Goal: Navigation & Orientation: Find specific page/section

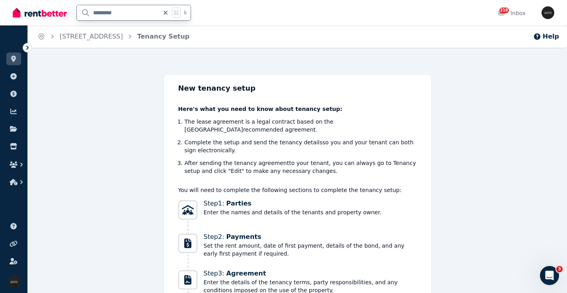
drag, startPoint x: 132, startPoint y: 10, endPoint x: 52, endPoint y: 9, distance: 79.9
click at [52, 9] on div "********* k" at bounding box center [104, 12] width 182 height 25
type input "*****"
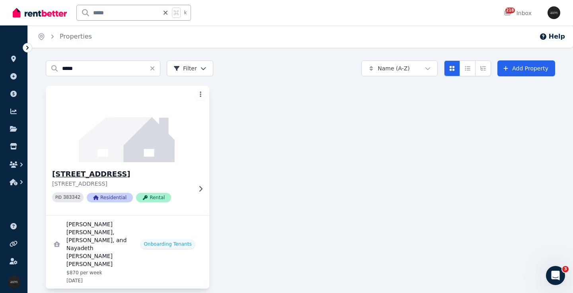
click at [127, 129] on img at bounding box center [127, 124] width 171 height 80
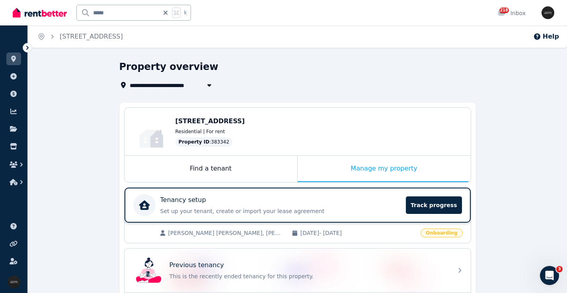
click at [295, 198] on div "Tenancy setup" at bounding box center [280, 200] width 241 height 10
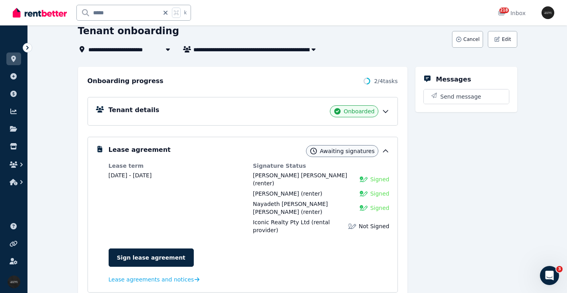
scroll to position [49, 0]
click at [385, 112] on icon at bounding box center [385, 111] width 5 height 2
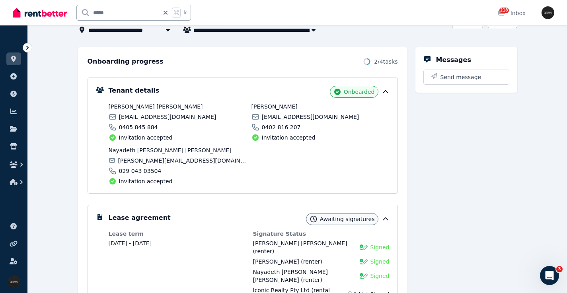
scroll to position [0, 0]
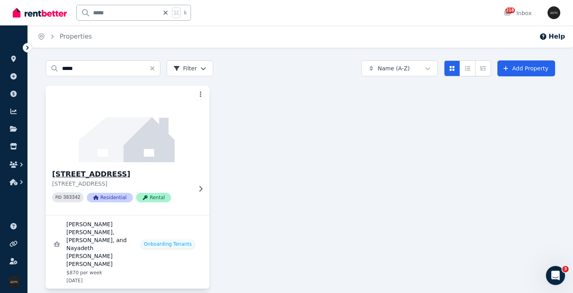
click at [133, 124] on img at bounding box center [127, 124] width 171 height 80
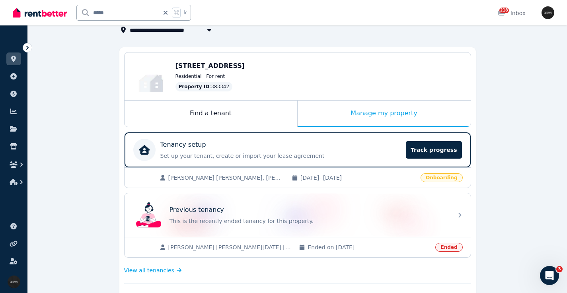
scroll to position [39, 0]
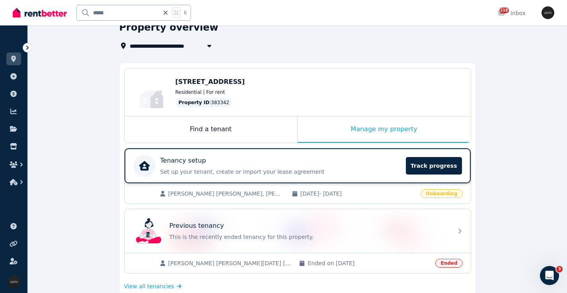
click at [284, 157] on div "Tenancy setup" at bounding box center [280, 161] width 241 height 10
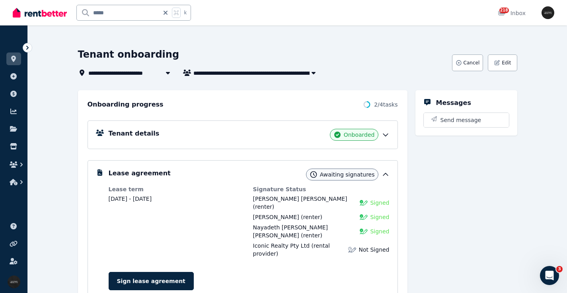
scroll to position [21, 0]
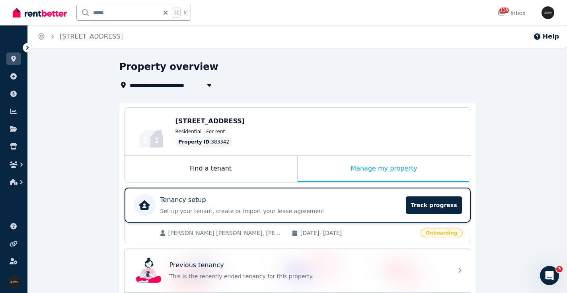
click at [241, 203] on div "Tenancy setup" at bounding box center [280, 200] width 241 height 10
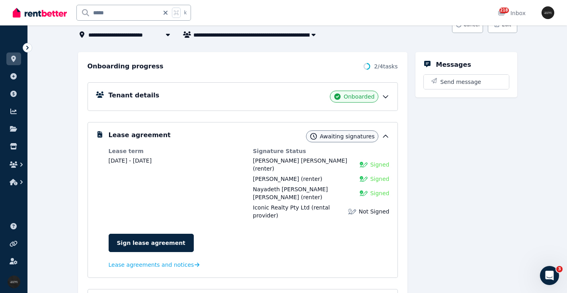
scroll to position [55, 0]
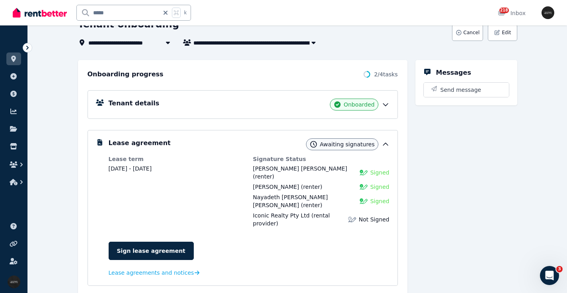
click at [317, 102] on div "Tenant details Onboarded" at bounding box center [249, 105] width 281 height 12
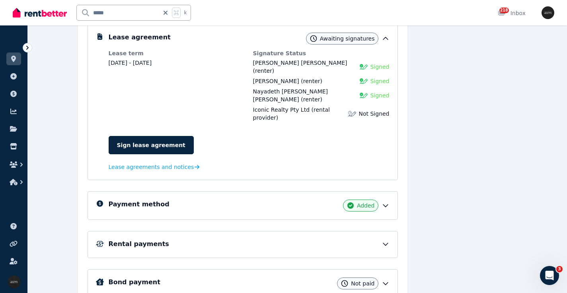
scroll to position [290, 0]
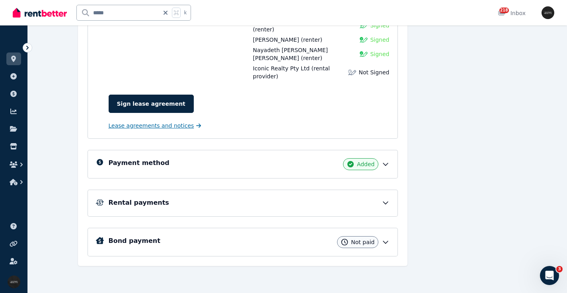
click at [183, 127] on span "Lease agreements and notices" at bounding box center [151, 126] width 85 height 8
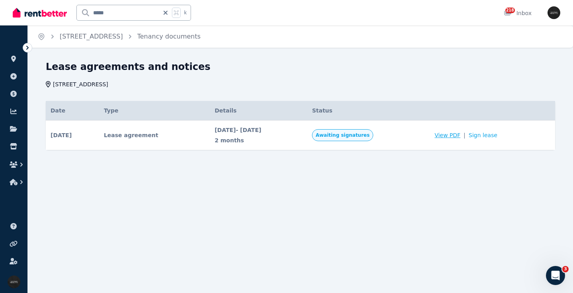
click at [460, 135] on span "View PDF" at bounding box center [447, 135] width 26 height 8
click at [460, 136] on span "View PDF" at bounding box center [447, 135] width 26 height 8
drag, startPoint x: 120, startPoint y: 12, endPoint x: 77, endPoint y: 13, distance: 43.0
click at [77, 13] on input "*****" at bounding box center [118, 12] width 82 height 15
type input "****"
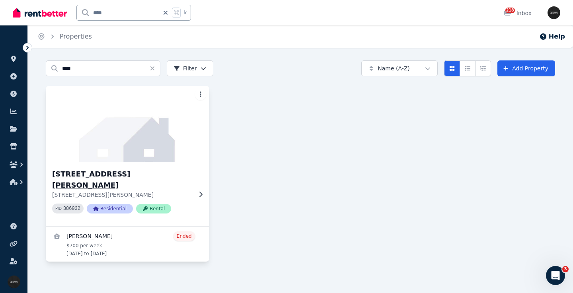
click at [144, 129] on img at bounding box center [127, 124] width 171 height 80
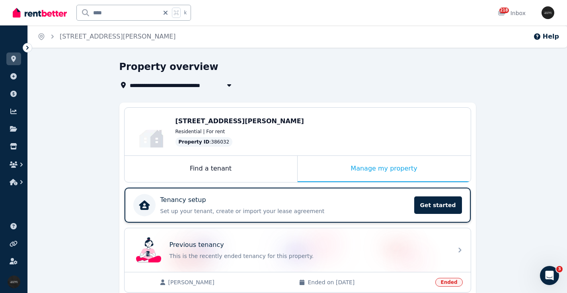
click at [304, 197] on div "Tenancy setup" at bounding box center [284, 200] width 249 height 10
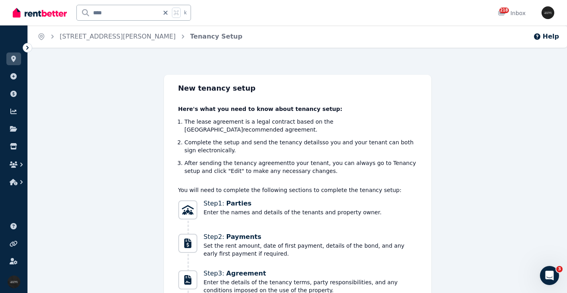
click at [165, 12] on icon at bounding box center [165, 13] width 4 height 4
click at [131, 14] on input "text" at bounding box center [123, 12] width 93 height 15
type input "*****"
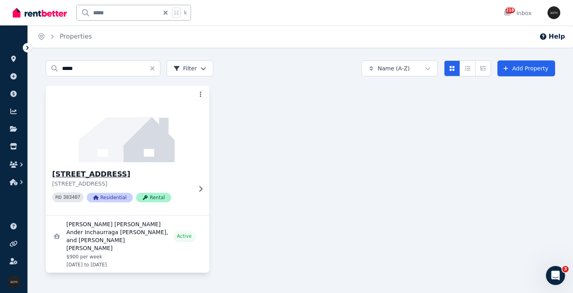
click at [136, 155] on img at bounding box center [127, 124] width 171 height 80
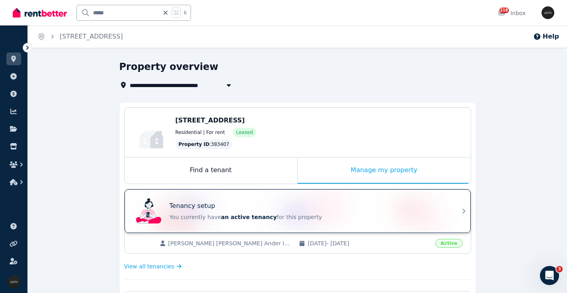
click at [252, 203] on div "Tenancy setup" at bounding box center [308, 206] width 278 height 10
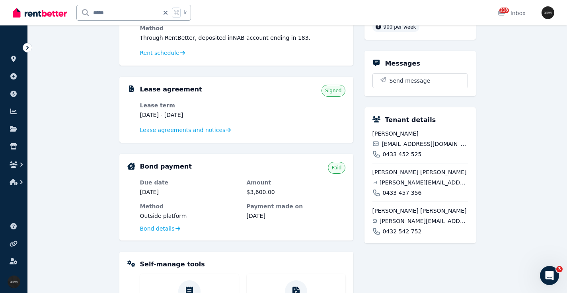
scroll to position [136, 0]
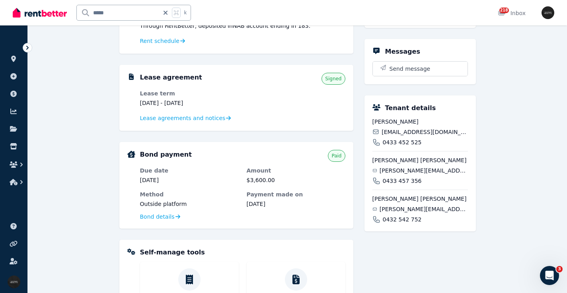
click at [417, 136] on span "mcamaralatorre@gmail.com" at bounding box center [424, 132] width 86 height 8
copy div "mcamaralatorre@gmail.com"
drag, startPoint x: 133, startPoint y: 7, endPoint x: 71, endPoint y: 10, distance: 61.7
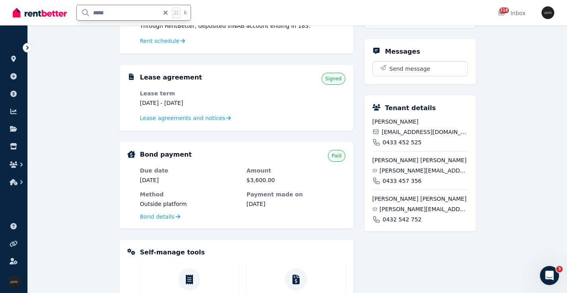
click at [70, 10] on div "***** k" at bounding box center [104, 12] width 182 height 25
drag, startPoint x: 117, startPoint y: 13, endPoint x: 83, endPoint y: 12, distance: 34.2
click at [82, 14] on input "*****" at bounding box center [118, 12] width 82 height 15
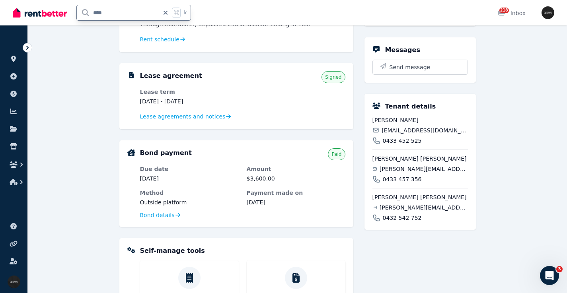
type input "*****"
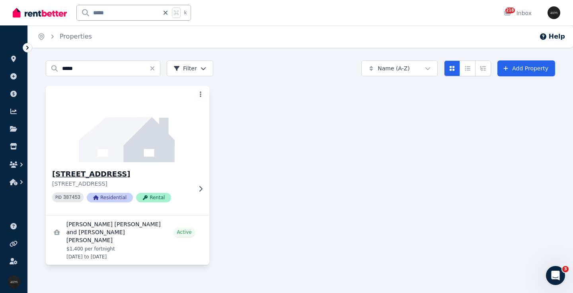
click at [154, 155] on img at bounding box center [127, 124] width 171 height 80
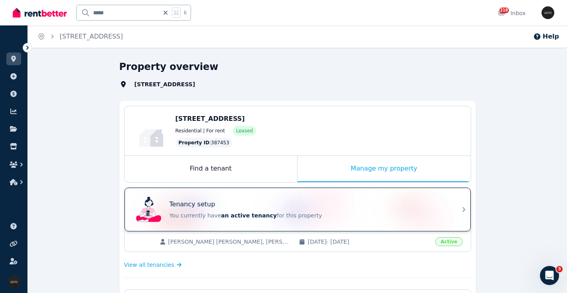
click at [320, 195] on div "Tenancy setup You currently have an active tenancy for this property" at bounding box center [290, 210] width 315 height 32
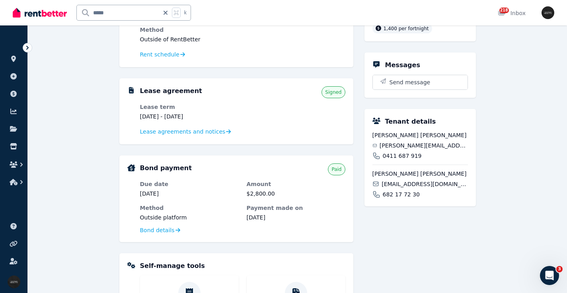
scroll to position [268, 0]
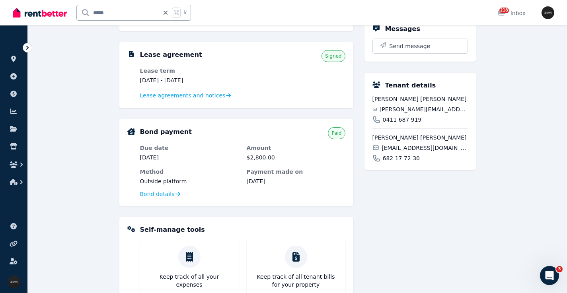
click at [411, 113] on span "jorge.rezpin@gmail.com" at bounding box center [423, 109] width 88 height 8
click at [412, 152] on span "oscar.san.per93@gmail.com" at bounding box center [424, 148] width 86 height 8
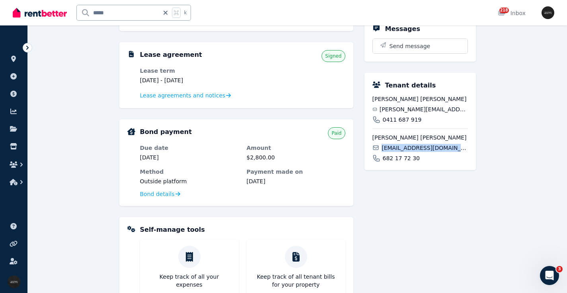
copy div "oscar.san.per93@gmail.com"
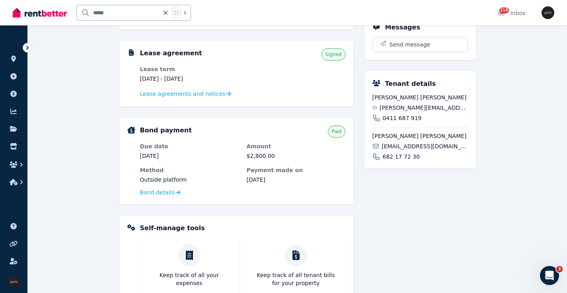
drag, startPoint x: 126, startPoint y: 14, endPoint x: 74, endPoint y: 14, distance: 51.7
click at [74, 14] on div "***** k" at bounding box center [104, 12] width 182 height 25
type input "***"
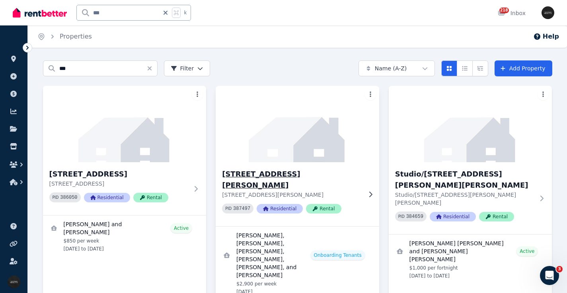
scroll to position [2, 0]
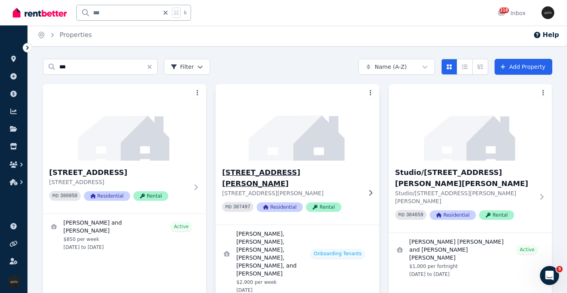
click at [280, 132] on img at bounding box center [297, 122] width 171 height 80
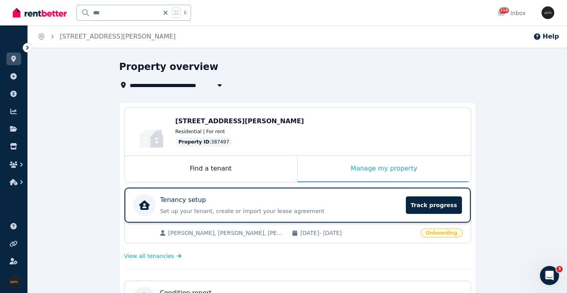
click at [284, 202] on div "Tenancy setup" at bounding box center [280, 200] width 241 height 10
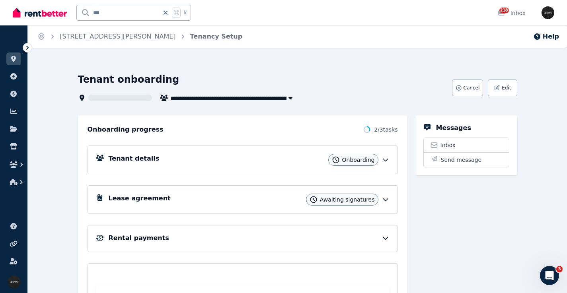
click at [257, 160] on div "Tenant details Onboarding" at bounding box center [249, 160] width 281 height 12
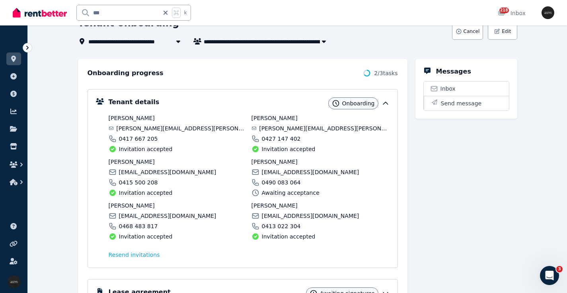
scroll to position [109, 0]
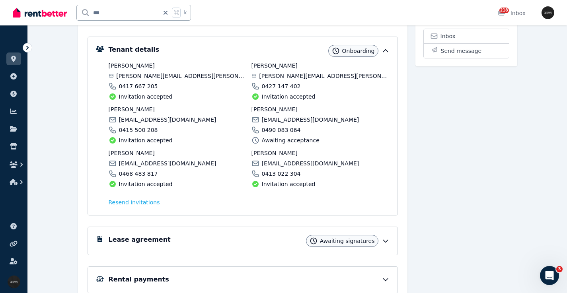
click at [151, 76] on span "[PERSON_NAME][EMAIL_ADDRESS][PERSON_NAME][DOMAIN_NAME]" at bounding box center [181, 76] width 130 height 8
click at [132, 117] on span "[EMAIL_ADDRESS][DOMAIN_NAME]" at bounding box center [167, 120] width 97 height 8
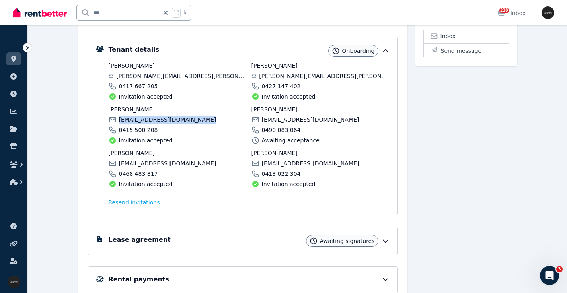
click at [132, 117] on span "[EMAIL_ADDRESS][DOMAIN_NAME]" at bounding box center [167, 120] width 97 height 8
copy div "[EMAIL_ADDRESS][DOMAIN_NAME]"
click at [138, 161] on span "[EMAIL_ADDRESS][DOMAIN_NAME]" at bounding box center [167, 163] width 97 height 8
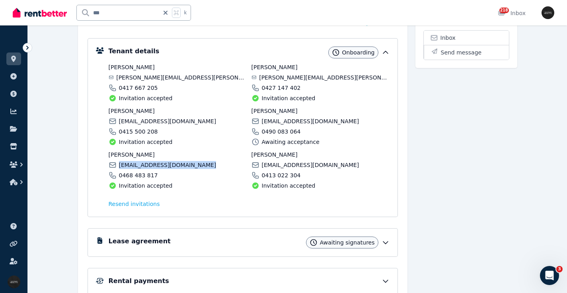
click at [138, 162] on span "[EMAIL_ADDRESS][DOMAIN_NAME]" at bounding box center [167, 165] width 97 height 8
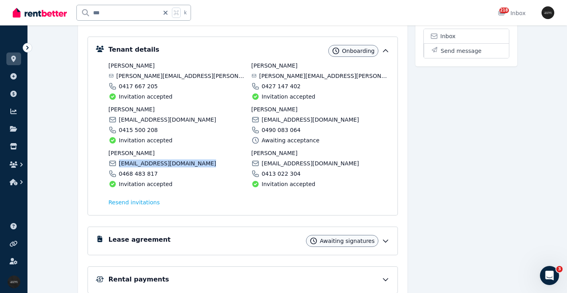
copy div "[EMAIL_ADDRESS][DOMAIN_NAME]"
click at [280, 74] on span "[PERSON_NAME][EMAIL_ADDRESS][PERSON_NAME][DOMAIN_NAME]" at bounding box center [324, 76] width 130 height 8
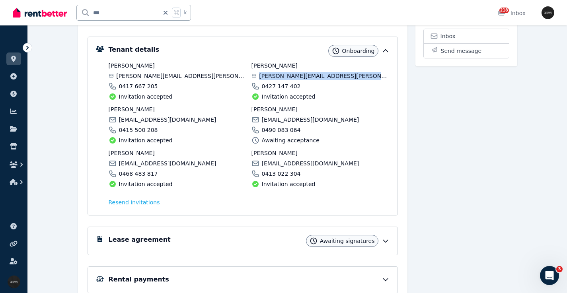
click at [280, 74] on span "[PERSON_NAME][EMAIL_ADDRESS][PERSON_NAME][DOMAIN_NAME]" at bounding box center [324, 76] width 130 height 8
copy div "[PERSON_NAME][EMAIL_ADDRESS][PERSON_NAME][DOMAIN_NAME]"
click at [277, 117] on span "[EMAIL_ADDRESS][DOMAIN_NAME]" at bounding box center [310, 120] width 97 height 8
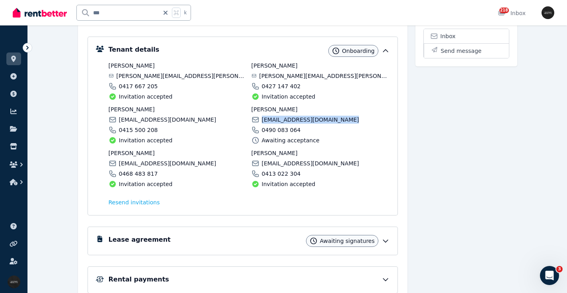
click at [277, 117] on span "[EMAIL_ADDRESS][DOMAIN_NAME]" at bounding box center [310, 120] width 97 height 8
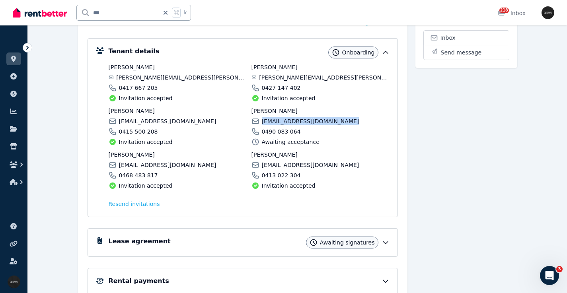
copy div "[EMAIL_ADDRESS][DOMAIN_NAME]"
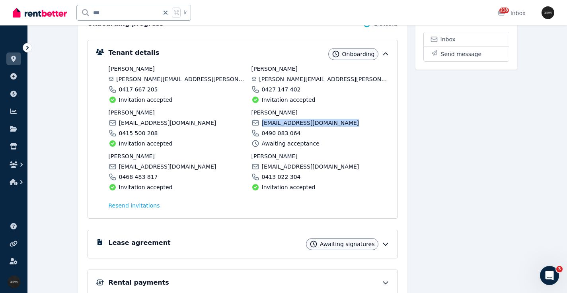
scroll to position [107, 0]
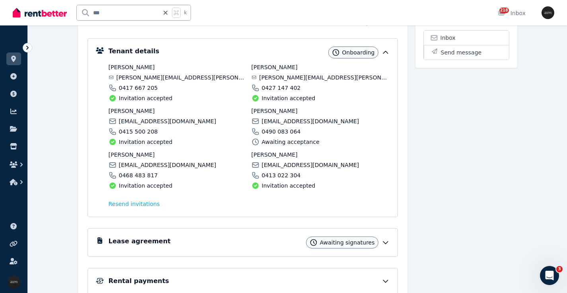
click at [281, 164] on span "[EMAIL_ADDRESS][DOMAIN_NAME]" at bounding box center [310, 165] width 97 height 8
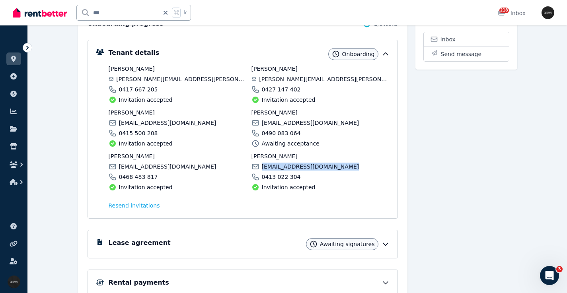
copy div "[EMAIL_ADDRESS][DOMAIN_NAME]"
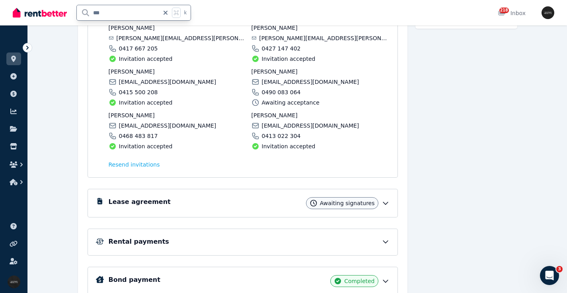
drag, startPoint x: 82, startPoint y: 13, endPoint x: 76, endPoint y: 13, distance: 6.4
click at [76, 13] on div "*** k" at bounding box center [104, 12] width 182 height 25
type input "******"
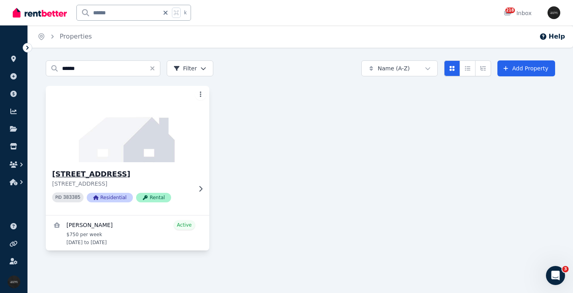
click at [119, 124] on img at bounding box center [127, 124] width 171 height 80
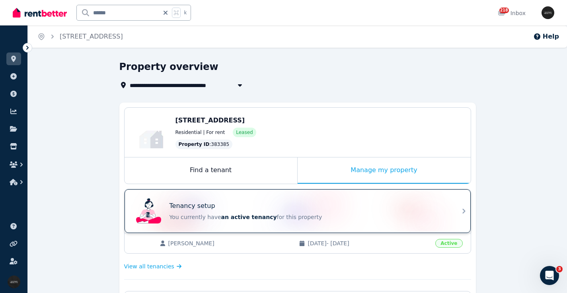
click at [326, 210] on div "Tenancy setup" at bounding box center [308, 206] width 278 height 10
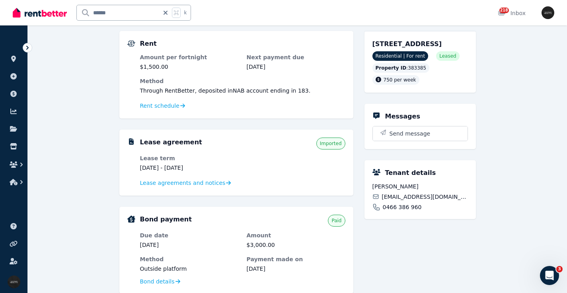
scroll to position [75, 0]
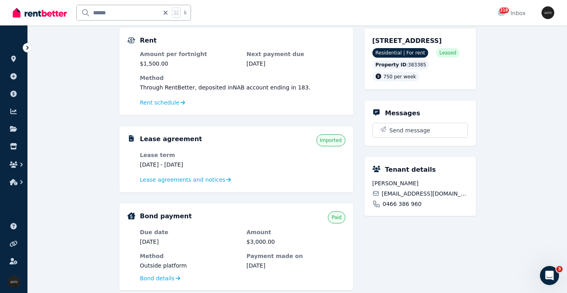
click at [431, 198] on span "[EMAIL_ADDRESS][DOMAIN_NAME]" at bounding box center [424, 194] width 86 height 8
copy div "[EMAIL_ADDRESS][DOMAIN_NAME]"
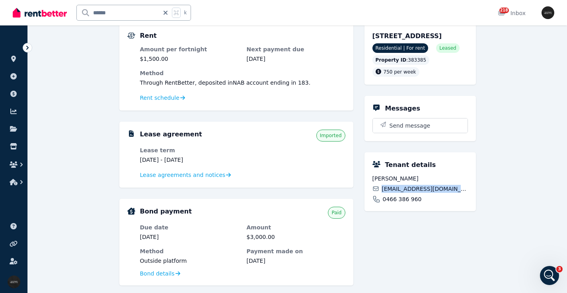
scroll to position [14, 0]
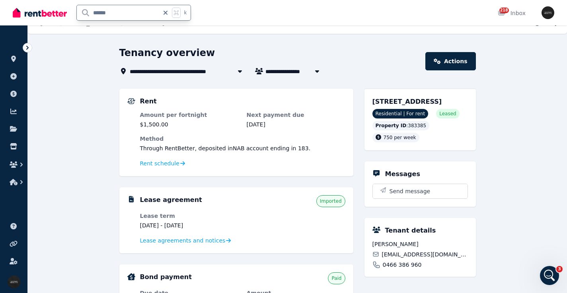
click at [79, 14] on input "******" at bounding box center [118, 12] width 82 height 15
type input "******"
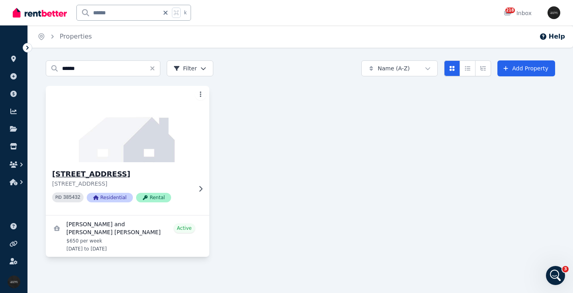
click at [116, 112] on img at bounding box center [127, 124] width 171 height 80
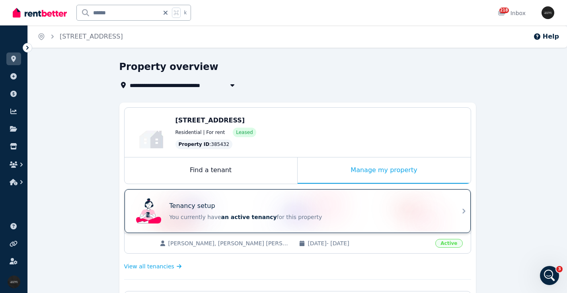
click at [328, 200] on div "Tenancy setup You currently have an active tenancy for this property" at bounding box center [290, 211] width 315 height 32
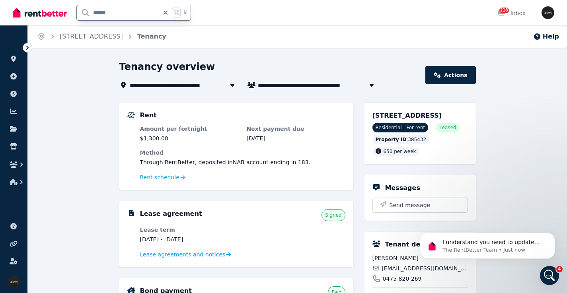
drag, startPoint x: 129, startPoint y: 15, endPoint x: 53, endPoint y: 9, distance: 76.6
click at [52, 9] on div "****** k" at bounding box center [104, 12] width 182 height 25
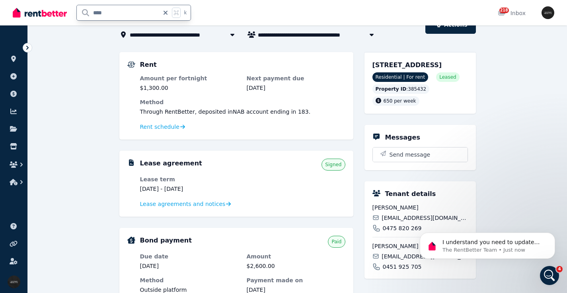
type input "*****"
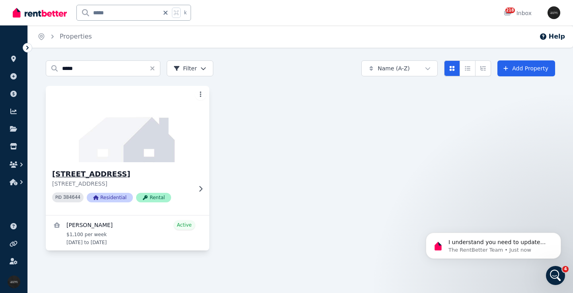
click at [105, 113] on img at bounding box center [127, 124] width 171 height 80
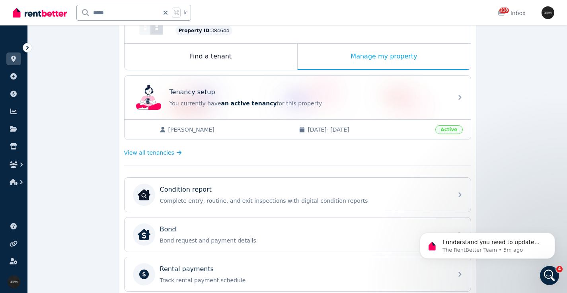
scroll to position [90, 0]
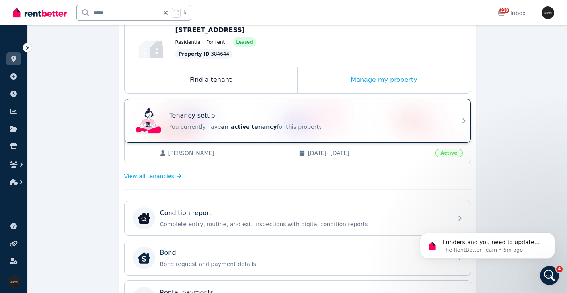
click at [264, 119] on div "Tenancy setup" at bounding box center [308, 116] width 278 height 10
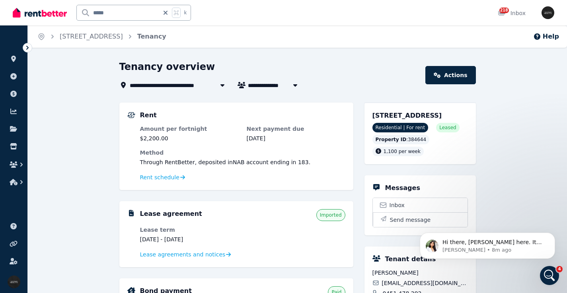
click at [167, 12] on icon at bounding box center [165, 13] width 4 height 4
click at [13, 57] on icon at bounding box center [13, 59] width 5 height 6
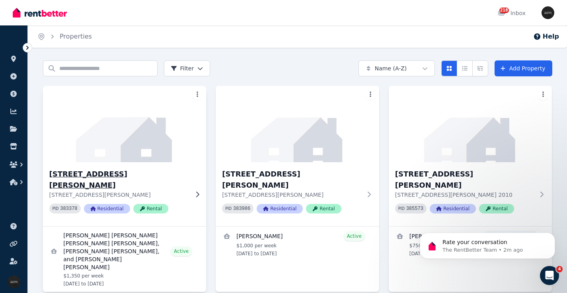
click at [198, 191] on icon at bounding box center [197, 194] width 8 height 6
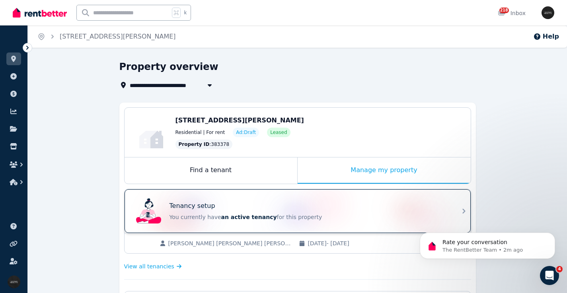
click at [310, 201] on div "Tenancy setup" at bounding box center [308, 206] width 278 height 10
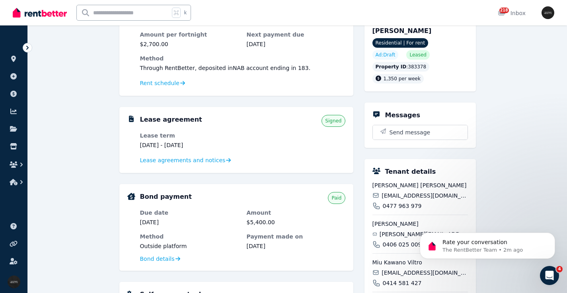
scroll to position [95, 0]
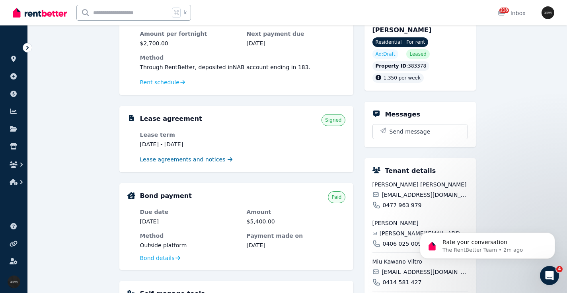
click at [206, 159] on span "Lease agreements and notices" at bounding box center [182, 159] width 85 height 8
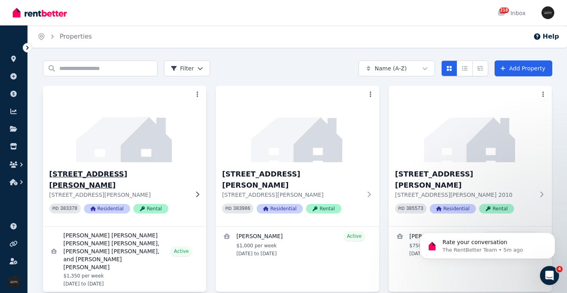
click at [189, 187] on div "1/1 Henderson St, Bondi - 10 1/1 Henderson St, Bondi NSW 2026 PID 383378 Reside…" at bounding box center [124, 194] width 163 height 64
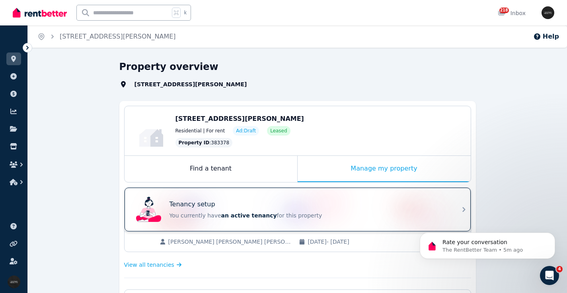
click at [218, 200] on div "Tenancy setup You currently have an active tenancy for this property" at bounding box center [290, 210] width 315 height 32
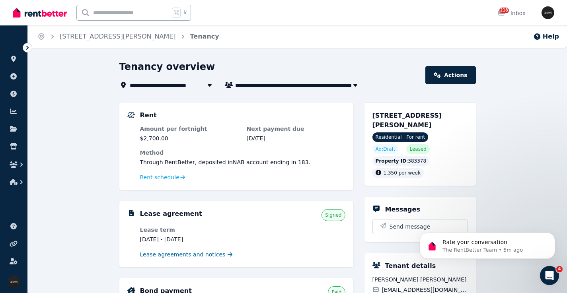
click at [185, 256] on span "Lease agreements and notices" at bounding box center [182, 255] width 85 height 8
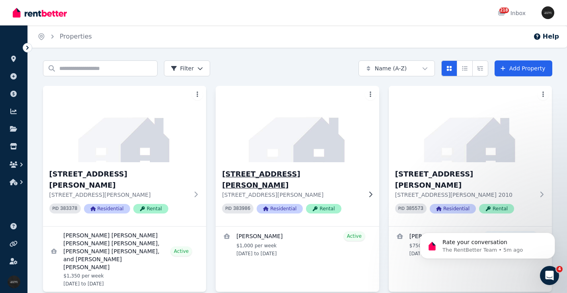
click at [281, 168] on div "1/1 Mitchell St, North Bondi - 32 1/1 Mitchell St, North Bondi NSW 2026 PID 383…" at bounding box center [297, 194] width 163 height 64
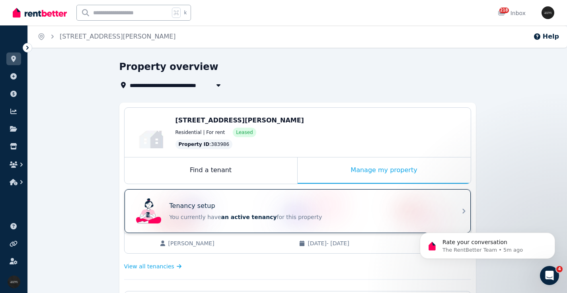
click at [285, 210] on div "Tenancy setup" at bounding box center [308, 206] width 278 height 10
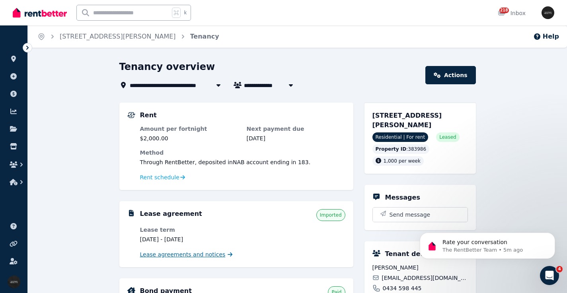
click at [200, 255] on span "Lease agreements and notices" at bounding box center [182, 255] width 85 height 8
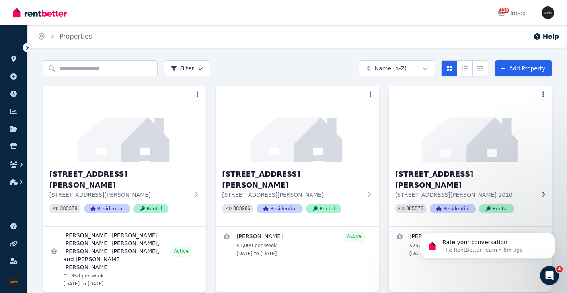
click at [456, 171] on h3 "[STREET_ADDRESS][PERSON_NAME]" at bounding box center [465, 180] width 140 height 22
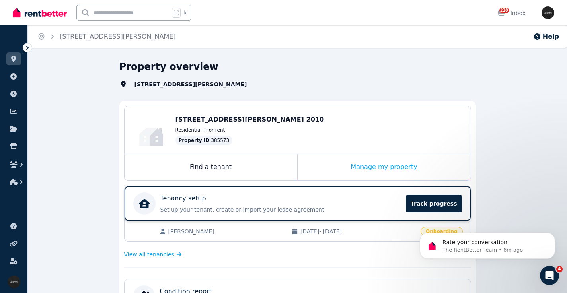
click at [241, 204] on div "Tenancy setup Set up your tenant, create or import your lease agreement Track p…" at bounding box center [280, 204] width 241 height 20
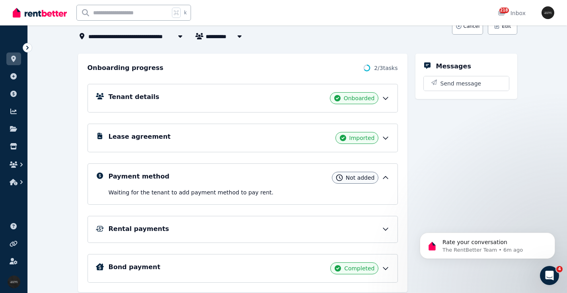
scroll to position [88, 0]
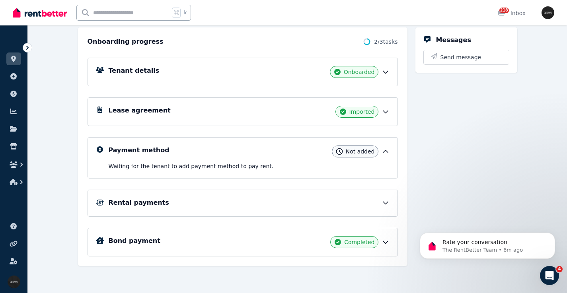
click at [146, 115] on h5 "Lease agreement" at bounding box center [140, 111] width 62 height 10
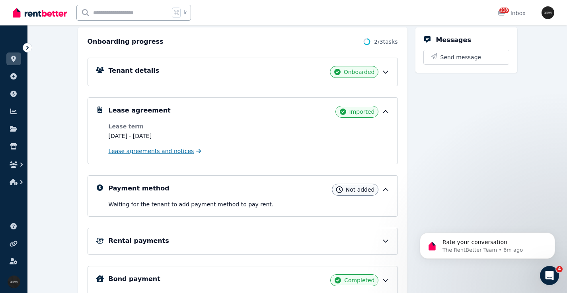
click at [151, 153] on span "Lease agreements and notices" at bounding box center [151, 151] width 85 height 8
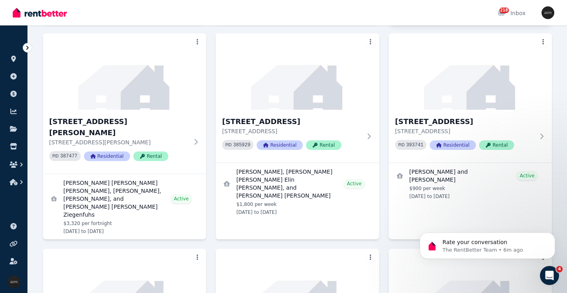
scroll to position [310, 0]
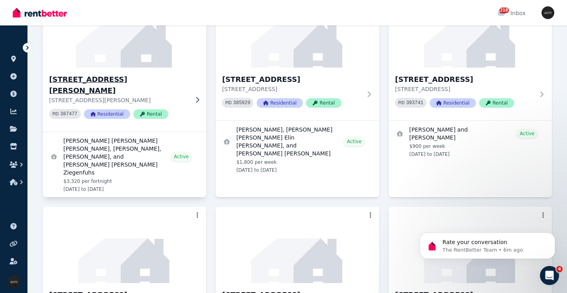
click at [146, 74] on h3 "[STREET_ADDRESS][PERSON_NAME]" at bounding box center [119, 85] width 140 height 22
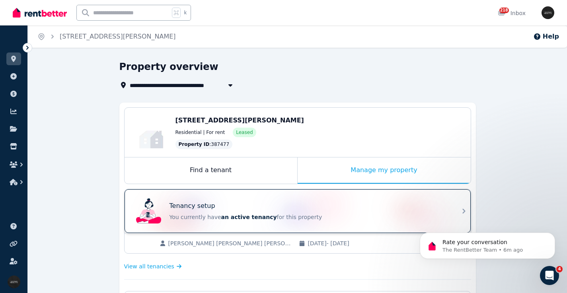
click at [260, 212] on div "Tenancy setup You currently have an active tenancy for this property" at bounding box center [308, 211] width 278 height 20
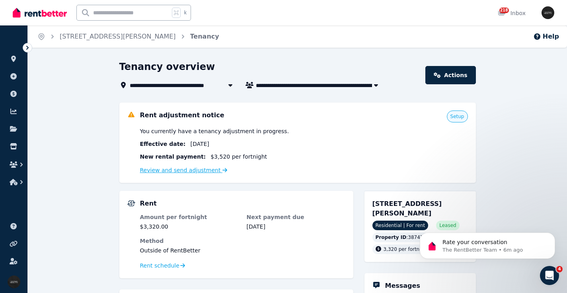
click at [192, 169] on link "Review and send adjustment" at bounding box center [183, 170] width 87 height 6
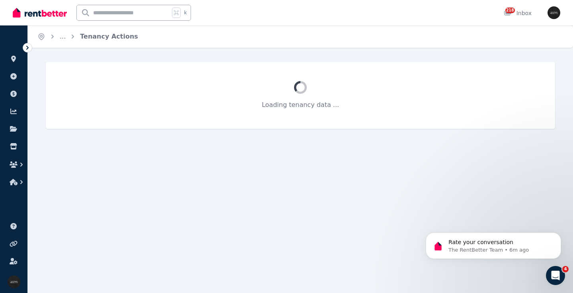
select select "**********"
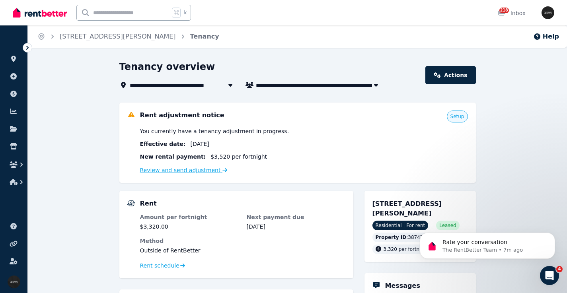
click at [181, 171] on link "Review and send adjustment" at bounding box center [183, 170] width 87 height 6
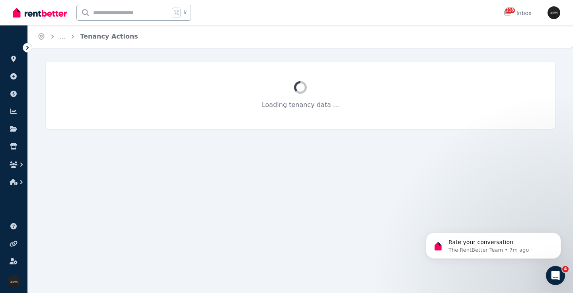
select select "**********"
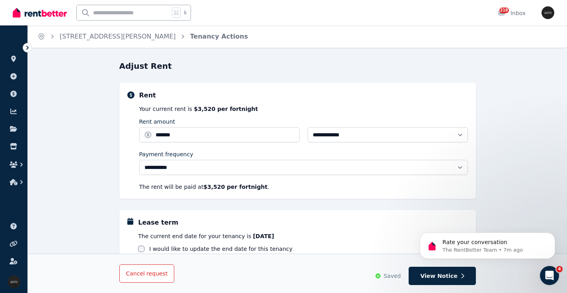
click at [147, 280] on button "Cancel request" at bounding box center [146, 273] width 55 height 18
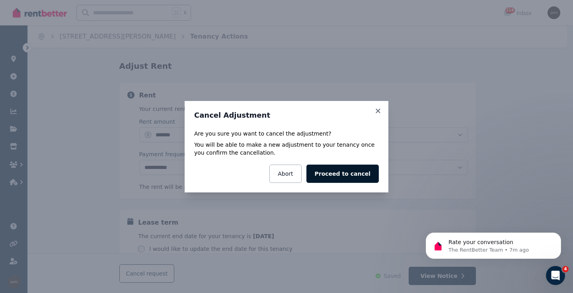
click at [344, 176] on button "Proceed to cancel" at bounding box center [342, 174] width 72 height 18
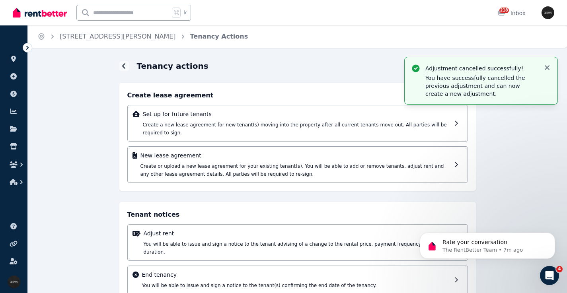
click at [550, 68] on icon "button" at bounding box center [547, 68] width 8 height 8
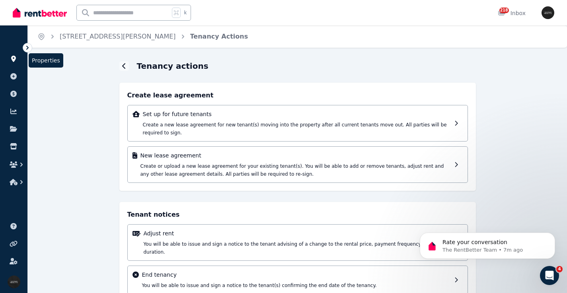
click at [15, 60] on icon at bounding box center [13, 59] width 5 height 6
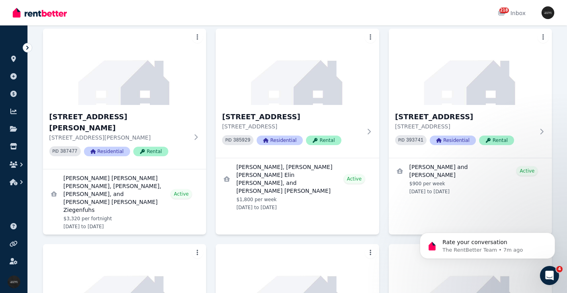
scroll to position [324, 0]
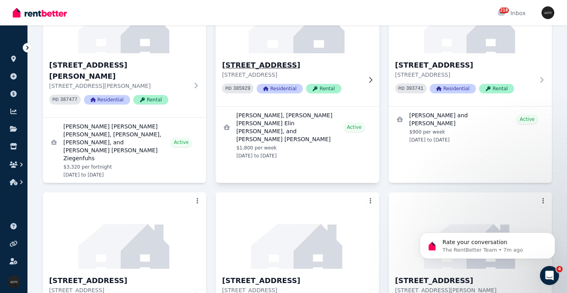
click at [297, 60] on h3 "[STREET_ADDRESS]" at bounding box center [292, 65] width 140 height 11
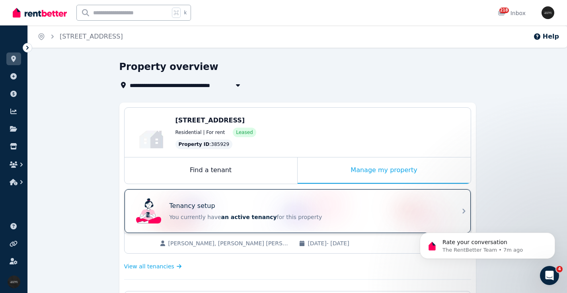
click at [270, 204] on div "Tenancy setup" at bounding box center [308, 206] width 278 height 10
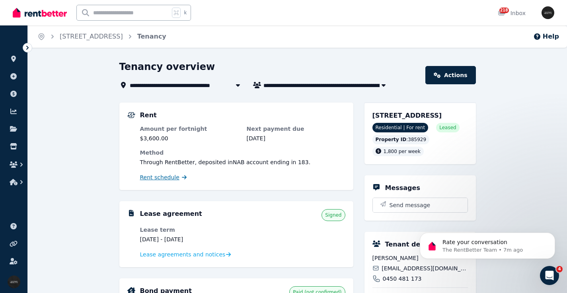
click at [163, 180] on span "Rent schedule" at bounding box center [159, 177] width 39 height 8
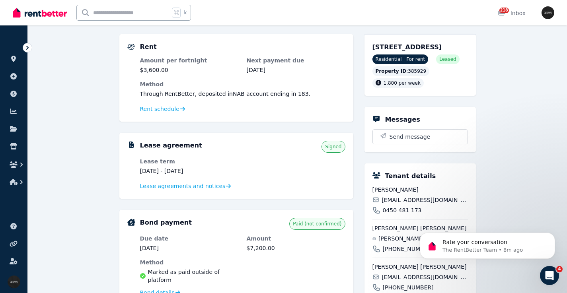
scroll to position [78, 0]
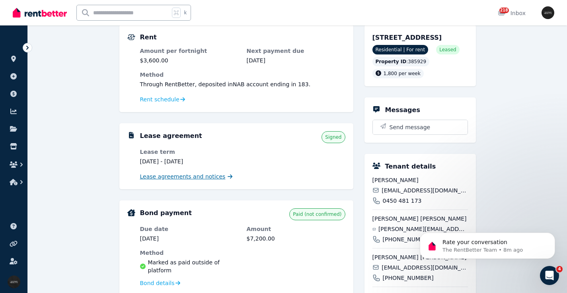
click at [182, 177] on span "Lease agreements and notices" at bounding box center [182, 177] width 85 height 8
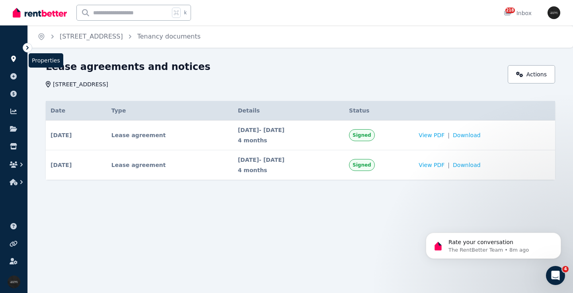
click at [13, 59] on icon at bounding box center [13, 59] width 5 height 6
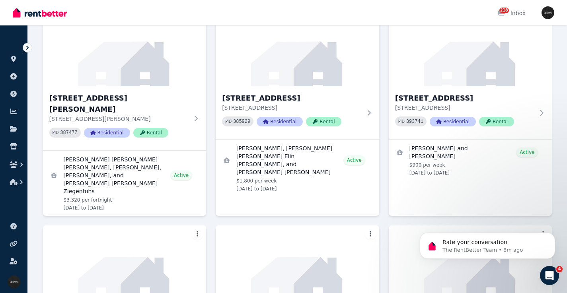
scroll to position [296, 0]
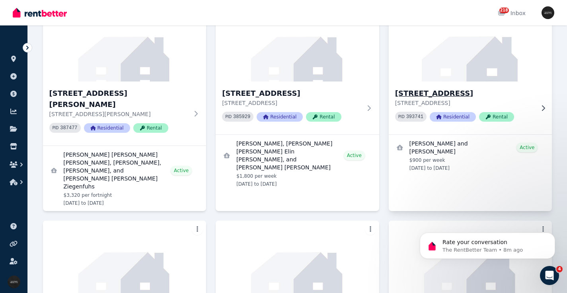
click at [452, 88] on h3 "[STREET_ADDRESS]" at bounding box center [465, 93] width 140 height 11
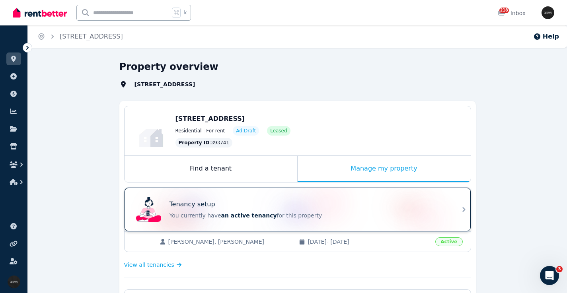
click at [302, 198] on div "Tenancy setup You currently have an active tenancy for this property" at bounding box center [290, 210] width 315 height 32
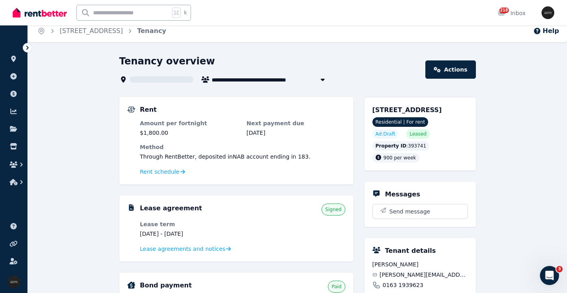
scroll to position [9, 0]
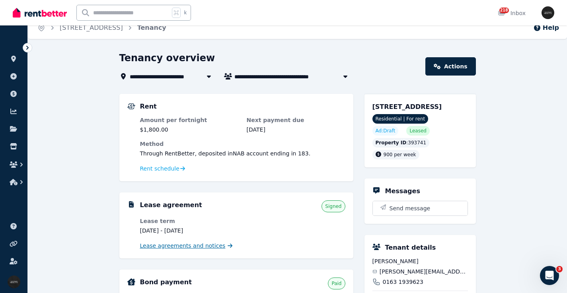
click at [182, 247] on span "Lease agreements and notices" at bounding box center [182, 246] width 85 height 8
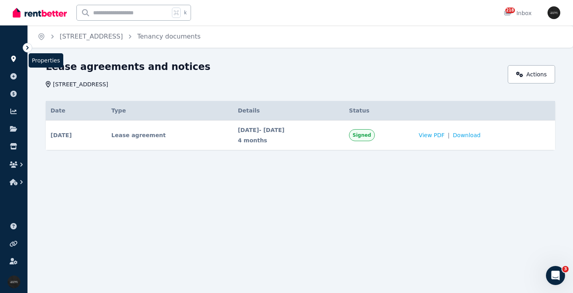
click at [14, 59] on icon at bounding box center [13, 59] width 5 height 6
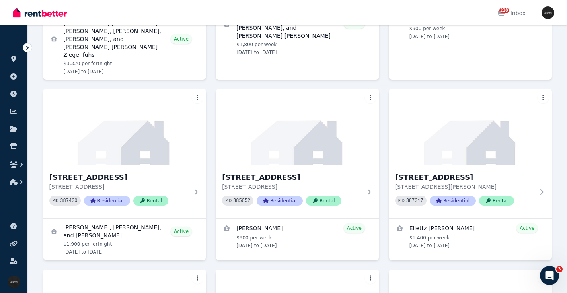
scroll to position [442, 0]
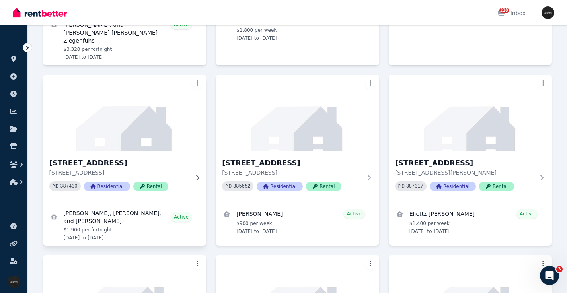
click at [126, 157] on h3 "[STREET_ADDRESS]" at bounding box center [119, 162] width 140 height 11
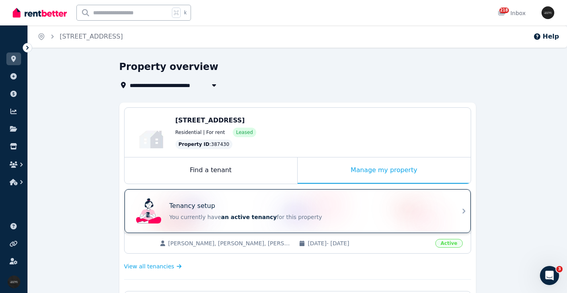
click at [247, 206] on div "Tenancy setup" at bounding box center [308, 206] width 278 height 10
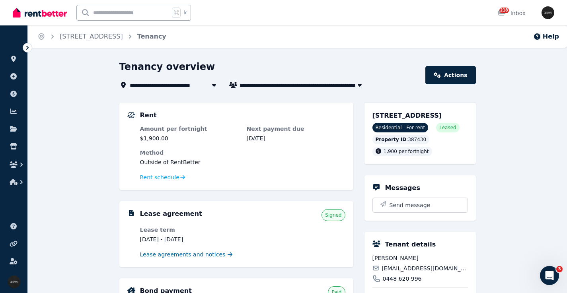
click at [172, 257] on span "Lease agreements and notices" at bounding box center [182, 255] width 85 height 8
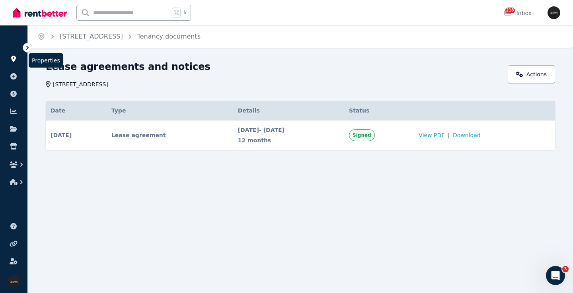
click at [12, 58] on icon at bounding box center [13, 59] width 5 height 6
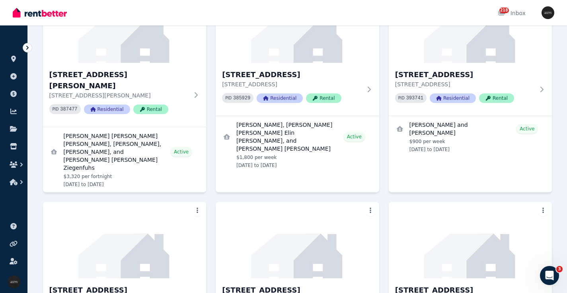
scroll to position [475, 0]
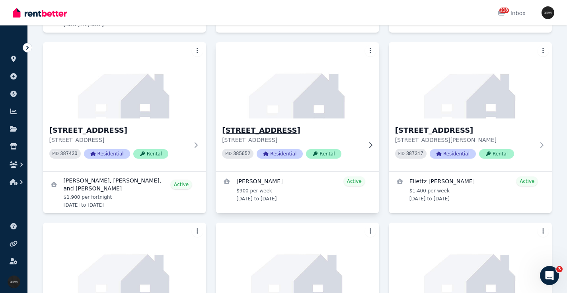
click at [262, 125] on h3 "[STREET_ADDRESS]" at bounding box center [292, 130] width 140 height 11
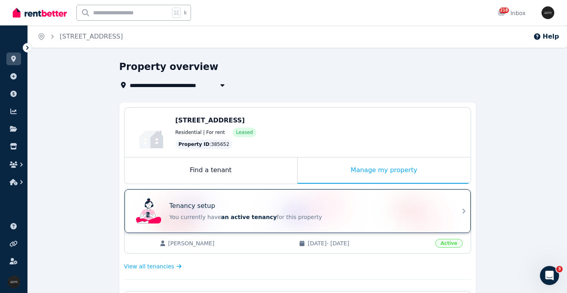
click at [266, 207] on div "Tenancy setup" at bounding box center [308, 206] width 278 height 10
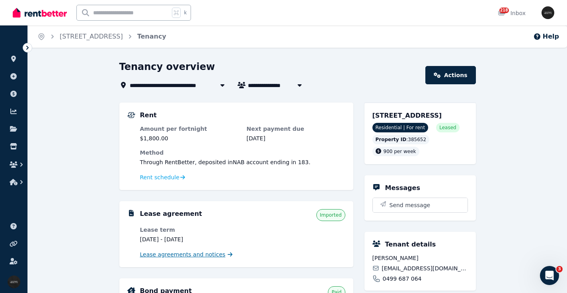
click at [185, 256] on span "Lease agreements and notices" at bounding box center [182, 255] width 85 height 8
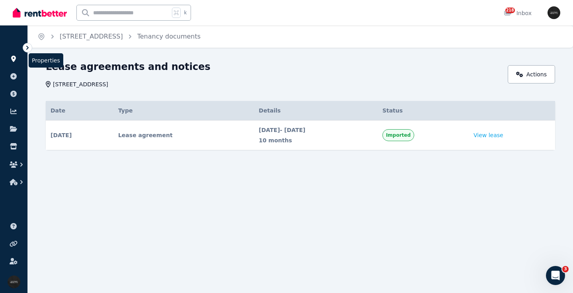
click at [13, 56] on icon at bounding box center [13, 59] width 5 height 6
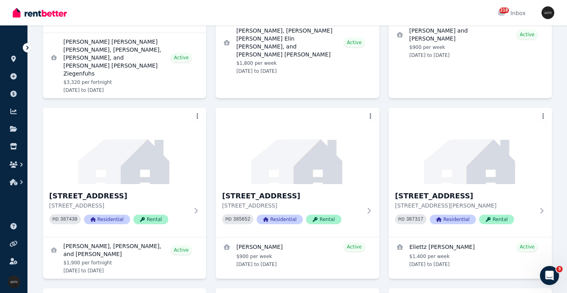
scroll to position [526, 0]
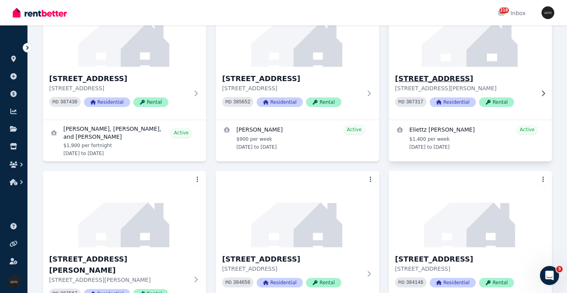
click at [471, 84] on p "[STREET_ADDRESS][PERSON_NAME]" at bounding box center [465, 88] width 140 height 8
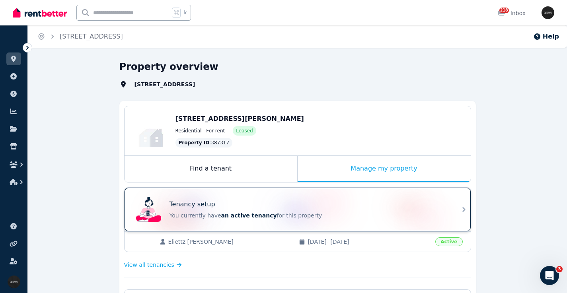
click at [345, 207] on div "Tenancy setup" at bounding box center [308, 205] width 278 height 10
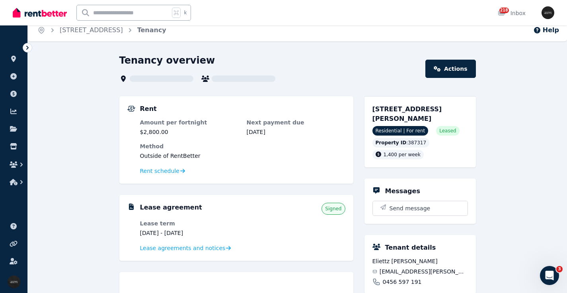
scroll to position [12, 0]
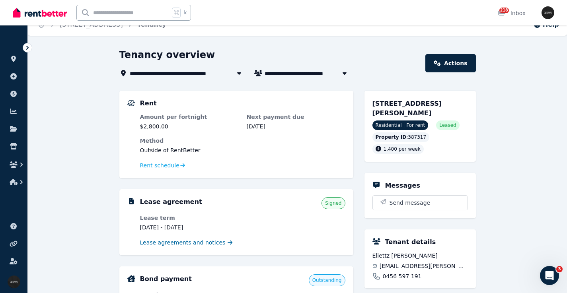
click at [186, 243] on span "Lease agreements and notices" at bounding box center [182, 243] width 85 height 8
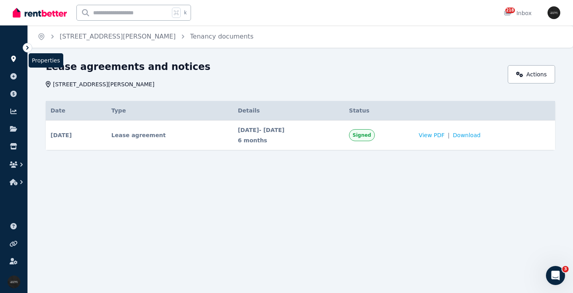
click at [12, 58] on icon at bounding box center [13, 59] width 5 height 6
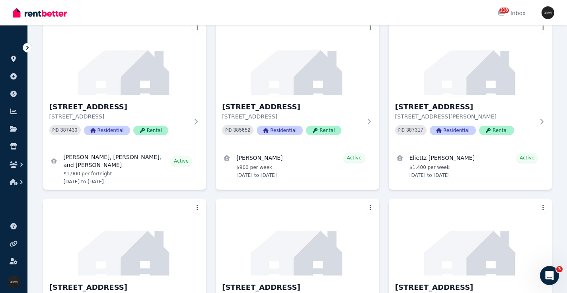
scroll to position [522, 0]
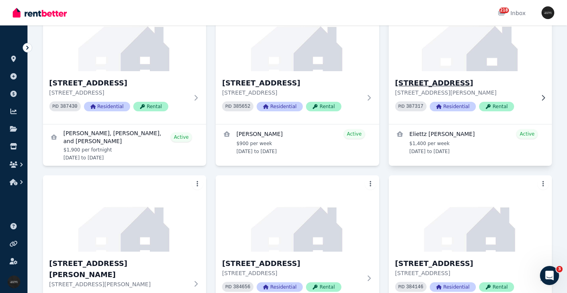
click at [449, 78] on h3 "[STREET_ADDRESS]" at bounding box center [465, 83] width 140 height 11
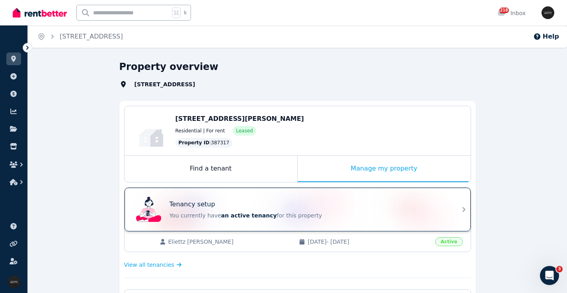
click at [227, 204] on div "Tenancy setup" at bounding box center [308, 205] width 278 height 10
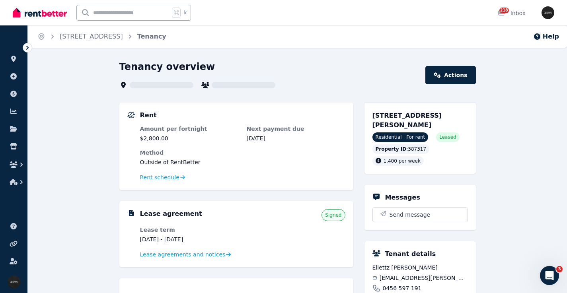
scroll to position [6, 0]
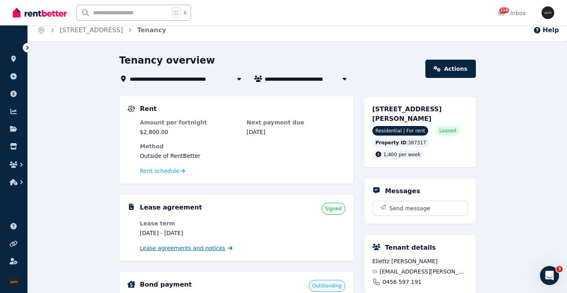
click at [210, 248] on span "Lease agreements and notices" at bounding box center [182, 248] width 85 height 8
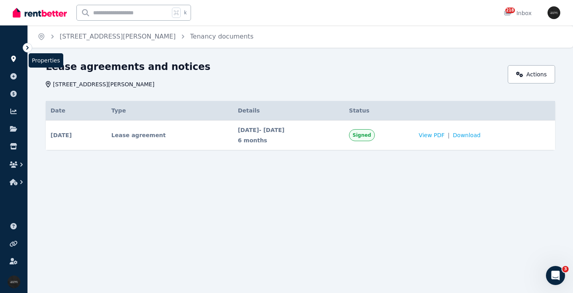
click at [13, 60] on icon at bounding box center [13, 59] width 5 height 6
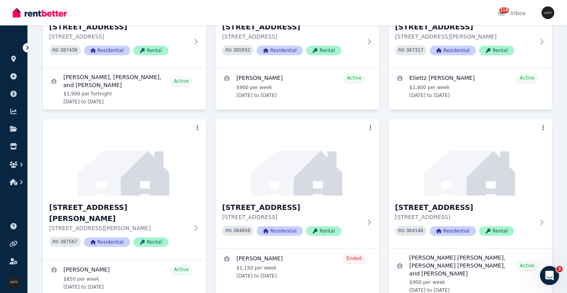
scroll to position [611, 0]
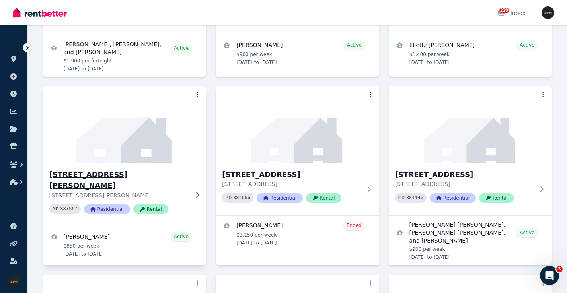
click at [115, 169] on h3 "[STREET_ADDRESS][PERSON_NAME]" at bounding box center [119, 180] width 140 height 22
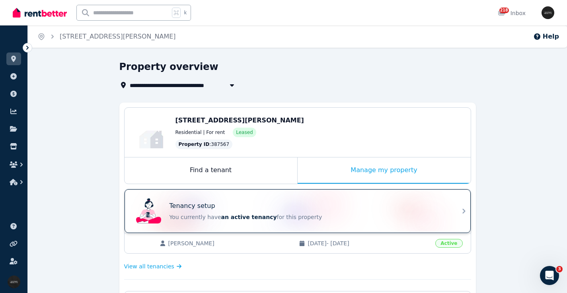
click at [269, 206] on div "Tenancy setup" at bounding box center [308, 206] width 278 height 10
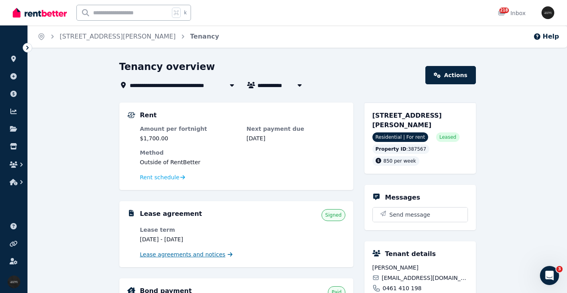
click at [186, 255] on span "Lease agreements and notices" at bounding box center [182, 255] width 85 height 8
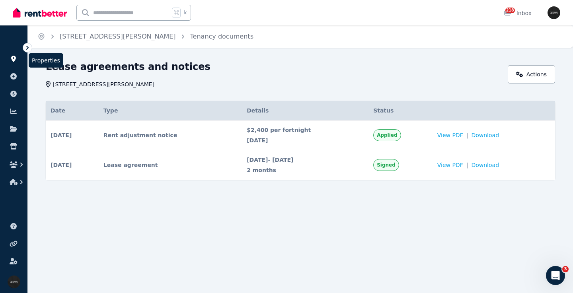
click at [13, 61] on icon at bounding box center [13, 59] width 5 height 6
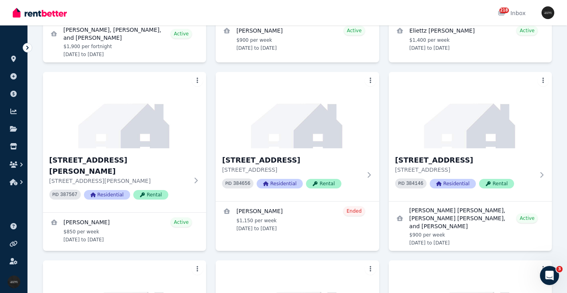
scroll to position [630, 0]
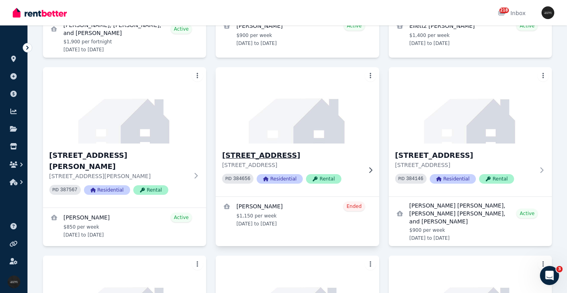
click at [263, 150] on h3 "[STREET_ADDRESS]" at bounding box center [292, 155] width 140 height 11
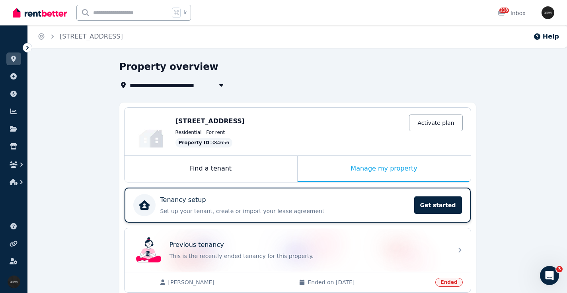
click at [255, 200] on div "Tenancy setup" at bounding box center [284, 200] width 249 height 10
click at [13, 59] on icon at bounding box center [13, 59] width 5 height 6
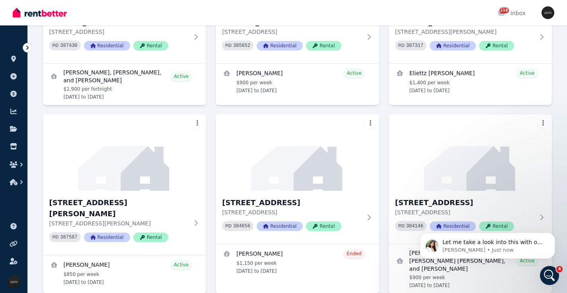
scroll to position [588, 0]
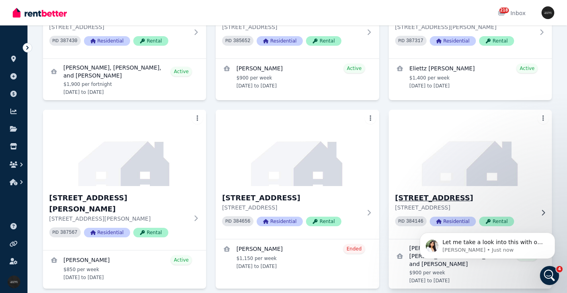
click at [438, 192] on h3 "[STREET_ADDRESS]" at bounding box center [465, 197] width 140 height 11
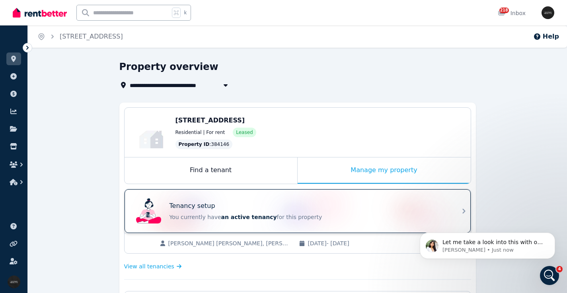
click at [265, 204] on div "Tenancy setup" at bounding box center [308, 206] width 278 height 10
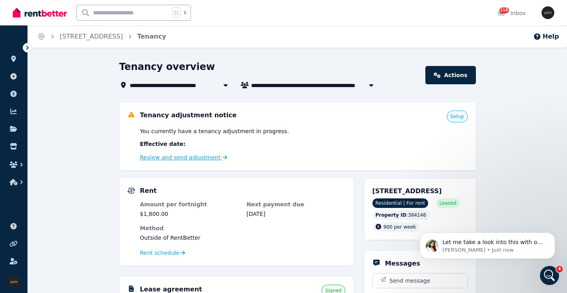
click at [170, 157] on link "Review and send adjustment" at bounding box center [183, 157] width 87 height 6
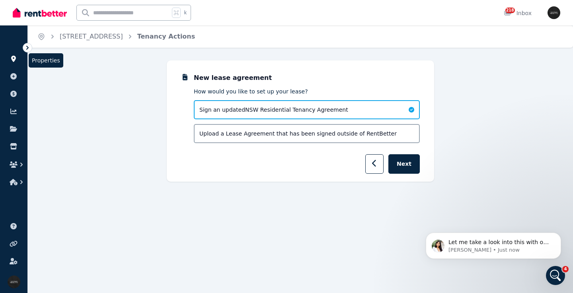
click at [14, 61] on icon at bounding box center [14, 59] width 8 height 6
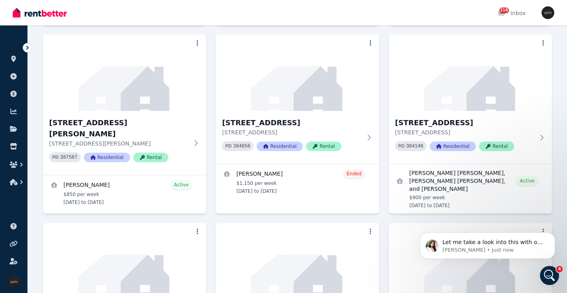
scroll to position [668, 0]
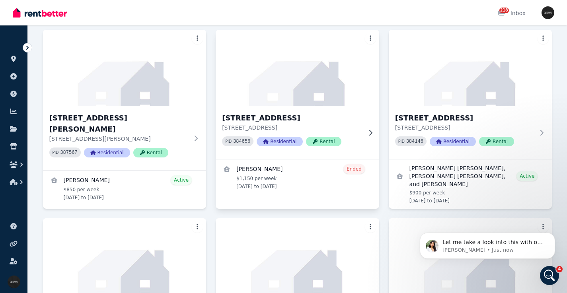
click at [263, 113] on h3 "[STREET_ADDRESS]" at bounding box center [292, 118] width 140 height 11
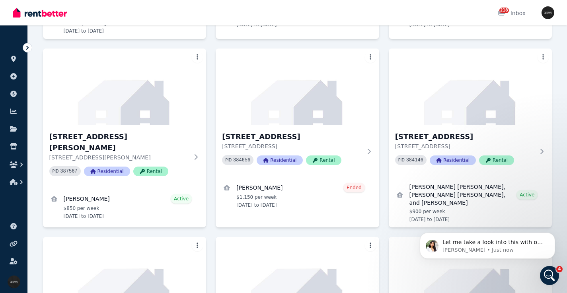
scroll to position [602, 0]
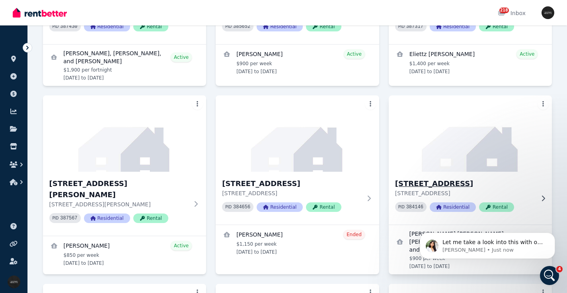
click at [478, 178] on h3 "[STREET_ADDRESS]" at bounding box center [465, 183] width 140 height 11
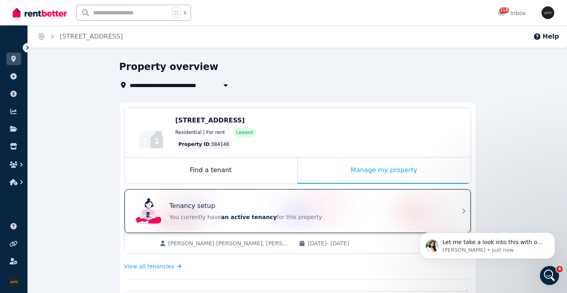
click at [268, 198] on div "Tenancy setup You currently have an active tenancy for this property" at bounding box center [290, 211] width 315 height 32
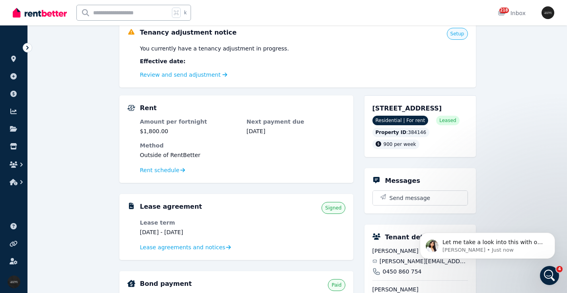
scroll to position [102, 0]
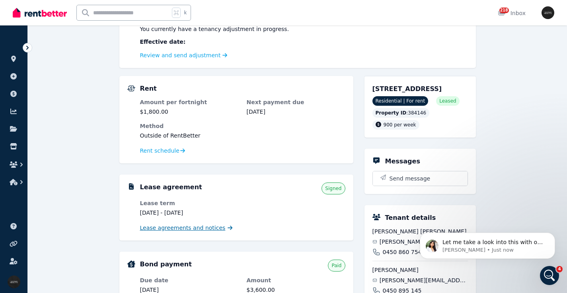
click at [214, 229] on span "Lease agreements and notices" at bounding box center [182, 228] width 85 height 8
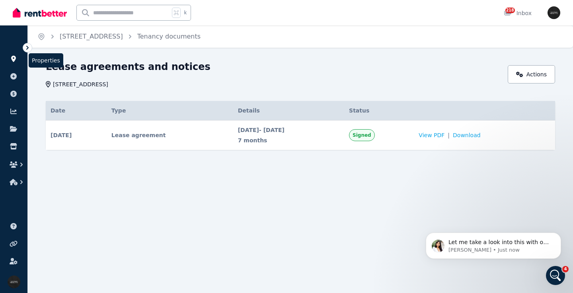
click at [13, 59] on icon at bounding box center [13, 59] width 5 height 6
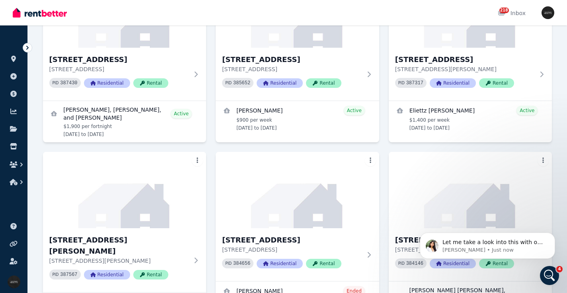
scroll to position [621, 0]
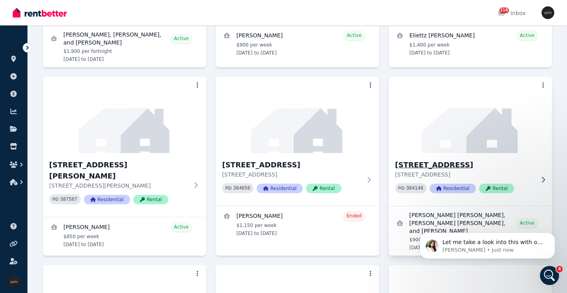
click at [452, 159] on h3 "[STREET_ADDRESS]" at bounding box center [465, 164] width 140 height 11
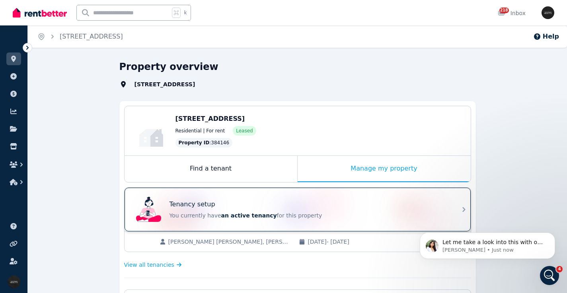
click at [220, 201] on div "Tenancy setup" at bounding box center [308, 205] width 278 height 10
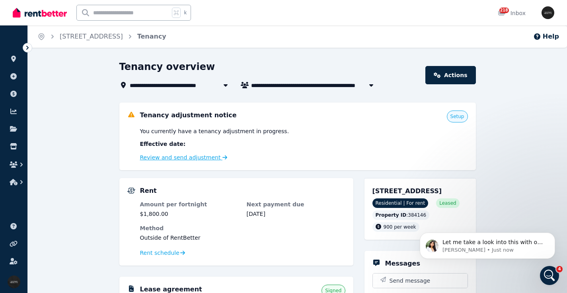
click at [190, 157] on link "Review and send adjustment" at bounding box center [183, 157] width 87 height 6
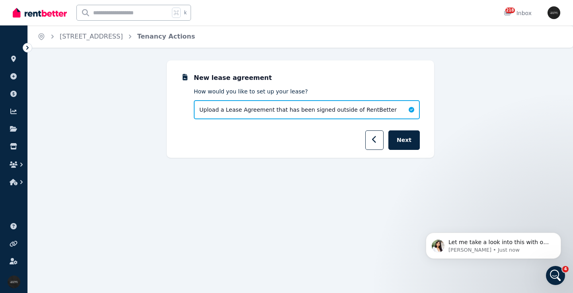
click at [376, 119] on div "Upload a Lease Agreement that has been signed outside of RentBetter" at bounding box center [307, 109] width 226 height 19
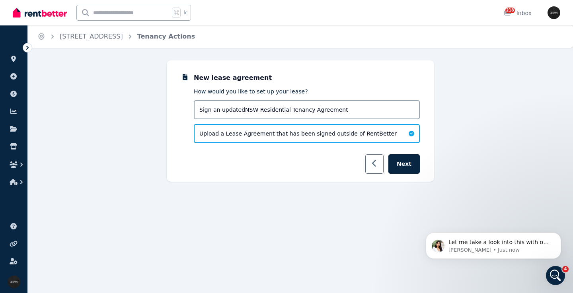
click at [374, 168] on button "button" at bounding box center [374, 163] width 19 height 19
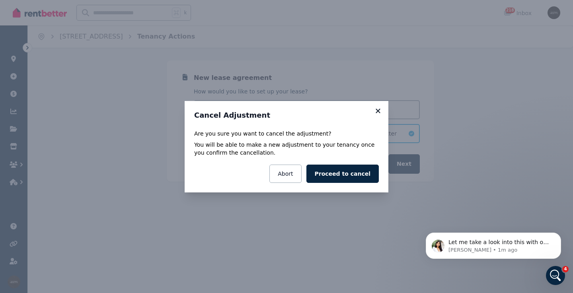
click at [375, 111] on icon at bounding box center [378, 110] width 8 height 7
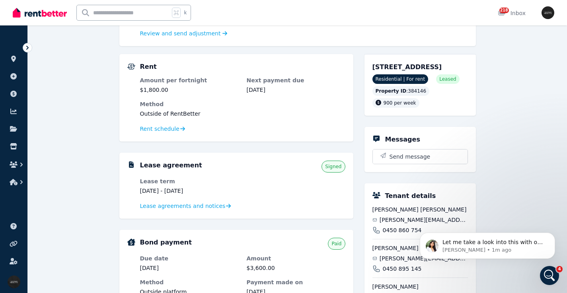
scroll to position [149, 0]
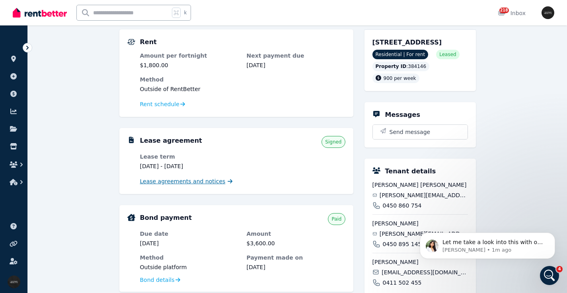
click at [214, 181] on span "Lease agreements and notices" at bounding box center [182, 181] width 85 height 8
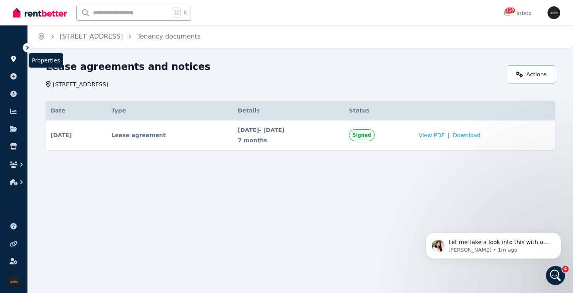
click at [15, 61] on icon at bounding box center [14, 59] width 8 height 6
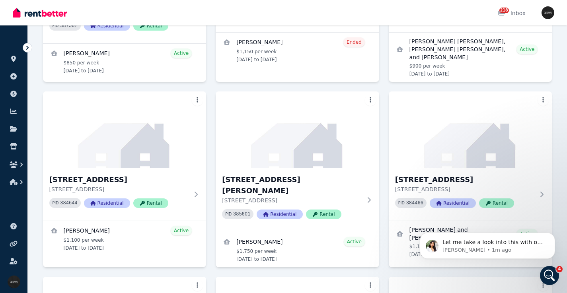
scroll to position [799, 0]
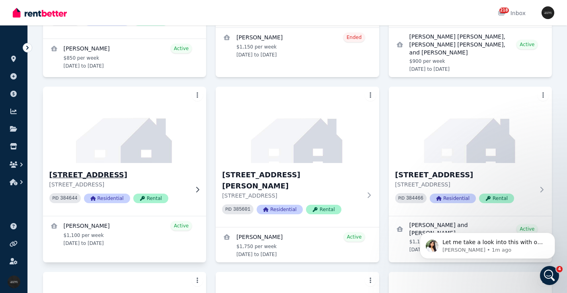
click at [126, 169] on h3 "[STREET_ADDRESS]" at bounding box center [119, 174] width 140 height 11
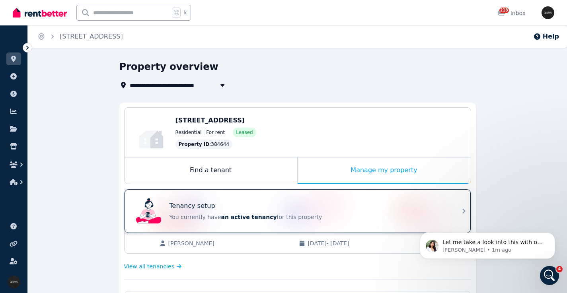
click at [287, 200] on div "Tenancy setup You currently have an active tenancy for this property" at bounding box center [290, 211] width 315 height 32
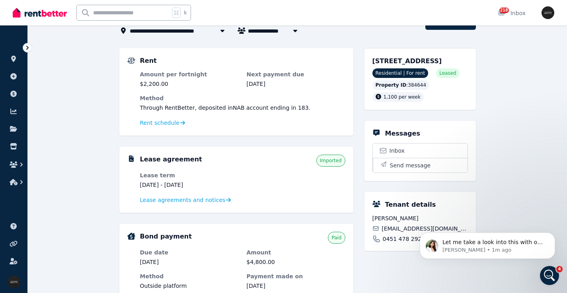
scroll to position [42, 0]
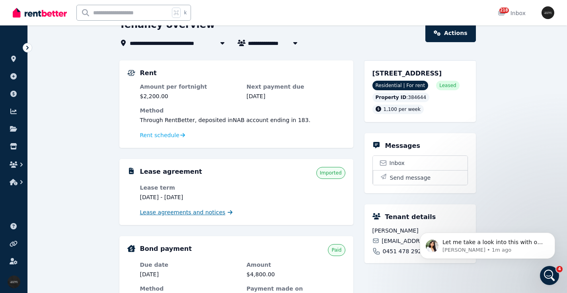
click at [190, 213] on span "Lease agreements and notices" at bounding box center [182, 212] width 85 height 8
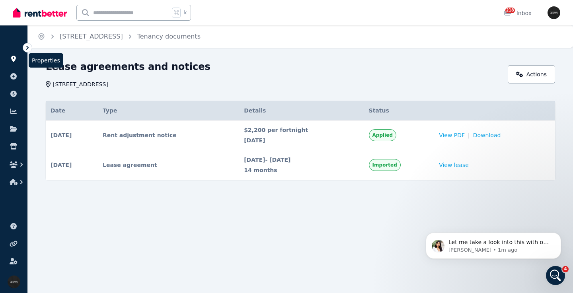
click at [13, 57] on icon at bounding box center [13, 59] width 5 height 6
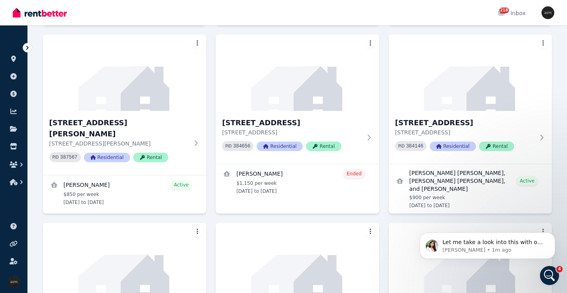
scroll to position [677, 0]
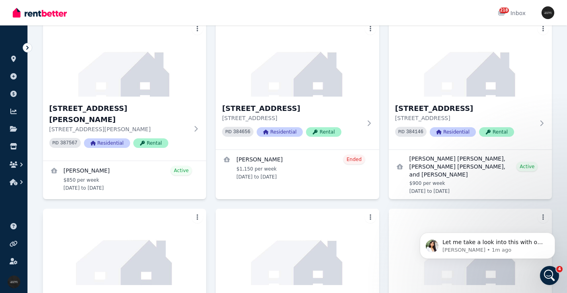
click at [90, 291] on h3 "[STREET_ADDRESS]" at bounding box center [119, 296] width 140 height 11
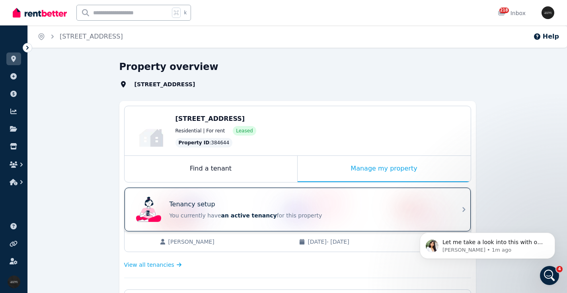
click at [250, 206] on div "Tenancy setup" at bounding box center [308, 205] width 278 height 10
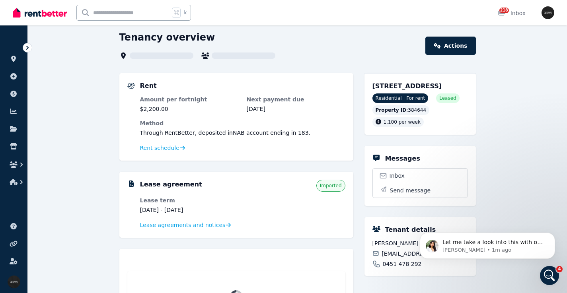
scroll to position [34, 0]
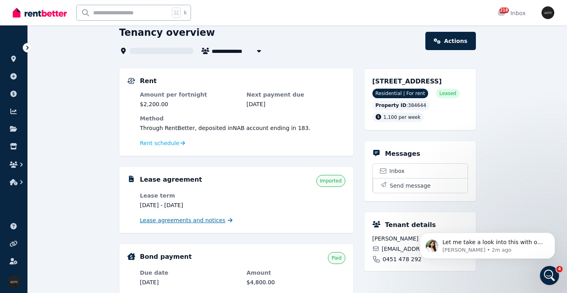
click at [212, 222] on span "Lease agreements and notices" at bounding box center [182, 220] width 85 height 8
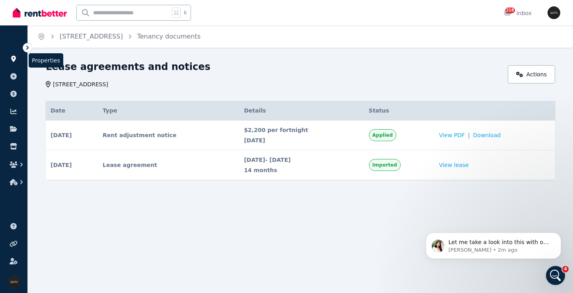
click at [14, 59] on icon at bounding box center [13, 59] width 5 height 6
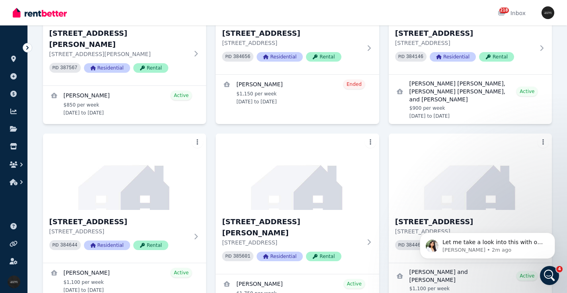
scroll to position [743, 0]
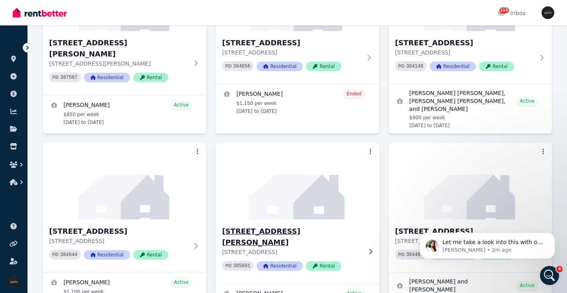
click at [320, 226] on h3 "[STREET_ADDRESS][PERSON_NAME]" at bounding box center [292, 237] width 140 height 22
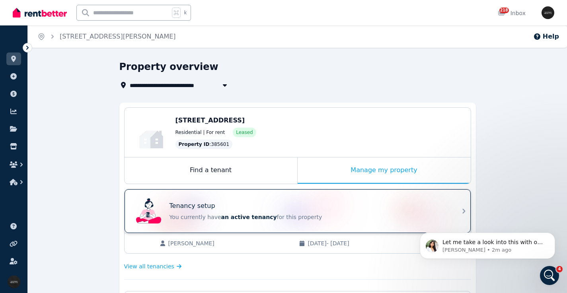
click at [241, 206] on div "Tenancy setup" at bounding box center [308, 206] width 278 height 10
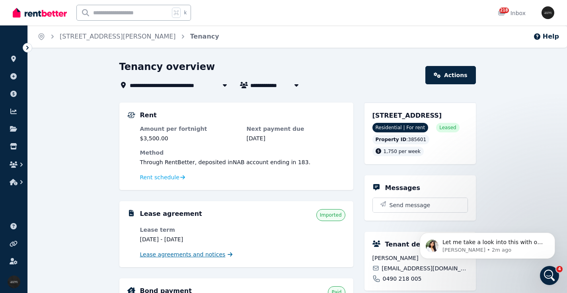
click at [212, 254] on span "Lease agreements and notices" at bounding box center [182, 255] width 85 height 8
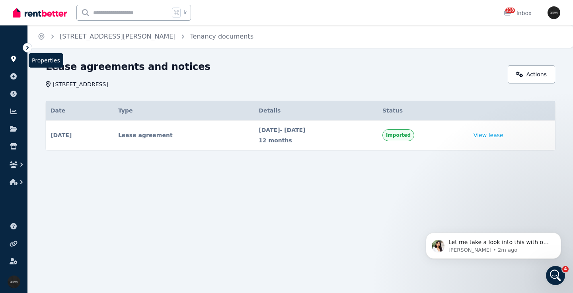
click at [12, 56] on icon at bounding box center [14, 59] width 8 height 6
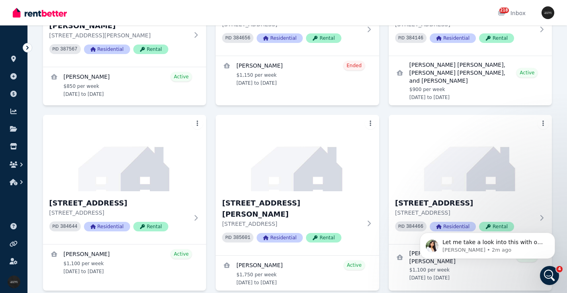
scroll to position [776, 0]
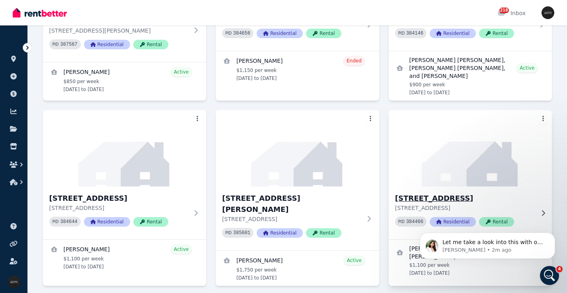
click at [466, 193] on h3 "[STREET_ADDRESS]" at bounding box center [465, 198] width 140 height 11
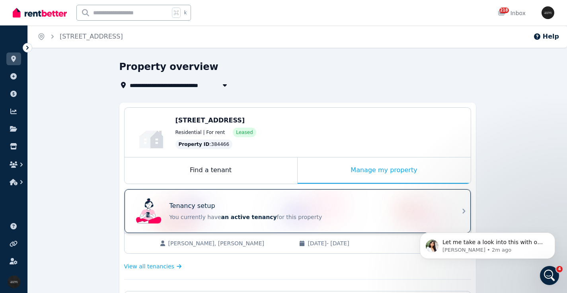
click at [264, 208] on div "Tenancy setup" at bounding box center [308, 206] width 278 height 10
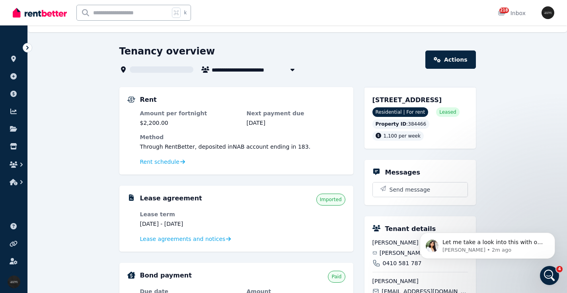
scroll to position [28, 0]
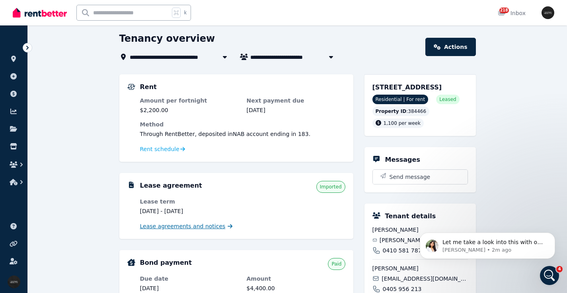
click at [209, 227] on span "Lease agreements and notices" at bounding box center [182, 226] width 85 height 8
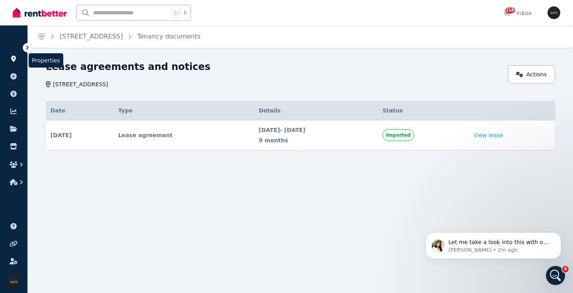
click at [17, 61] on icon at bounding box center [14, 59] width 8 height 6
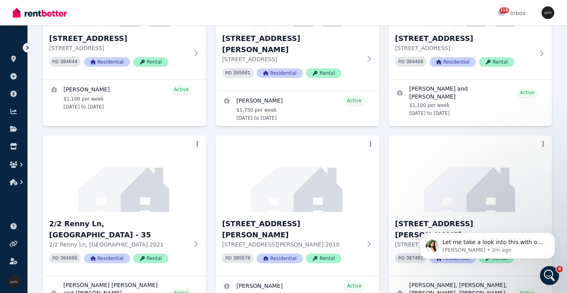
scroll to position [978, 0]
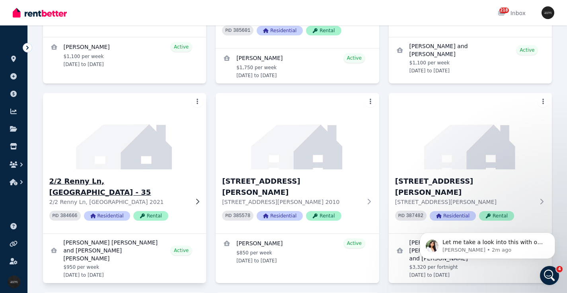
click at [119, 198] on p "2/2 Renny Ln, [GEOGRAPHIC_DATA] 2021" at bounding box center [119, 202] width 140 height 8
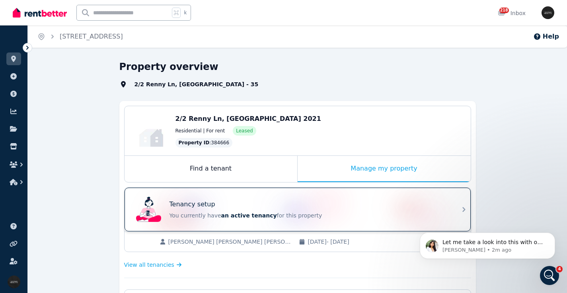
click at [241, 207] on div "Tenancy setup" at bounding box center [308, 205] width 278 height 10
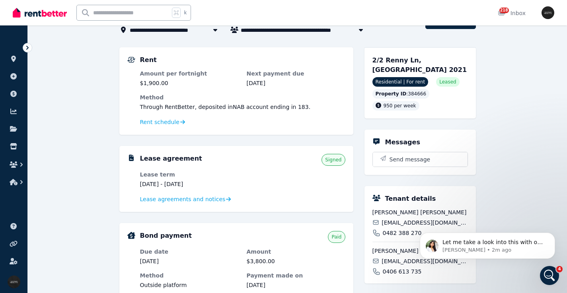
scroll to position [58, 0]
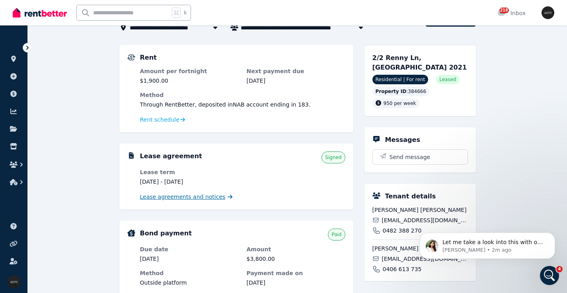
click at [198, 198] on span "Lease agreements and notices" at bounding box center [182, 197] width 85 height 8
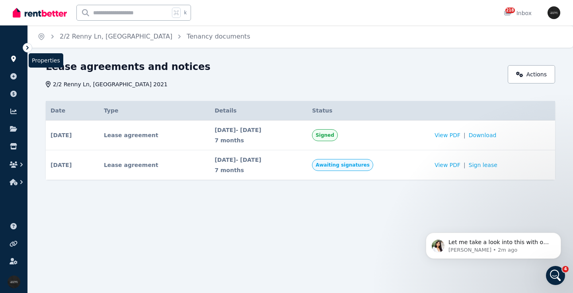
click at [14, 58] on icon at bounding box center [14, 59] width 8 height 6
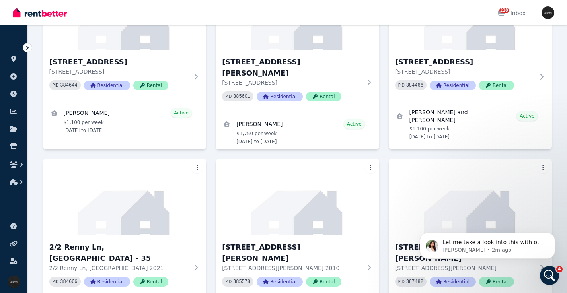
scroll to position [945, 0]
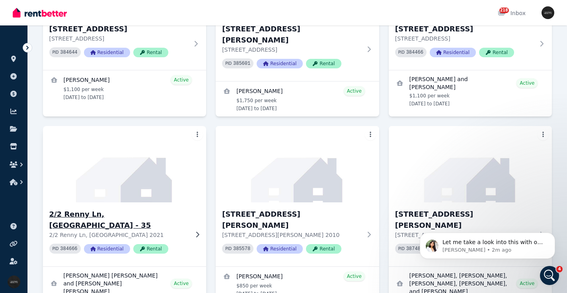
click at [118, 209] on h3 "2/2 Renny Ln, [GEOGRAPHIC_DATA] - 35" at bounding box center [119, 220] width 140 height 22
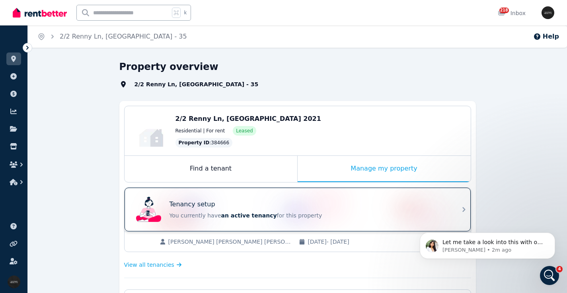
click at [271, 204] on div "Tenancy setup" at bounding box center [308, 205] width 278 height 10
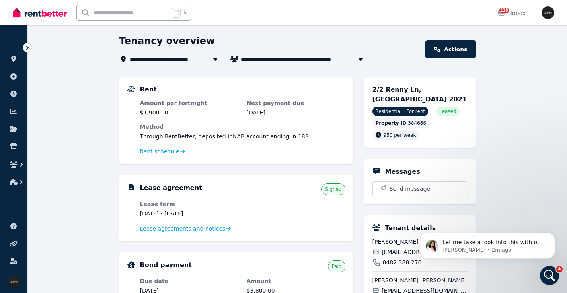
scroll to position [27, 0]
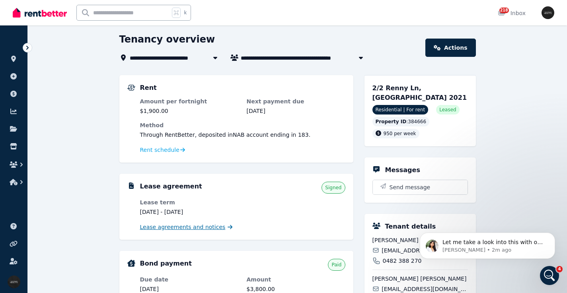
click at [210, 228] on span "Lease agreements and notices" at bounding box center [182, 227] width 85 height 8
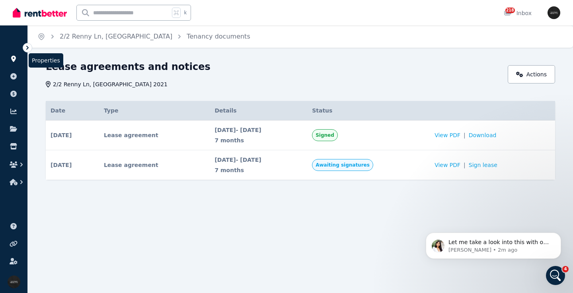
click at [13, 56] on icon at bounding box center [14, 59] width 8 height 6
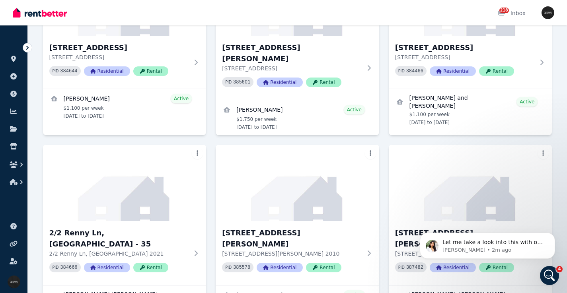
scroll to position [931, 0]
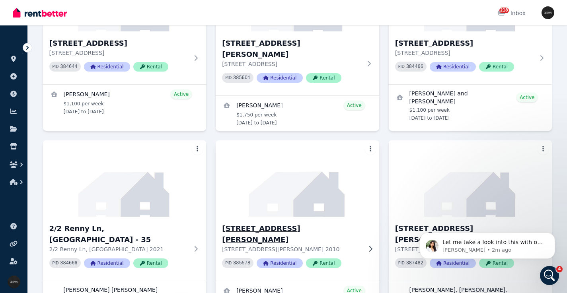
click at [276, 223] on h3 "[STREET_ADDRESS][PERSON_NAME]" at bounding box center [292, 234] width 140 height 22
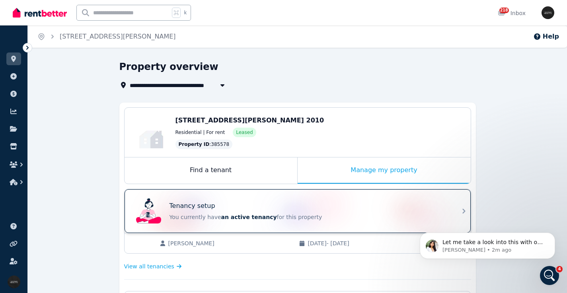
click at [264, 202] on div "Tenancy setup" at bounding box center [308, 206] width 278 height 10
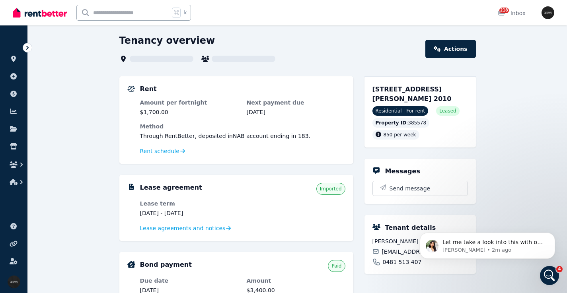
scroll to position [27, 0]
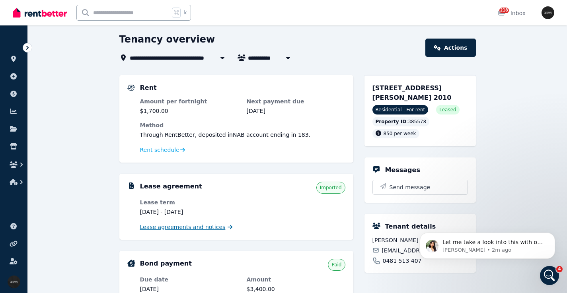
click at [190, 224] on span "Lease agreements and notices" at bounding box center [182, 227] width 85 height 8
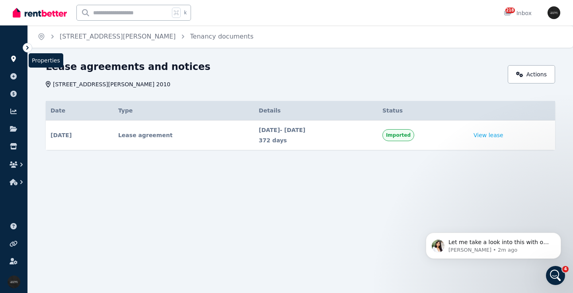
click at [14, 58] on icon at bounding box center [14, 59] width 8 height 6
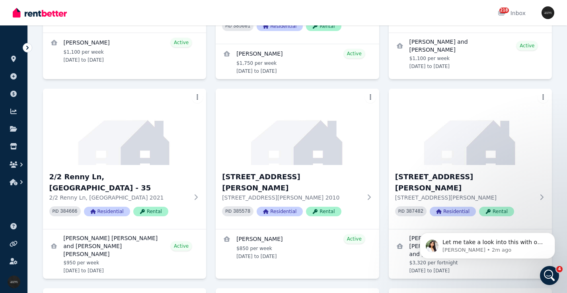
scroll to position [964, 0]
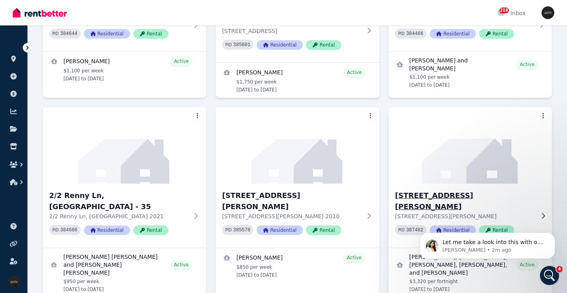
click at [450, 190] on h3 "[STREET_ADDRESS][PERSON_NAME]" at bounding box center [465, 201] width 140 height 22
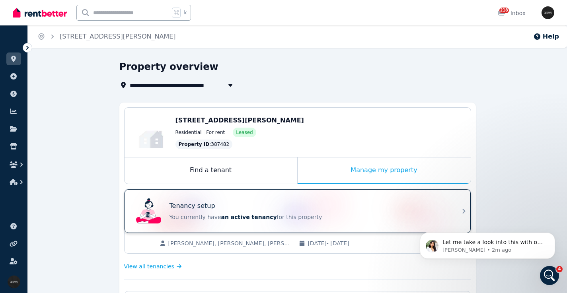
click at [242, 211] on div "Tenancy setup You currently have an active tenancy for this property" at bounding box center [308, 211] width 278 height 20
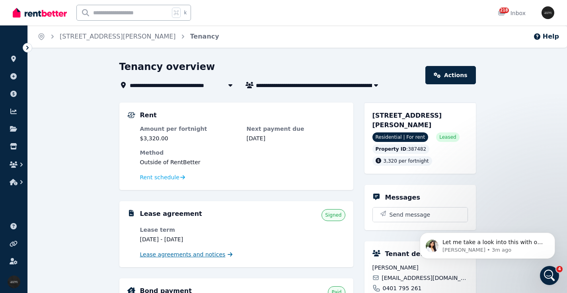
click at [201, 254] on span "Lease agreements and notices" at bounding box center [182, 255] width 85 height 8
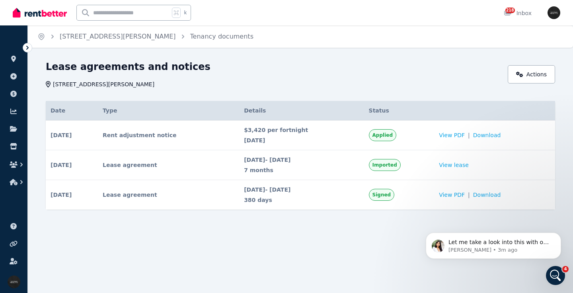
click at [264, 124] on td "$3,420 per fortnight 22 Sep 2025" at bounding box center [301, 135] width 124 height 30
click at [13, 58] on icon at bounding box center [14, 59] width 8 height 6
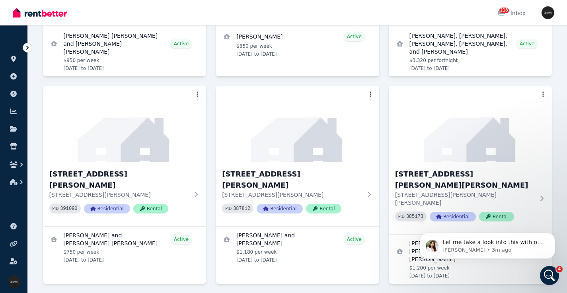
scroll to position [1199, 0]
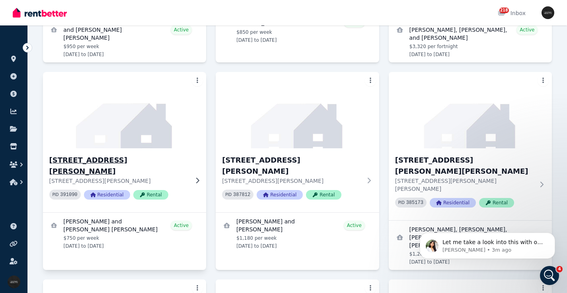
click at [81, 155] on h3 "[STREET_ADDRESS][PERSON_NAME]" at bounding box center [119, 166] width 140 height 22
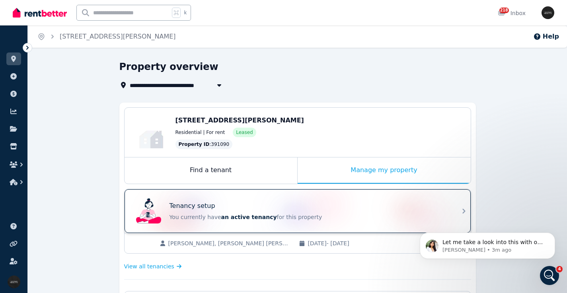
click at [289, 198] on div "Tenancy setup You currently have an active tenancy for this property" at bounding box center [290, 211] width 315 height 32
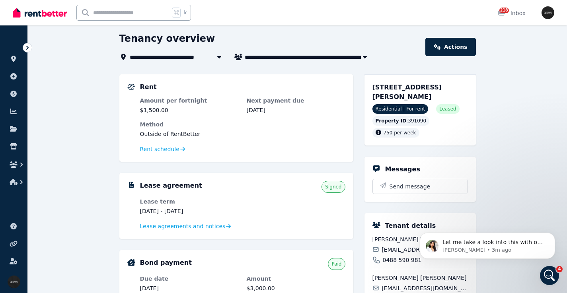
scroll to position [93, 0]
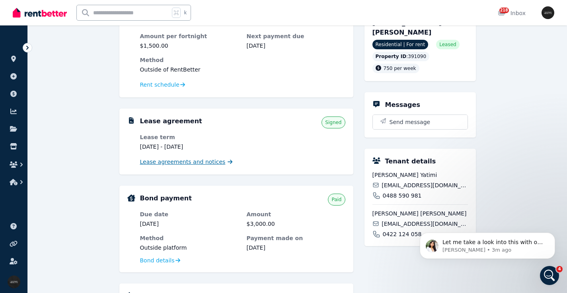
click at [197, 159] on span "Lease agreements and notices" at bounding box center [182, 162] width 85 height 8
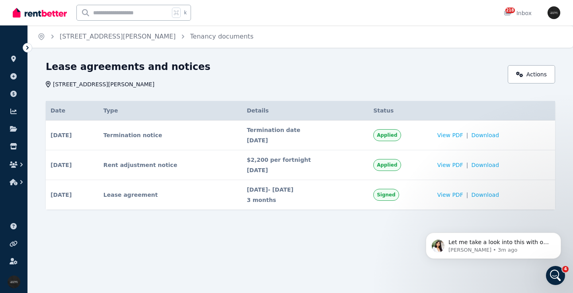
click at [397, 166] on span "Applied" at bounding box center [387, 165] width 20 height 6
click at [276, 162] on span "$2,200 per fortnight" at bounding box center [305, 160] width 117 height 8
click at [390, 163] on span "Applied" at bounding box center [387, 165] width 20 height 6
click at [14, 58] on icon at bounding box center [13, 59] width 5 height 6
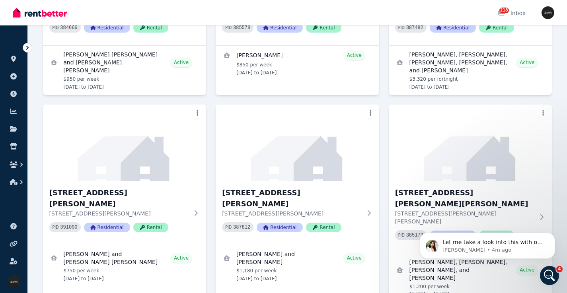
scroll to position [1171, 0]
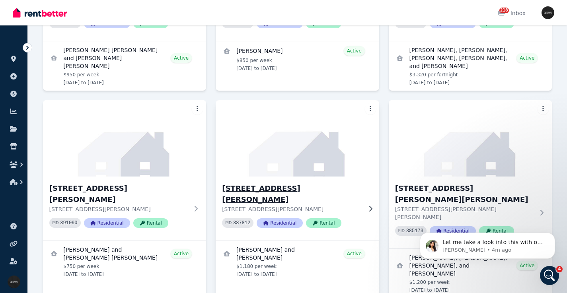
click at [307, 205] on p "[STREET_ADDRESS][PERSON_NAME]" at bounding box center [292, 209] width 140 height 8
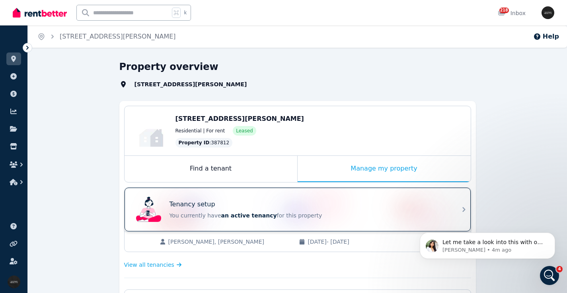
click at [253, 203] on div "Tenancy setup" at bounding box center [308, 205] width 278 height 10
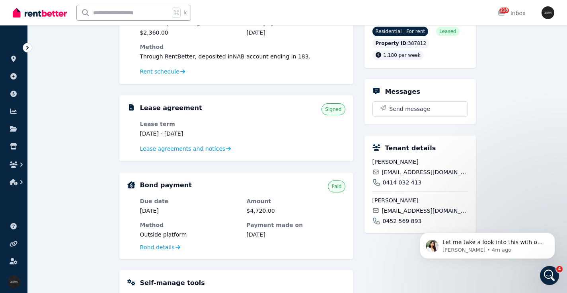
scroll to position [111, 0]
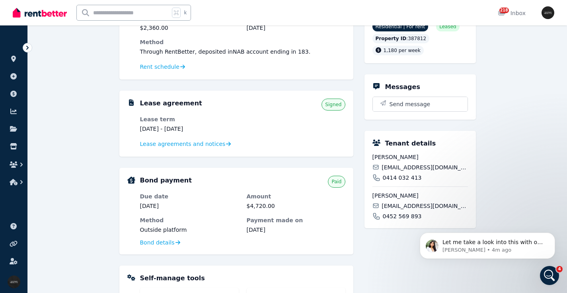
click at [208, 149] on div "Lease agreement Signed Lease term 23 Apr 2025 - 21 Nov 2025 Lease agreements an…" at bounding box center [236, 124] width 234 height 66
click at [207, 144] on span "Lease agreements and notices" at bounding box center [182, 144] width 85 height 8
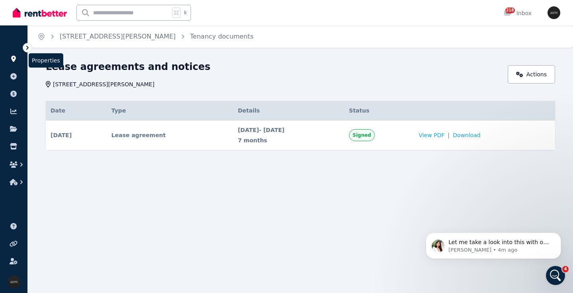
click at [14, 59] on icon at bounding box center [13, 59] width 5 height 6
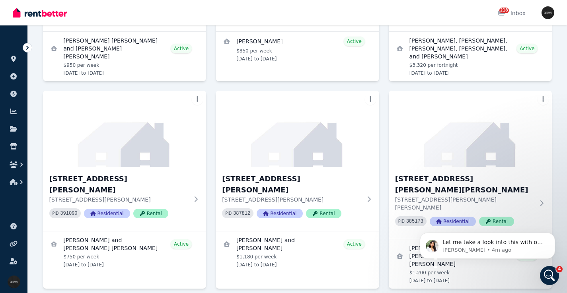
scroll to position [1152, 0]
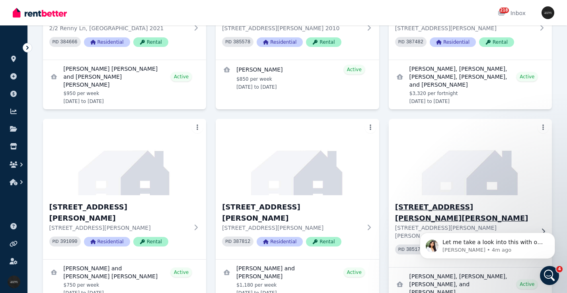
click at [440, 195] on div "2/18 Chaleyer St, Rose Bay - 59 2/18 Chaleyer St, Rose Bay NSW 2029 PID 385173 …" at bounding box center [469, 231] width 163 height 72
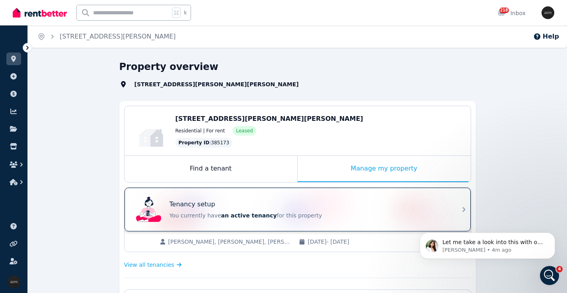
click at [330, 208] on div "Tenancy setup" at bounding box center [308, 205] width 278 height 10
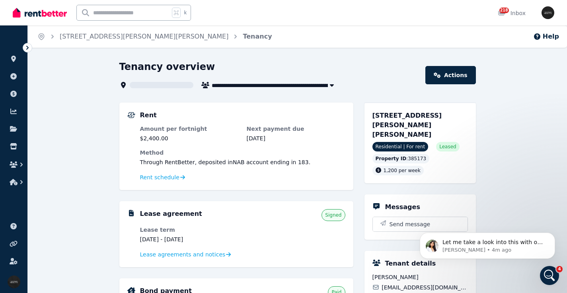
click at [192, 259] on div "Lease agreements and notices" at bounding box center [242, 255] width 205 height 10
click at [196, 258] on span "Lease agreements and notices" at bounding box center [182, 255] width 85 height 8
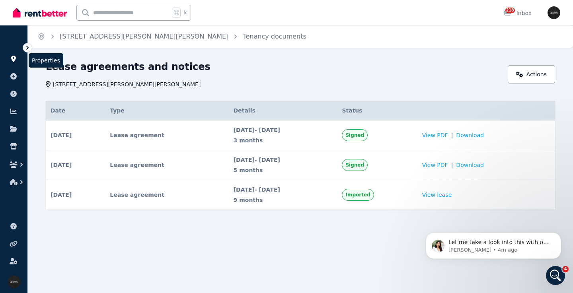
click at [13, 60] on icon at bounding box center [13, 59] width 5 height 6
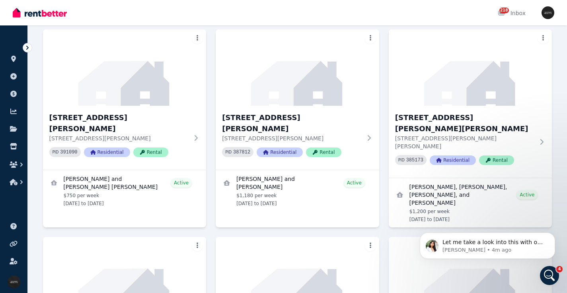
scroll to position [1246, 0]
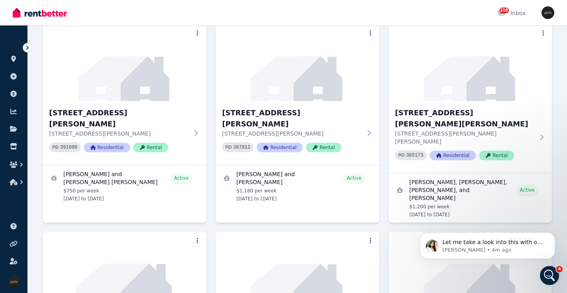
click at [128, 230] on img at bounding box center [124, 270] width 171 height 80
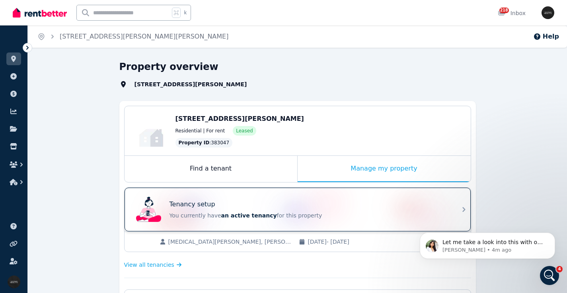
click at [243, 202] on div "Tenancy setup" at bounding box center [308, 205] width 278 height 10
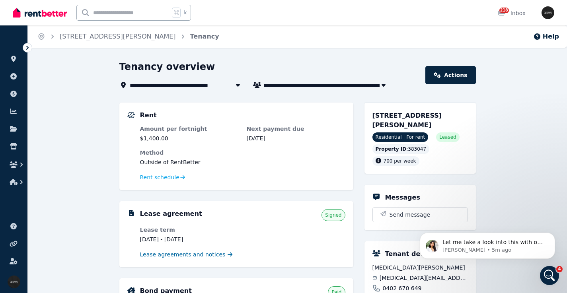
click at [200, 256] on span "Lease agreements and notices" at bounding box center [182, 255] width 85 height 8
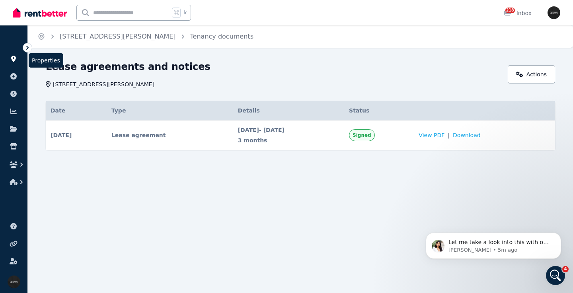
click at [13, 56] on icon at bounding box center [13, 59] width 5 height 6
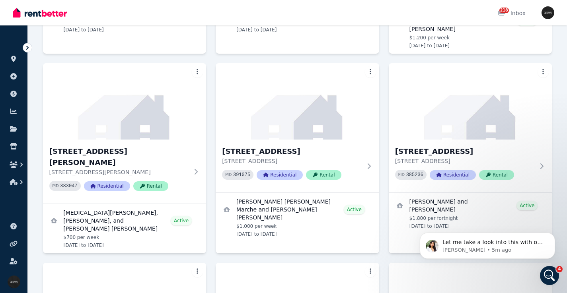
scroll to position [1335, 0]
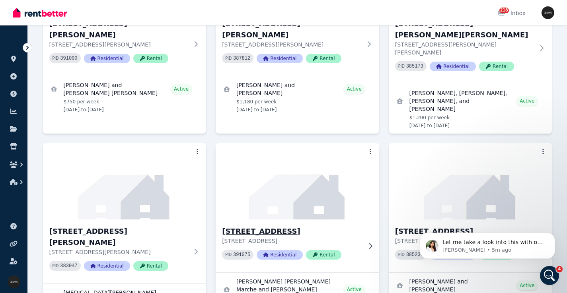
click at [305, 226] on h3 "[STREET_ADDRESS]" at bounding box center [292, 231] width 140 height 11
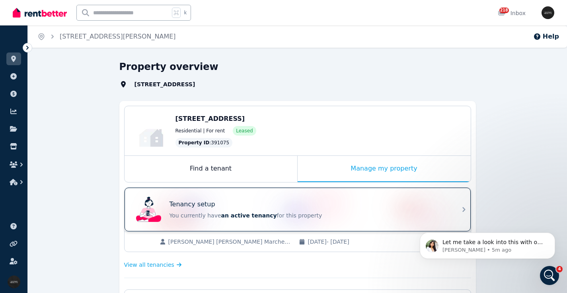
click at [287, 195] on div "Tenancy setup You currently have an active tenancy for this property" at bounding box center [297, 210] width 346 height 44
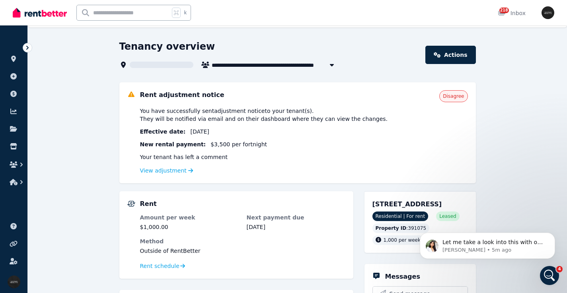
scroll to position [31, 0]
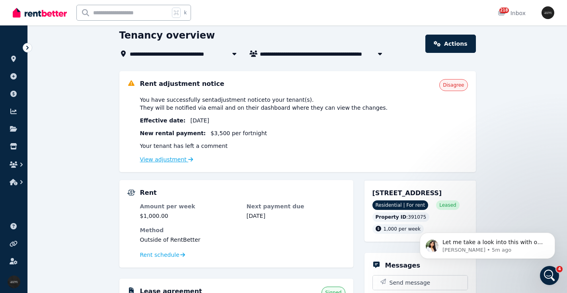
click at [183, 158] on link "View adjustment" at bounding box center [166, 159] width 53 height 6
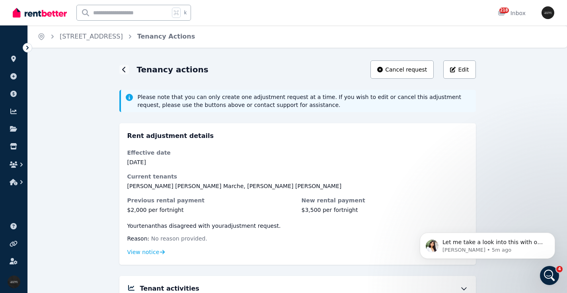
scroll to position [23, 0]
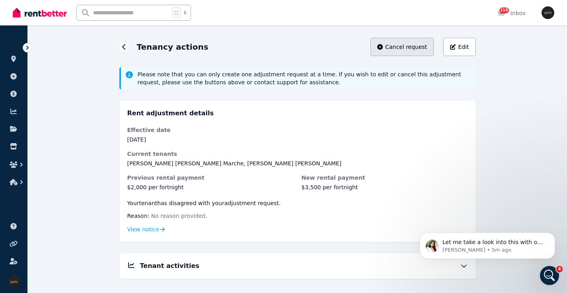
click at [396, 47] on span "Cancel request" at bounding box center [406, 47] width 42 height 8
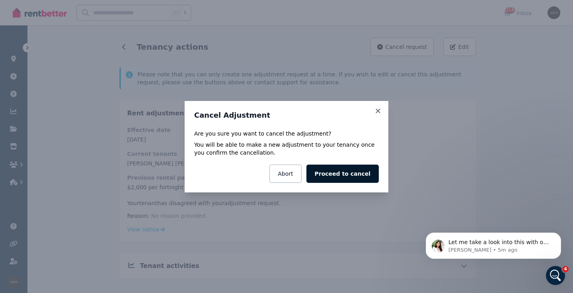
click at [339, 175] on button "Proceed to cancel" at bounding box center [342, 174] width 72 height 18
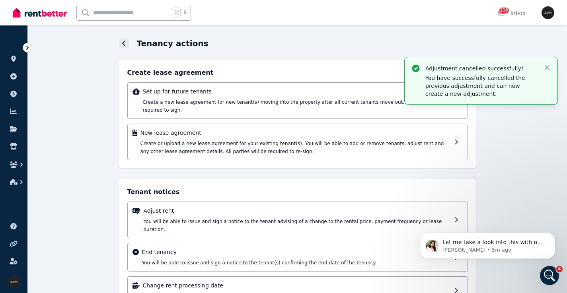
click at [125, 43] on icon at bounding box center [124, 43] width 4 height 6
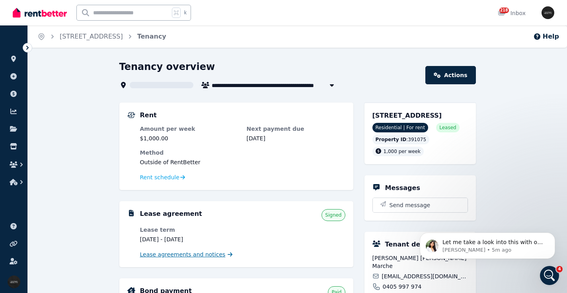
click at [192, 256] on span "Lease agreements and notices" at bounding box center [182, 255] width 85 height 8
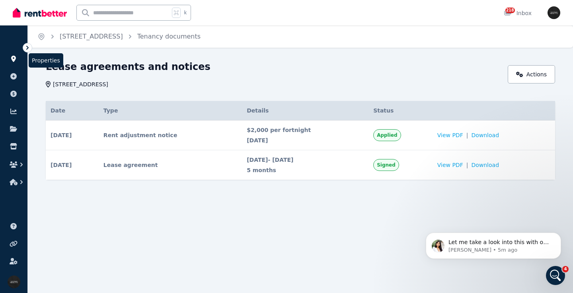
click at [12, 59] on icon at bounding box center [13, 59] width 5 height 6
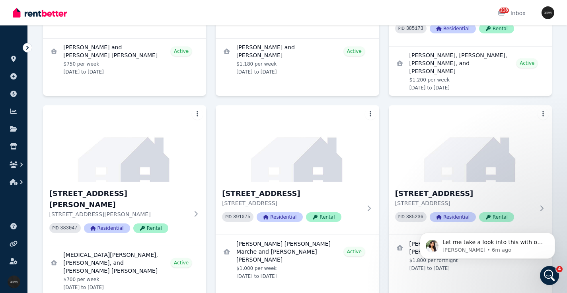
scroll to position [1368, 0]
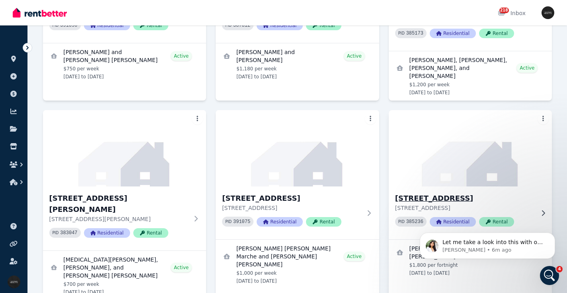
click at [443, 193] on h3 "[STREET_ADDRESS]" at bounding box center [465, 198] width 140 height 11
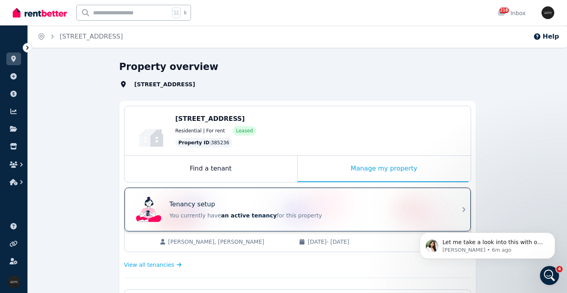
click at [294, 205] on div "Tenancy setup" at bounding box center [308, 205] width 278 height 10
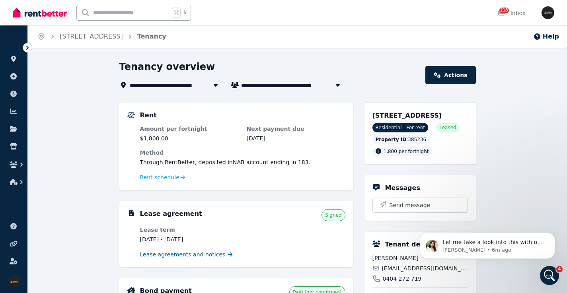
click at [198, 254] on span "Lease agreements and notices" at bounding box center [182, 255] width 85 height 8
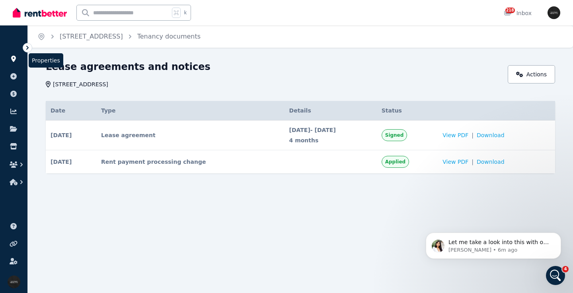
click at [11, 58] on icon at bounding box center [14, 59] width 8 height 6
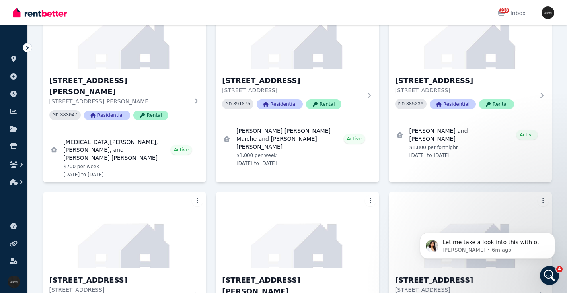
scroll to position [1509, 0]
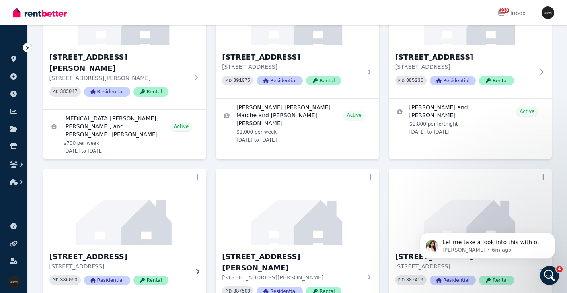
click at [124, 251] on h3 "[STREET_ADDRESS]" at bounding box center [119, 256] width 140 height 11
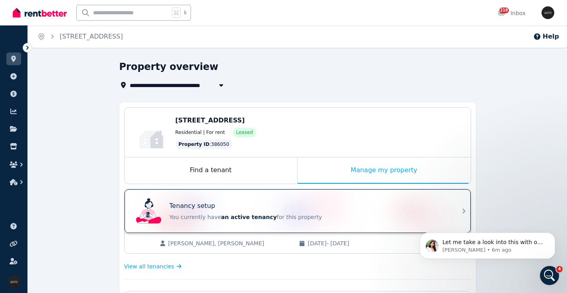
click at [235, 196] on div "Tenancy setup You currently have an active tenancy for this property" at bounding box center [290, 211] width 315 height 32
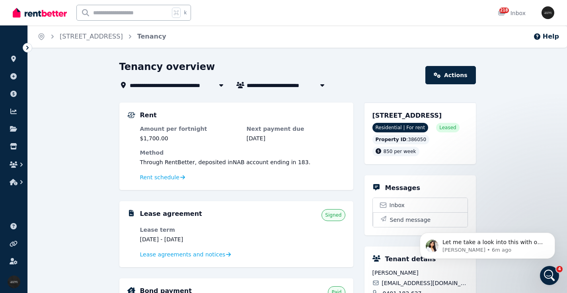
click at [191, 255] on span "Lease agreements and notices" at bounding box center [182, 255] width 85 height 8
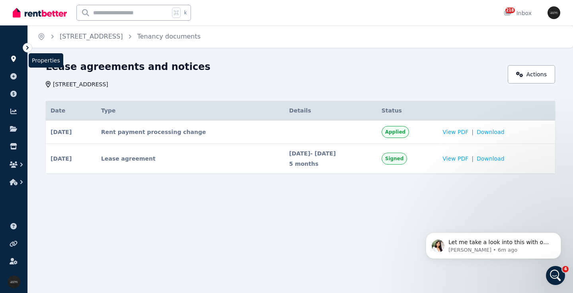
click at [15, 59] on icon at bounding box center [13, 59] width 5 height 6
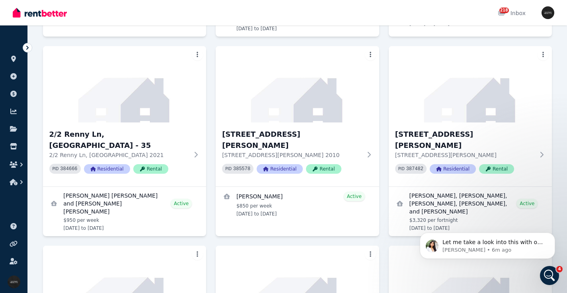
scroll to position [1401, 0]
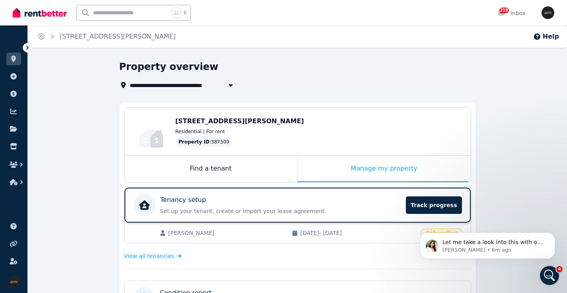
click at [269, 205] on div "Tenancy setup Set up your tenant, create or import your lease agreement Track p…" at bounding box center [280, 205] width 241 height 20
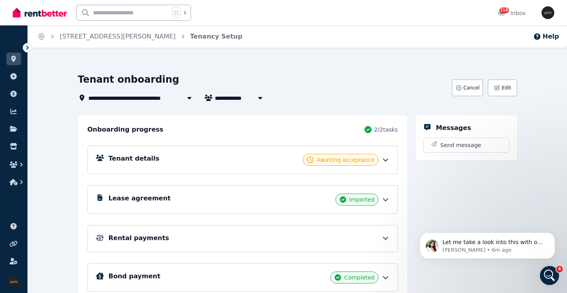
click at [201, 194] on div "Lease agreement Imported" at bounding box center [249, 200] width 281 height 12
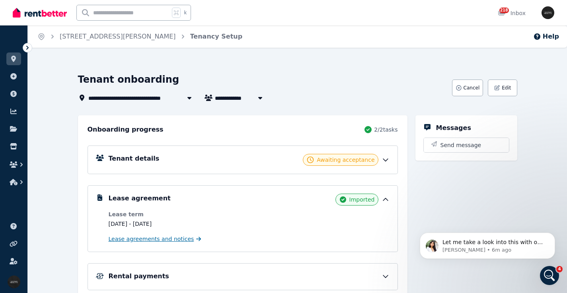
click at [174, 241] on span "Lease agreements and notices" at bounding box center [151, 239] width 85 height 8
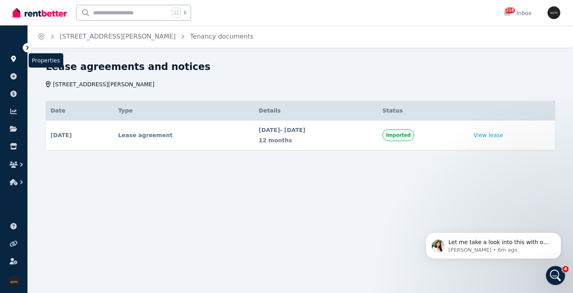
click at [14, 58] on icon at bounding box center [14, 59] width 8 height 6
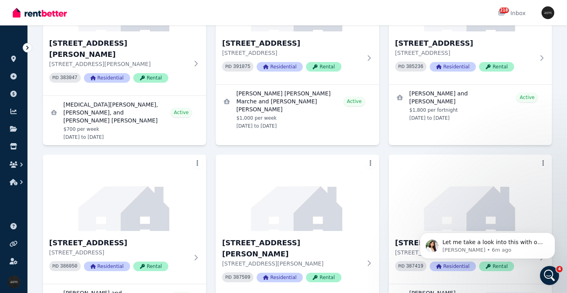
scroll to position [1514, 0]
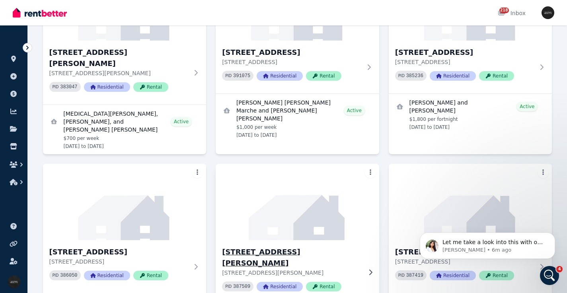
click at [305, 162] on img at bounding box center [297, 202] width 171 height 80
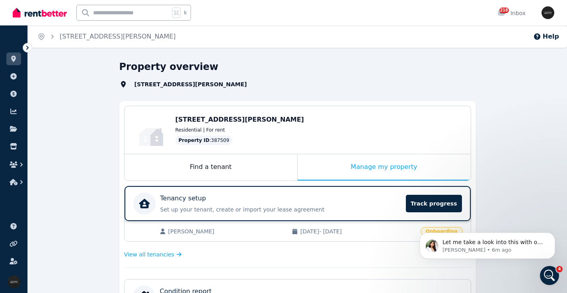
click at [247, 192] on div "Tenancy setup Set up your tenant, create or import your lease agreement Track p…" at bounding box center [267, 203] width 268 height 22
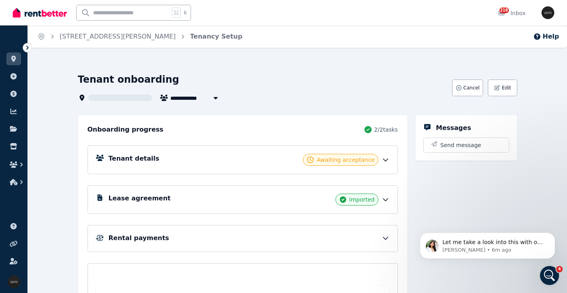
click at [229, 204] on div "Lease agreement Imported" at bounding box center [249, 200] width 281 height 12
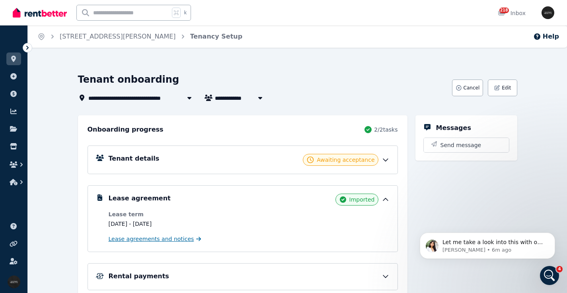
click at [174, 240] on span "Lease agreements and notices" at bounding box center [151, 239] width 85 height 8
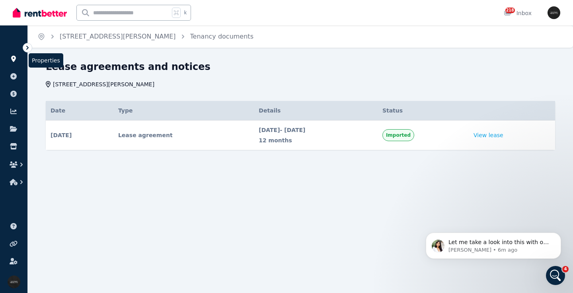
click at [12, 60] on icon at bounding box center [14, 59] width 8 height 6
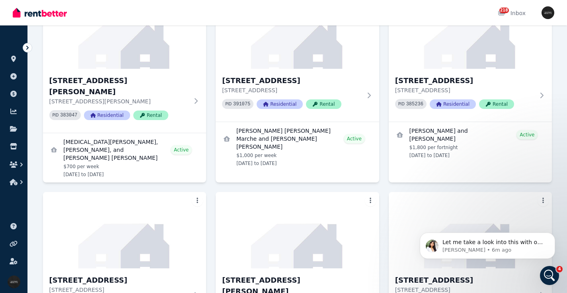
scroll to position [1481, 0]
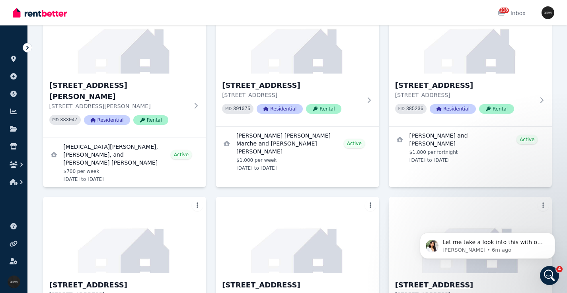
click at [478, 280] on h3 "[STREET_ADDRESS]" at bounding box center [465, 285] width 140 height 11
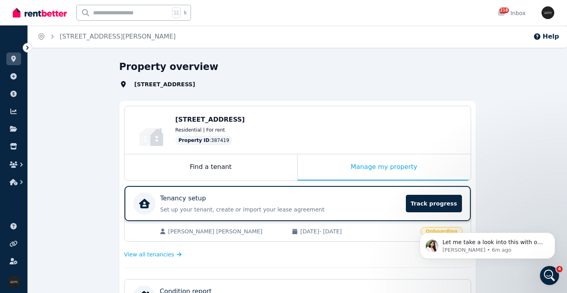
click at [304, 198] on div "Tenancy setup" at bounding box center [280, 199] width 241 height 10
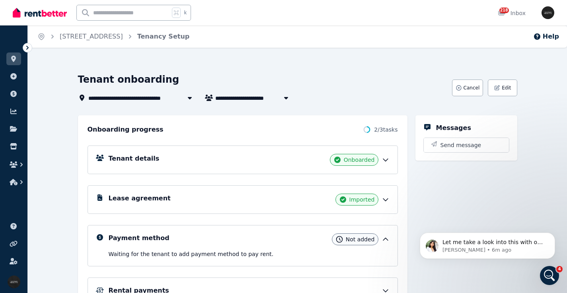
click at [196, 199] on div "Lease agreement Imported" at bounding box center [249, 200] width 281 height 12
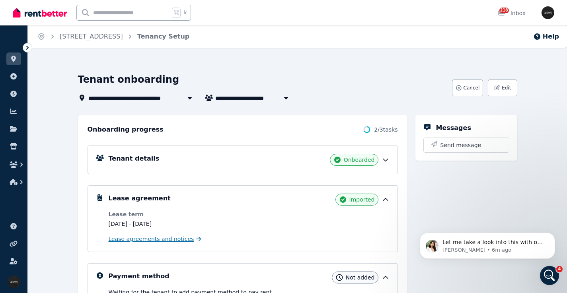
click at [164, 242] on span "Lease agreements and notices" at bounding box center [151, 239] width 85 height 8
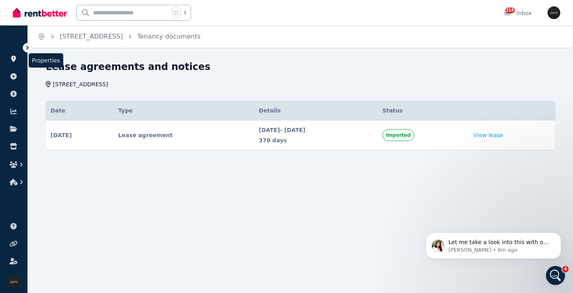
click at [14, 58] on icon at bounding box center [13, 59] width 5 height 6
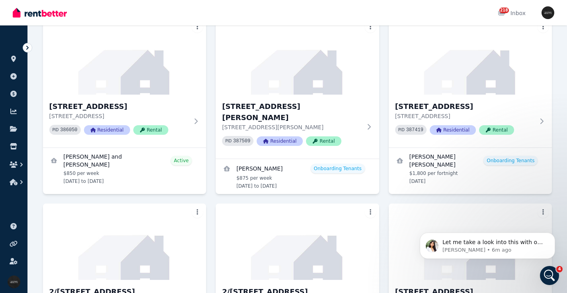
scroll to position [1697, 0]
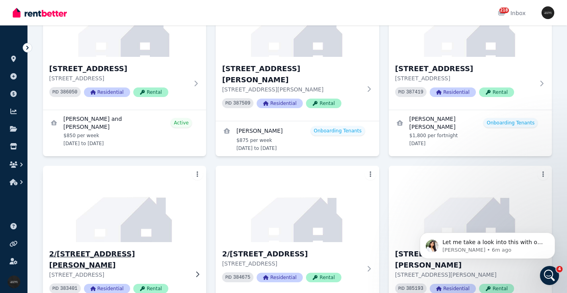
click at [134, 249] on h3 "2/[STREET_ADDRESS][PERSON_NAME]" at bounding box center [119, 260] width 140 height 22
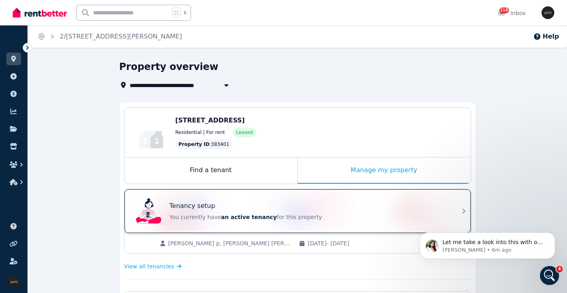
click at [259, 200] on div "Tenancy setup You currently have an active tenancy for this property" at bounding box center [290, 211] width 315 height 32
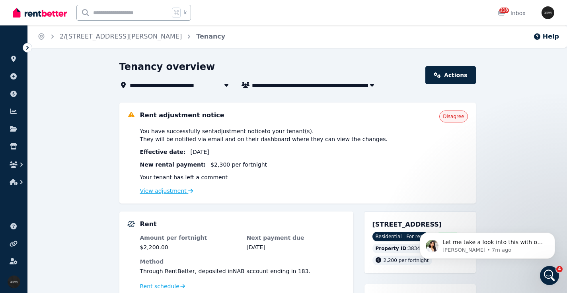
click at [165, 190] on link "View adjustment" at bounding box center [166, 191] width 53 height 6
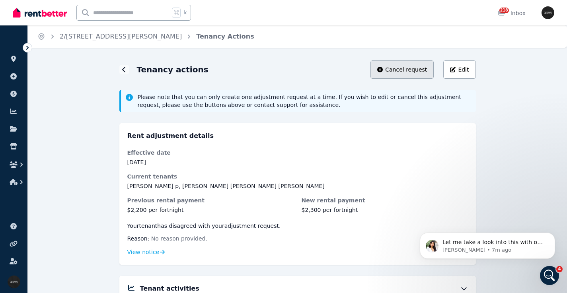
click at [412, 69] on span "Cancel request" at bounding box center [406, 70] width 42 height 8
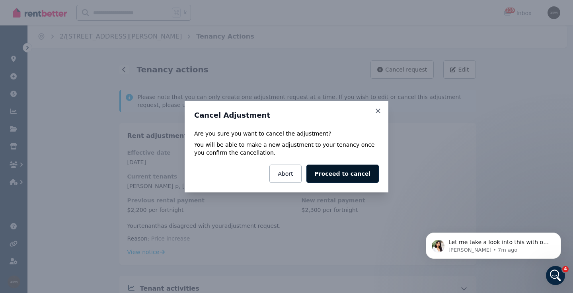
click at [346, 175] on button "Proceed to cancel" at bounding box center [342, 174] width 72 height 18
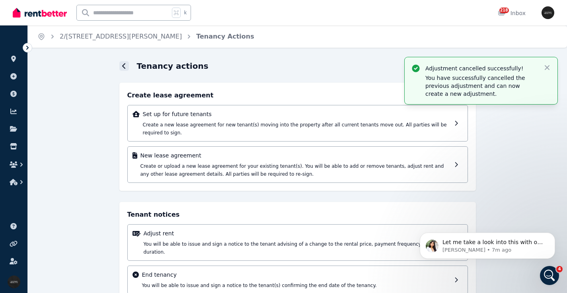
click at [125, 64] on icon at bounding box center [124, 66] width 4 height 6
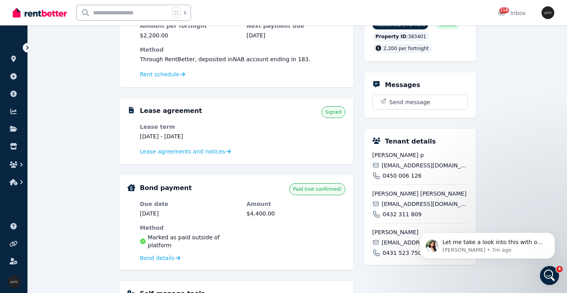
scroll to position [92, 0]
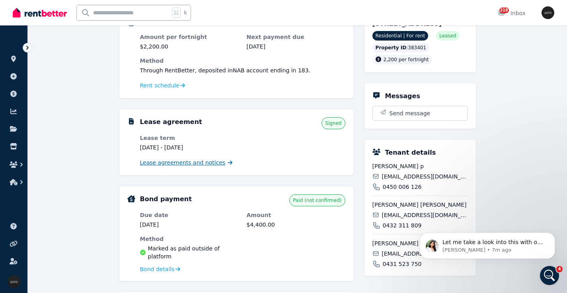
click at [180, 164] on span "Lease agreements and notices" at bounding box center [182, 163] width 85 height 8
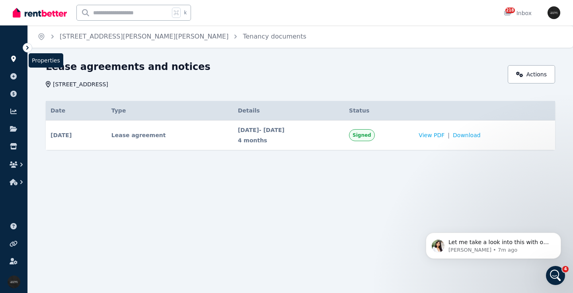
click at [14, 58] on icon at bounding box center [13, 59] width 5 height 6
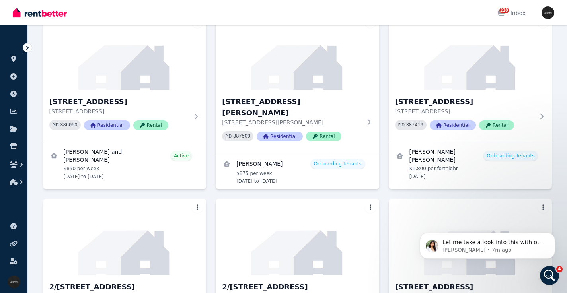
scroll to position [1730, 0]
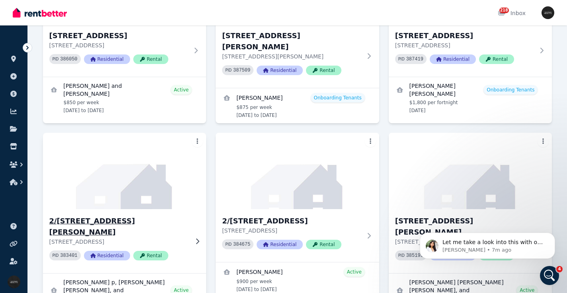
click at [148, 216] on h3 "2/[STREET_ADDRESS][PERSON_NAME]" at bounding box center [119, 227] width 140 height 22
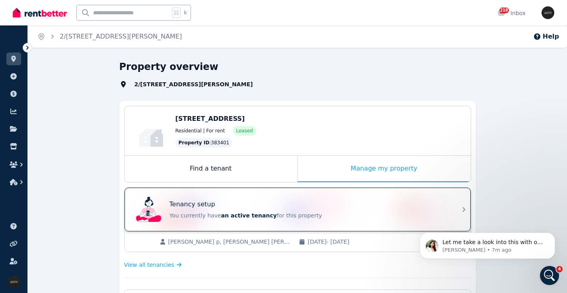
click at [239, 205] on div "Tenancy setup" at bounding box center [308, 205] width 278 height 10
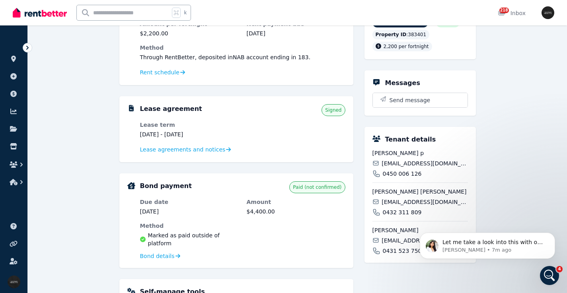
scroll to position [107, 0]
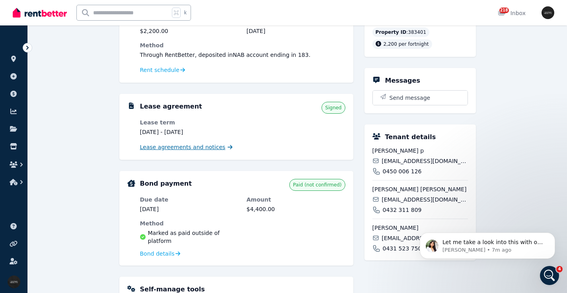
click at [202, 148] on span "Lease agreements and notices" at bounding box center [182, 147] width 85 height 8
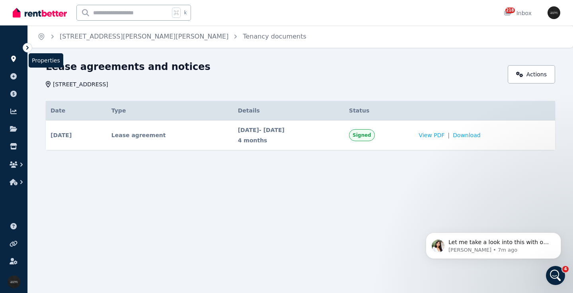
click at [17, 55] on link at bounding box center [13, 58] width 15 height 13
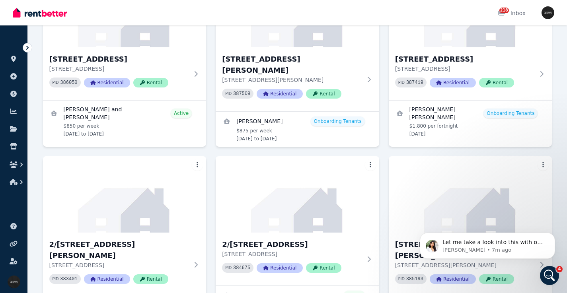
scroll to position [1711, 0]
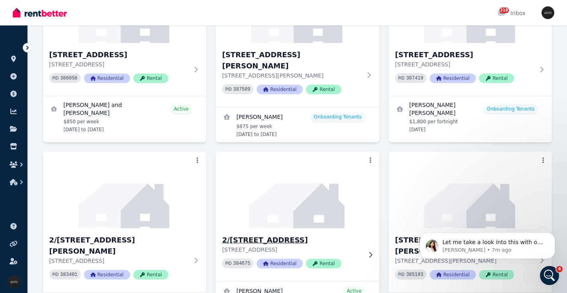
click at [281, 235] on h3 "2/[STREET_ADDRESS]" at bounding box center [292, 240] width 140 height 11
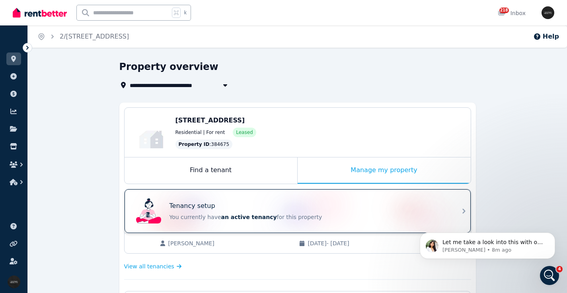
click at [247, 202] on div "Tenancy setup" at bounding box center [308, 206] width 278 height 10
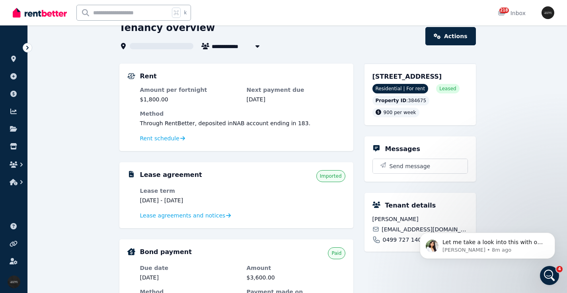
scroll to position [58, 0]
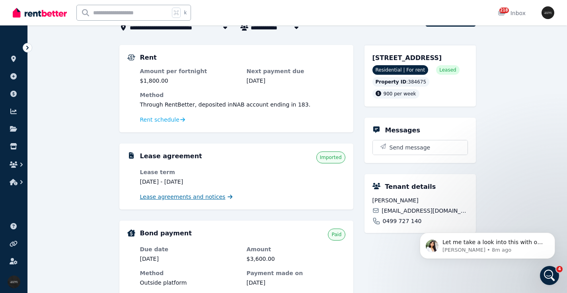
click at [212, 199] on span "Lease agreements and notices" at bounding box center [182, 197] width 85 height 8
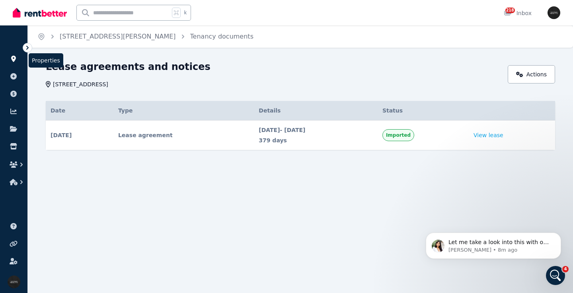
click at [14, 55] on link at bounding box center [13, 58] width 15 height 13
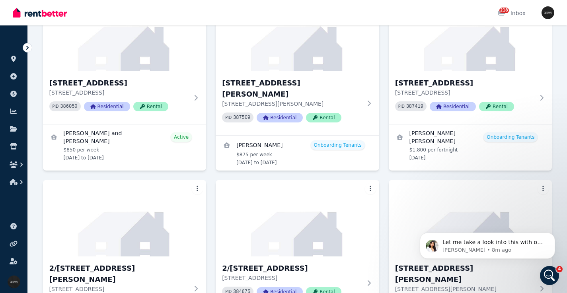
scroll to position [1674, 0]
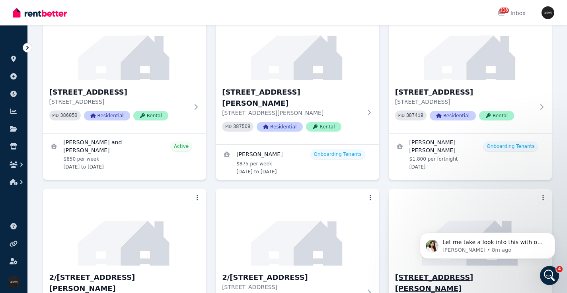
click at [444, 272] on h3 "[STREET_ADDRESS][PERSON_NAME]" at bounding box center [465, 283] width 140 height 22
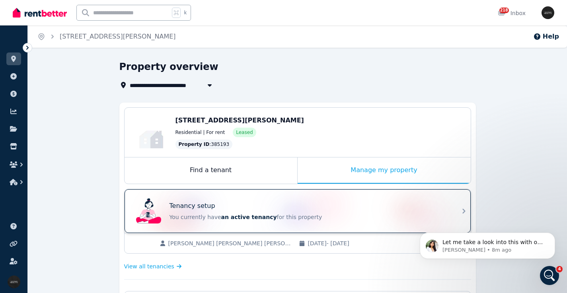
click at [269, 203] on div "Tenancy setup" at bounding box center [308, 206] width 278 height 10
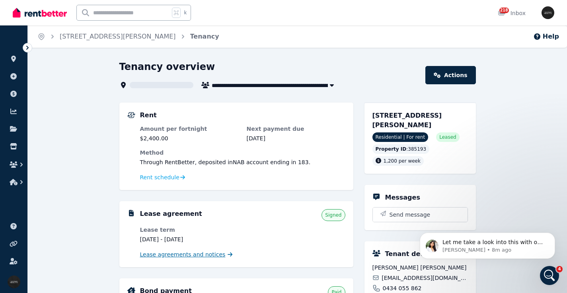
click at [178, 251] on span "Lease agreements and notices" at bounding box center [182, 255] width 85 height 8
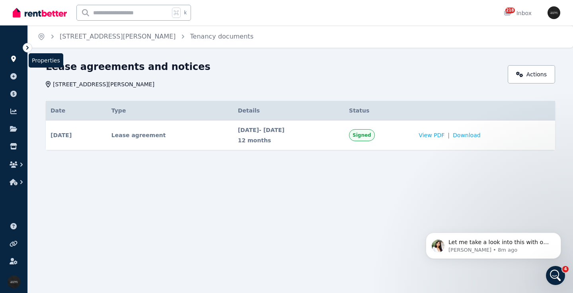
click at [12, 58] on icon at bounding box center [13, 59] width 5 height 6
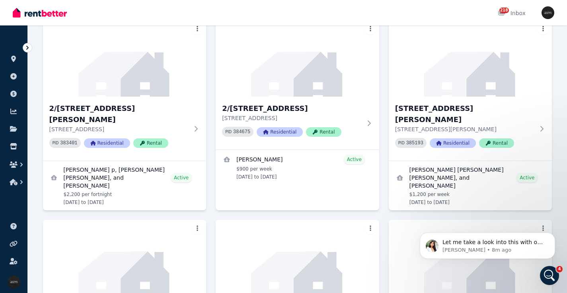
scroll to position [1857, 0]
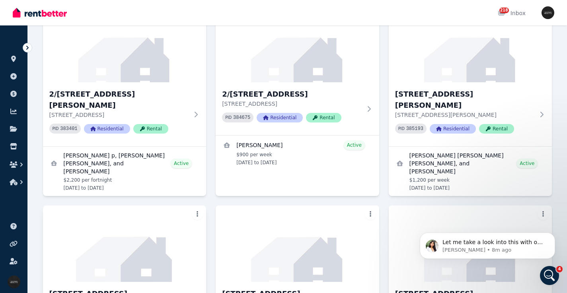
click at [171, 204] on img at bounding box center [124, 244] width 171 height 80
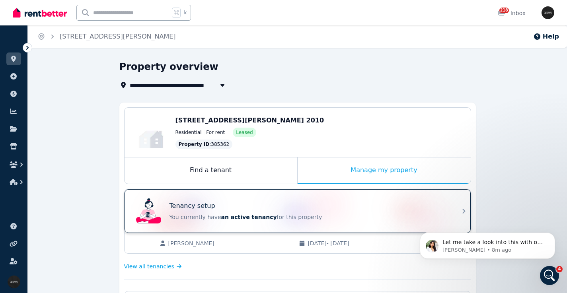
click at [329, 197] on div "Tenancy setup You currently have an active tenancy for this property" at bounding box center [290, 211] width 315 height 32
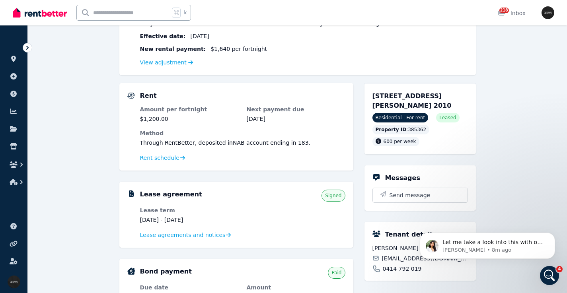
scroll to position [161, 0]
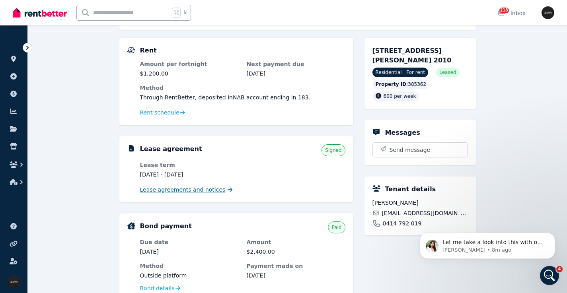
click at [203, 191] on span "Lease agreements and notices" at bounding box center [182, 190] width 85 height 8
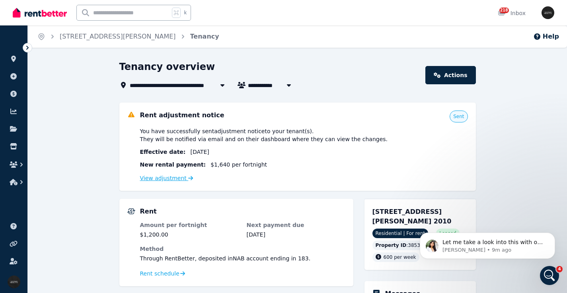
click at [166, 180] on link "View adjustment" at bounding box center [166, 178] width 53 height 6
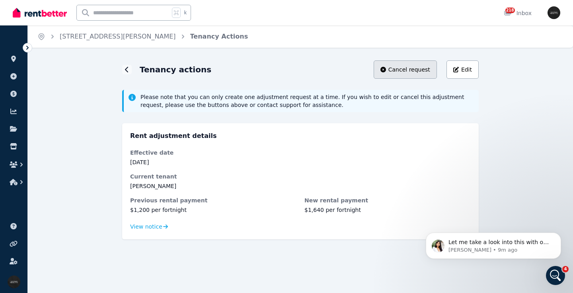
click at [408, 69] on span "Cancel request" at bounding box center [409, 70] width 42 height 8
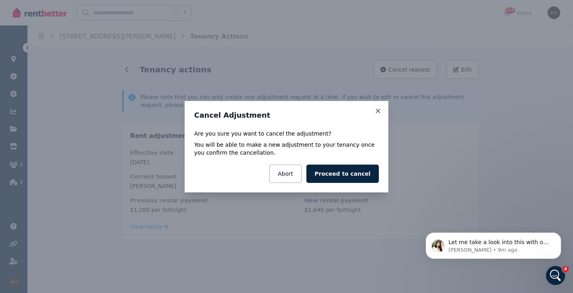
click at [340, 178] on button "Proceed to cancel" at bounding box center [342, 174] width 72 height 18
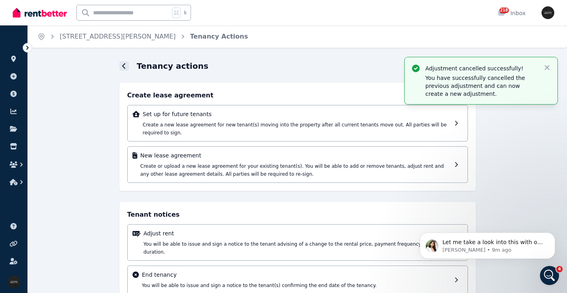
click at [126, 66] on icon at bounding box center [124, 66] width 4 height 6
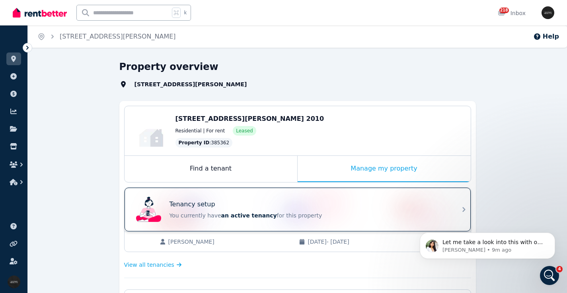
click at [281, 204] on div "Tenancy setup" at bounding box center [308, 205] width 278 height 10
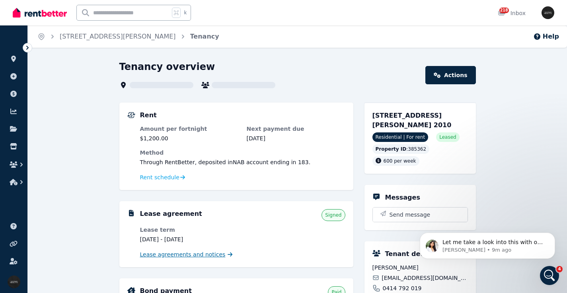
click at [174, 255] on span "Lease agreements and notices" at bounding box center [182, 255] width 85 height 8
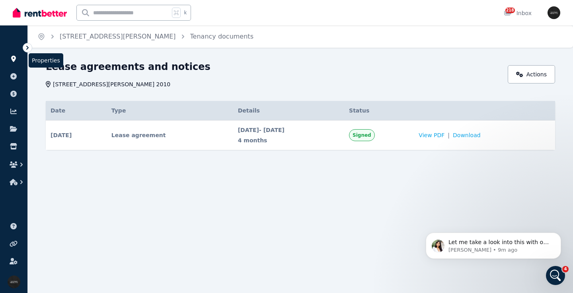
click at [14, 56] on icon at bounding box center [14, 59] width 8 height 6
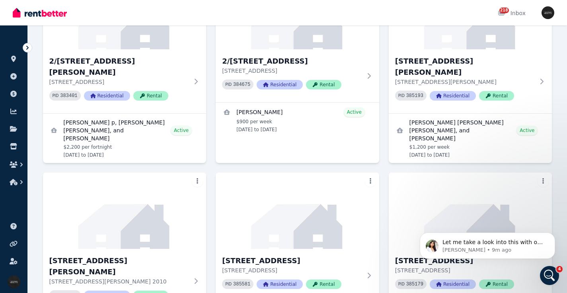
scroll to position [1871, 0]
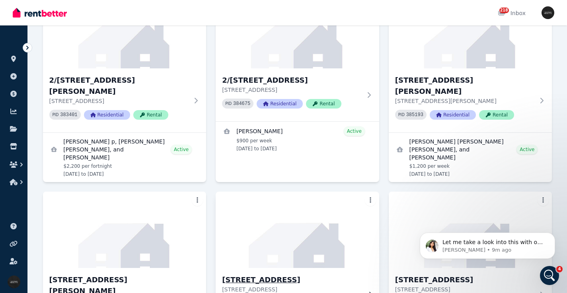
click at [290, 274] on h3 "[STREET_ADDRESS]" at bounding box center [292, 279] width 140 height 11
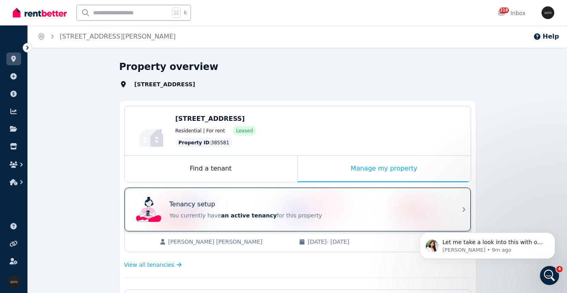
click at [294, 196] on div "Tenancy setup You currently have an active tenancy for this property" at bounding box center [290, 210] width 315 height 32
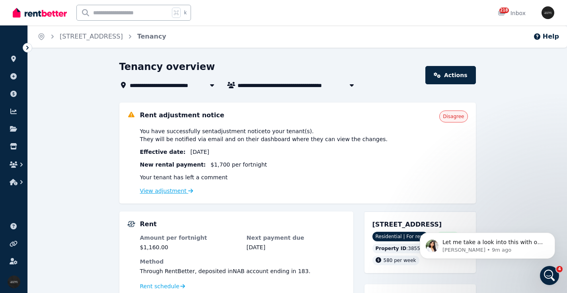
click at [177, 188] on link "View adjustment" at bounding box center [166, 191] width 53 height 6
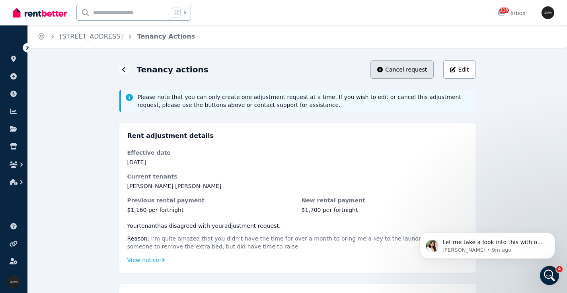
click at [398, 66] on span "Cancel request" at bounding box center [406, 70] width 42 height 8
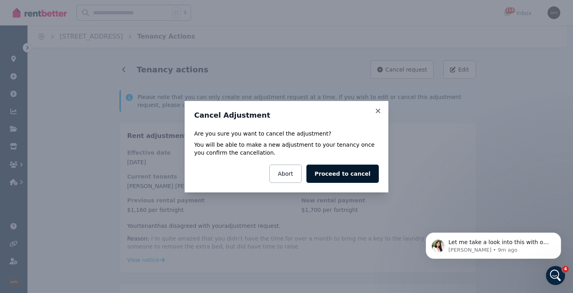
click at [357, 177] on button "Proceed to cancel" at bounding box center [342, 174] width 72 height 18
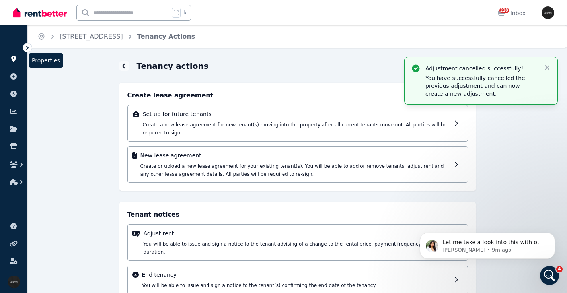
click at [12, 56] on icon at bounding box center [13, 59] width 5 height 6
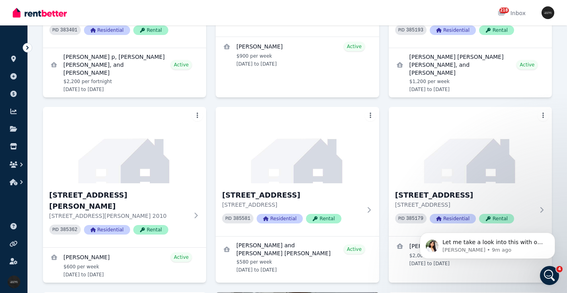
scroll to position [1909, 0]
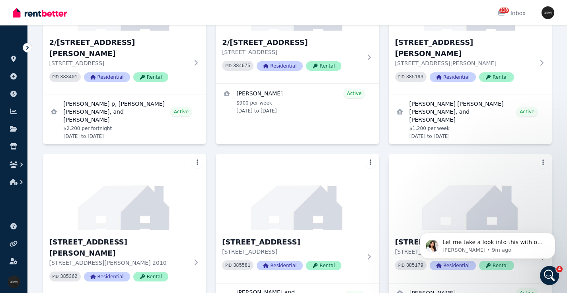
click at [469, 237] on h3 "[STREET_ADDRESS]" at bounding box center [465, 242] width 140 height 11
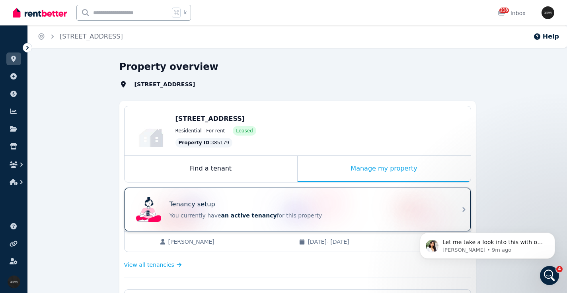
click at [274, 199] on div "Tenancy setup You currently have an active tenancy for this property" at bounding box center [290, 210] width 315 height 32
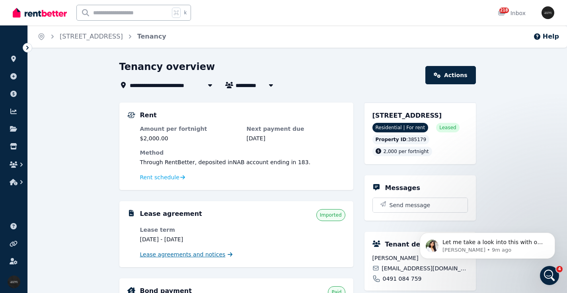
click at [195, 254] on span "Lease agreements and notices" at bounding box center [182, 255] width 85 height 8
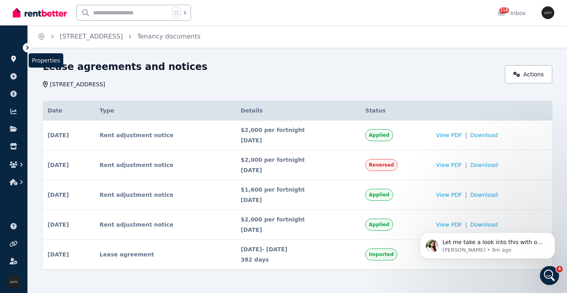
click at [15, 59] on icon at bounding box center [13, 59] width 5 height 6
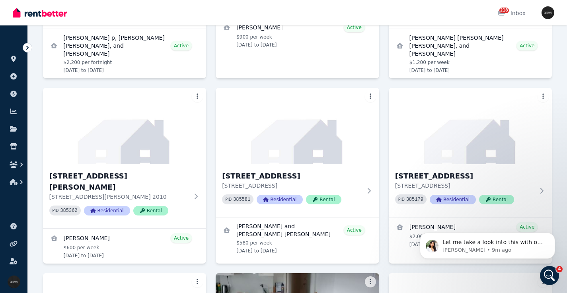
scroll to position [2031, 0]
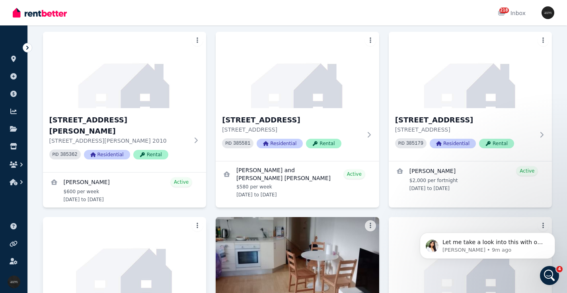
click at [134, 215] on img at bounding box center [124, 255] width 171 height 80
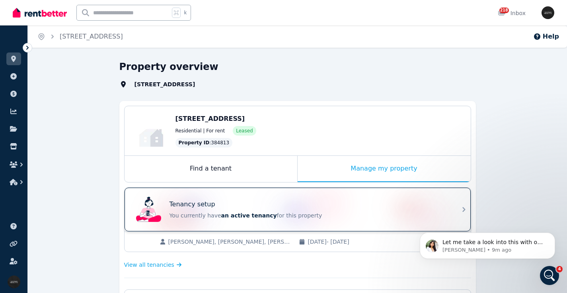
click at [265, 197] on div "Tenancy setup You currently have an active tenancy for this property" at bounding box center [290, 210] width 315 height 32
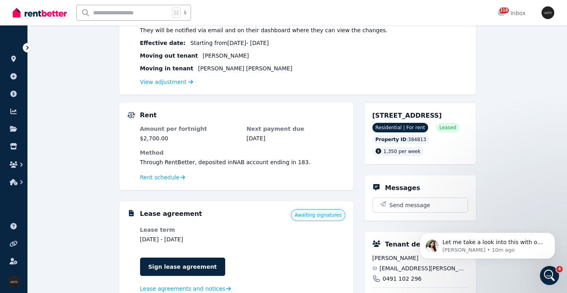
scroll to position [110, 0]
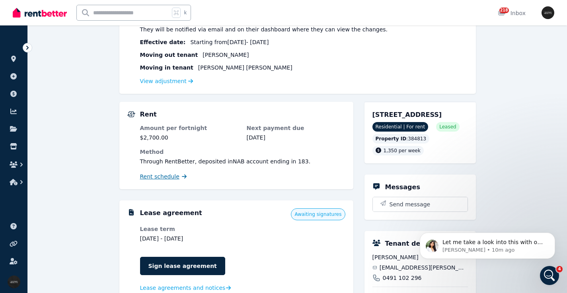
click at [160, 177] on span "Rent schedule" at bounding box center [159, 177] width 39 height 8
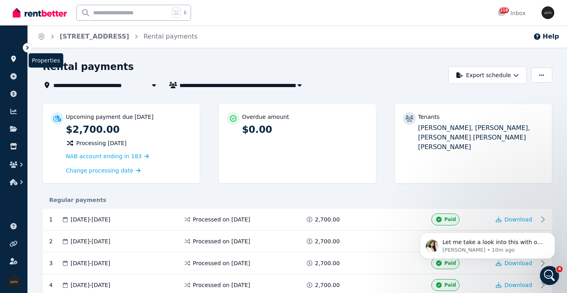
click at [13, 59] on icon at bounding box center [13, 59] width 5 height 6
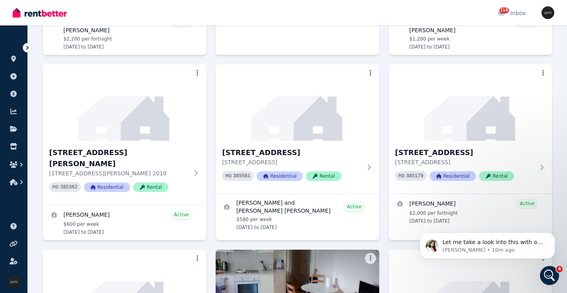
scroll to position [2022, 0]
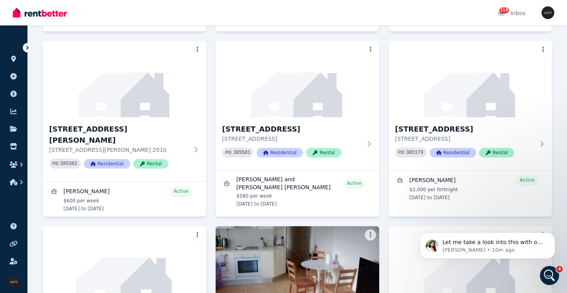
click at [133, 224] on img at bounding box center [124, 264] width 171 height 80
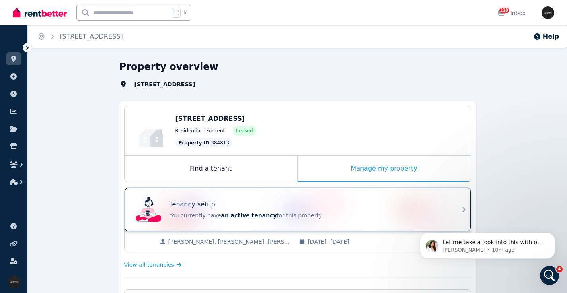
click at [250, 208] on div "Tenancy setup" at bounding box center [308, 205] width 278 height 10
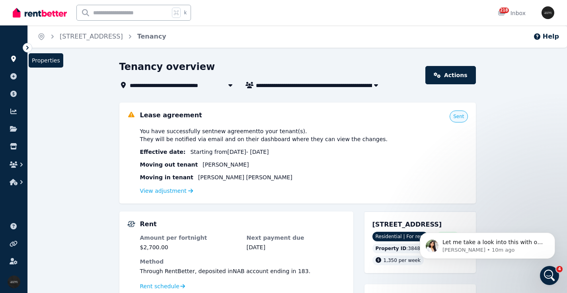
click at [11, 56] on icon at bounding box center [14, 59] width 8 height 6
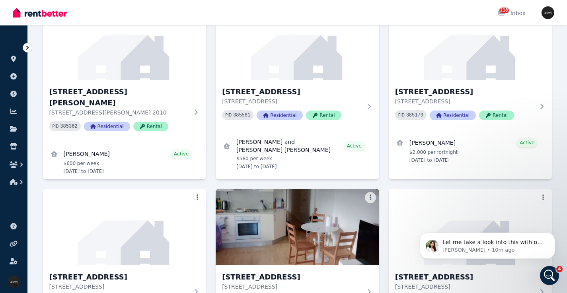
scroll to position [2041, 0]
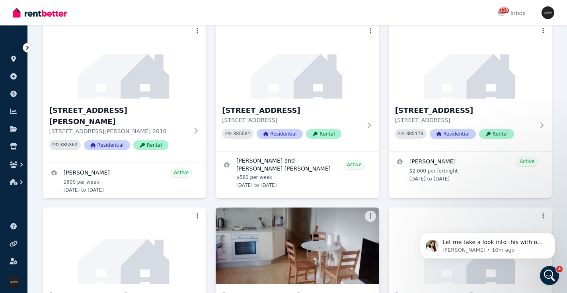
click at [324, 206] on img at bounding box center [297, 246] width 171 height 80
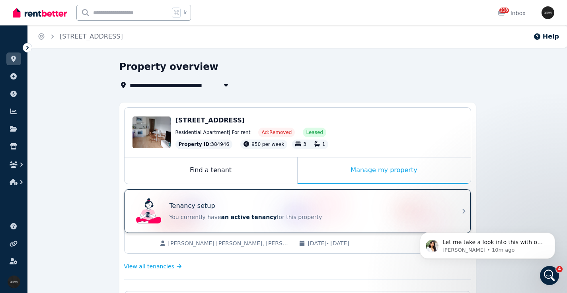
click at [282, 196] on div "Tenancy setup You currently have an active tenancy for this property" at bounding box center [290, 211] width 315 height 32
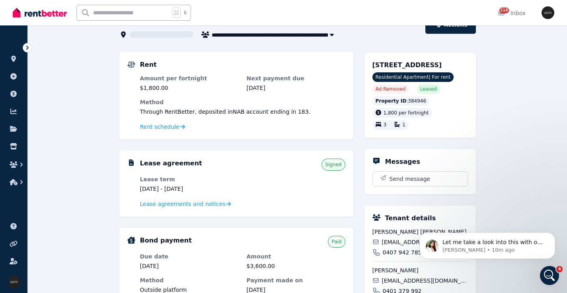
scroll to position [60, 0]
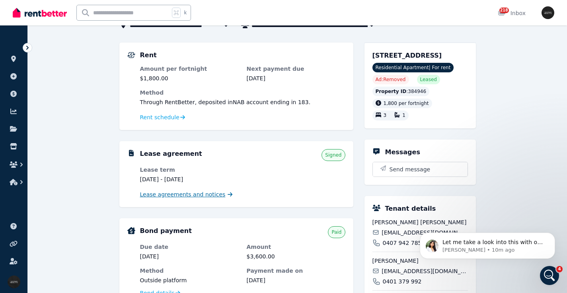
click at [192, 196] on span "Lease agreements and notices" at bounding box center [182, 194] width 85 height 8
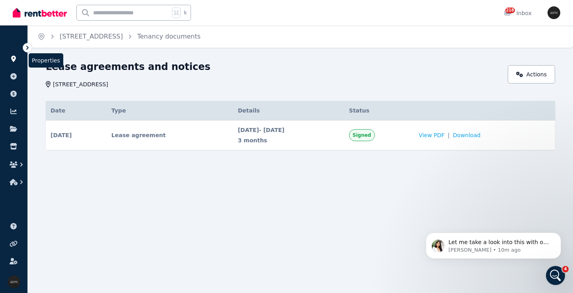
click at [13, 60] on icon at bounding box center [13, 59] width 5 height 6
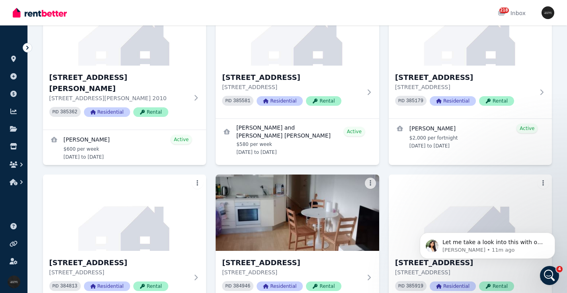
scroll to position [2078, 0]
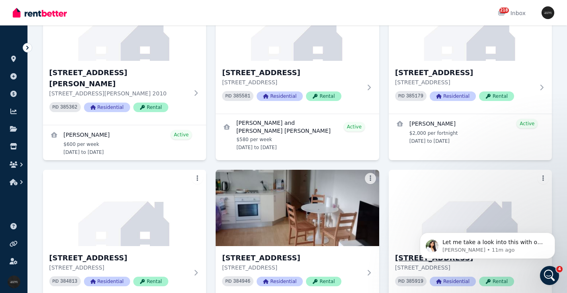
click at [502, 246] on div "3/56 Hopewell St, Paddington - 45 3/56 Hopewell St, Paddington NSW 2021 PID 385…" at bounding box center [469, 272] width 163 height 53
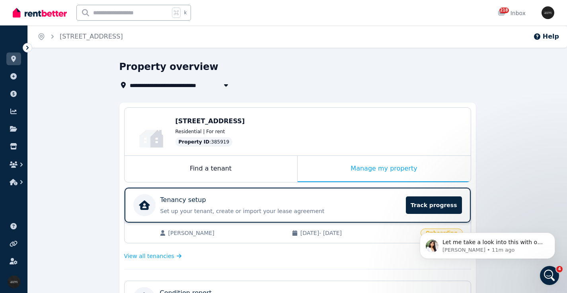
click at [285, 199] on div "Tenancy setup" at bounding box center [280, 200] width 241 height 10
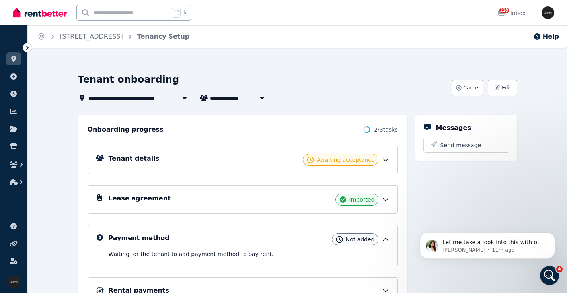
click at [174, 191] on div "Lease agreement Imported" at bounding box center [242, 199] width 310 height 29
click at [172, 197] on div "Lease agreement Imported" at bounding box center [249, 200] width 281 height 12
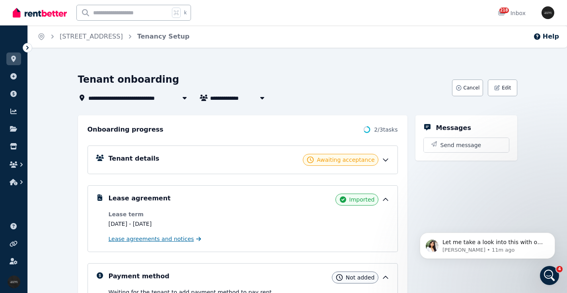
click at [160, 237] on span "Lease agreements and notices" at bounding box center [151, 239] width 85 height 8
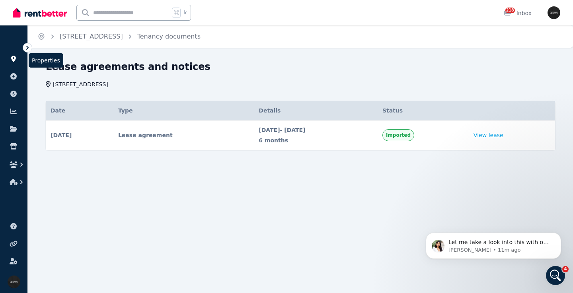
click at [14, 60] on icon at bounding box center [13, 59] width 5 height 6
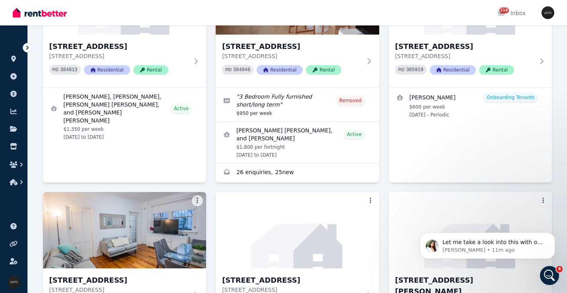
scroll to position [2304, 0]
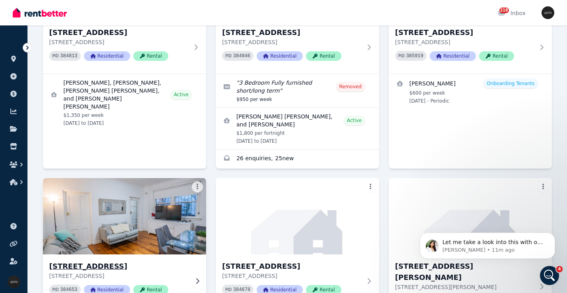
click at [142, 254] on div "3/76 Birriga Rd, Bellevue Hill 3/76 Birriga Rd, Bellevue Hill NSW 2023 PID 3846…" at bounding box center [124, 280] width 163 height 53
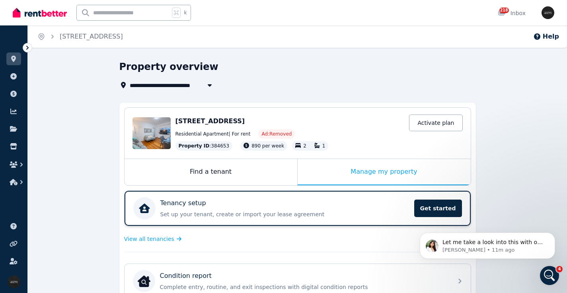
click at [251, 203] on div "Tenancy setup" at bounding box center [284, 203] width 249 height 10
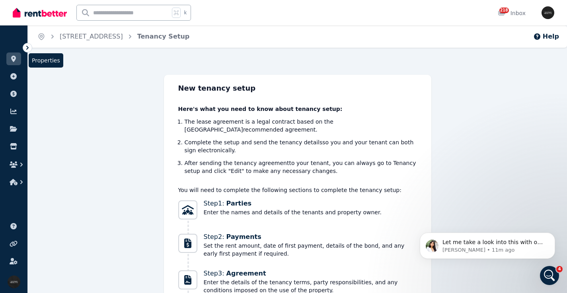
click at [14, 56] on icon at bounding box center [13, 59] width 5 height 6
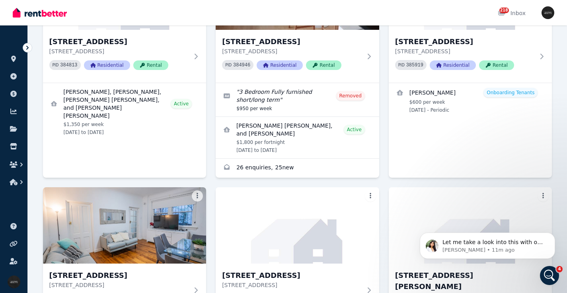
scroll to position [2299, 0]
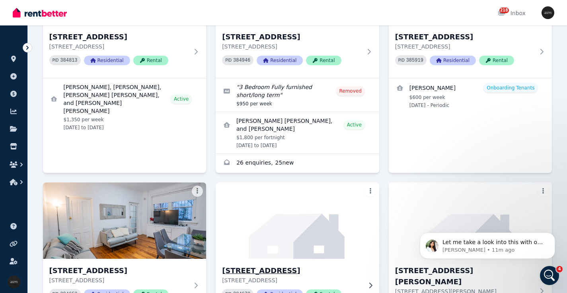
click at [293, 181] on img at bounding box center [297, 221] width 171 height 80
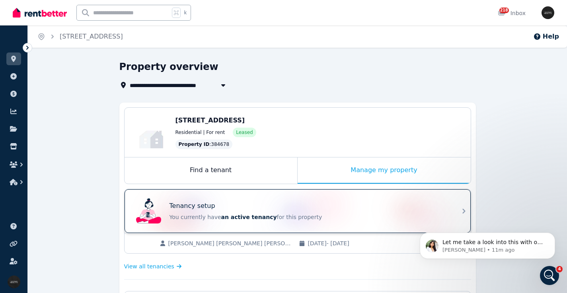
click at [255, 209] on div "Tenancy setup" at bounding box center [308, 206] width 278 height 10
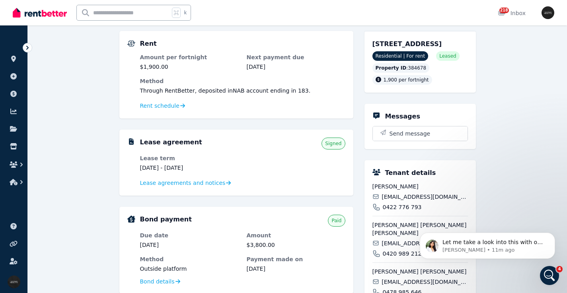
scroll to position [72, 0]
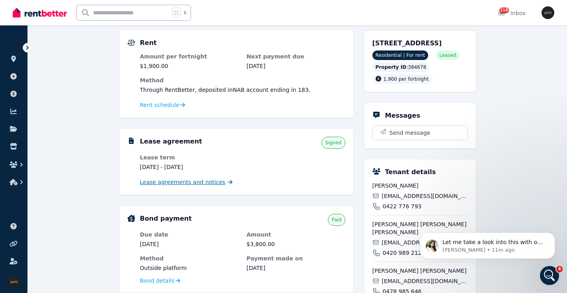
click at [199, 183] on span "Lease agreements and notices" at bounding box center [182, 182] width 85 height 8
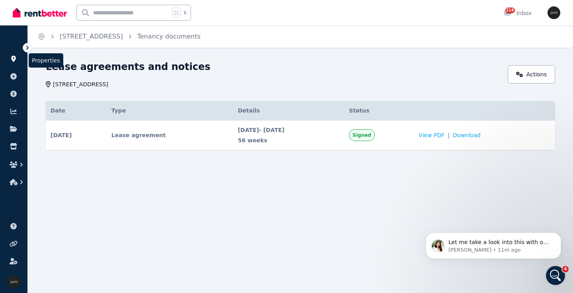
click at [13, 57] on icon at bounding box center [13, 59] width 5 height 6
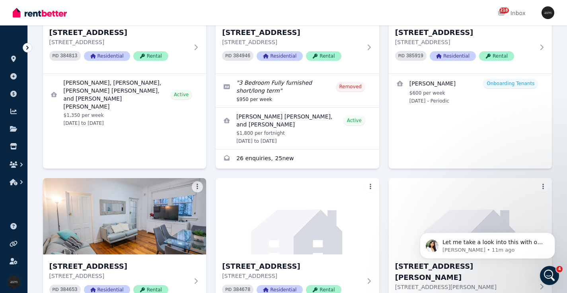
scroll to position [2309, 0]
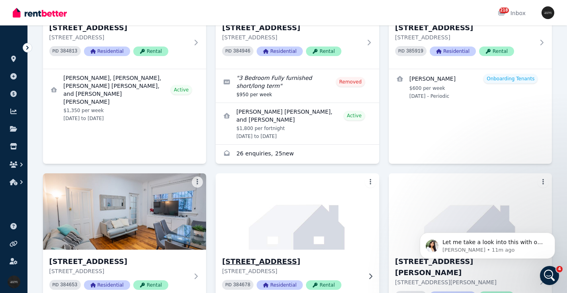
click at [324, 171] on img at bounding box center [297, 211] width 171 height 80
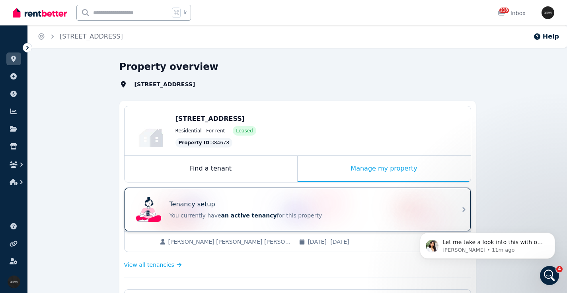
click at [250, 205] on div "Tenancy setup" at bounding box center [308, 205] width 278 height 10
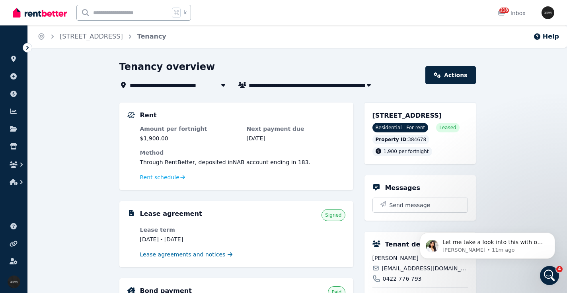
click at [172, 253] on span "Lease agreements and notices" at bounding box center [182, 255] width 85 height 8
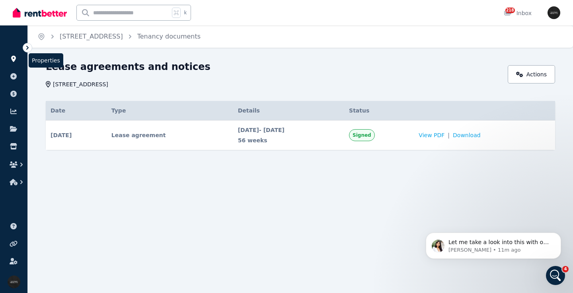
click at [17, 52] on link at bounding box center [13, 58] width 15 height 13
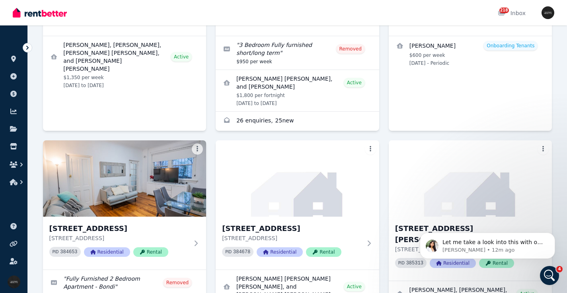
scroll to position [2346, 0]
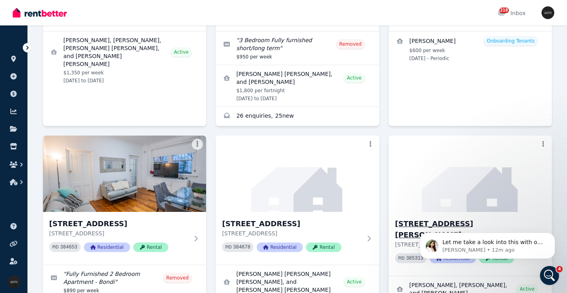
click at [482, 212] on div "3/137 Bronte Rd, Bondi Junction - 67 3/173 Bronte Rd, Bondi Junction NSW 2022 P…" at bounding box center [469, 244] width 163 height 64
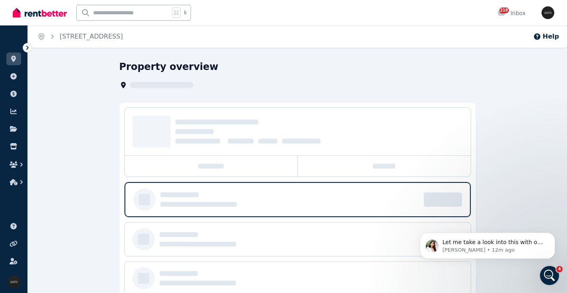
scroll to position [2, 0]
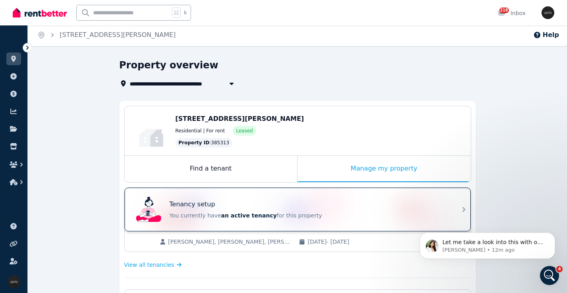
click at [268, 200] on div "Tenancy setup" at bounding box center [308, 205] width 278 height 10
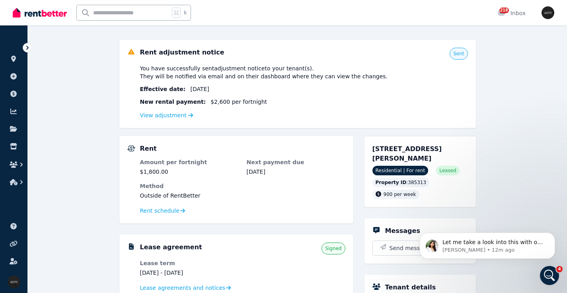
scroll to position [6, 0]
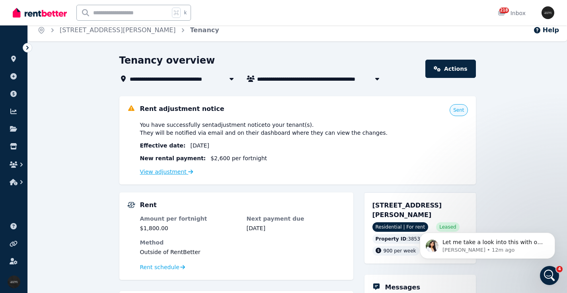
click at [171, 173] on link "View adjustment" at bounding box center [166, 172] width 53 height 6
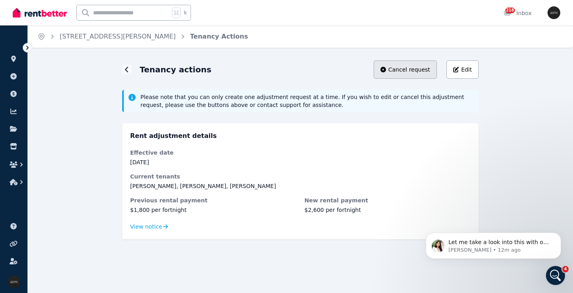
click at [419, 68] on span "Cancel request" at bounding box center [409, 70] width 42 height 8
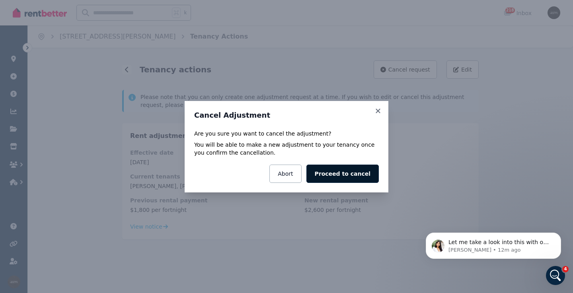
click at [336, 176] on button "Proceed to cancel" at bounding box center [342, 174] width 72 height 18
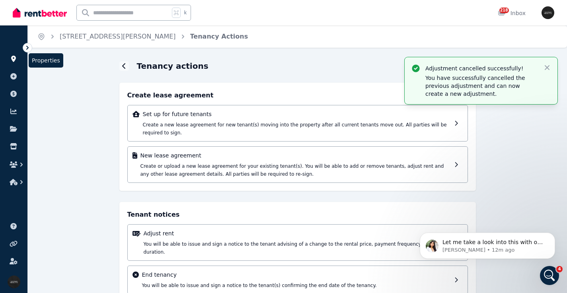
click at [14, 56] on icon at bounding box center [13, 59] width 5 height 6
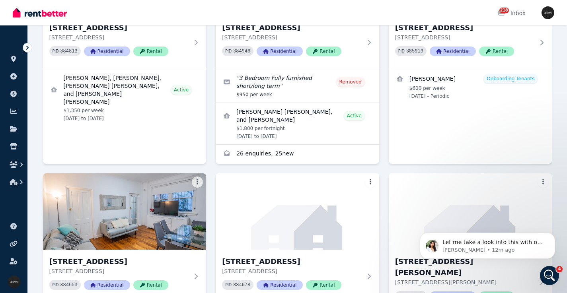
scroll to position [2299, 0]
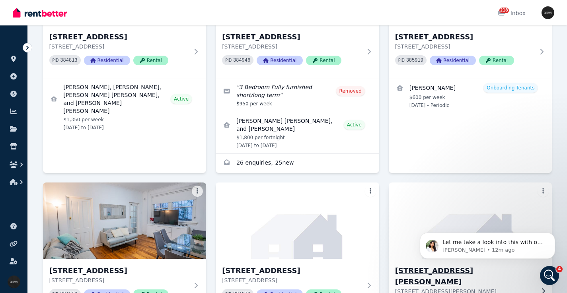
click at [485, 181] on img at bounding box center [470, 221] width 171 height 80
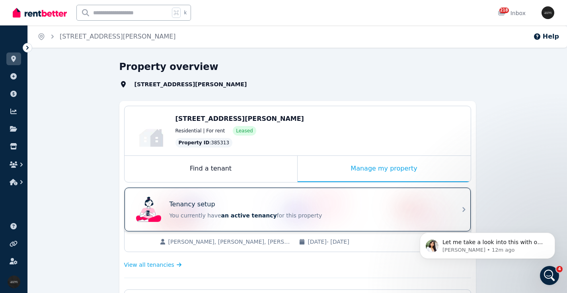
click at [223, 207] on div "Tenancy setup" at bounding box center [308, 205] width 278 height 10
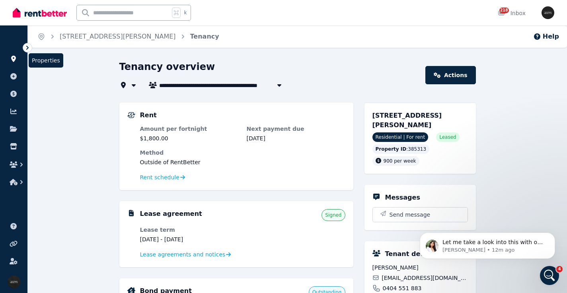
click at [13, 57] on icon at bounding box center [13, 59] width 5 height 6
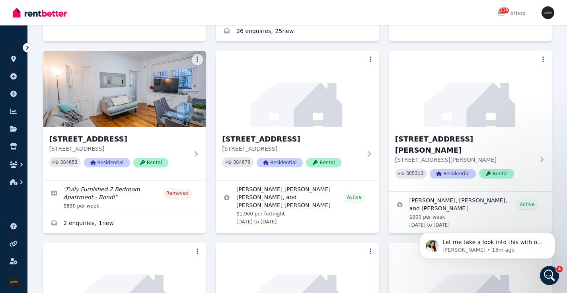
scroll to position [2440, 0]
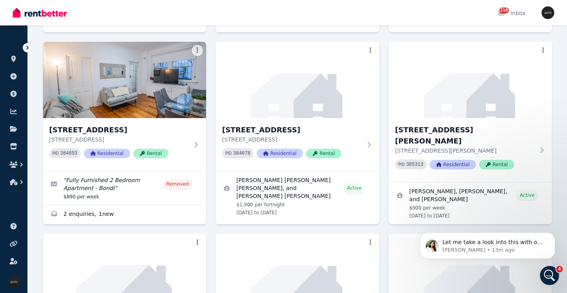
click at [130, 232] on img at bounding box center [124, 272] width 171 height 80
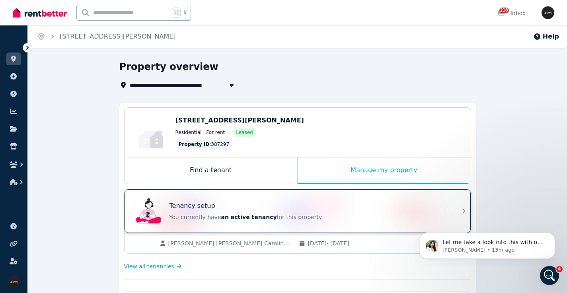
click at [192, 216] on p "You currently have an active tenancy for this property" at bounding box center [308, 217] width 278 height 8
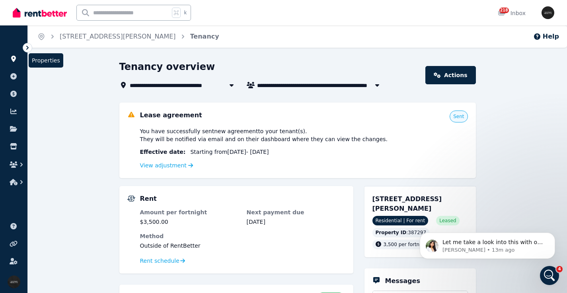
click at [13, 54] on link at bounding box center [13, 58] width 15 height 13
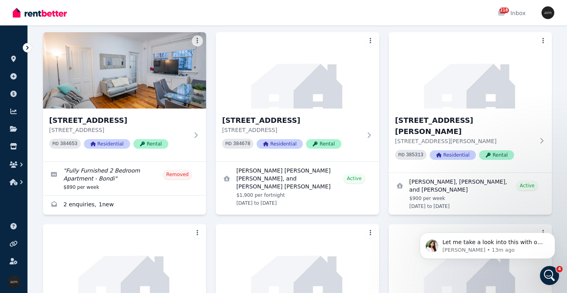
drag, startPoint x: 566, startPoint y: 33, endPoint x: 128, endPoint y: 3, distance: 438.4
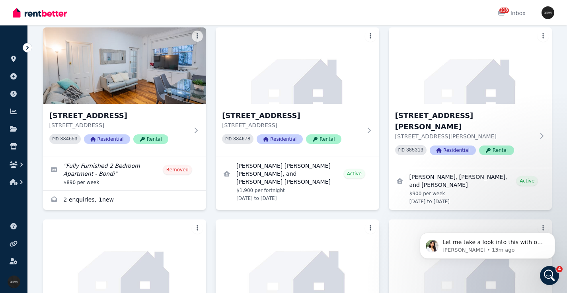
click at [305, 217] on img at bounding box center [297, 257] width 171 height 80
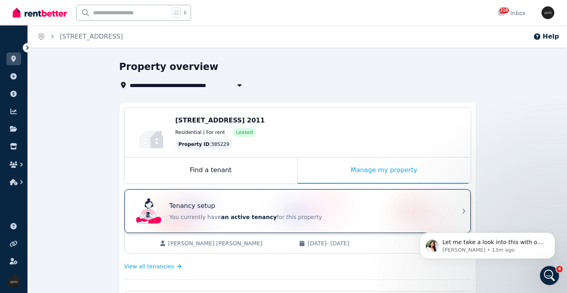
click at [232, 201] on div "Tenancy setup" at bounding box center [308, 206] width 278 height 10
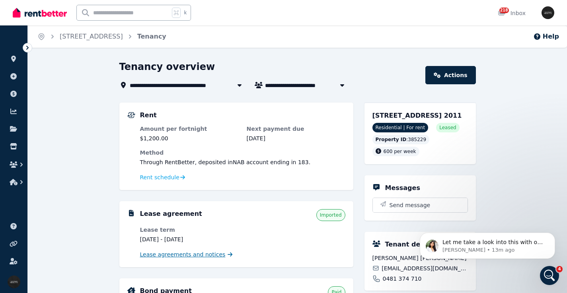
click at [198, 256] on span "Lease agreements and notices" at bounding box center [182, 255] width 85 height 8
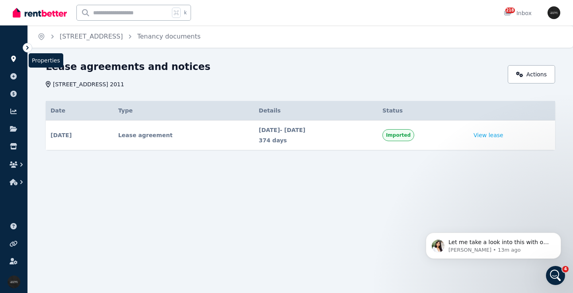
click at [14, 56] on icon at bounding box center [13, 59] width 5 height 6
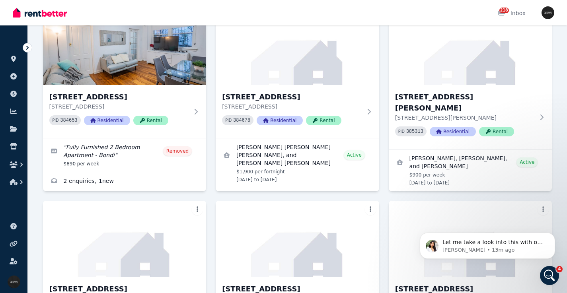
scroll to position [2450, 0]
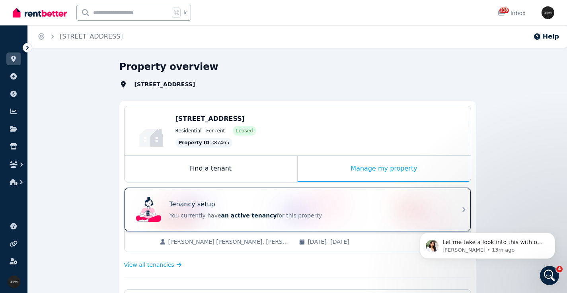
click at [307, 211] on div "Tenancy setup You currently have an active tenancy for this property" at bounding box center [308, 210] width 278 height 20
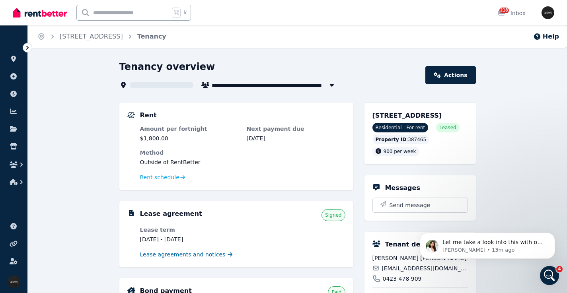
click at [177, 255] on span "Lease agreements and notices" at bounding box center [182, 255] width 85 height 8
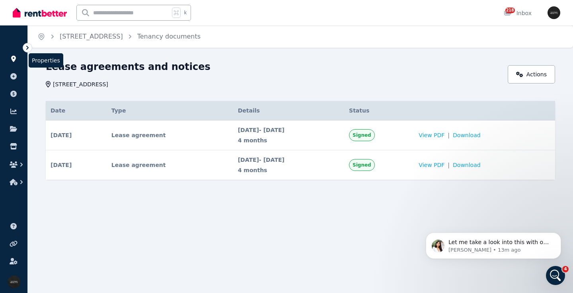
click at [14, 57] on icon at bounding box center [13, 59] width 5 height 6
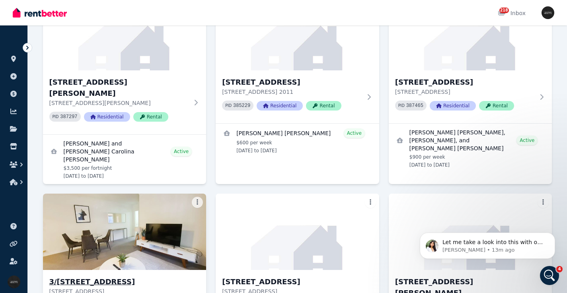
scroll to position [2703, 0]
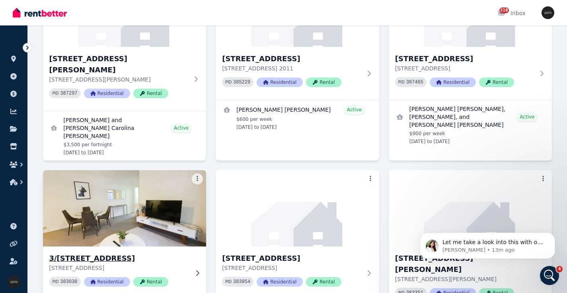
click at [155, 168] on img at bounding box center [124, 208] width 171 height 80
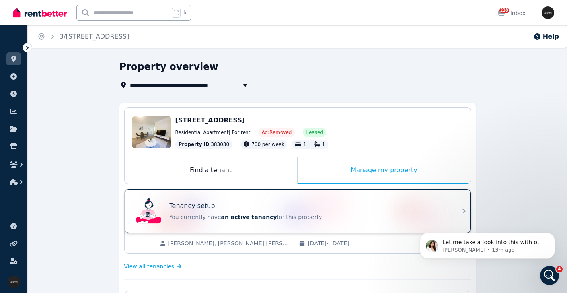
click at [237, 207] on div "Tenancy setup" at bounding box center [308, 206] width 278 height 10
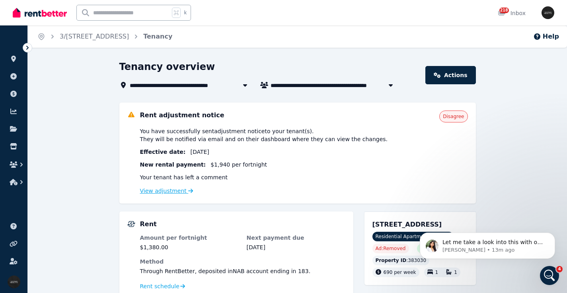
click at [162, 189] on link "View adjustment" at bounding box center [166, 191] width 53 height 6
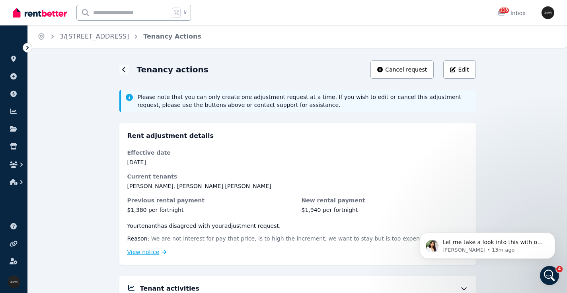
click at [153, 253] on span "View notice" at bounding box center [143, 252] width 32 height 8
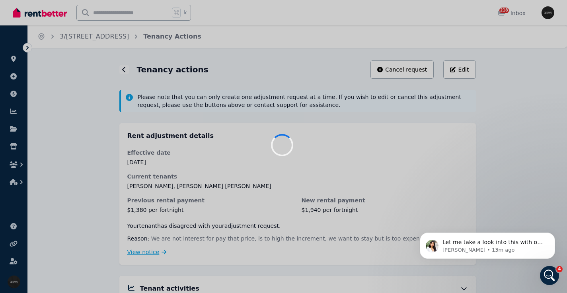
click at [133, 252] on div at bounding box center [283, 146] width 567 height 293
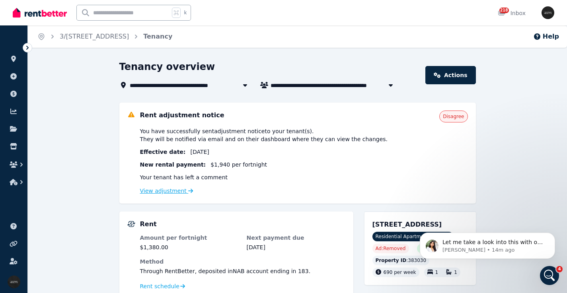
click at [165, 191] on link "View adjustment" at bounding box center [166, 191] width 53 height 6
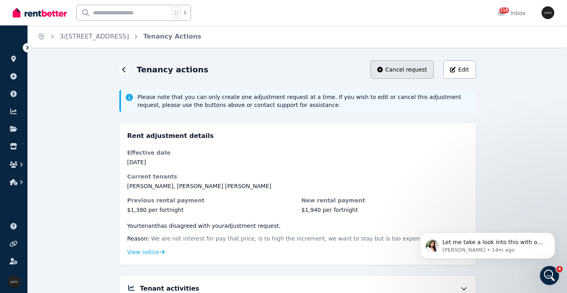
click at [403, 69] on span "Cancel request" at bounding box center [406, 70] width 42 height 8
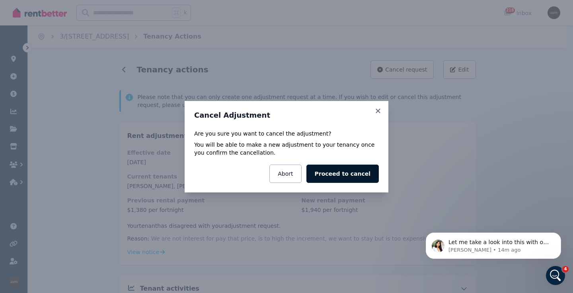
click at [334, 177] on button "Proceed to cancel" at bounding box center [342, 174] width 72 height 18
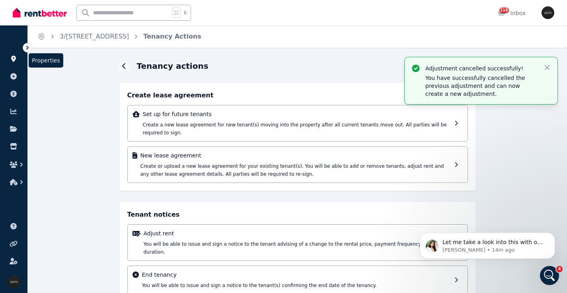
click at [16, 56] on icon at bounding box center [14, 59] width 8 height 6
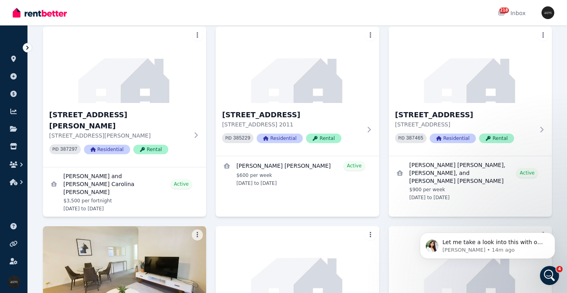
scroll to position [2666, 0]
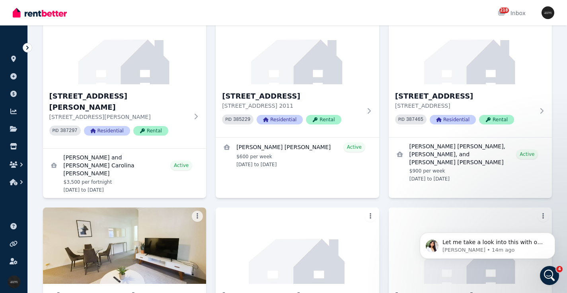
click at [297, 206] on img at bounding box center [297, 246] width 171 height 80
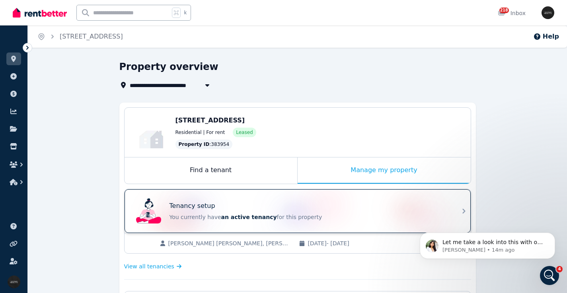
click at [217, 208] on div "Tenancy setup" at bounding box center [308, 206] width 278 height 10
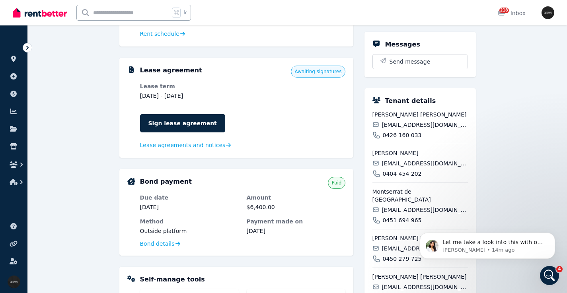
scroll to position [228, 0]
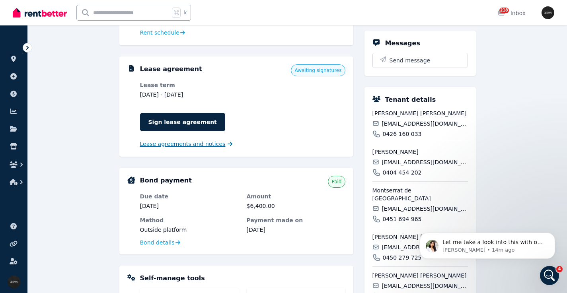
click at [183, 143] on span "Lease agreements and notices" at bounding box center [182, 144] width 85 height 8
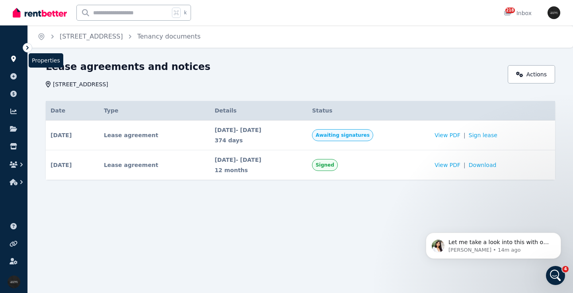
click at [13, 57] on icon at bounding box center [13, 59] width 5 height 6
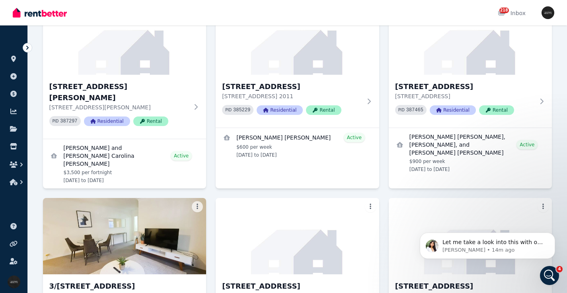
scroll to position [2699, 0]
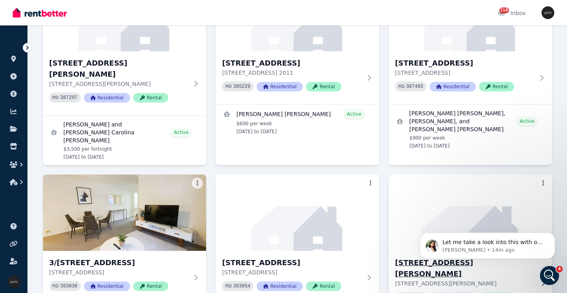
click at [458, 251] on div "4/100 Bronte Rd, Bondi Junction - 65 4/100 Bronte Rd, Bondi Junction NSW 2022 P…" at bounding box center [469, 283] width 163 height 64
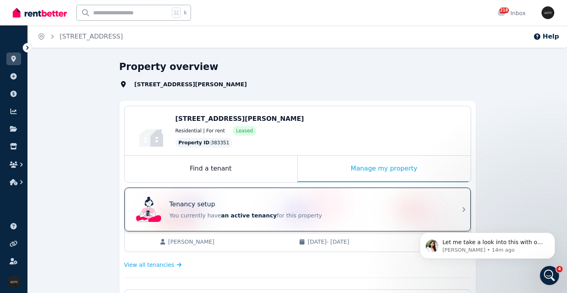
click at [235, 202] on div "Tenancy setup" at bounding box center [308, 205] width 278 height 10
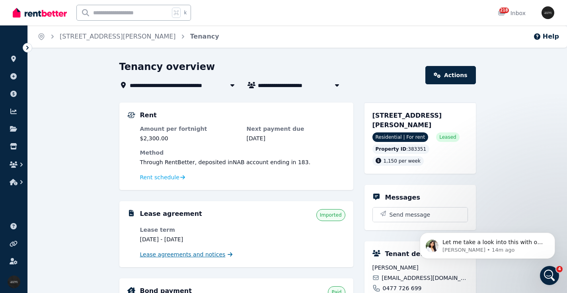
click at [200, 256] on span "Lease agreements and notices" at bounding box center [182, 255] width 85 height 8
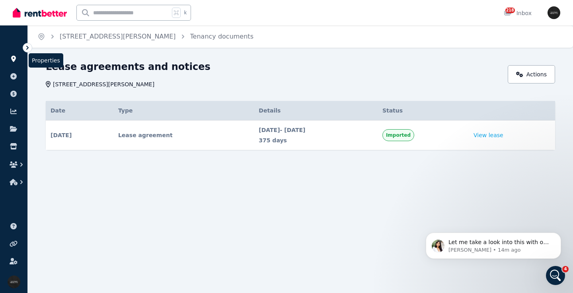
click at [11, 59] on icon at bounding box center [14, 59] width 8 height 6
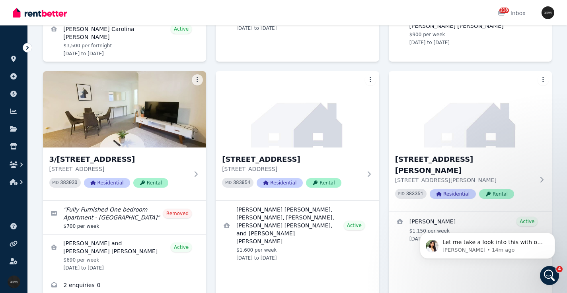
scroll to position [2868, 0]
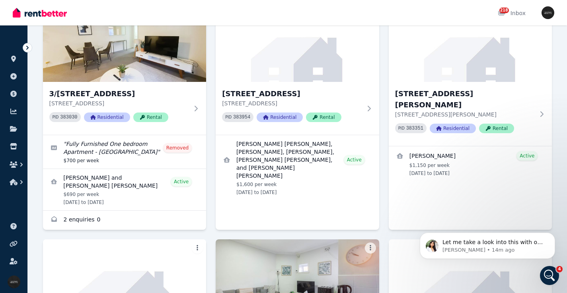
drag, startPoint x: 563, startPoint y: 52, endPoint x: 149, endPoint y: 59, distance: 414.4
click at [113, 237] on img at bounding box center [124, 277] width 171 height 80
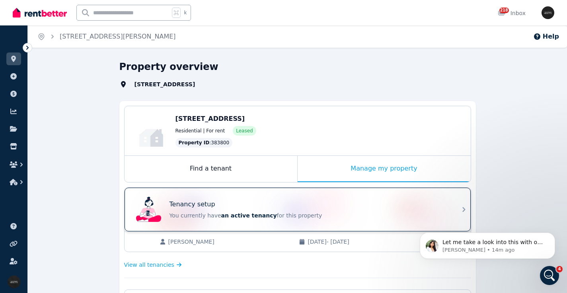
click at [216, 202] on div "Tenancy setup" at bounding box center [308, 205] width 278 height 10
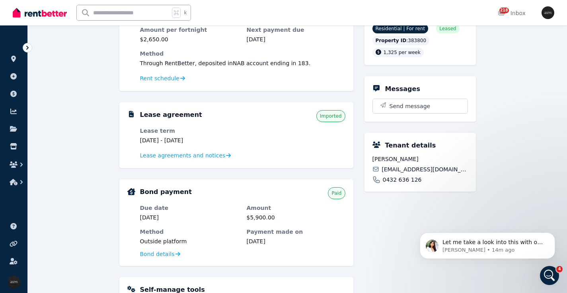
scroll to position [128, 0]
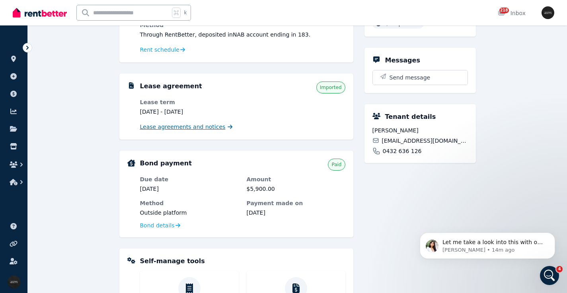
click at [190, 125] on span "Lease agreements and notices" at bounding box center [182, 127] width 85 height 8
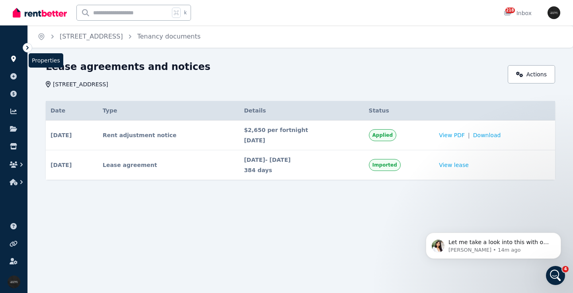
click at [14, 55] on link at bounding box center [13, 58] width 15 height 13
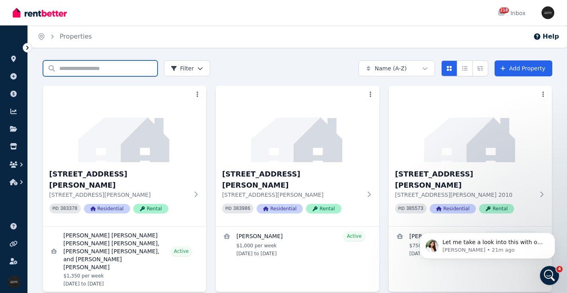
click at [84, 68] on input "Search properties" at bounding box center [100, 68] width 115 height 16
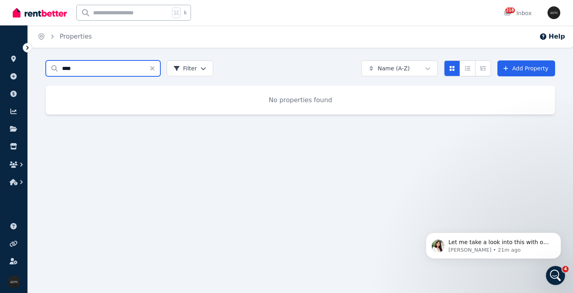
click at [65, 70] on input "****" at bounding box center [103, 68] width 115 height 16
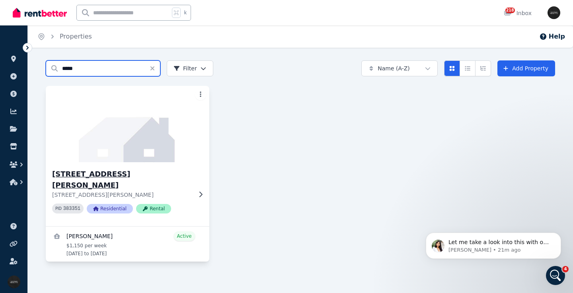
type input "*****"
click at [120, 156] on img at bounding box center [127, 124] width 171 height 80
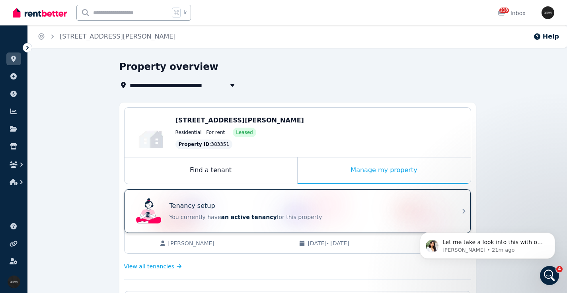
click at [303, 202] on div "Tenancy setup" at bounding box center [308, 206] width 278 height 10
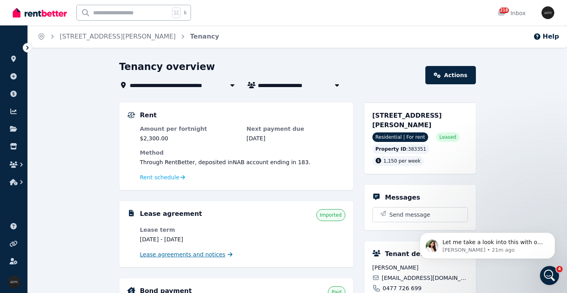
click at [177, 253] on span "Lease agreements and notices" at bounding box center [182, 255] width 85 height 8
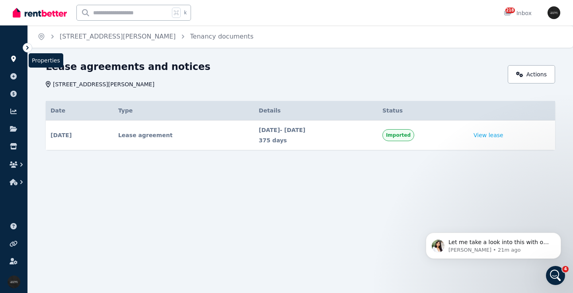
click at [16, 55] on link at bounding box center [13, 58] width 15 height 13
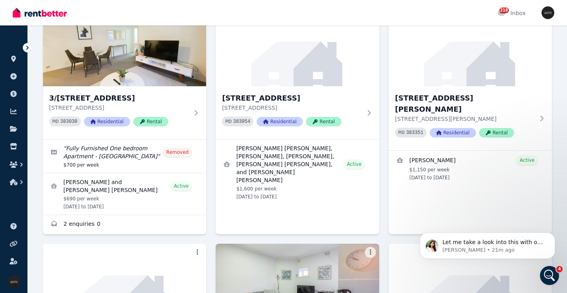
scroll to position [2859, 0]
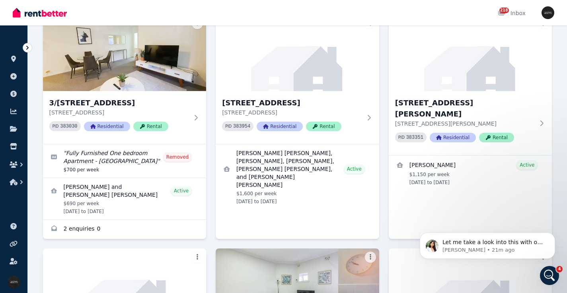
click at [160, 247] on img at bounding box center [124, 287] width 171 height 80
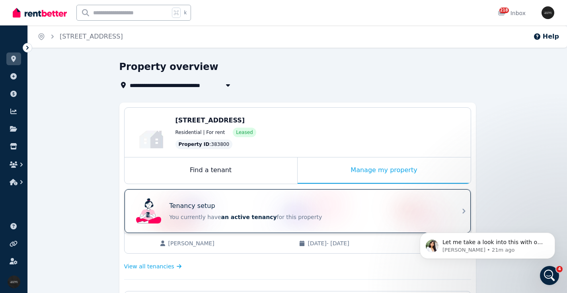
click at [238, 204] on div "Tenancy setup" at bounding box center [308, 206] width 278 height 10
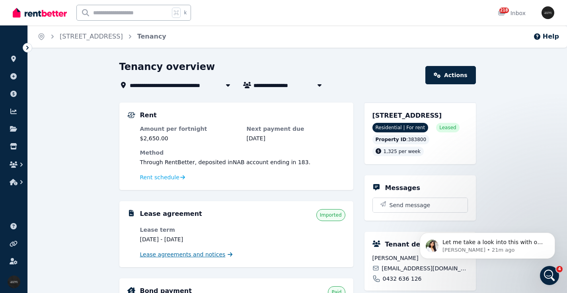
click at [188, 255] on span "Lease agreements and notices" at bounding box center [182, 255] width 85 height 8
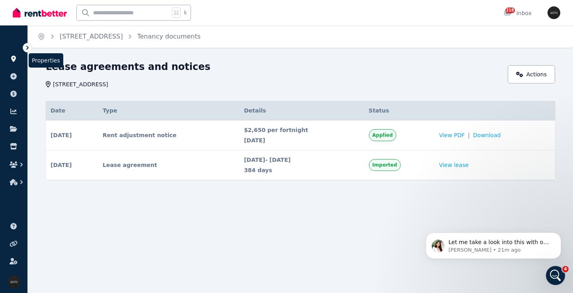
click at [12, 57] on icon at bounding box center [13, 59] width 5 height 6
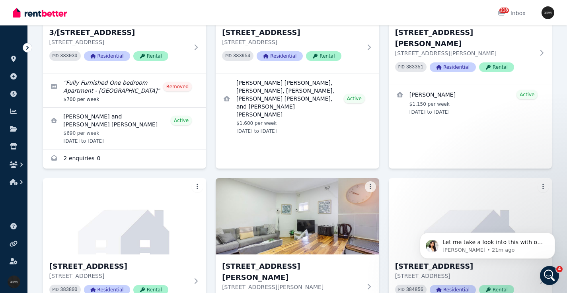
scroll to position [2939, 0]
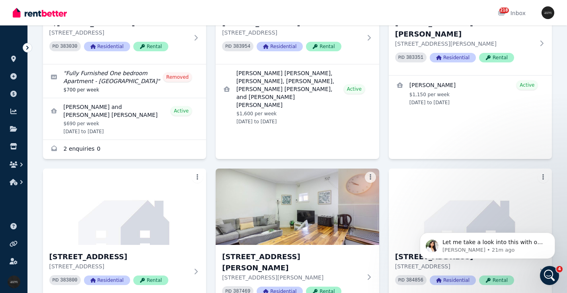
drag, startPoint x: 564, startPoint y: 41, endPoint x: 28, endPoint y: 6, distance: 537.5
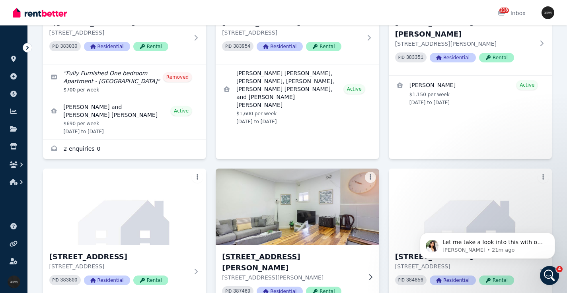
click at [323, 167] on img at bounding box center [297, 207] width 171 height 80
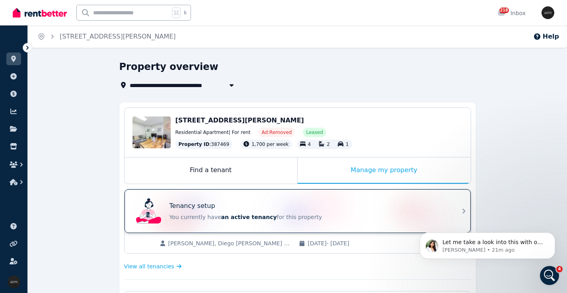
click at [236, 210] on div "Tenancy setup" at bounding box center [308, 206] width 278 height 10
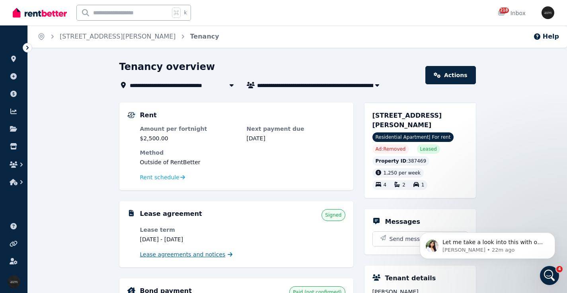
click at [179, 252] on span "Lease agreements and notices" at bounding box center [182, 255] width 85 height 8
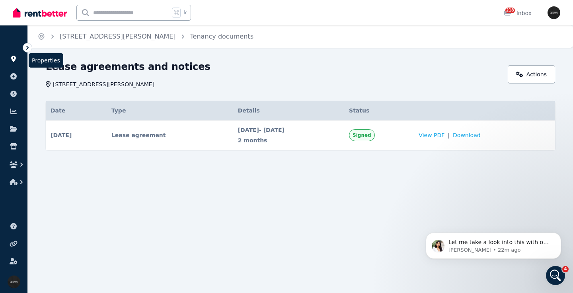
click at [15, 56] on icon at bounding box center [13, 59] width 5 height 6
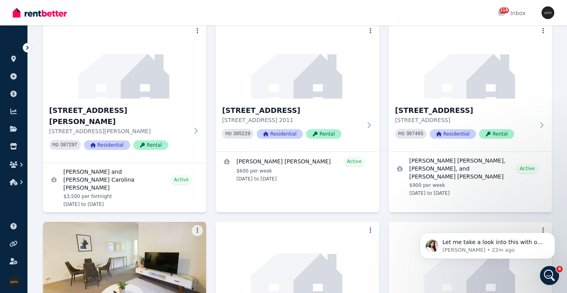
scroll to position [2680, 0]
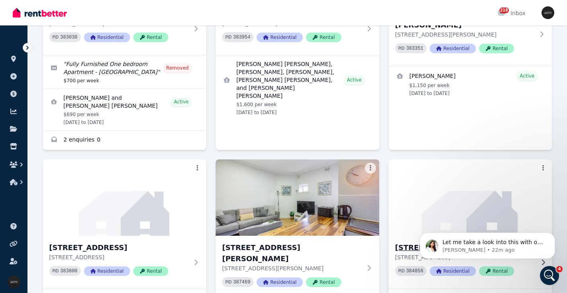
click at [462, 242] on h3 "[STREET_ADDRESS]" at bounding box center [465, 247] width 140 height 11
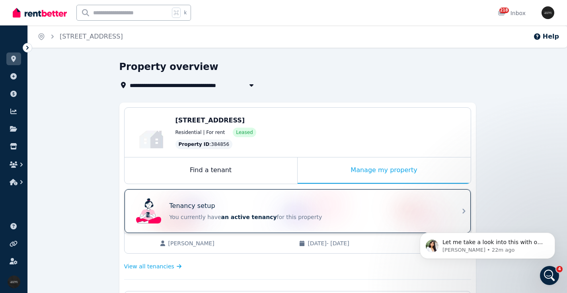
click at [305, 207] on div "Tenancy setup" at bounding box center [308, 206] width 278 height 10
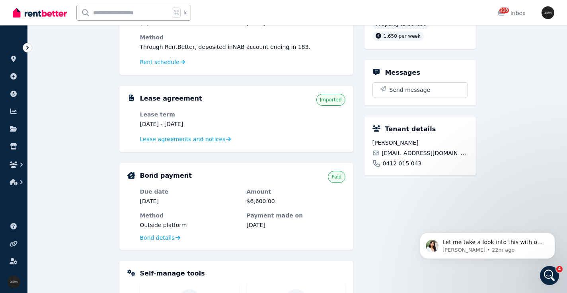
scroll to position [109, 0]
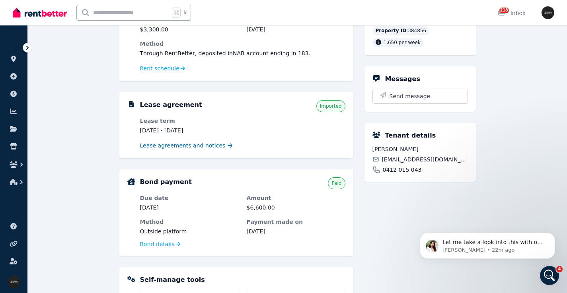
click at [198, 147] on span "Lease agreements and notices" at bounding box center [182, 146] width 85 height 8
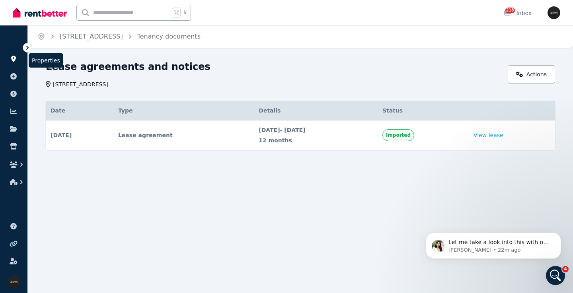
click at [14, 59] on icon at bounding box center [13, 59] width 5 height 6
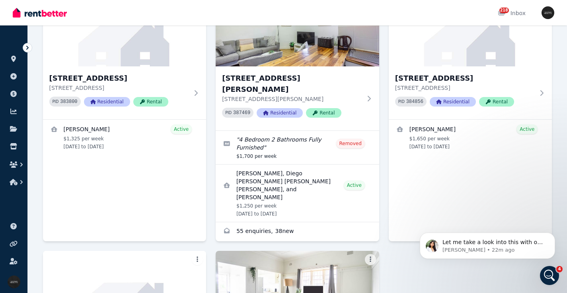
scroll to position [3127, 0]
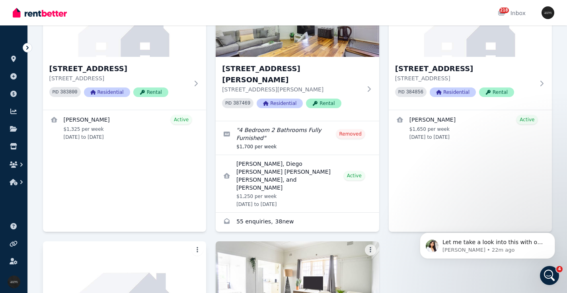
click at [144, 239] on img at bounding box center [124, 279] width 171 height 80
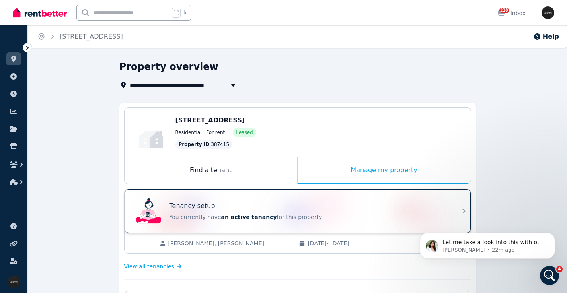
click at [349, 204] on div "Tenancy setup" at bounding box center [308, 206] width 278 height 10
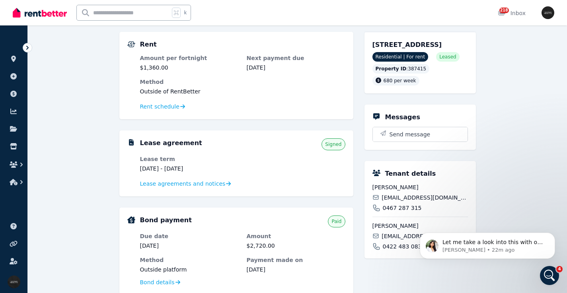
scroll to position [79, 0]
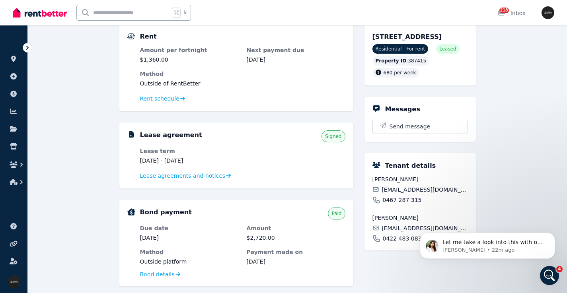
click at [201, 171] on div "Lease agreements and notices" at bounding box center [242, 176] width 205 height 10
click at [201, 177] on span "Lease agreements and notices" at bounding box center [182, 176] width 85 height 8
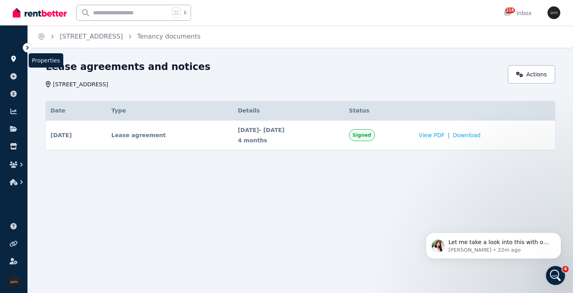
click at [15, 61] on icon at bounding box center [14, 59] width 8 height 6
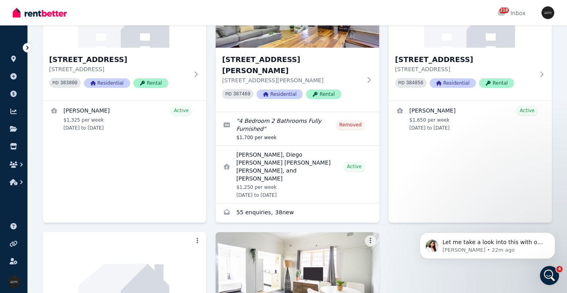
scroll to position [3174, 0]
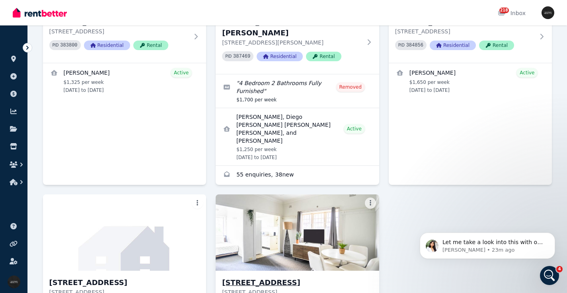
click at [284, 192] on img at bounding box center [297, 232] width 171 height 80
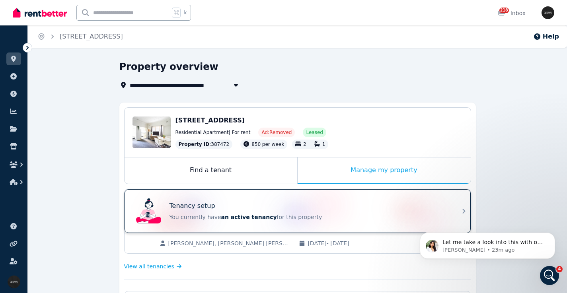
click at [393, 206] on div "Tenancy setup" at bounding box center [308, 206] width 278 height 10
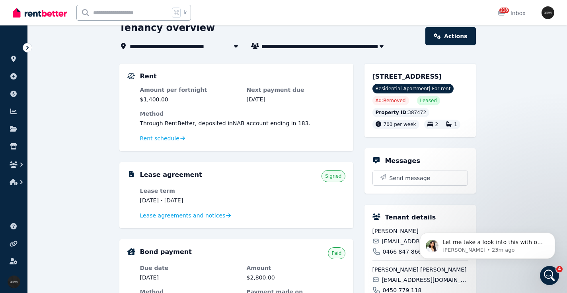
scroll to position [40, 0]
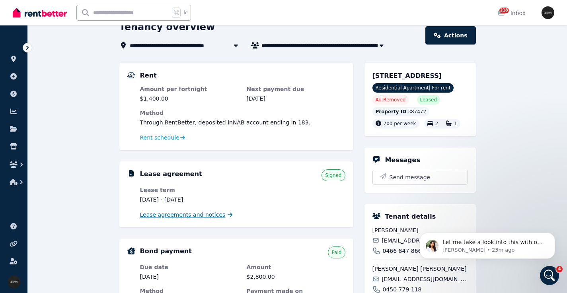
click at [208, 215] on span "Lease agreements and notices" at bounding box center [182, 215] width 85 height 8
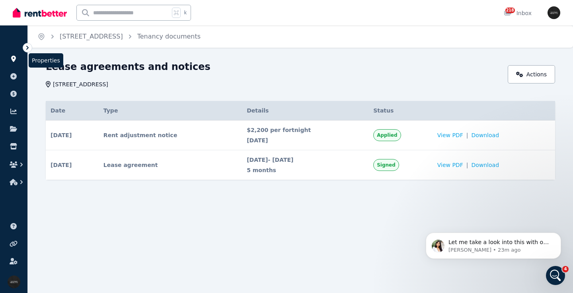
click at [17, 57] on link at bounding box center [13, 58] width 15 height 13
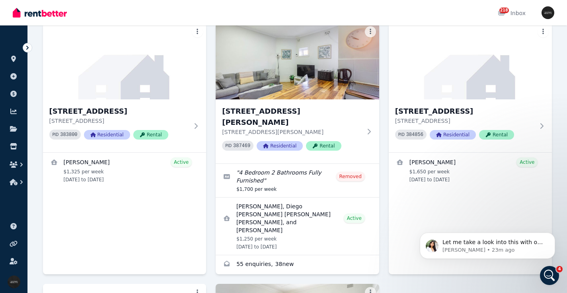
scroll to position [3174, 0]
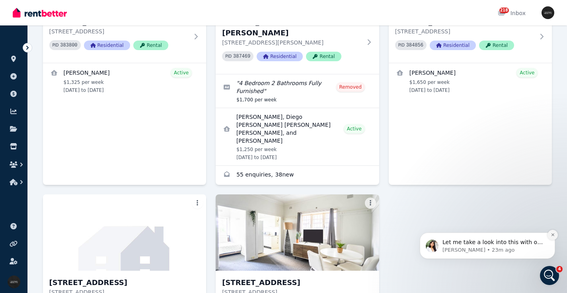
click at [554, 235] on icon "Dismiss notification" at bounding box center [552, 235] width 4 height 4
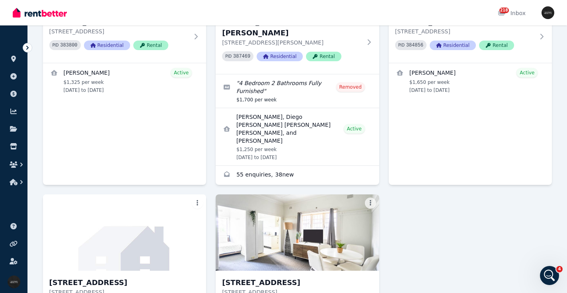
drag, startPoint x: 510, startPoint y: 256, endPoint x: 530, endPoint y: 231, distance: 32.2
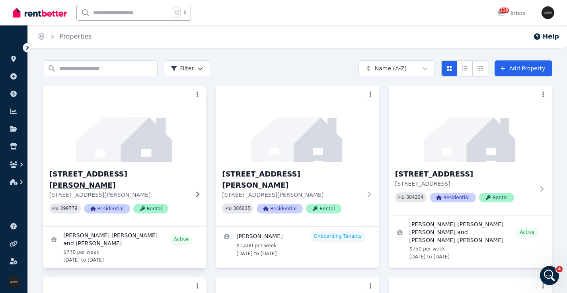
click at [140, 140] on img at bounding box center [124, 124] width 171 height 80
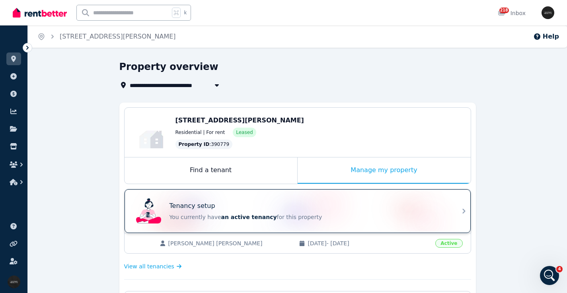
click at [262, 205] on div "Tenancy setup" at bounding box center [308, 206] width 278 height 10
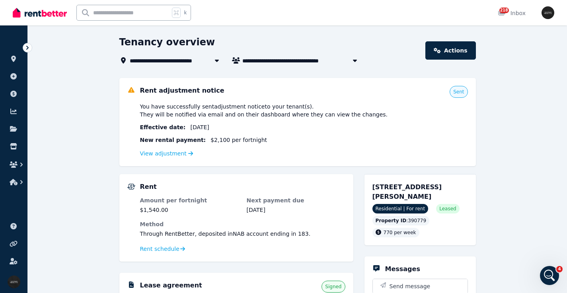
scroll to position [28, 0]
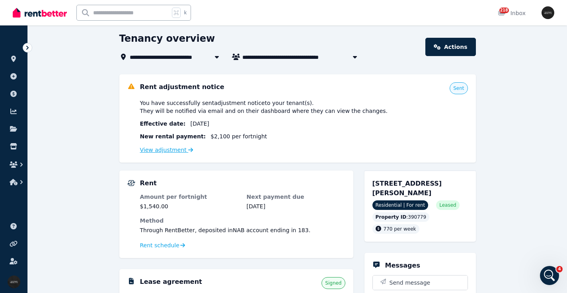
click at [171, 151] on link "View adjustment" at bounding box center [166, 150] width 53 height 6
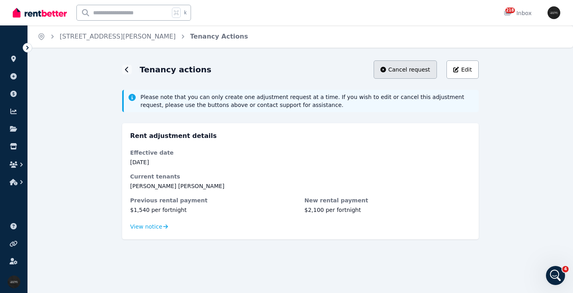
click at [411, 70] on span "Cancel request" at bounding box center [409, 70] width 42 height 8
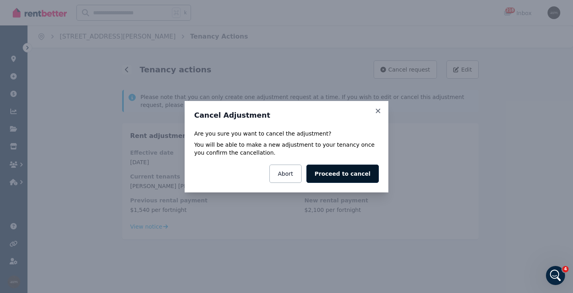
click at [352, 173] on button "Proceed to cancel" at bounding box center [342, 174] width 72 height 18
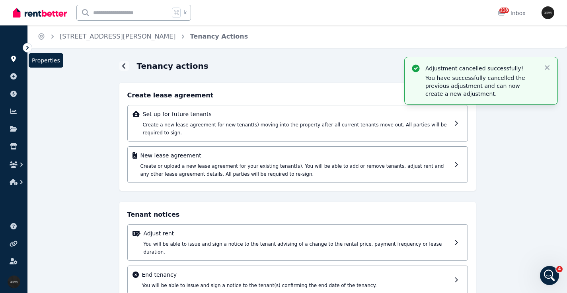
click at [16, 57] on icon at bounding box center [13, 59] width 5 height 6
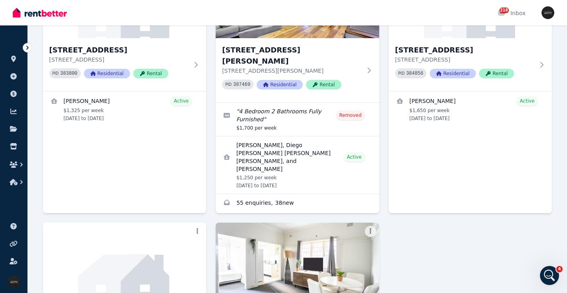
scroll to position [3174, 0]
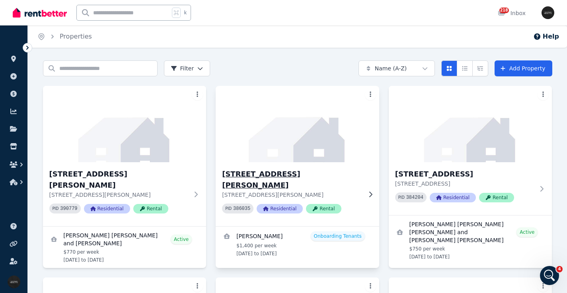
click at [290, 142] on img at bounding box center [297, 124] width 171 height 80
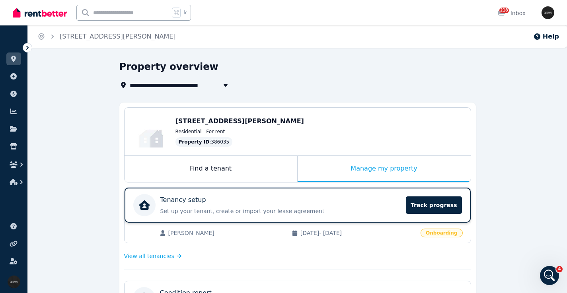
click at [254, 199] on div "Tenancy setup" at bounding box center [280, 200] width 241 height 10
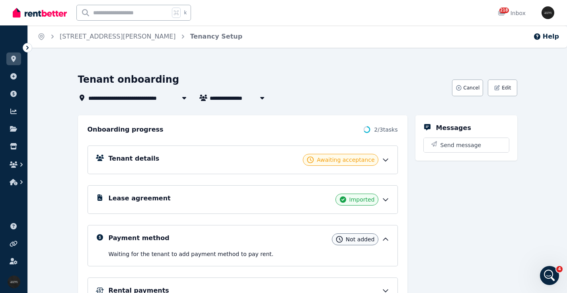
click at [194, 197] on div "Lease agreement Imported" at bounding box center [249, 200] width 281 height 12
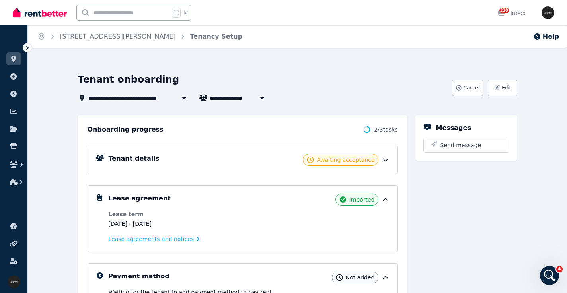
click at [159, 239] on span "Lease agreements and notices" at bounding box center [151, 239] width 85 height 8
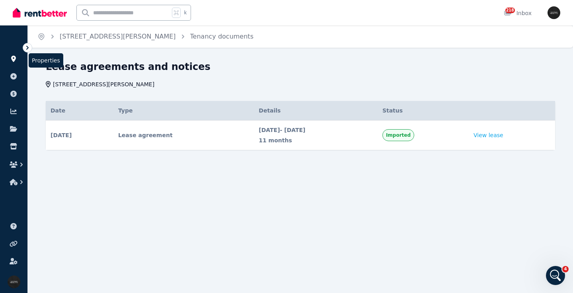
click at [11, 60] on icon at bounding box center [14, 59] width 8 height 6
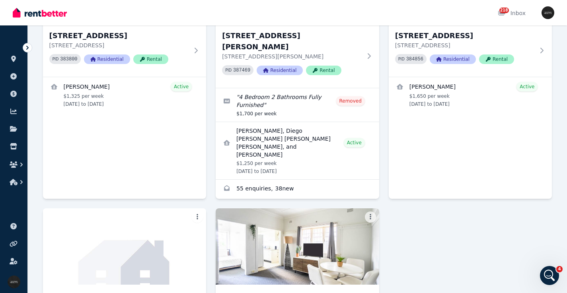
scroll to position [3174, 0]
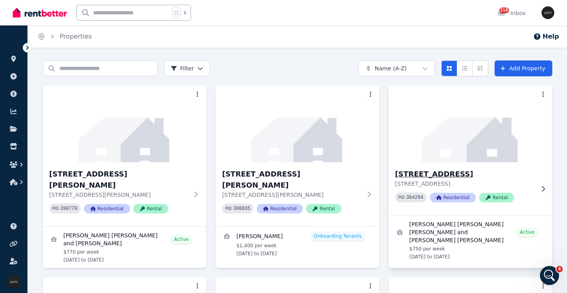
click at [457, 130] on img at bounding box center [470, 124] width 171 height 80
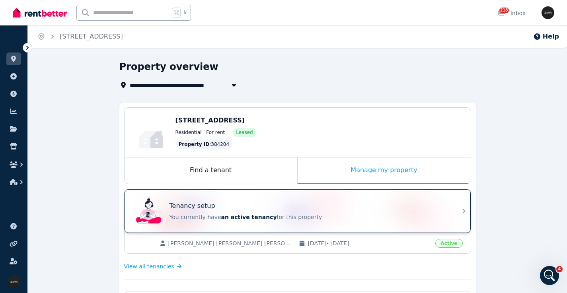
click at [235, 204] on div "Tenancy setup" at bounding box center [308, 206] width 278 height 10
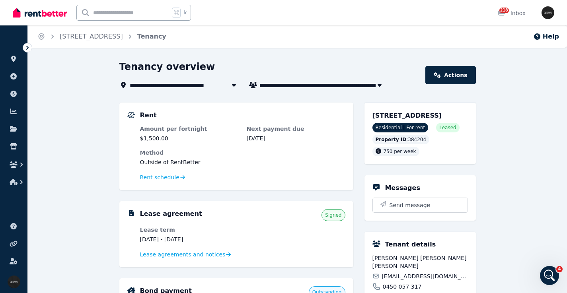
click at [185, 249] on dl "Lease term 3 Aug 2025 - 30 Oct 2025 Lease agreements and notices" at bounding box center [242, 242] width 205 height 33
click at [185, 254] on span "Lease agreements and notices" at bounding box center [182, 255] width 85 height 8
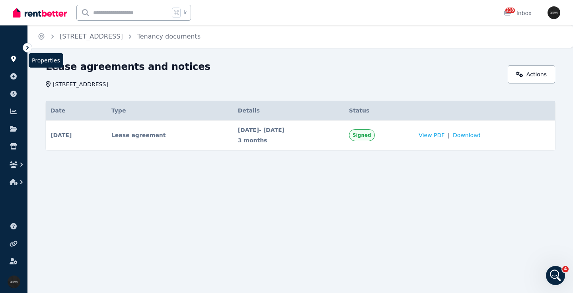
click at [14, 58] on icon at bounding box center [14, 59] width 8 height 6
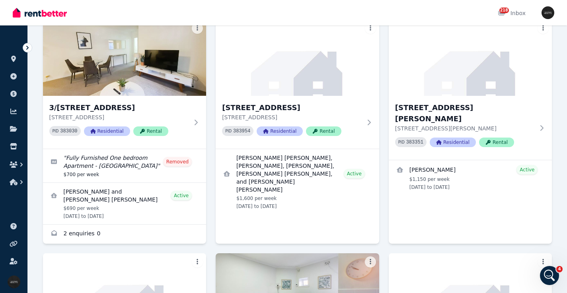
scroll to position [3174, 0]
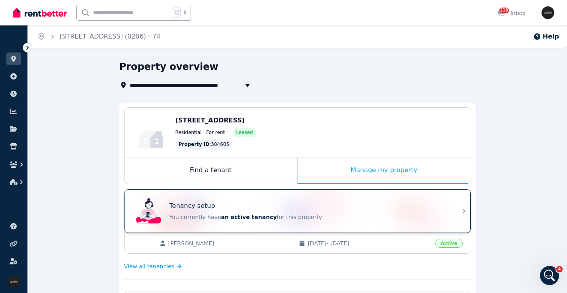
click at [267, 204] on div "Tenancy setup" at bounding box center [308, 206] width 278 height 10
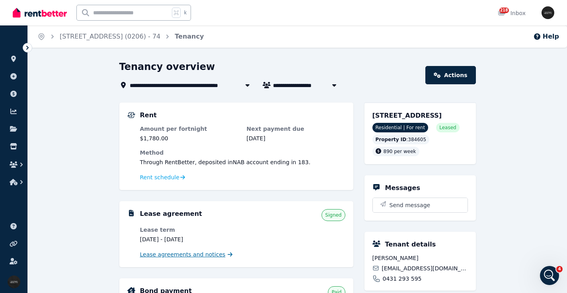
click at [179, 252] on span "Lease agreements and notices" at bounding box center [182, 255] width 85 height 8
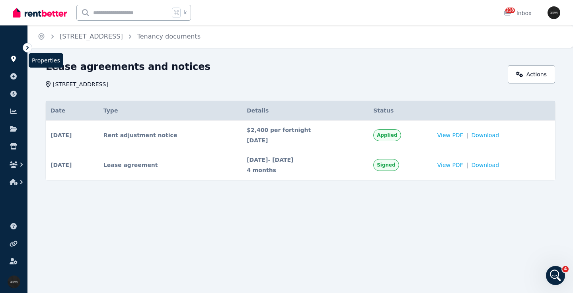
click at [14, 56] on icon at bounding box center [13, 59] width 5 height 6
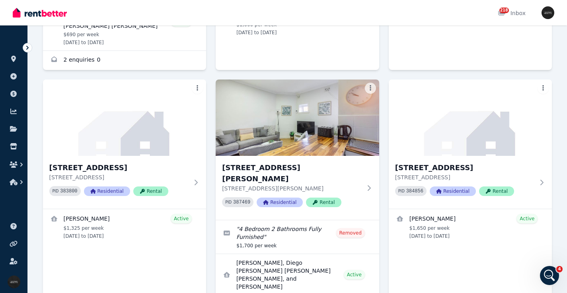
scroll to position [3174, 0]
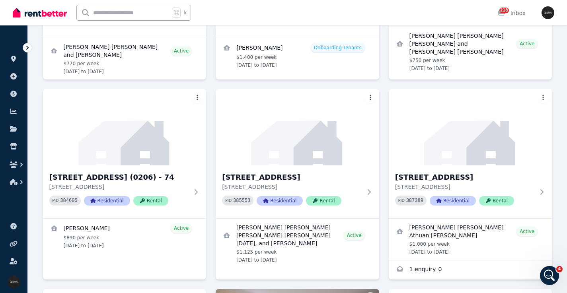
scroll to position [193, 0]
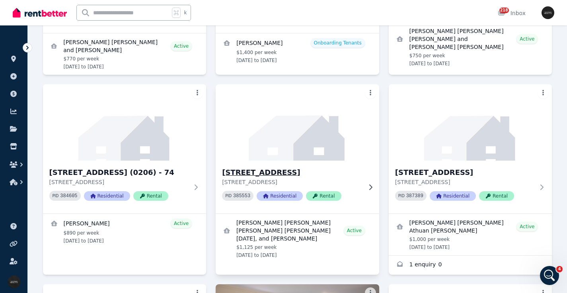
click at [334, 129] on img at bounding box center [297, 122] width 171 height 80
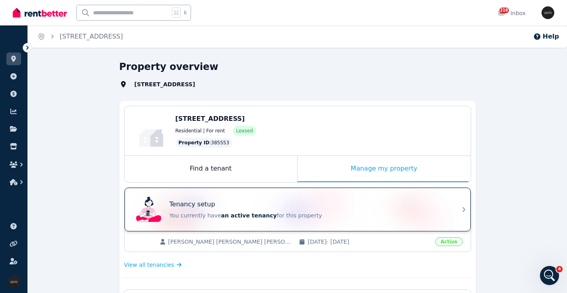
click at [314, 198] on div "Tenancy setup You currently have an active tenancy for this property" at bounding box center [290, 210] width 315 height 32
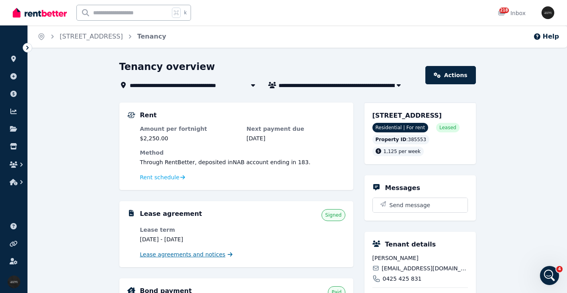
click at [212, 256] on span "Lease agreements and notices" at bounding box center [182, 255] width 85 height 8
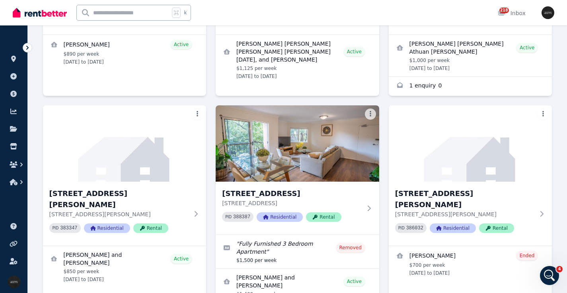
scroll to position [169, 0]
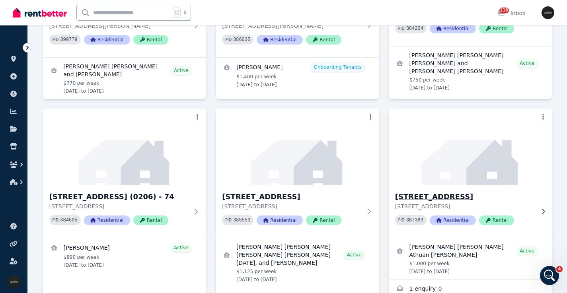
click at [498, 120] on img at bounding box center [470, 147] width 171 height 80
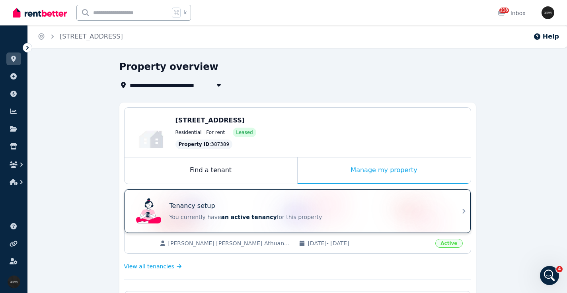
click at [290, 203] on div "Tenancy setup" at bounding box center [308, 206] width 278 height 10
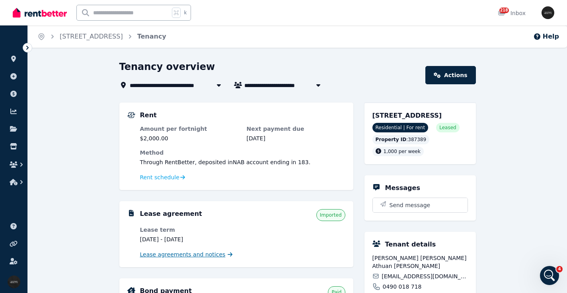
click at [213, 252] on span "Lease agreements and notices" at bounding box center [182, 255] width 85 height 8
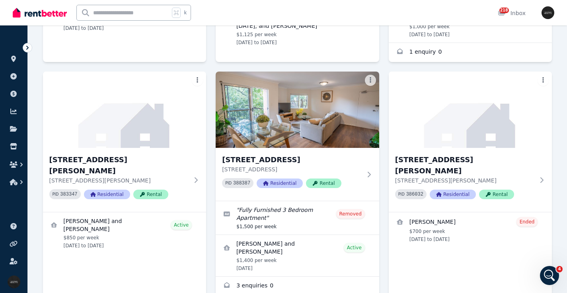
scroll to position [411, 0]
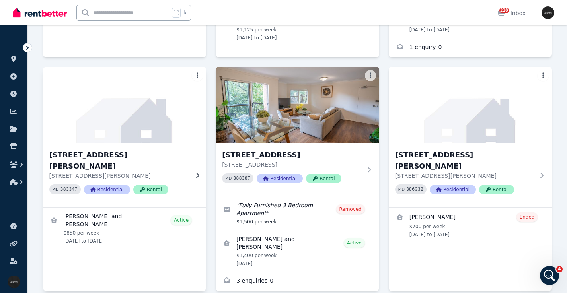
click at [160, 115] on img at bounding box center [124, 105] width 171 height 80
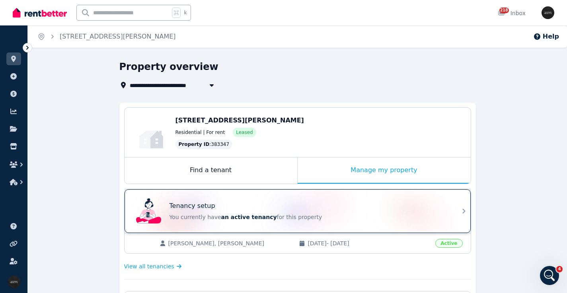
click at [280, 196] on div "Tenancy setup You currently have an active tenancy for this property" at bounding box center [290, 211] width 315 height 32
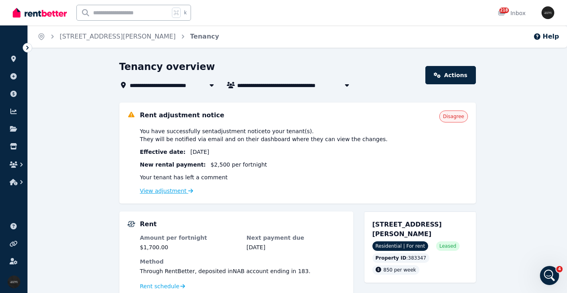
click at [164, 192] on link "View adjustment" at bounding box center [166, 191] width 53 height 6
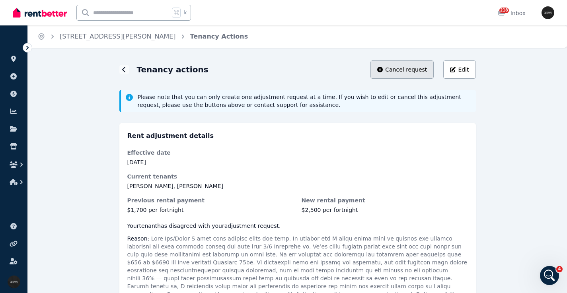
click at [403, 69] on span "Cancel request" at bounding box center [406, 70] width 42 height 8
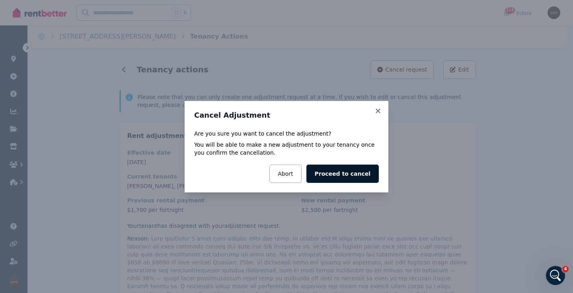
click at [337, 173] on button "Proceed to cancel" at bounding box center [342, 174] width 72 height 18
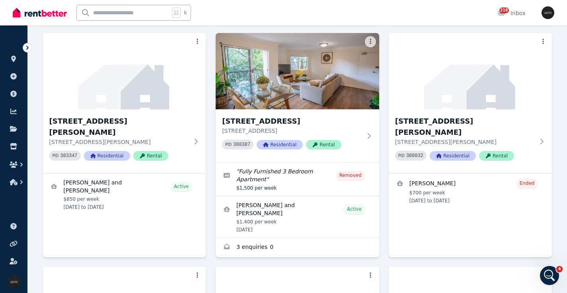
scroll to position [450, 0]
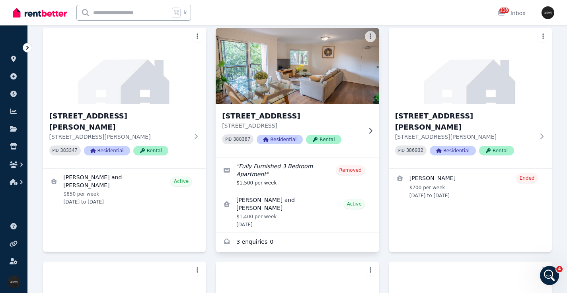
click at [326, 71] on img at bounding box center [297, 66] width 171 height 80
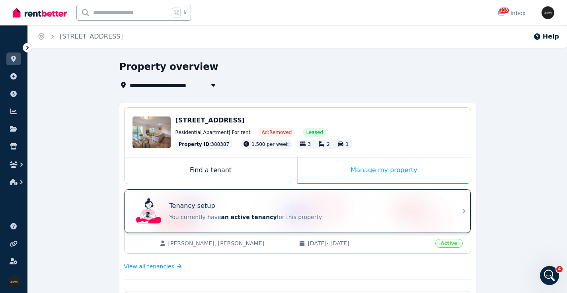
click at [278, 214] on p "You currently have an active tenancy for this property" at bounding box center [308, 217] width 278 height 8
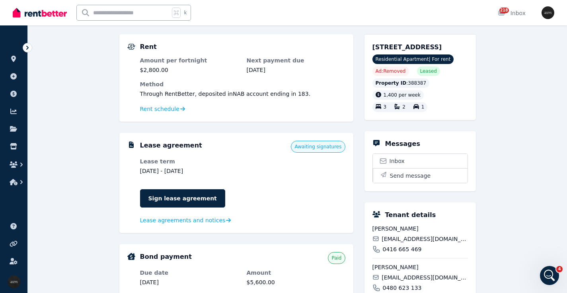
scroll to position [85, 0]
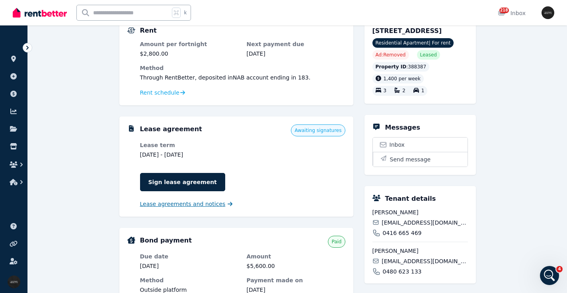
click at [210, 204] on span "Lease agreements and notices" at bounding box center [182, 204] width 85 height 8
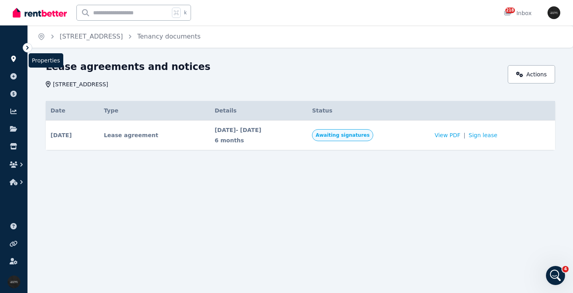
click at [17, 58] on link at bounding box center [13, 58] width 15 height 13
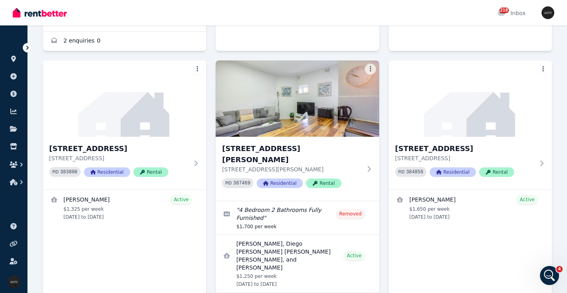
scroll to position [3174, 0]
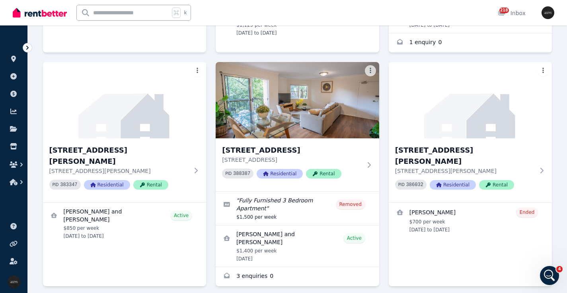
scroll to position [440, 0]
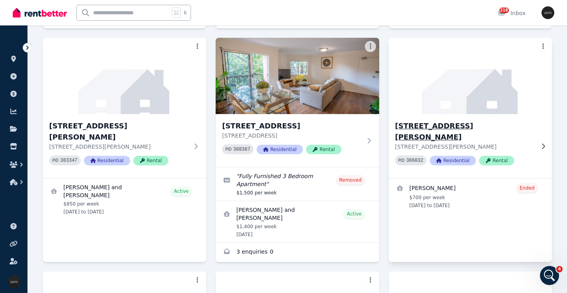
click at [492, 89] on img at bounding box center [470, 76] width 171 height 80
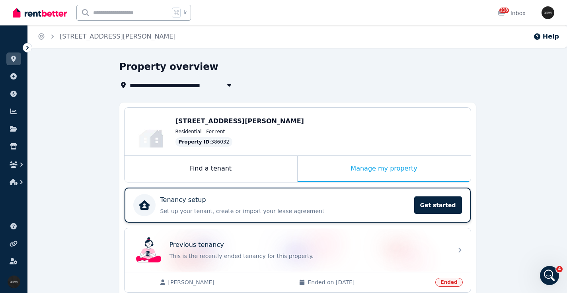
click at [322, 194] on div "Tenancy setup Set up your tenant, create or import your lease agreement Get sta…" at bounding box center [271, 205] width 276 height 22
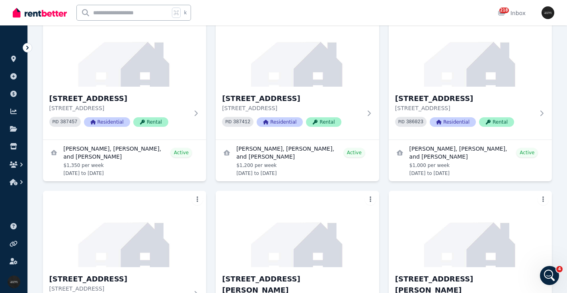
scroll to position [720, 0]
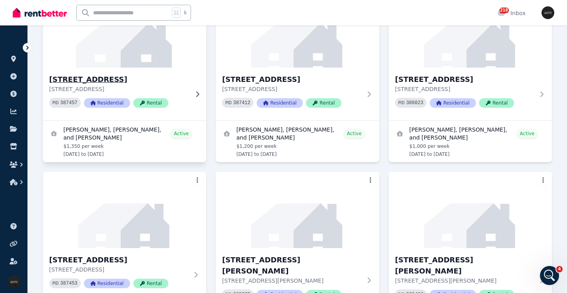
click at [163, 39] on img at bounding box center [124, 29] width 171 height 80
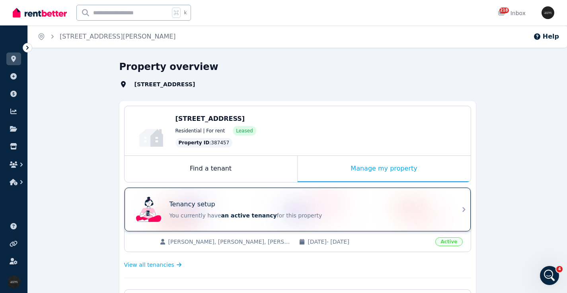
click at [257, 198] on div "Tenancy setup You currently have an active tenancy for this property" at bounding box center [290, 210] width 315 height 32
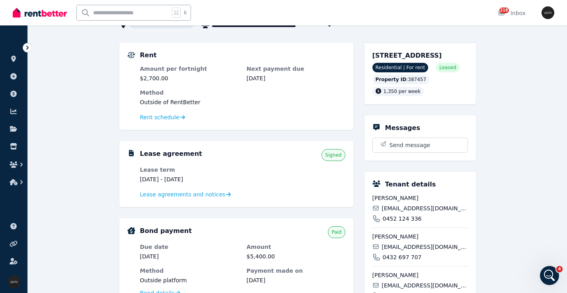
scroll to position [62, 0]
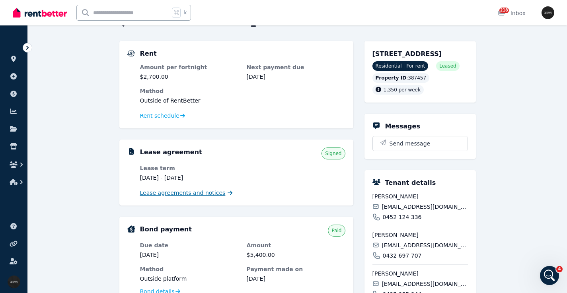
click at [205, 194] on span "Lease agreements and notices" at bounding box center [182, 193] width 85 height 8
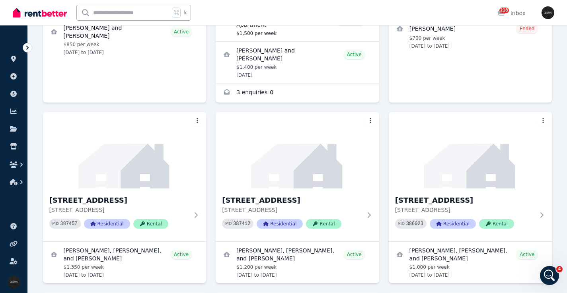
scroll to position [590, 0]
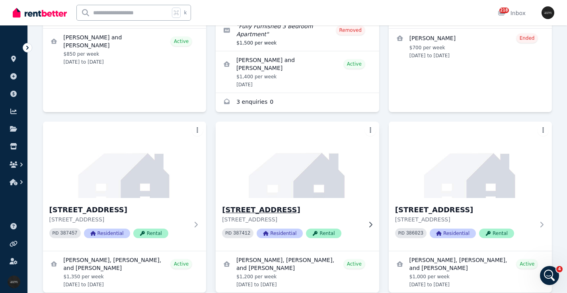
click at [318, 168] on img at bounding box center [297, 160] width 171 height 80
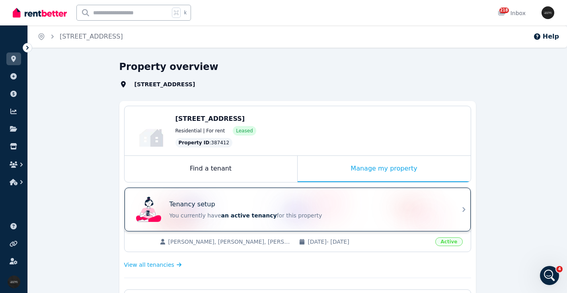
click at [294, 201] on div "Tenancy setup You currently have an active tenancy for this property" at bounding box center [290, 210] width 315 height 32
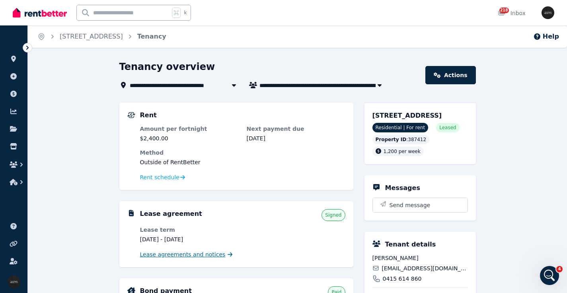
click at [190, 252] on span "Lease agreements and notices" at bounding box center [182, 255] width 85 height 8
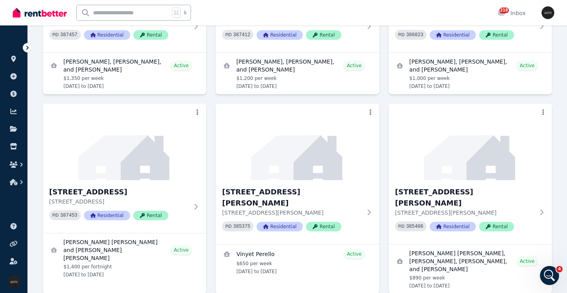
scroll to position [691, 0]
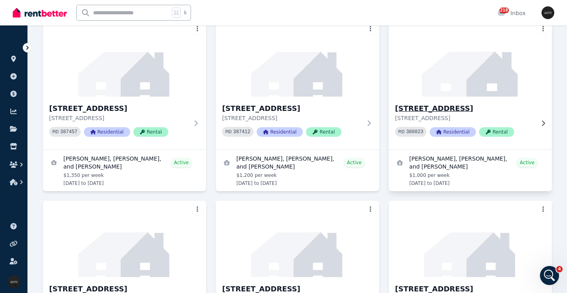
click at [462, 103] on h3 "[STREET_ADDRESS]" at bounding box center [465, 108] width 140 height 11
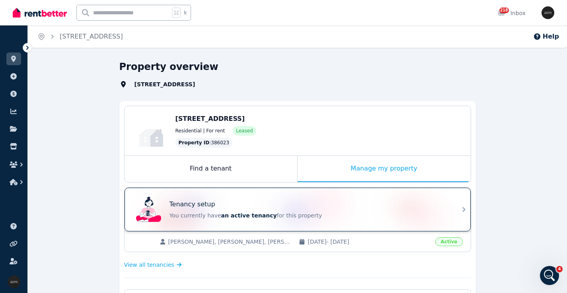
click at [313, 204] on div "Tenancy setup" at bounding box center [308, 205] width 278 height 10
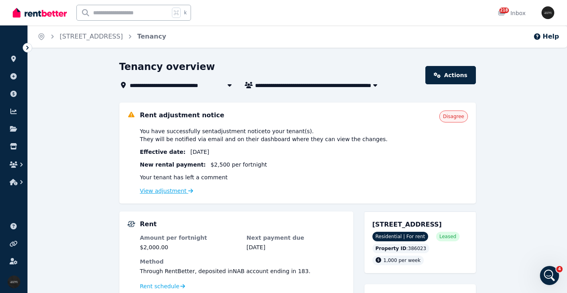
click at [171, 192] on link "View adjustment" at bounding box center [166, 191] width 53 height 6
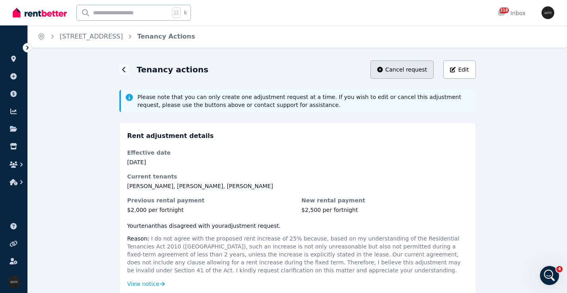
click at [401, 70] on span "Cancel request" at bounding box center [406, 70] width 42 height 8
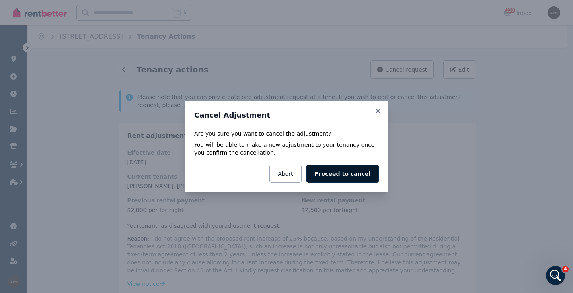
click at [331, 167] on button "Proceed to cancel" at bounding box center [342, 174] width 72 height 18
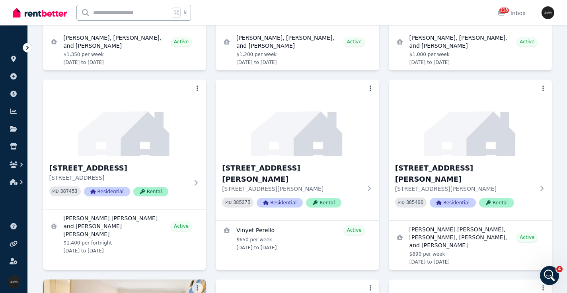
scroll to position [744, 0]
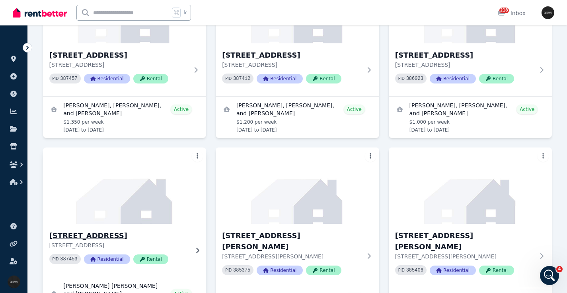
click at [100, 204] on img at bounding box center [124, 186] width 171 height 80
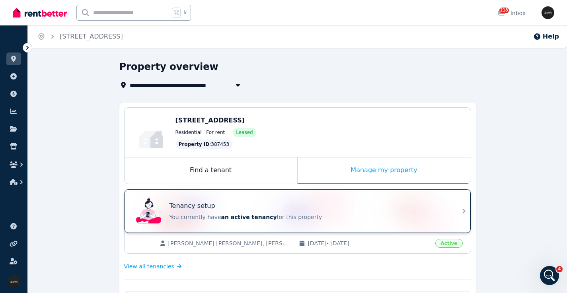
click at [258, 208] on div "Tenancy setup" at bounding box center [308, 206] width 278 height 10
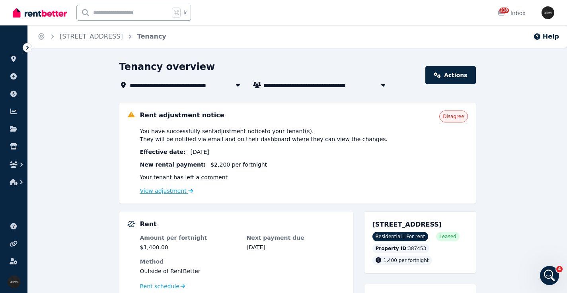
click at [166, 189] on link "View adjustment" at bounding box center [166, 191] width 53 height 6
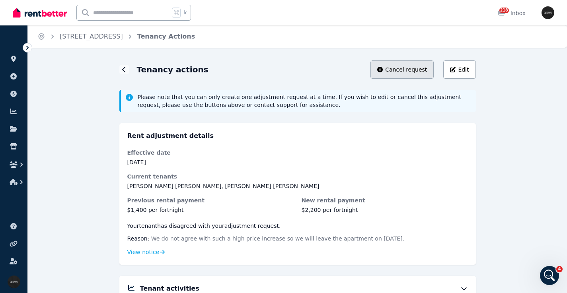
click at [403, 71] on span "Cancel request" at bounding box center [406, 70] width 42 height 8
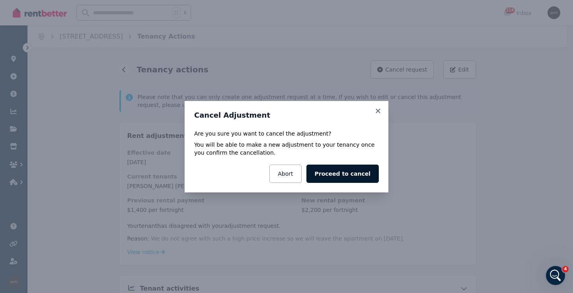
click at [330, 171] on button "Proceed to cancel" at bounding box center [342, 174] width 72 height 18
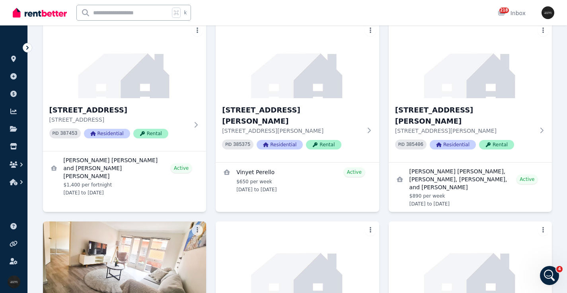
scroll to position [875, 0]
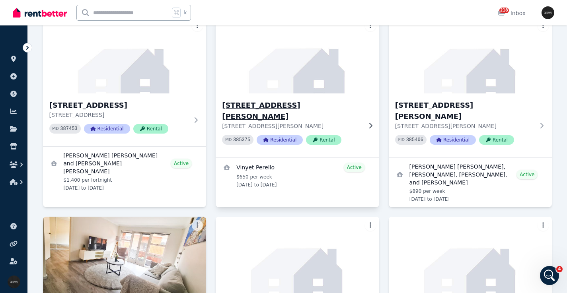
click at [268, 68] on img at bounding box center [297, 55] width 171 height 80
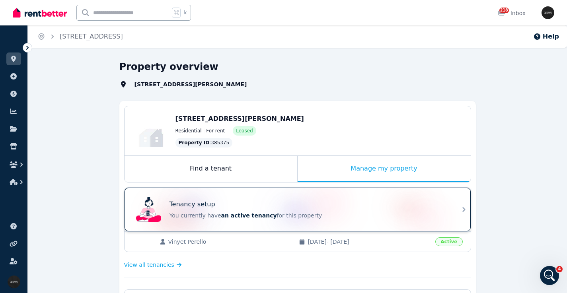
click at [303, 209] on div "Tenancy setup You currently have an active tenancy for this property" at bounding box center [308, 210] width 278 height 20
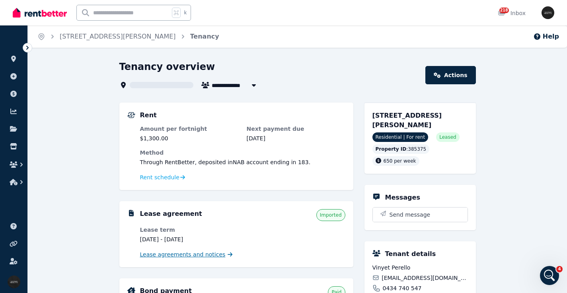
click at [159, 254] on span "Lease agreements and notices" at bounding box center [182, 255] width 85 height 8
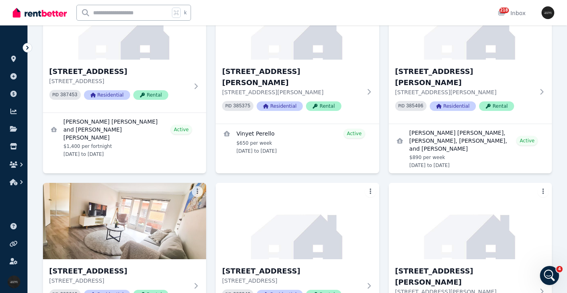
scroll to position [875, 0]
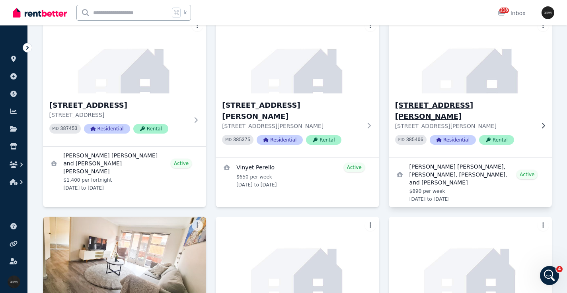
click at [481, 100] on h3 "[STREET_ADDRESS][PERSON_NAME]" at bounding box center [465, 111] width 140 height 22
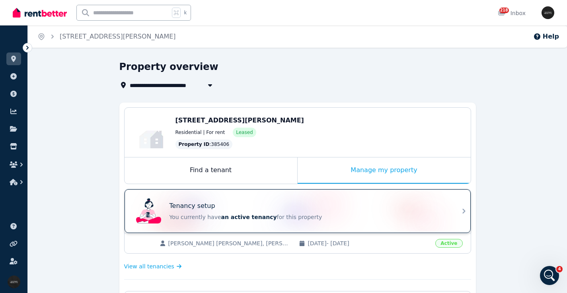
click at [227, 202] on div "Tenancy setup" at bounding box center [308, 206] width 278 height 10
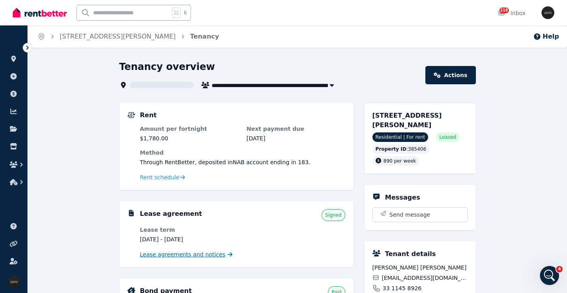
click at [184, 255] on span "Lease agreements and notices" at bounding box center [182, 255] width 85 height 8
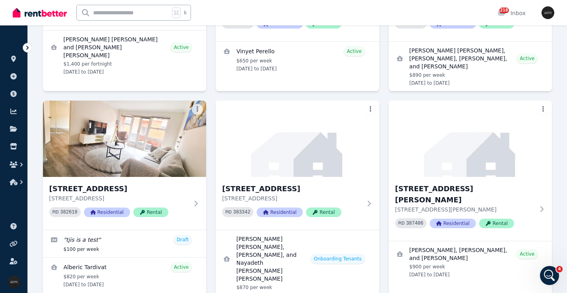
scroll to position [1006, 0]
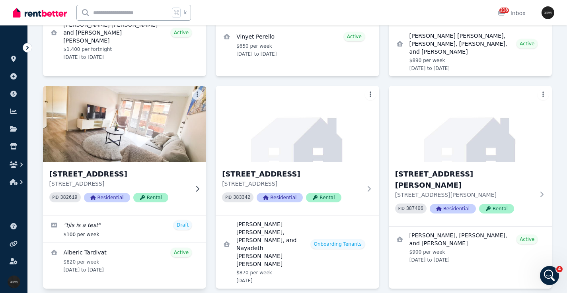
click at [162, 108] on img at bounding box center [124, 124] width 171 height 80
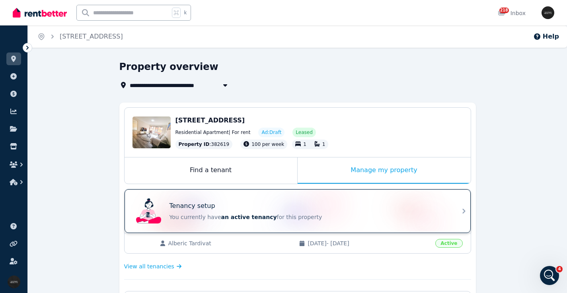
click at [245, 204] on div "Tenancy setup" at bounding box center [308, 206] width 278 height 10
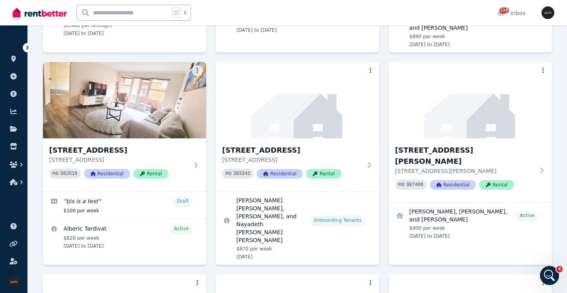
scroll to position [1020, 0]
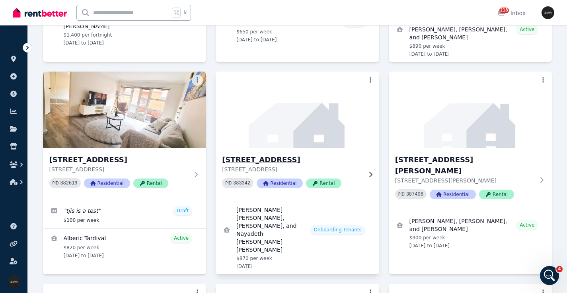
click at [285, 112] on img at bounding box center [297, 110] width 171 height 80
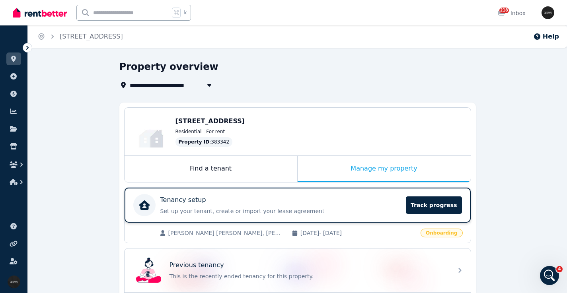
click at [243, 200] on div "Tenancy setup" at bounding box center [280, 200] width 241 height 10
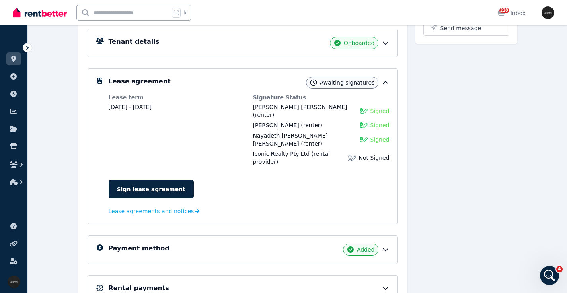
scroll to position [153, 0]
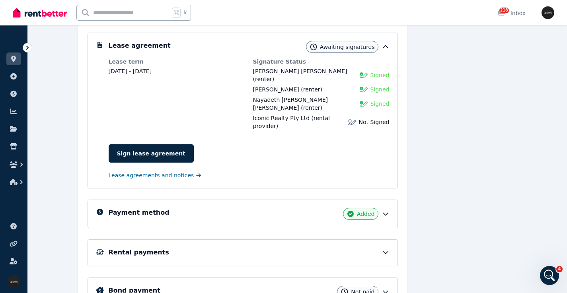
click at [163, 174] on span "Lease agreements and notices" at bounding box center [151, 175] width 85 height 8
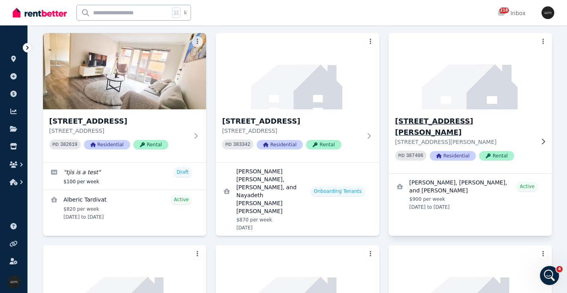
click at [482, 109] on div "7/137 Bronte Rd, Bondi Junction # - 109 7/137 Bronte Rd, Bondi Junction NSW 202…" at bounding box center [469, 141] width 163 height 64
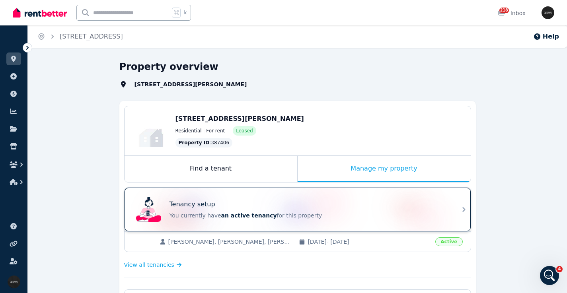
click at [353, 202] on div "Tenancy setup" at bounding box center [308, 205] width 278 height 10
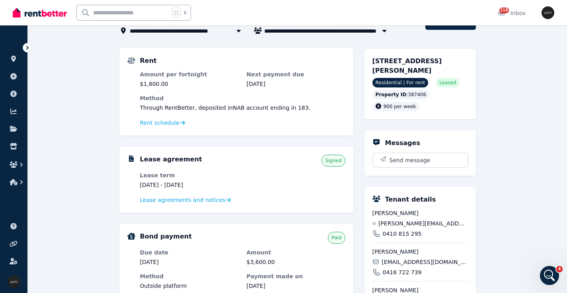
scroll to position [44, 0]
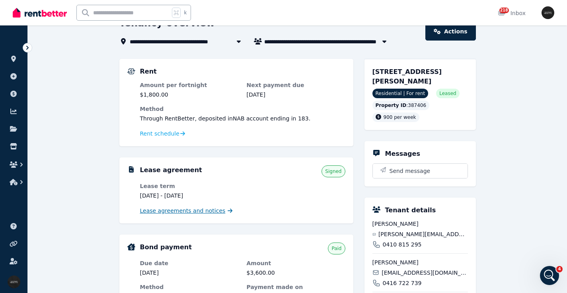
click at [188, 209] on span "Lease agreements and notices" at bounding box center [182, 211] width 85 height 8
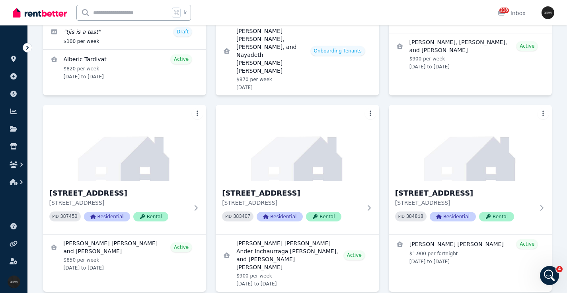
scroll to position [1218, 0]
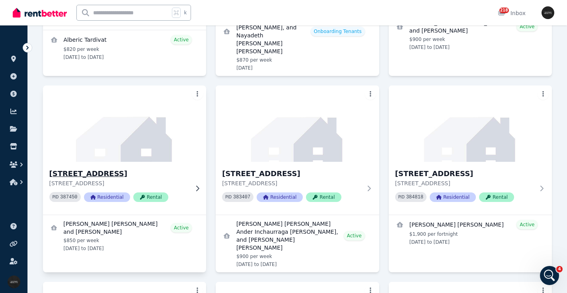
click at [84, 100] on img at bounding box center [124, 124] width 171 height 80
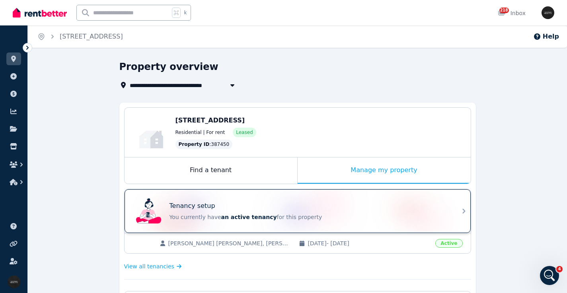
click at [260, 209] on div "Tenancy setup" at bounding box center [308, 206] width 278 height 10
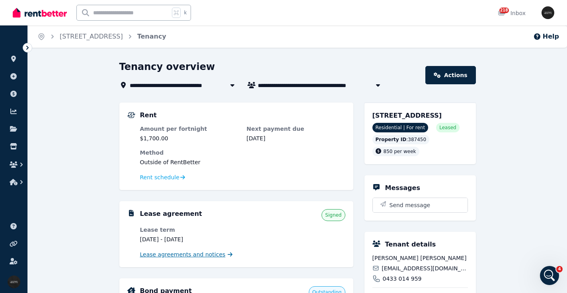
click at [206, 254] on span "Lease agreements and notices" at bounding box center [182, 255] width 85 height 8
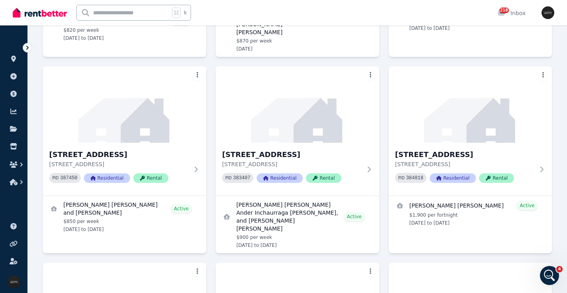
scroll to position [1247, 0]
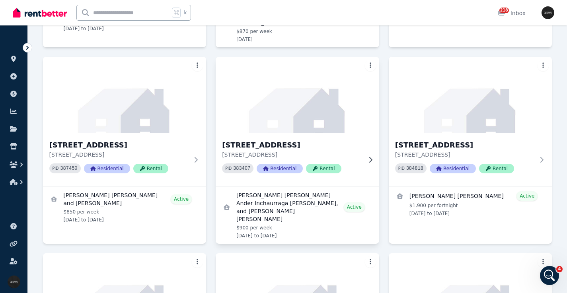
click at [295, 79] on img at bounding box center [297, 95] width 171 height 80
click at [304, 140] on h3 "[STREET_ADDRESS]" at bounding box center [292, 145] width 140 height 11
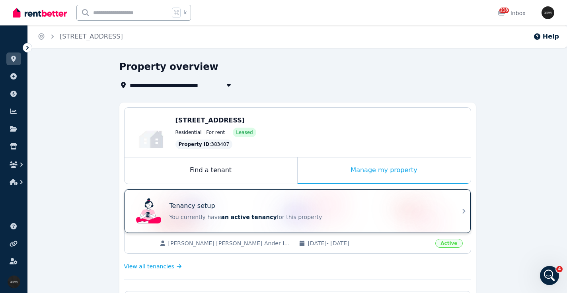
click at [252, 199] on div "Tenancy setup You currently have an active tenancy for this property" at bounding box center [290, 211] width 315 height 32
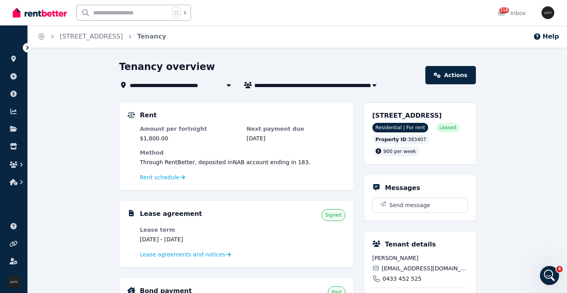
click at [216, 249] on dl "Lease term 27 Jul 2025 - 3 Nov 2025 Lease agreements and notices" at bounding box center [242, 242] width 205 height 33
click at [214, 258] on span "Lease agreements and notices" at bounding box center [182, 255] width 85 height 8
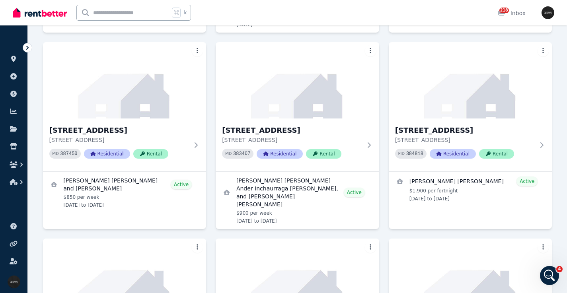
scroll to position [1257, 0]
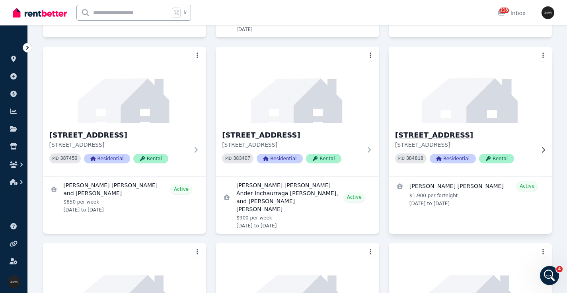
click at [485, 130] on h3 "[STREET_ADDRESS]" at bounding box center [465, 135] width 140 height 11
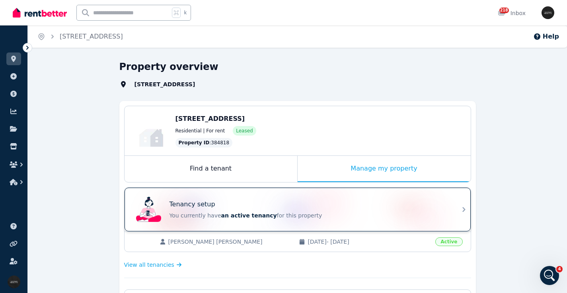
click at [224, 201] on div "Tenancy setup" at bounding box center [308, 205] width 278 height 10
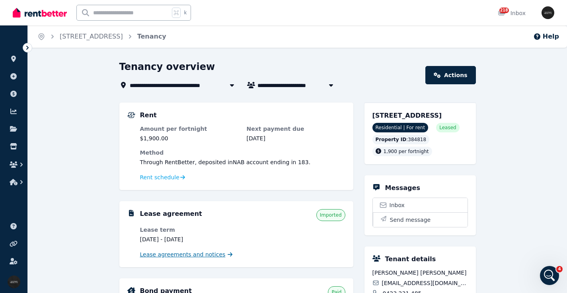
click at [193, 255] on span "Lease agreements and notices" at bounding box center [182, 255] width 85 height 8
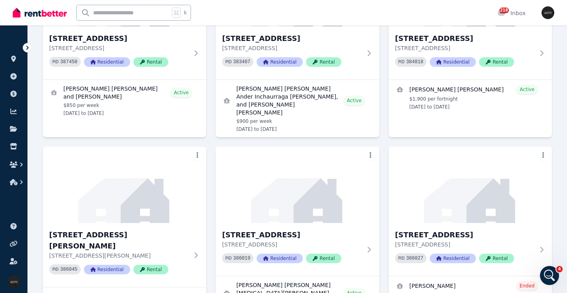
scroll to position [1436, 0]
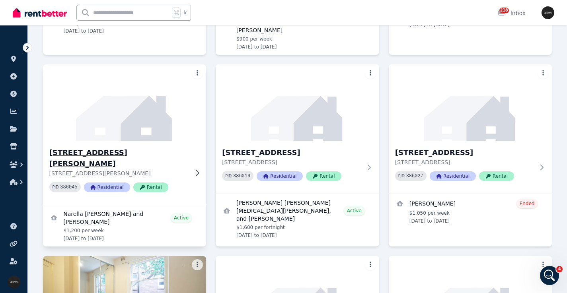
click at [139, 84] on img at bounding box center [124, 102] width 171 height 80
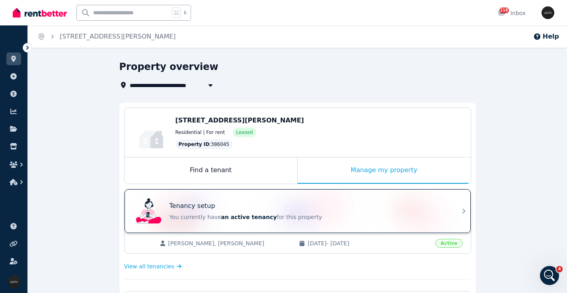
click at [299, 202] on div "Tenancy setup" at bounding box center [308, 206] width 278 height 10
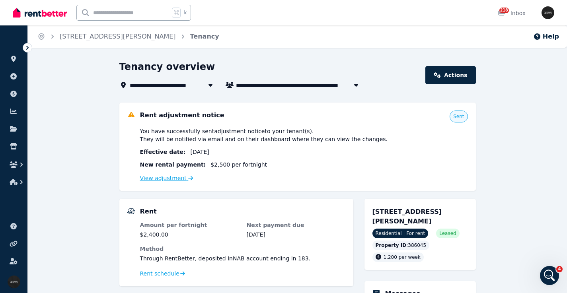
click at [167, 179] on link "View adjustment" at bounding box center [166, 178] width 53 height 6
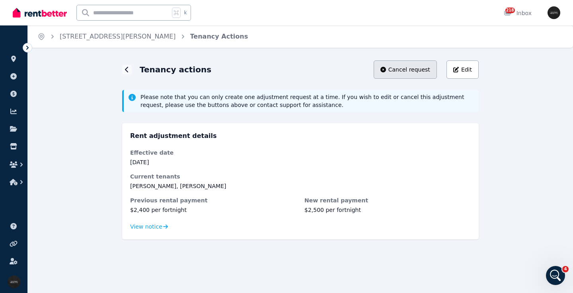
click at [412, 65] on button "Cancel request" at bounding box center [404, 69] width 63 height 18
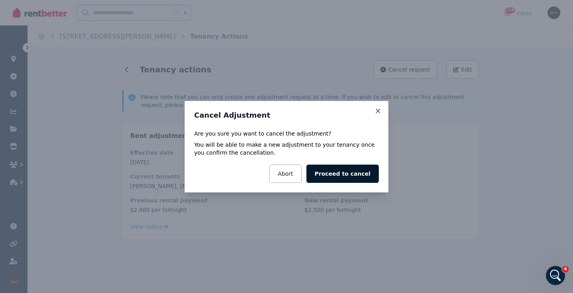
click at [348, 175] on button "Proceed to cancel" at bounding box center [342, 174] width 72 height 18
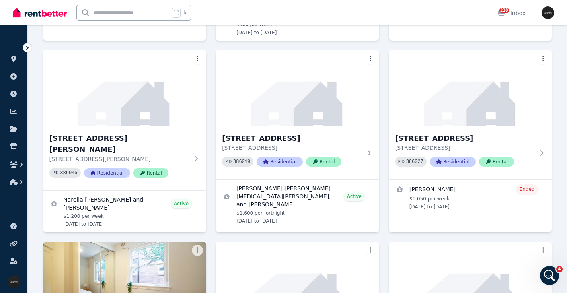
scroll to position [1421, 0]
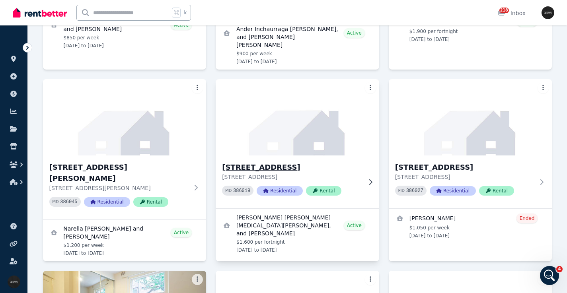
click at [296, 111] on img at bounding box center [297, 117] width 171 height 80
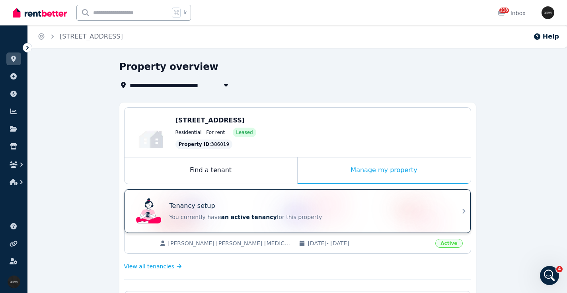
click at [235, 200] on div "Tenancy setup You currently have an active tenancy for this property" at bounding box center [290, 211] width 315 height 32
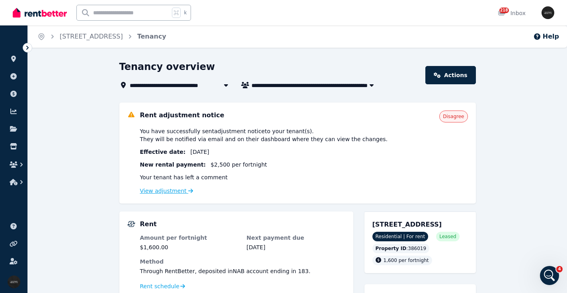
click at [169, 189] on link "View adjustment" at bounding box center [166, 191] width 53 height 6
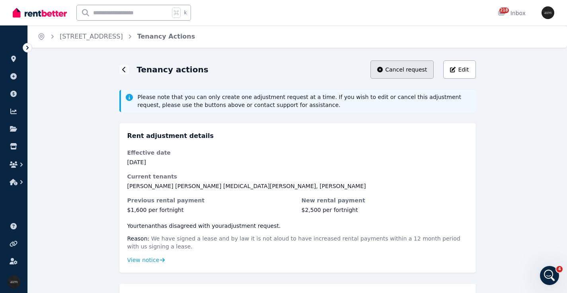
click at [401, 68] on span "Cancel request" at bounding box center [406, 70] width 42 height 8
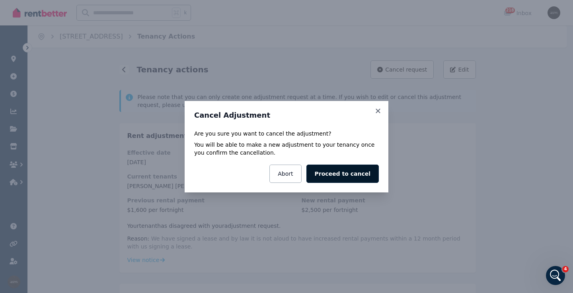
click at [328, 171] on button "Proceed to cancel" at bounding box center [342, 174] width 72 height 18
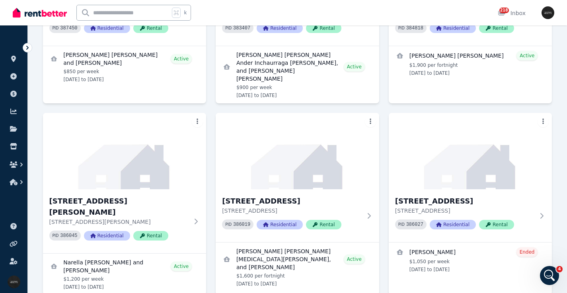
scroll to position [1431, 0]
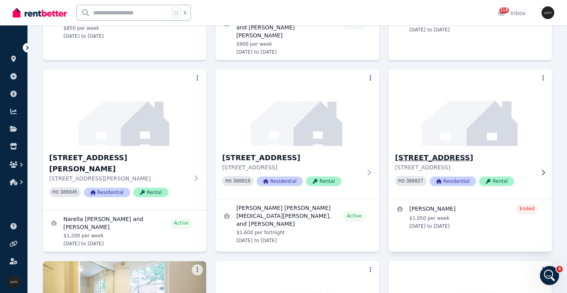
click at [456, 146] on div "8/56 Boronia St, Kensington 8/56 Boronia St, Kensington NSW 2033 PID 386027 Res…" at bounding box center [469, 172] width 163 height 53
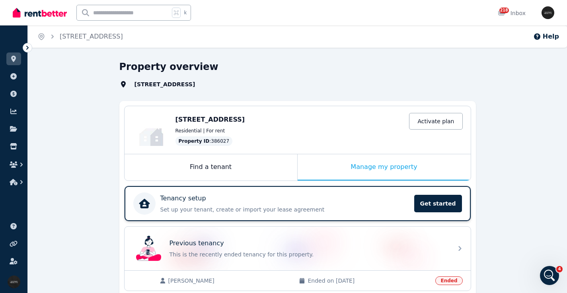
click at [273, 198] on div "Tenancy setup" at bounding box center [284, 199] width 249 height 10
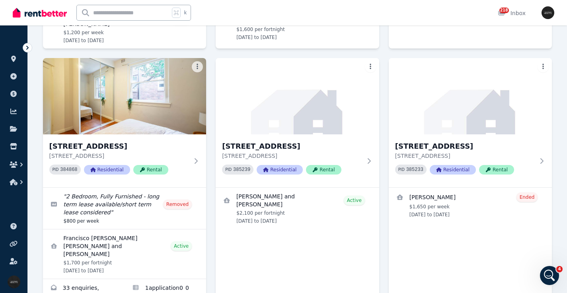
scroll to position [1643, 0]
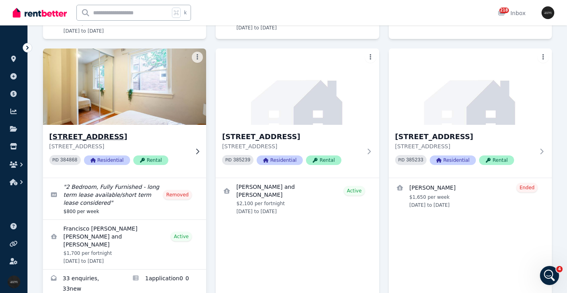
click at [140, 56] on img at bounding box center [124, 87] width 171 height 80
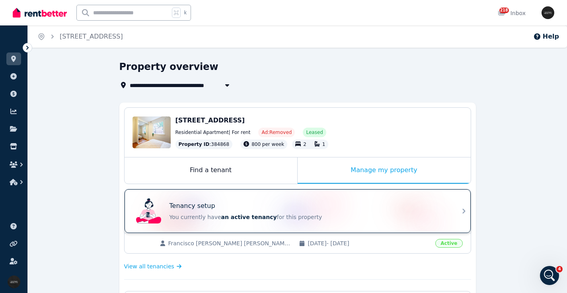
click at [239, 203] on div "Tenancy setup" at bounding box center [308, 206] width 278 height 10
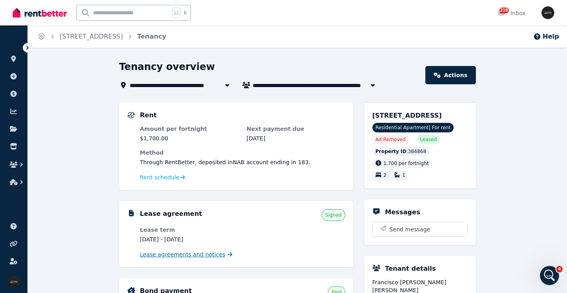
click at [192, 255] on span "Lease agreements and notices" at bounding box center [182, 255] width 85 height 8
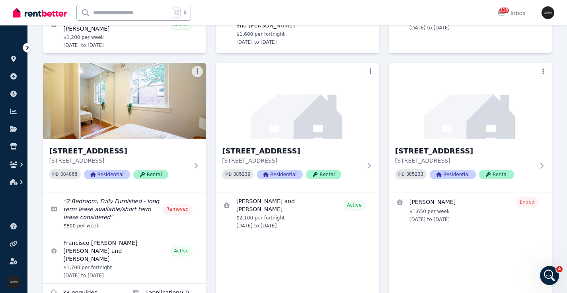
scroll to position [1624, 0]
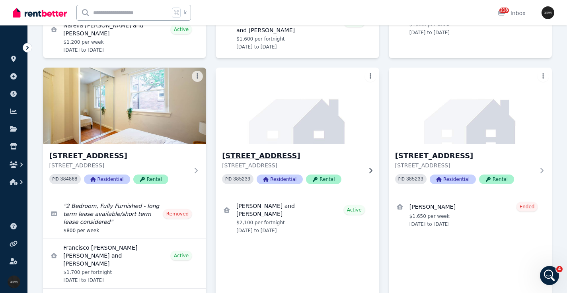
click at [303, 89] on img at bounding box center [297, 106] width 171 height 80
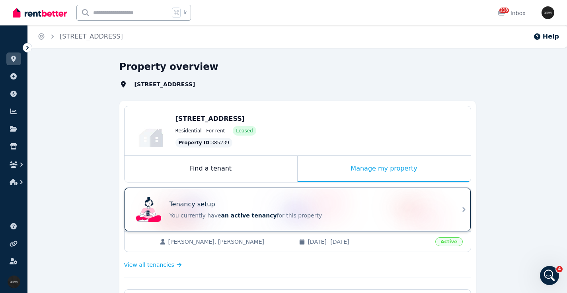
click at [245, 198] on div "Tenancy setup You currently have an active tenancy for this property" at bounding box center [290, 210] width 315 height 32
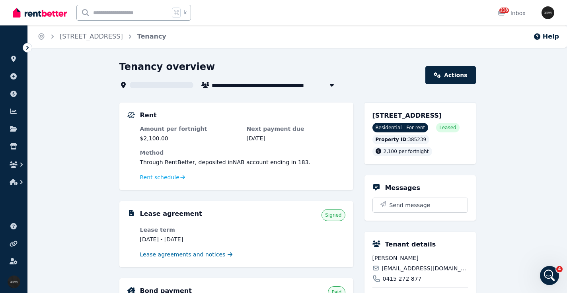
click at [198, 254] on span "Lease agreements and notices" at bounding box center [182, 255] width 85 height 8
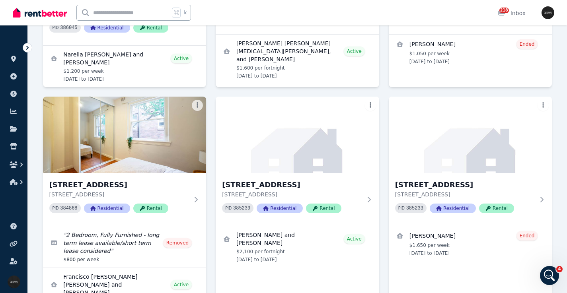
scroll to position [1629, 0]
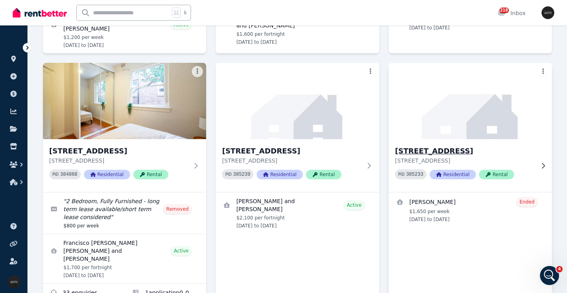
click at [469, 146] on h3 "[STREET_ADDRESS]" at bounding box center [465, 151] width 140 height 11
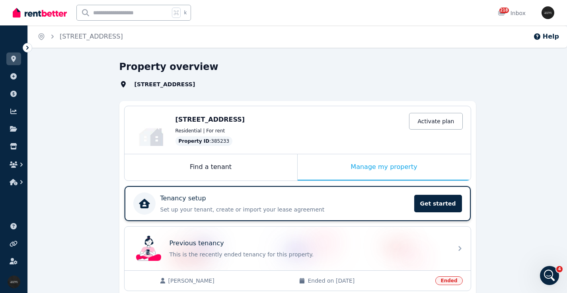
click at [259, 196] on div "Tenancy setup" at bounding box center [284, 199] width 249 height 10
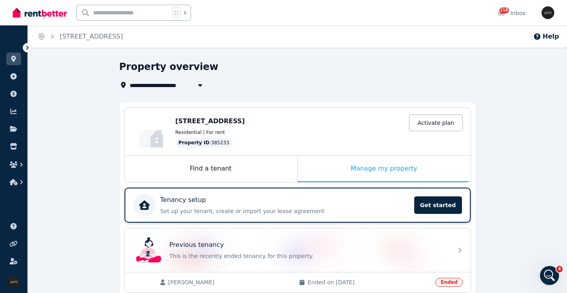
click at [316, 203] on div "Tenancy setup" at bounding box center [284, 200] width 249 height 10
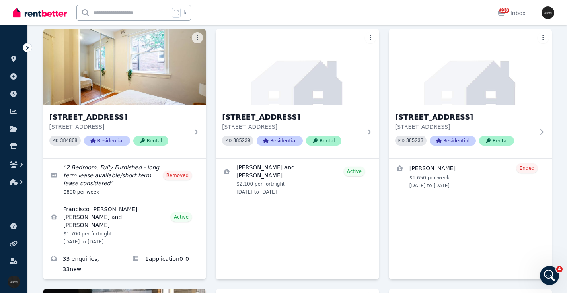
scroll to position [1629, 0]
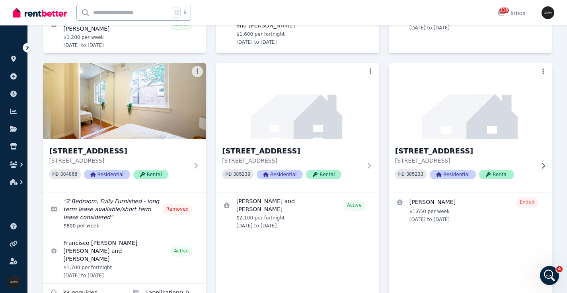
click at [457, 86] on img at bounding box center [470, 101] width 171 height 80
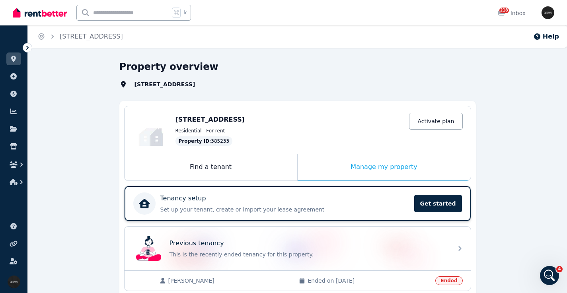
click at [270, 194] on div "Tenancy setup" at bounding box center [284, 199] width 249 height 10
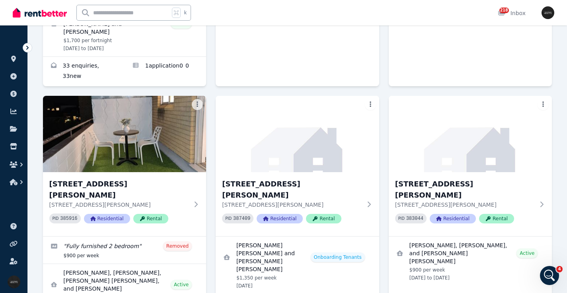
scroll to position [1866, 0]
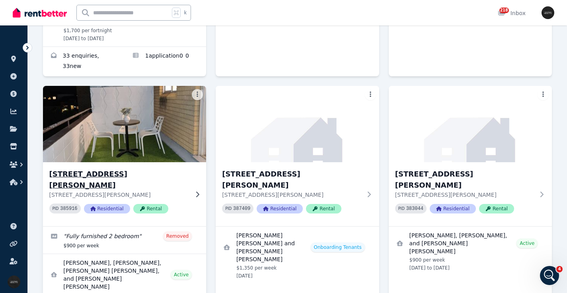
click at [101, 84] on img at bounding box center [124, 124] width 171 height 80
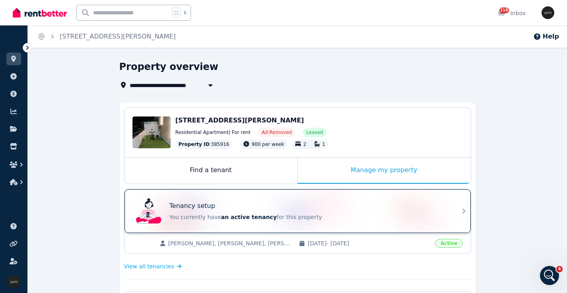
click at [246, 202] on div "Tenancy setup" at bounding box center [308, 206] width 278 height 10
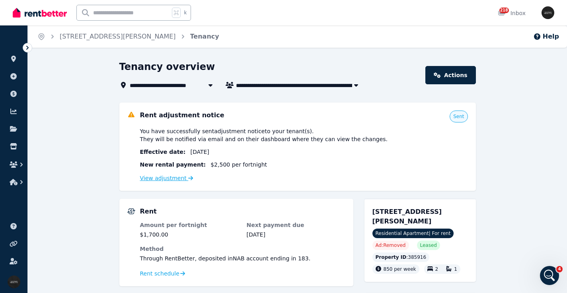
click at [166, 181] on link "View adjustment" at bounding box center [166, 178] width 53 height 6
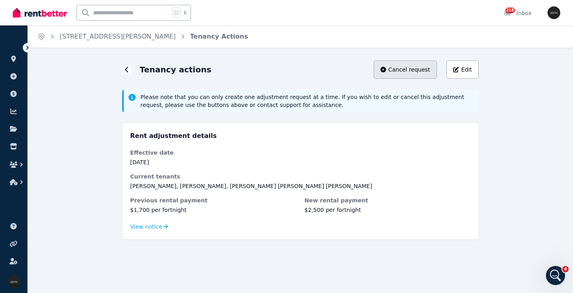
click at [392, 69] on span "Cancel request" at bounding box center [409, 70] width 42 height 8
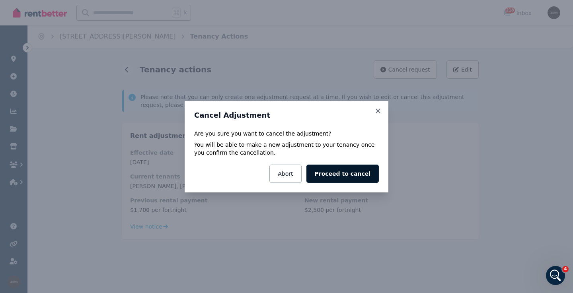
click at [339, 172] on button "Proceed to cancel" at bounding box center [342, 174] width 72 height 18
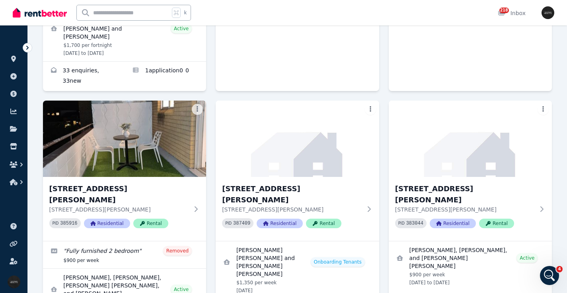
scroll to position [1919, 0]
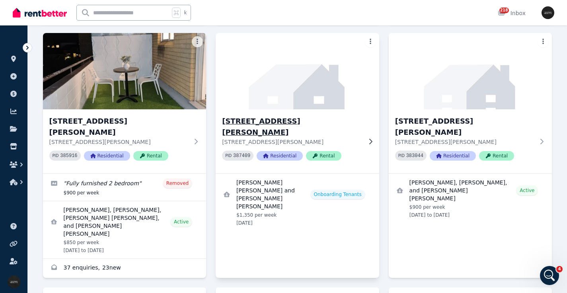
click at [326, 36] on img at bounding box center [297, 71] width 171 height 80
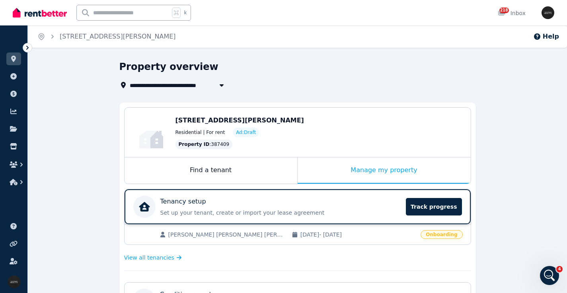
click at [254, 198] on div "Tenancy setup" at bounding box center [280, 202] width 241 height 10
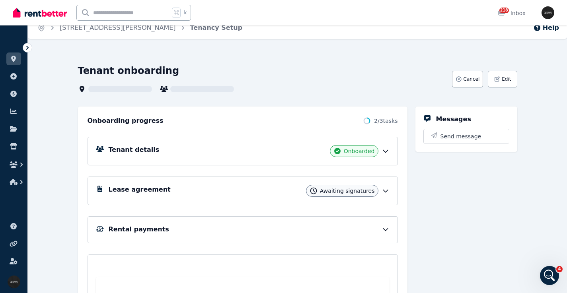
scroll to position [10, 0]
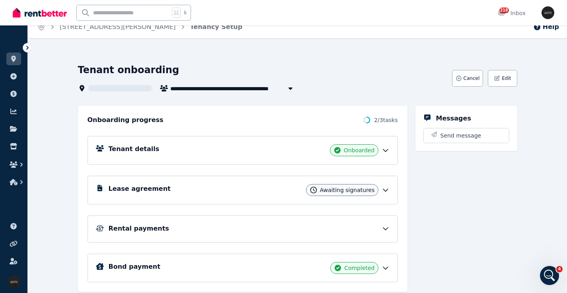
click at [210, 184] on div "Lease agreement Awaiting signatures" at bounding box center [249, 190] width 281 height 12
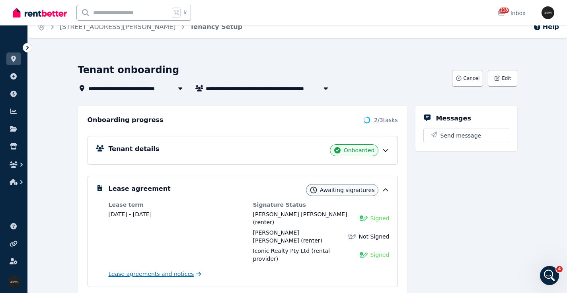
click at [168, 270] on span "Lease agreements and notices" at bounding box center [151, 274] width 85 height 8
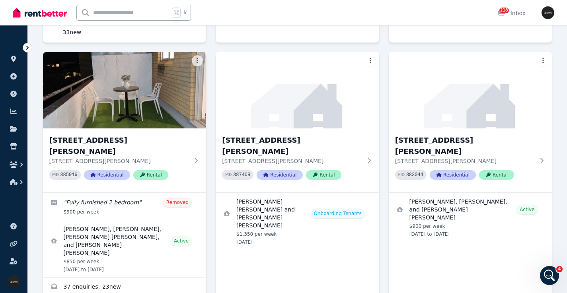
scroll to position [1919, 0]
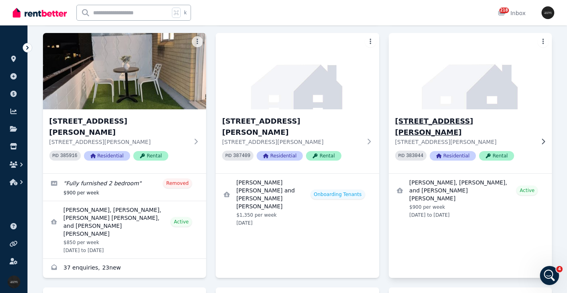
click at [457, 138] on p "[STREET_ADDRESS][PERSON_NAME]" at bounding box center [465, 142] width 140 height 8
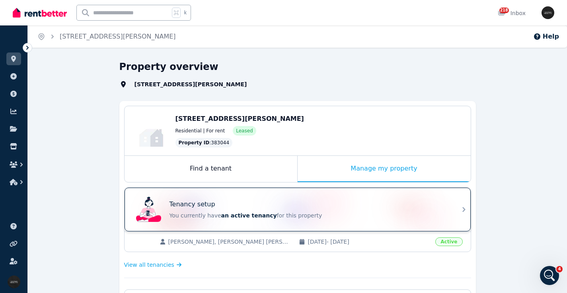
click at [221, 200] on div "Tenancy setup You currently have an active tenancy for this property" at bounding box center [290, 210] width 315 height 32
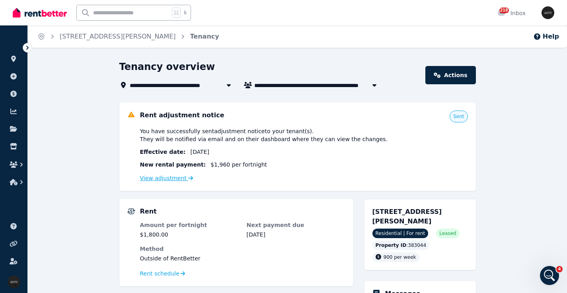
click at [163, 180] on link "View adjustment" at bounding box center [166, 178] width 53 height 6
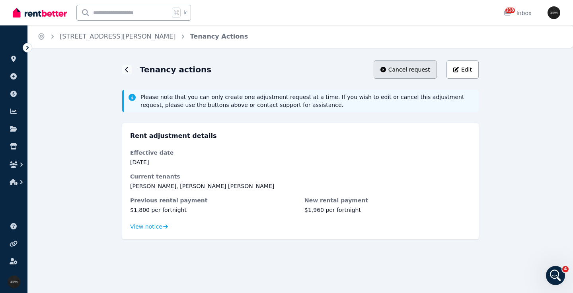
click at [403, 73] on span "Cancel request" at bounding box center [409, 70] width 42 height 8
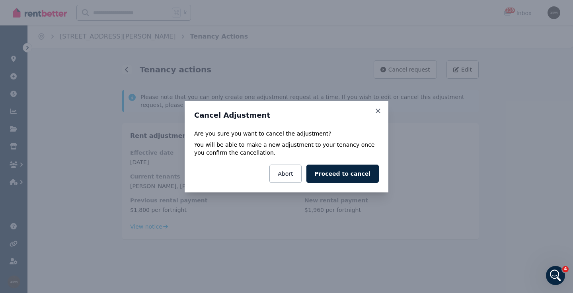
click at [330, 177] on button "Proceed to cancel" at bounding box center [342, 174] width 72 height 18
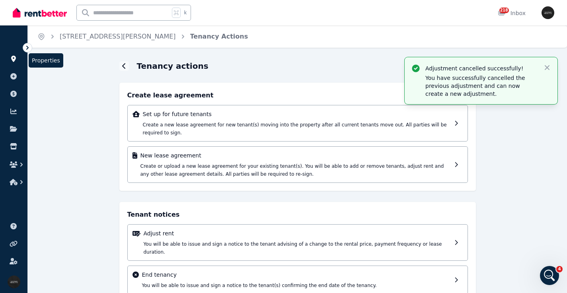
click at [14, 59] on icon at bounding box center [13, 59] width 5 height 6
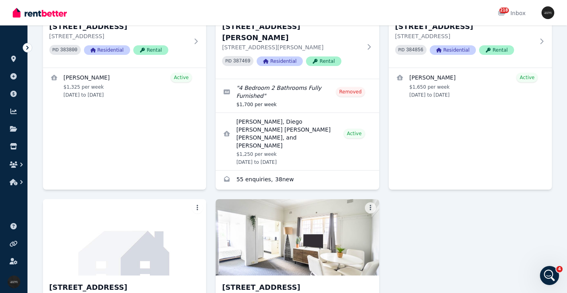
scroll to position [3174, 0]
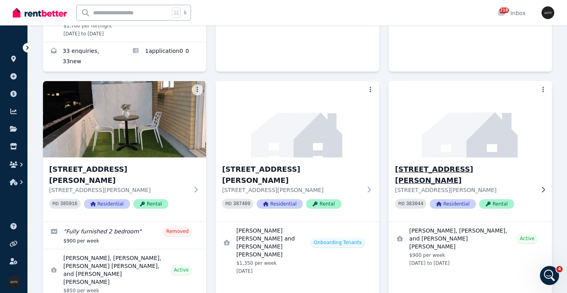
scroll to position [1847, 0]
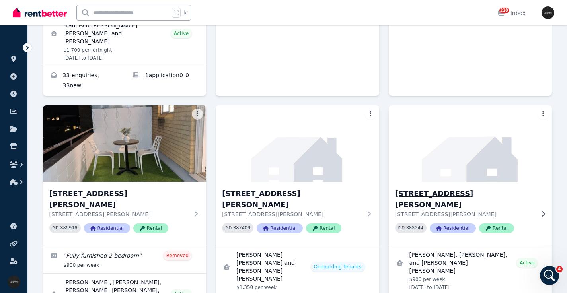
click at [486, 182] on div "9/18 Furber Rd, Centennial Park -87 9/18 Furber Rd, Centennial Park NSW 2021 PI…" at bounding box center [469, 214] width 163 height 64
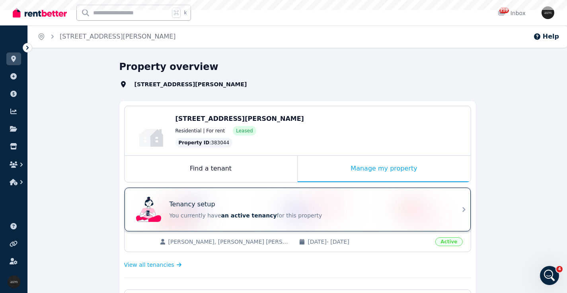
click at [251, 199] on div "Tenancy setup You currently have an active tenancy for this property" at bounding box center [290, 210] width 315 height 32
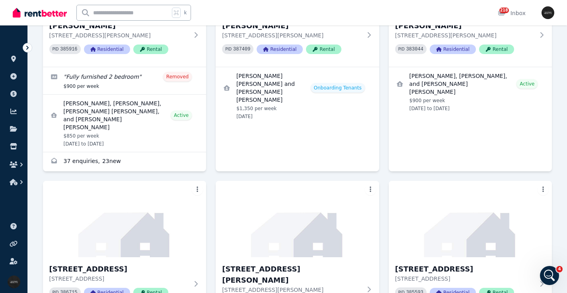
scroll to position [2040, 0]
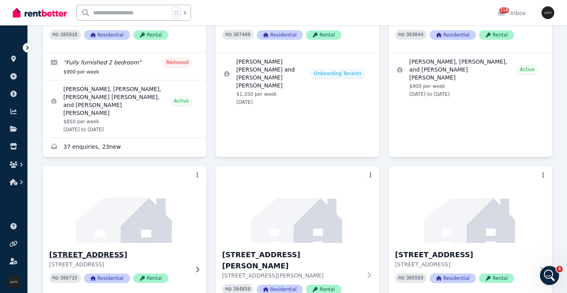
click at [157, 165] on img at bounding box center [124, 205] width 171 height 80
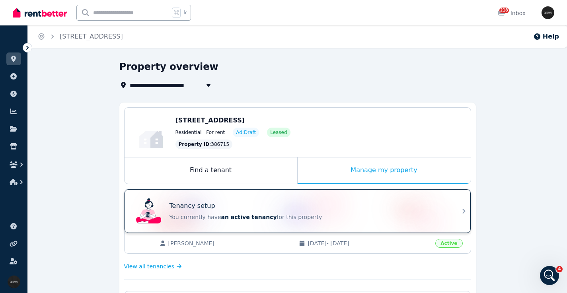
click at [255, 208] on div "Tenancy setup" at bounding box center [308, 206] width 278 height 10
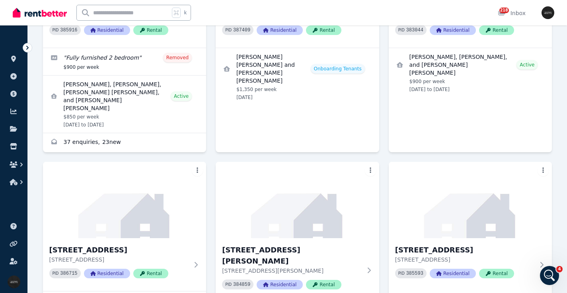
scroll to position [2049, 0]
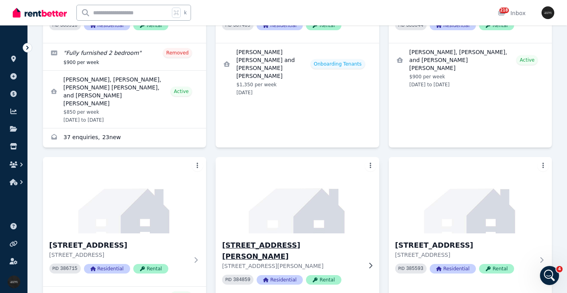
click at [360, 155] on img at bounding box center [297, 195] width 171 height 80
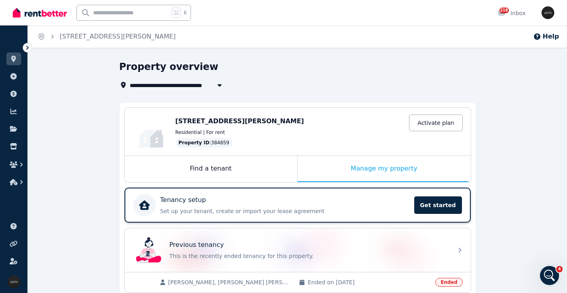
click at [330, 200] on div "Tenancy setup" at bounding box center [284, 200] width 249 height 10
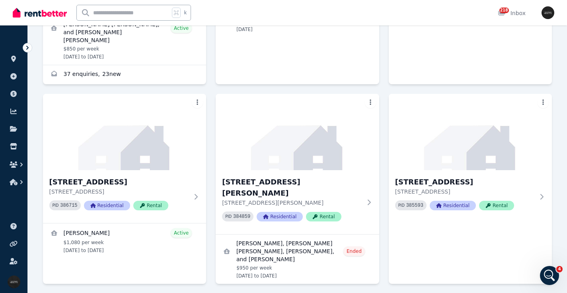
scroll to position [2107, 0]
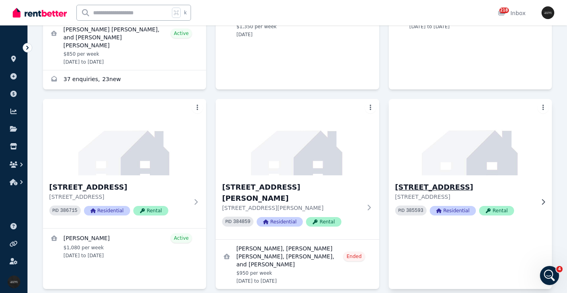
click at [499, 175] on div "10/33 Wolseley Rd, Point Piper - 34 10/33 Wolseley Rd, Point Piper NSW 2027 PID…" at bounding box center [469, 201] width 163 height 53
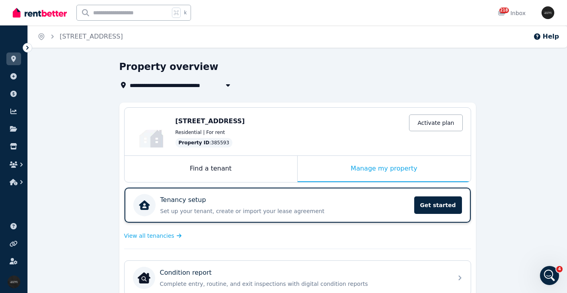
click at [304, 199] on div "Tenancy setup" at bounding box center [284, 200] width 249 height 10
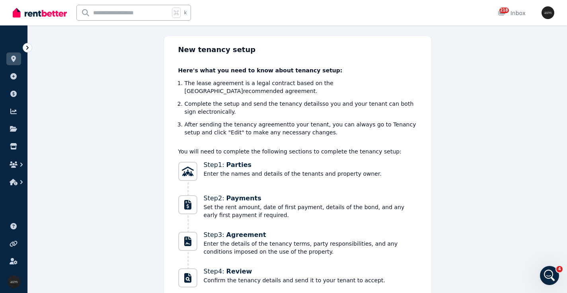
scroll to position [93, 0]
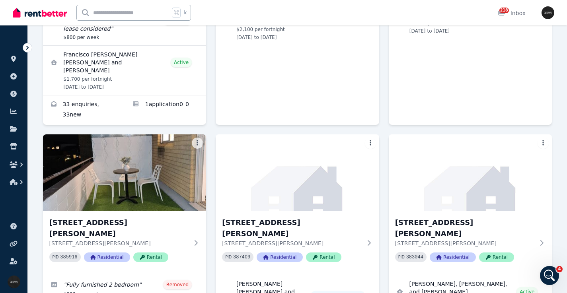
scroll to position [1822, 0]
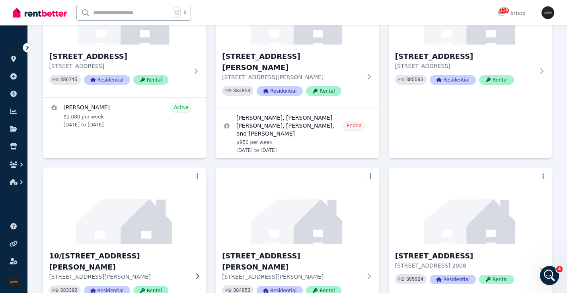
click at [130, 166] on img at bounding box center [124, 206] width 171 height 80
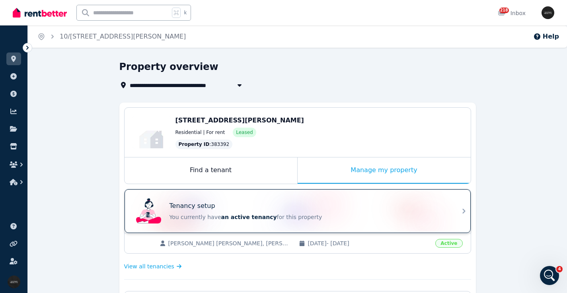
click at [225, 198] on div "Tenancy setup You currently have an active tenancy for this property" at bounding box center [290, 211] width 315 height 32
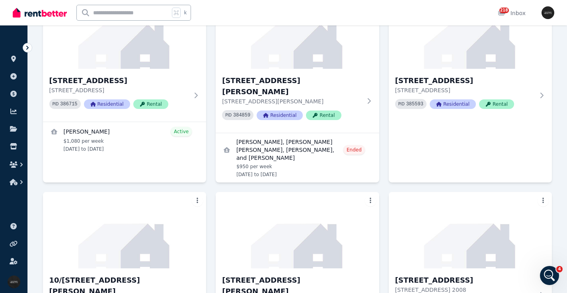
scroll to position [2301, 0]
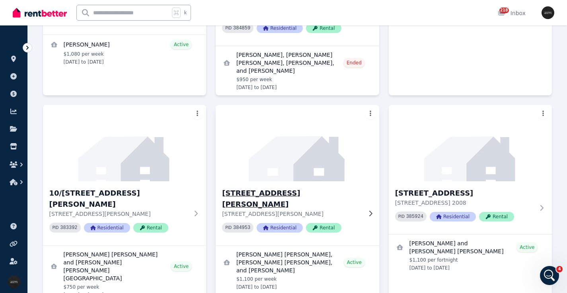
click at [316, 103] on img at bounding box center [297, 143] width 171 height 80
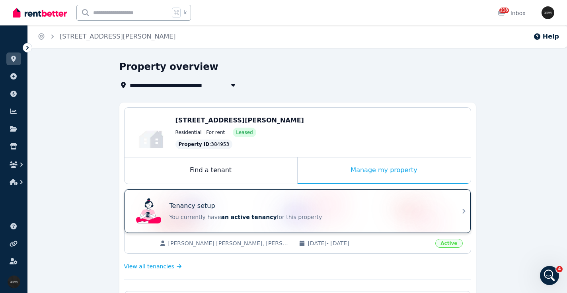
click at [284, 208] on div "Tenancy setup" at bounding box center [308, 206] width 278 height 10
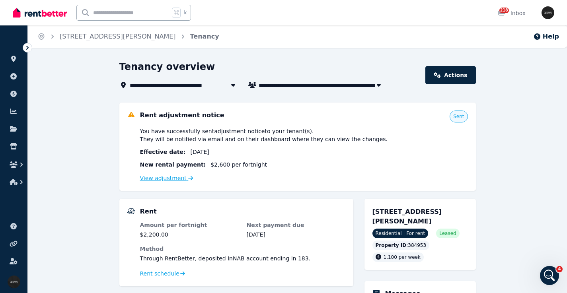
click at [179, 179] on link "View adjustment" at bounding box center [166, 178] width 53 height 6
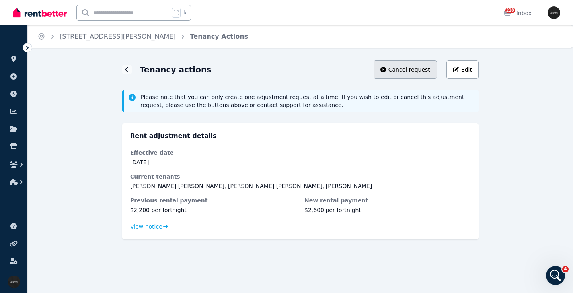
click at [405, 68] on span "Cancel request" at bounding box center [409, 70] width 42 height 8
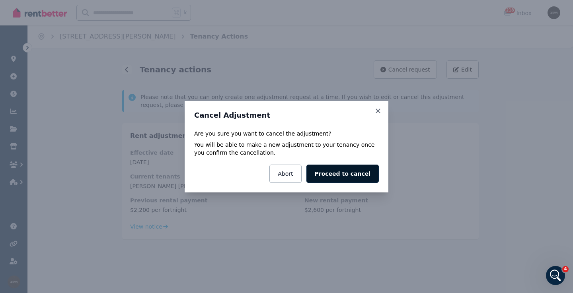
click at [339, 176] on button "Proceed to cancel" at bounding box center [342, 174] width 72 height 18
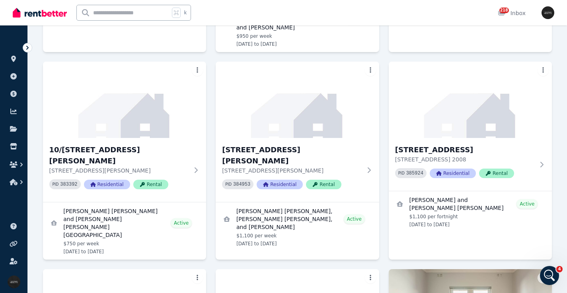
scroll to position [2349, 0]
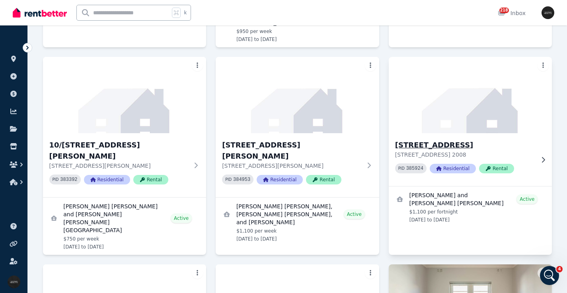
click at [501, 151] on p "[STREET_ADDRESS] 2008" at bounding box center [465, 155] width 140 height 8
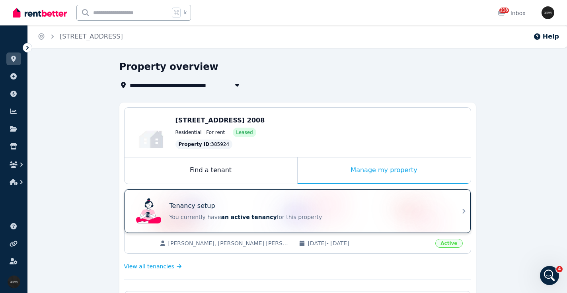
click at [217, 204] on div "Tenancy setup" at bounding box center [308, 206] width 278 height 10
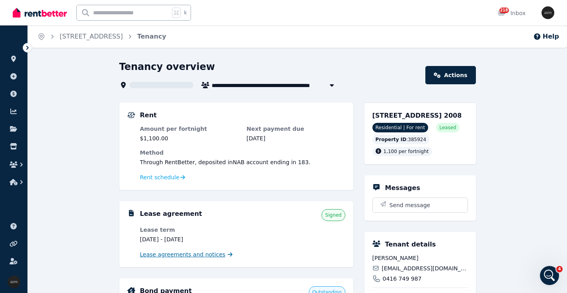
click at [207, 252] on span "Lease agreements and notices" at bounding box center [182, 255] width 85 height 8
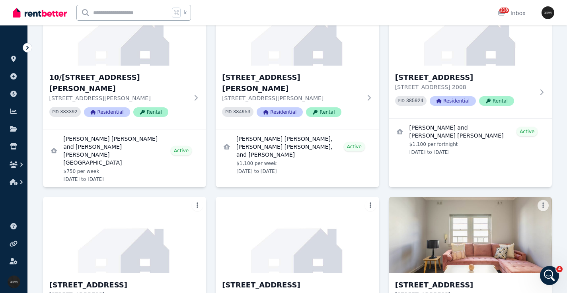
scroll to position [2422, 0]
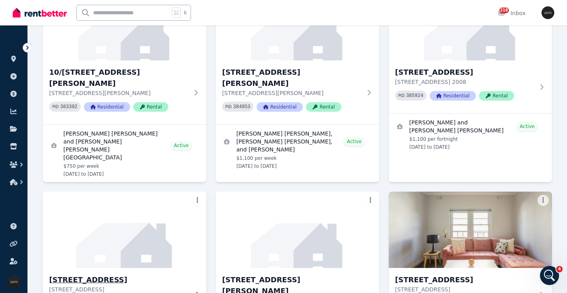
click at [157, 190] on img at bounding box center [124, 230] width 171 height 80
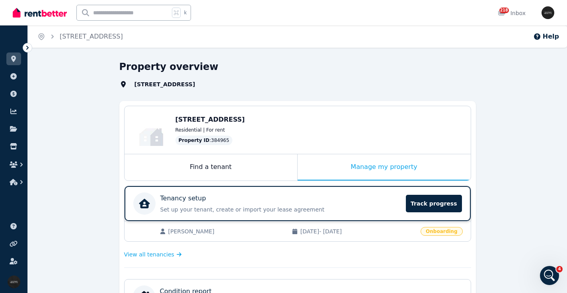
click at [289, 201] on div "Tenancy setup" at bounding box center [280, 199] width 241 height 10
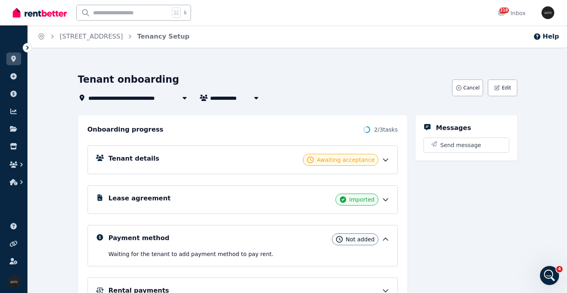
click at [183, 198] on div "Lease agreement Imported" at bounding box center [249, 200] width 281 height 12
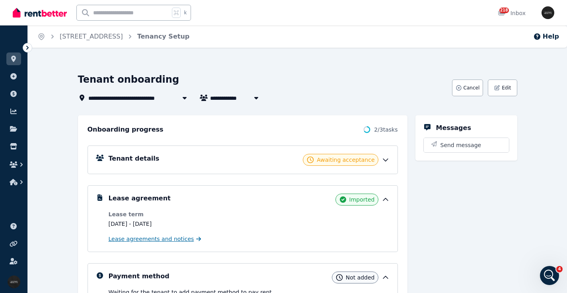
click at [166, 241] on span "Lease agreements and notices" at bounding box center [151, 239] width 85 height 8
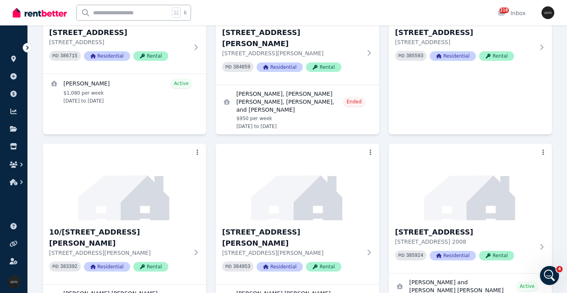
scroll to position [2412, 0]
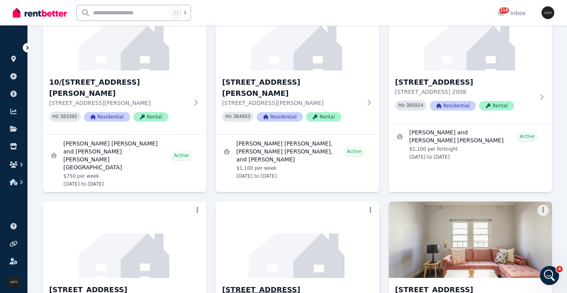
click at [275, 200] on img at bounding box center [297, 240] width 171 height 80
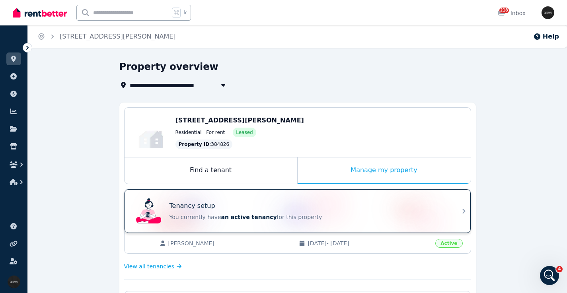
click at [271, 203] on div "Tenancy setup" at bounding box center [308, 206] width 278 height 10
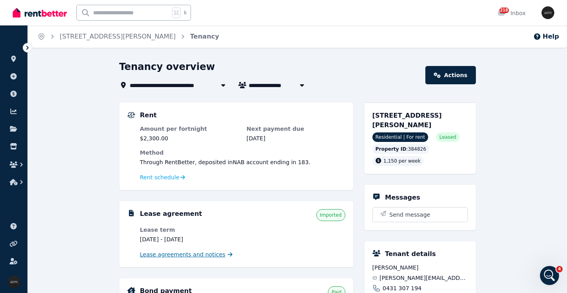
click at [198, 254] on span "Lease agreements and notices" at bounding box center [182, 255] width 85 height 8
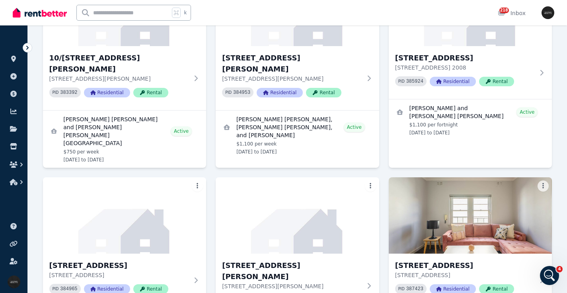
scroll to position [2485, 0]
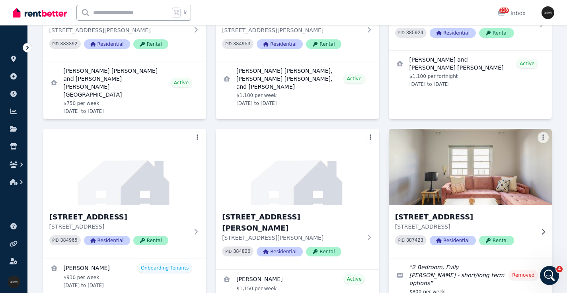
click at [487, 127] on img at bounding box center [470, 167] width 171 height 80
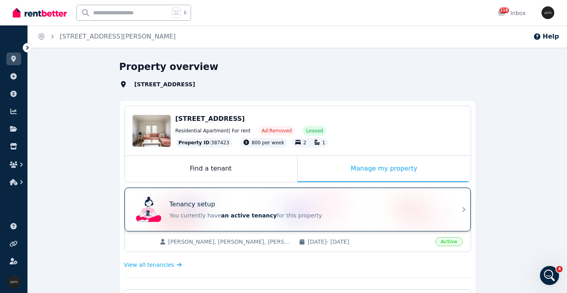
click at [260, 204] on div "Tenancy setup" at bounding box center [308, 205] width 278 height 10
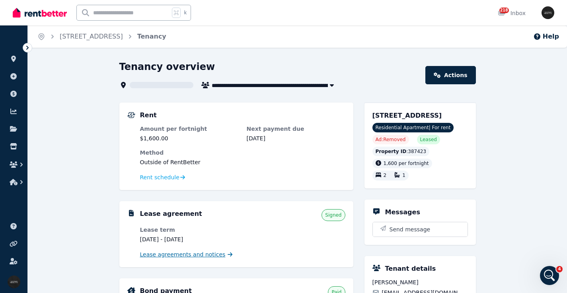
click at [175, 253] on span "Lease agreements and notices" at bounding box center [182, 255] width 85 height 8
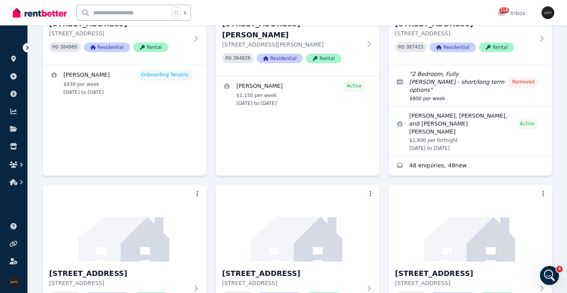
scroll to position [2697, 0]
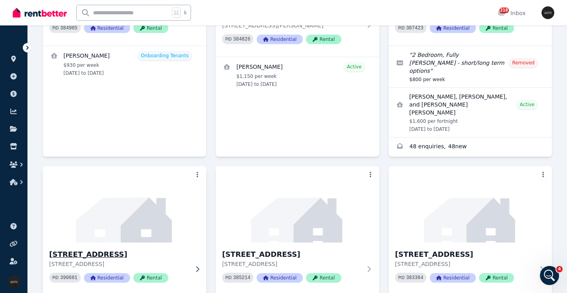
click at [110, 164] on img at bounding box center [124, 204] width 171 height 80
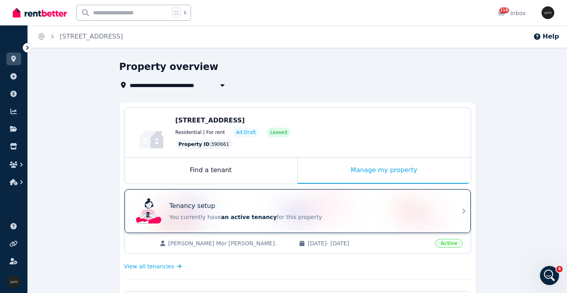
click at [271, 196] on div "Tenancy setup You currently have an active tenancy for this property" at bounding box center [290, 211] width 315 height 32
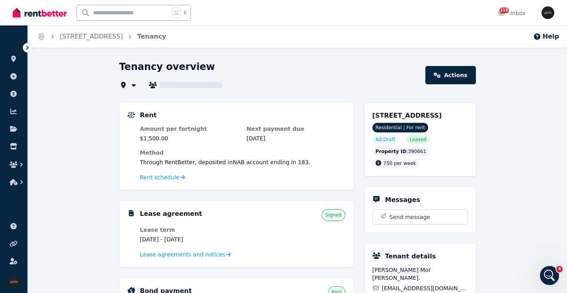
type input "**********"
click at [198, 252] on span "Lease agreements and notices" at bounding box center [182, 255] width 85 height 8
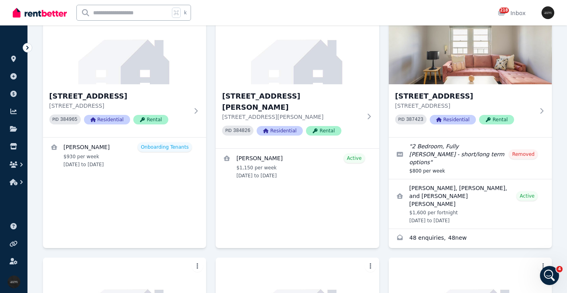
scroll to position [2697, 0]
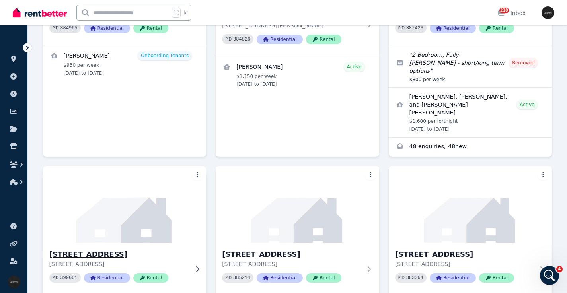
click at [169, 164] on img at bounding box center [124, 204] width 171 height 80
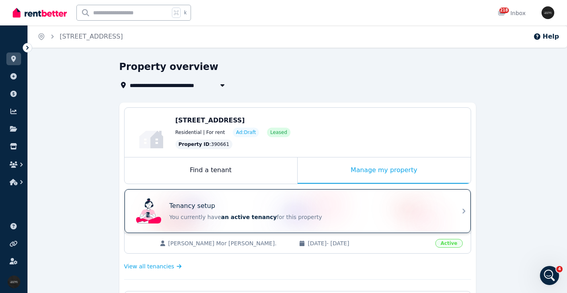
click at [266, 197] on div "Tenancy setup You currently have an active tenancy for this property" at bounding box center [290, 211] width 315 height 32
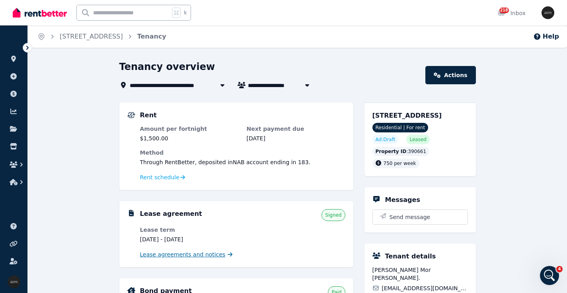
click at [186, 255] on span "Lease agreements and notices" at bounding box center [182, 255] width 85 height 8
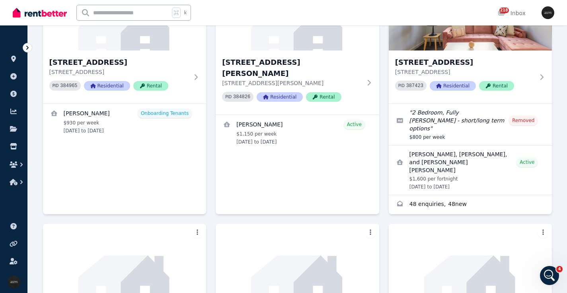
scroll to position [2668, 0]
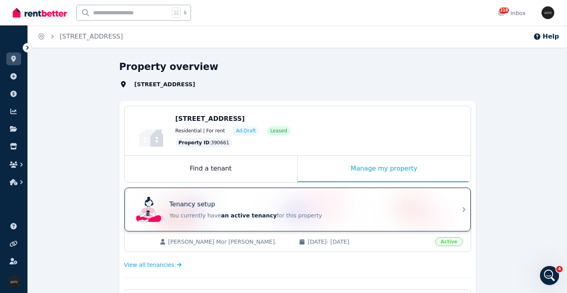
click at [249, 207] on div "Tenancy setup" at bounding box center [308, 205] width 278 height 10
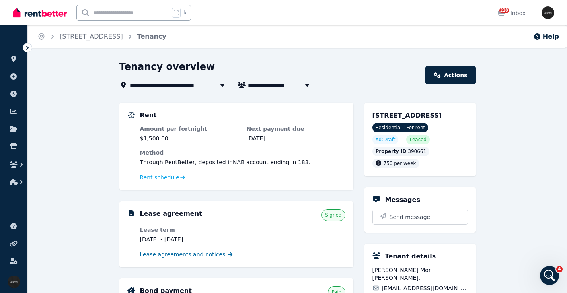
click at [190, 256] on span "Lease agreements and notices" at bounding box center [182, 255] width 85 height 8
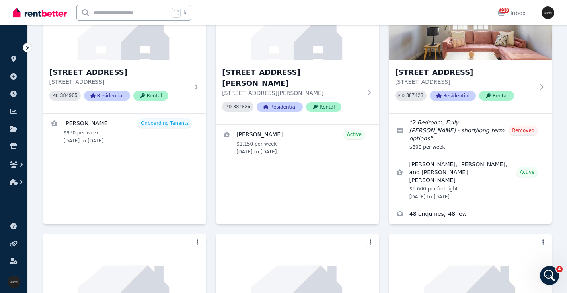
scroll to position [2659, 0]
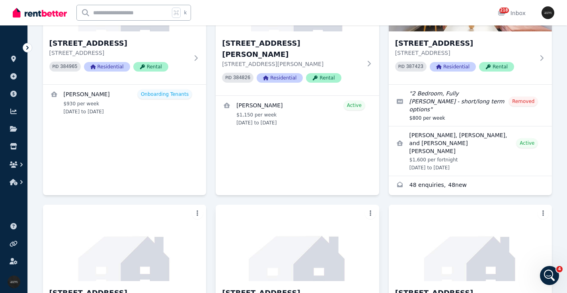
click at [328, 203] on img at bounding box center [297, 243] width 171 height 80
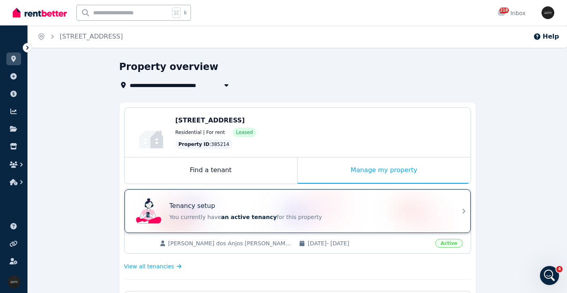
click at [328, 205] on div "Tenancy setup" at bounding box center [308, 206] width 278 height 10
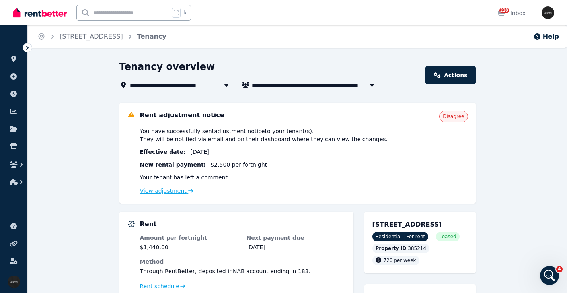
click at [176, 192] on link "View adjustment" at bounding box center [166, 191] width 53 height 6
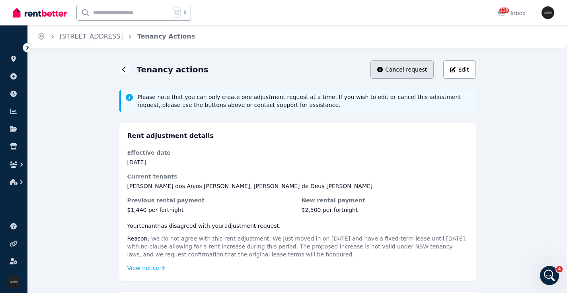
click at [399, 69] on span "Cancel request" at bounding box center [406, 70] width 42 height 8
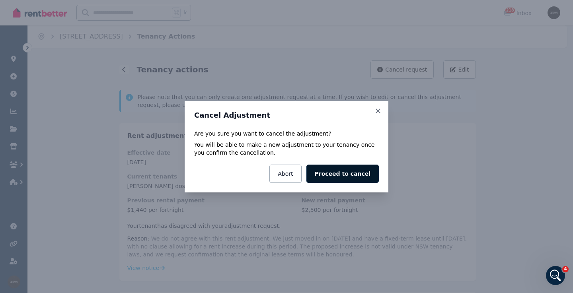
click at [351, 177] on button "Proceed to cancel" at bounding box center [342, 174] width 72 height 18
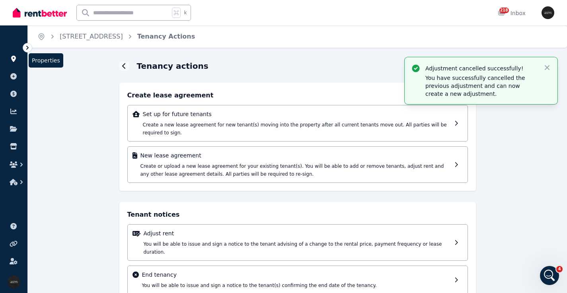
click at [19, 60] on link at bounding box center [13, 58] width 15 height 13
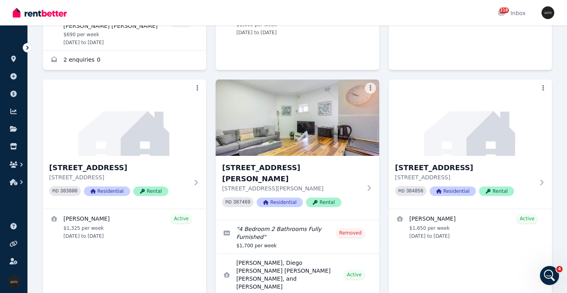
scroll to position [3174, 0]
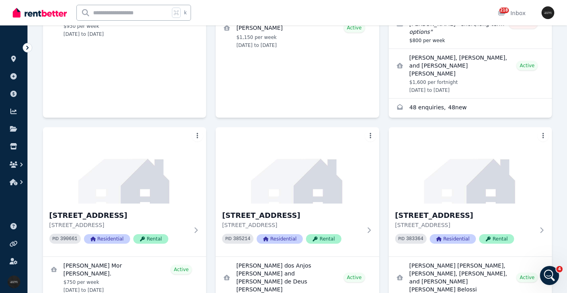
scroll to position [2741, 0]
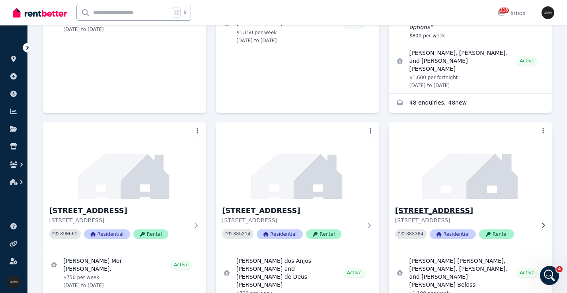
click at [497, 205] on h3 "[STREET_ADDRESS]" at bounding box center [465, 210] width 140 height 11
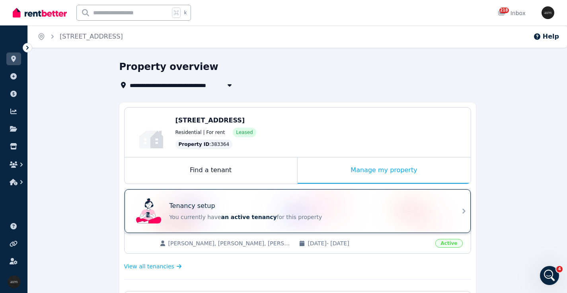
click at [309, 201] on div "Tenancy setup" at bounding box center [308, 206] width 278 height 10
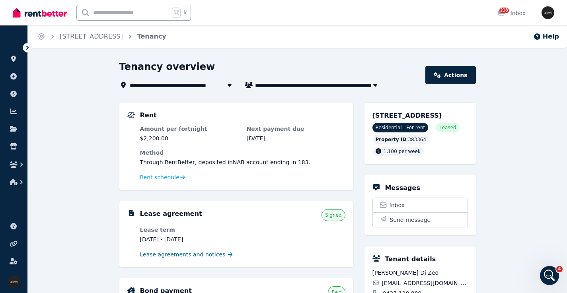
click at [202, 256] on span "Lease agreements and notices" at bounding box center [182, 255] width 85 height 8
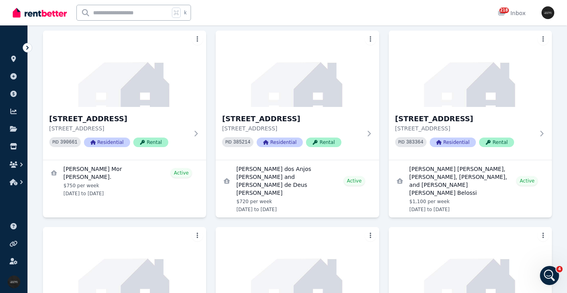
scroll to position [2842, 0]
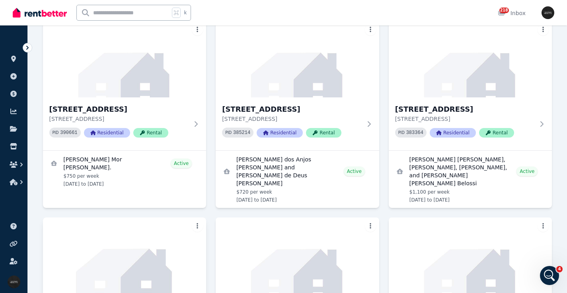
click at [153, 216] on img at bounding box center [124, 256] width 171 height 80
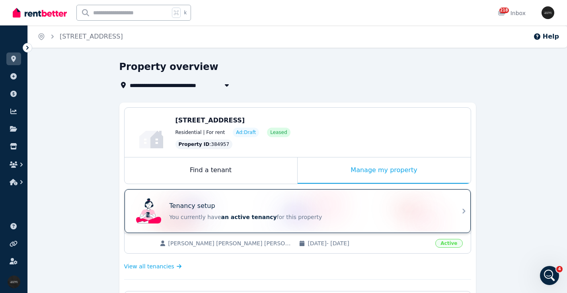
click at [249, 205] on div "Tenancy setup" at bounding box center [308, 206] width 278 height 10
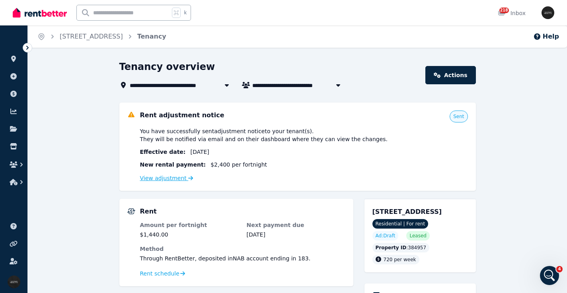
click at [170, 178] on link "View adjustment" at bounding box center [166, 178] width 53 height 6
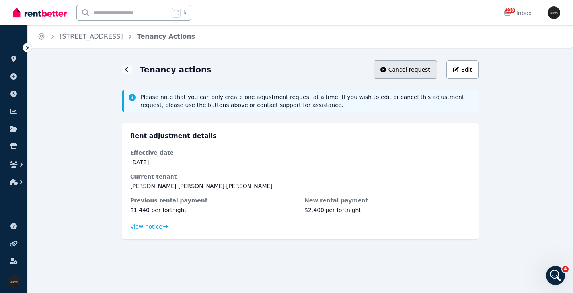
click at [408, 68] on span "Cancel request" at bounding box center [409, 70] width 42 height 8
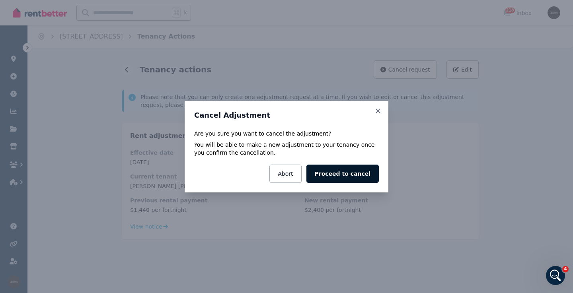
click at [334, 178] on button "Proceed to cancel" at bounding box center [342, 174] width 72 height 18
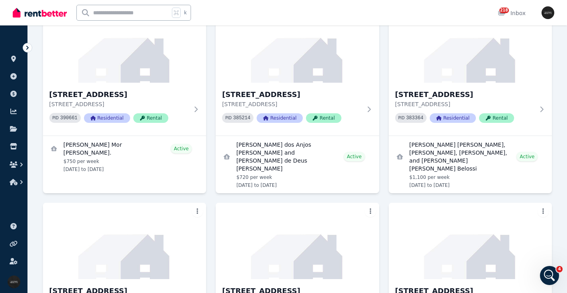
scroll to position [2876, 0]
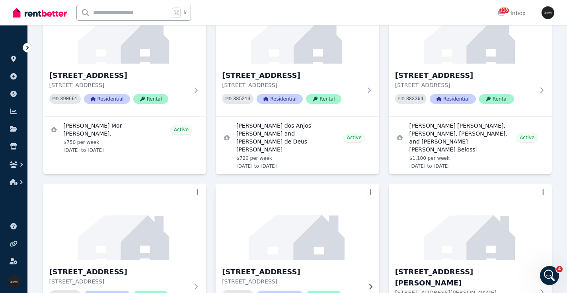
click at [311, 182] on img at bounding box center [297, 222] width 171 height 80
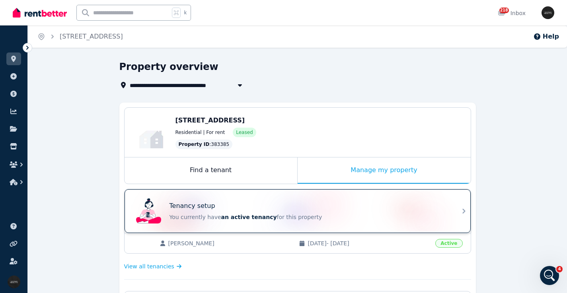
click at [248, 202] on div "Tenancy setup" at bounding box center [308, 206] width 278 height 10
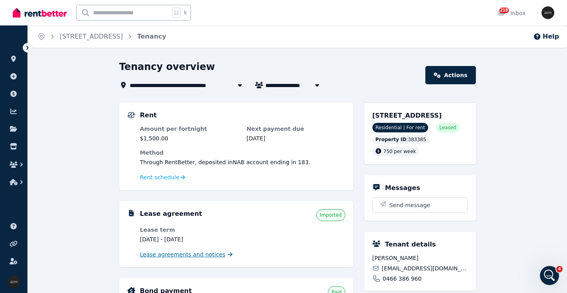
click at [184, 254] on span "Lease agreements and notices" at bounding box center [182, 255] width 85 height 8
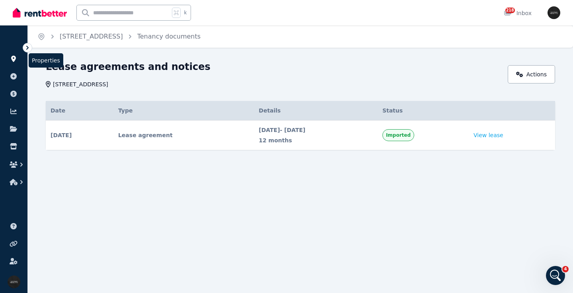
click at [12, 57] on icon at bounding box center [13, 59] width 5 height 6
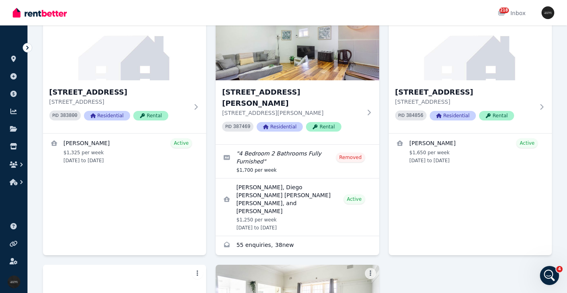
scroll to position [3174, 0]
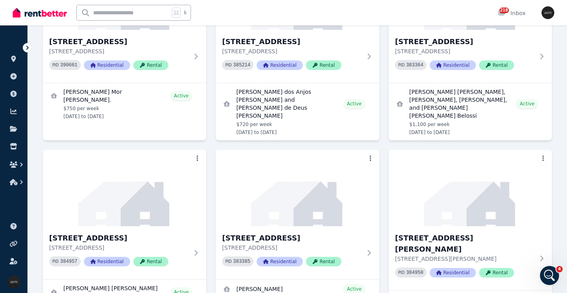
scroll to position [2900, 0]
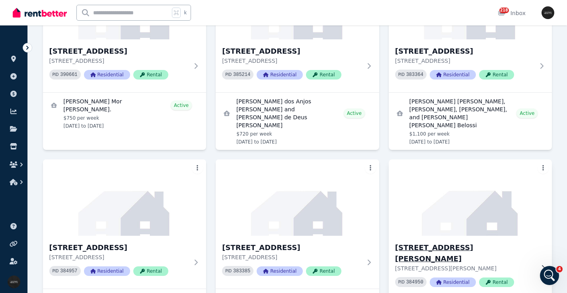
click at [456, 242] on h3 "[STREET_ADDRESS][PERSON_NAME]" at bounding box center [465, 253] width 140 height 22
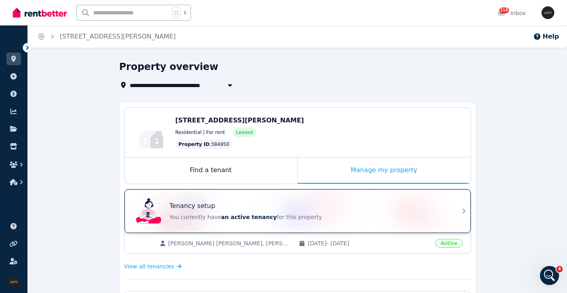
click at [231, 212] on div "Tenancy setup You currently have an active tenancy for this property" at bounding box center [308, 211] width 278 height 20
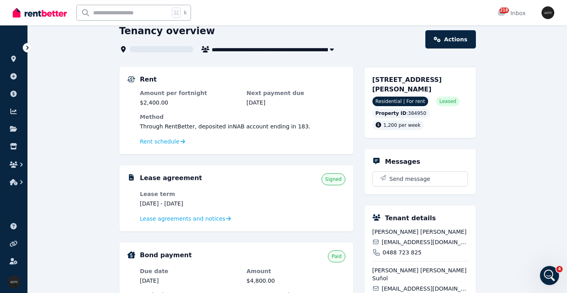
scroll to position [47, 0]
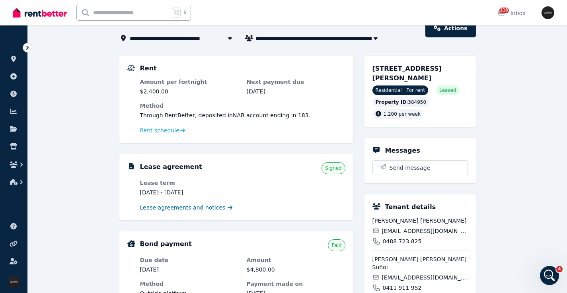
click at [168, 207] on span "Lease agreements and notices" at bounding box center [182, 208] width 85 height 8
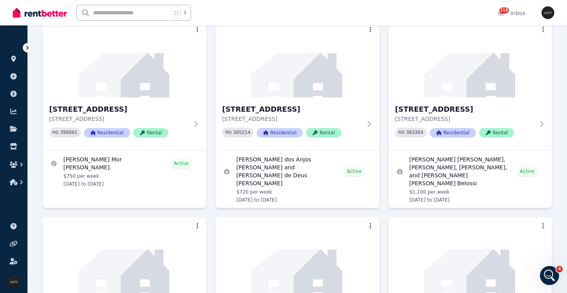
scroll to position [2871, 0]
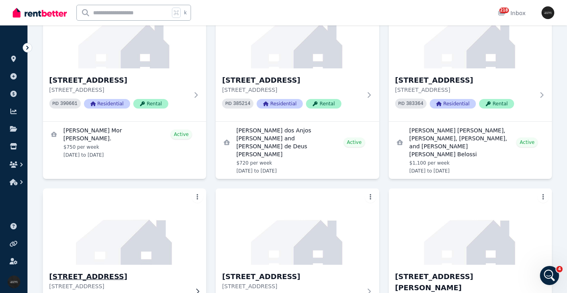
click at [186, 186] on img at bounding box center [124, 226] width 171 height 80
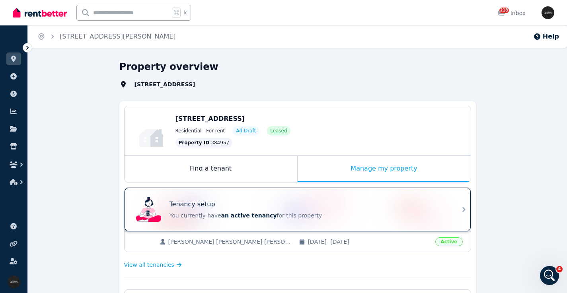
click at [232, 199] on div "Tenancy setup You currently have an active tenancy for this property" at bounding box center [290, 210] width 315 height 32
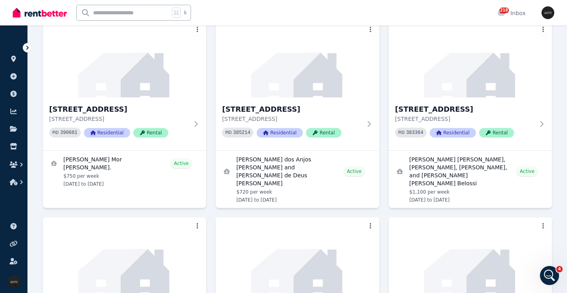
scroll to position [2818, 0]
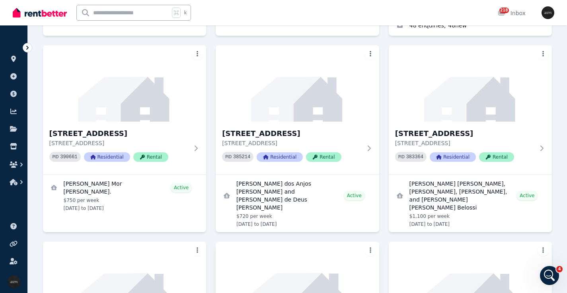
click at [334, 240] on img at bounding box center [297, 280] width 171 height 80
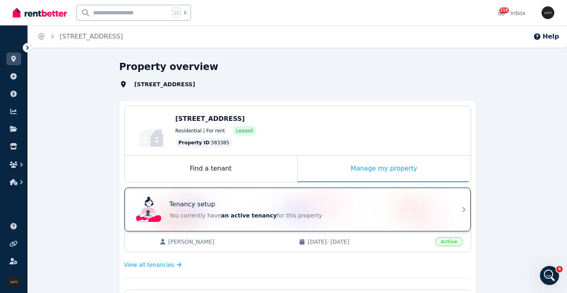
click at [280, 199] on div "Tenancy setup You currently have an active tenancy for this property" at bounding box center [290, 210] width 315 height 32
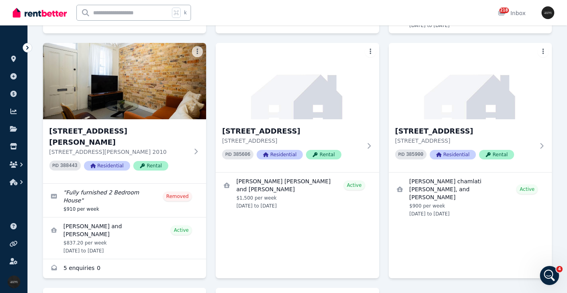
scroll to position [3268, 0]
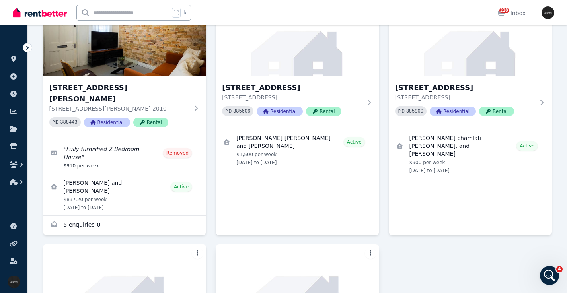
click at [293, 243] on img at bounding box center [297, 283] width 171 height 80
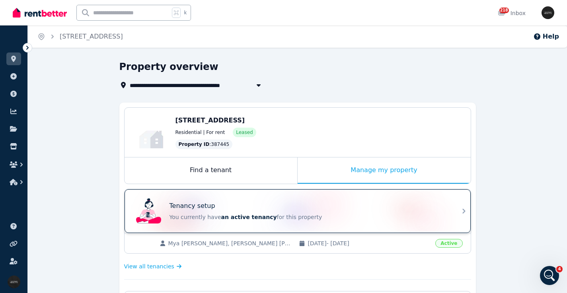
click at [266, 197] on div "Tenancy setup You currently have an active tenancy for this property" at bounding box center [290, 211] width 315 height 32
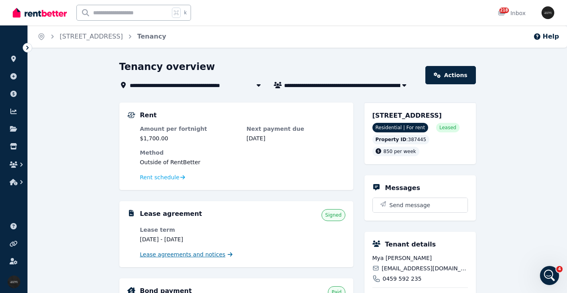
click at [206, 254] on span "Lease agreements and notices" at bounding box center [182, 255] width 85 height 8
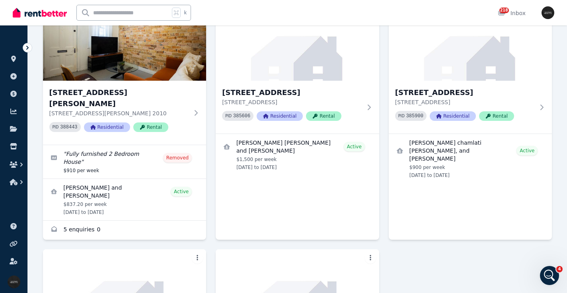
scroll to position [3268, 0]
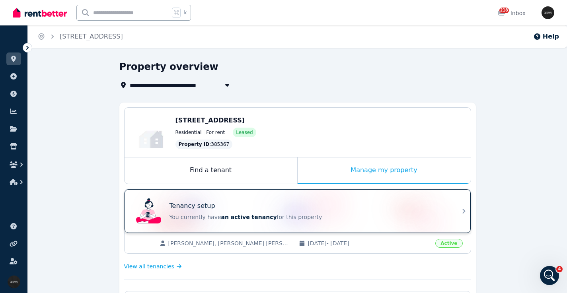
click at [262, 200] on div "Tenancy setup You currently have an active tenancy for this property" at bounding box center [290, 211] width 315 height 32
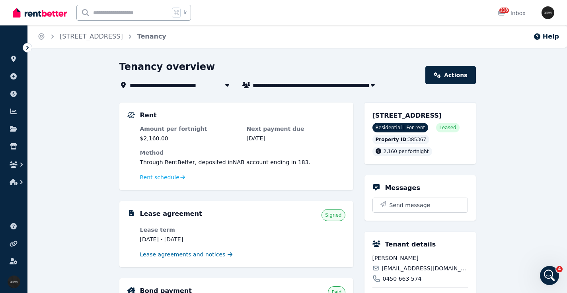
click at [200, 255] on span "Lease agreements and notices" at bounding box center [182, 255] width 85 height 8
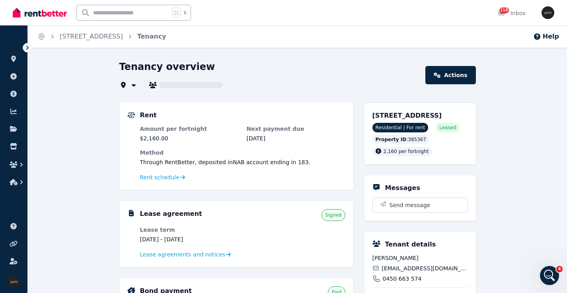
type input "**********"
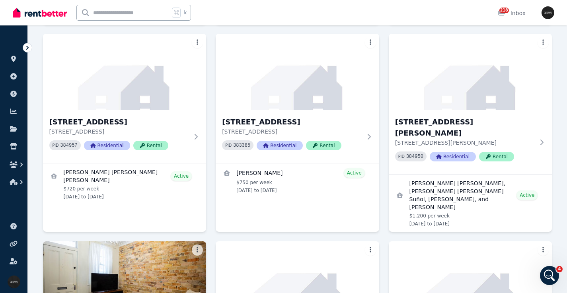
scroll to position [3012, 0]
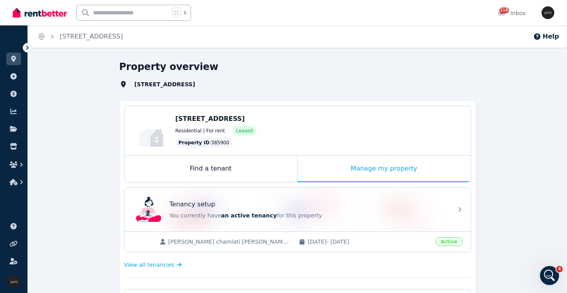
scroll to position [109, 0]
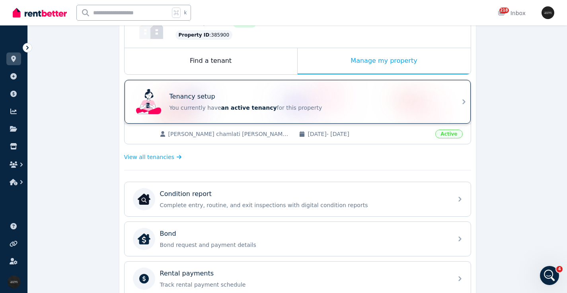
click at [285, 99] on div "Tenancy setup" at bounding box center [308, 97] width 278 height 10
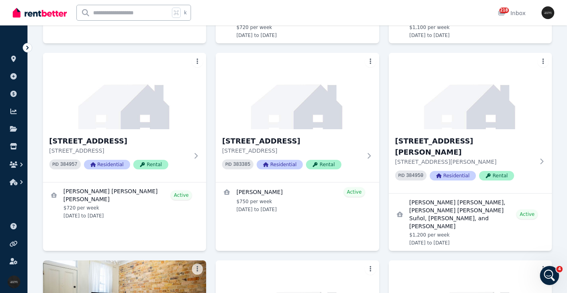
scroll to position [3016, 0]
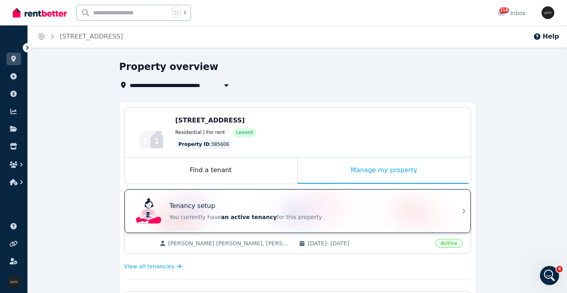
click at [313, 202] on div "Tenancy setup" at bounding box center [308, 206] width 278 height 10
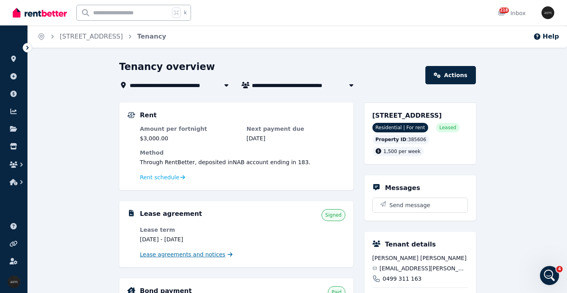
click at [212, 253] on span "Lease agreements and notices" at bounding box center [182, 255] width 85 height 8
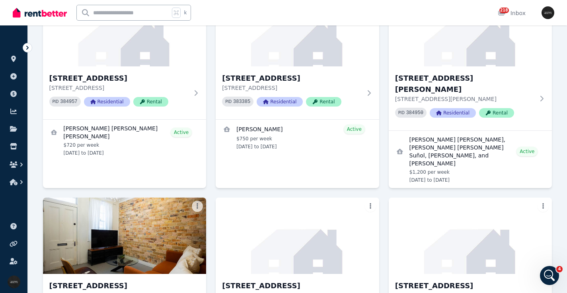
scroll to position [3041, 0]
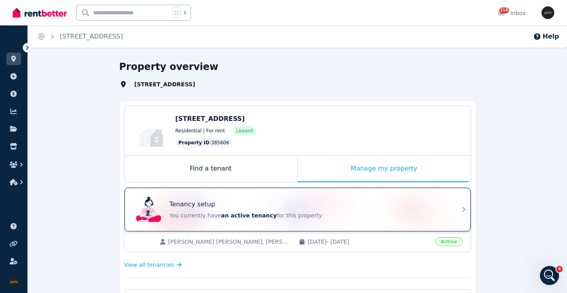
click at [324, 205] on div "Tenancy setup" at bounding box center [308, 205] width 278 height 10
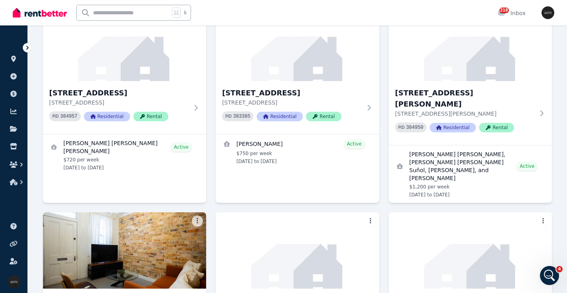
scroll to position [3070, 0]
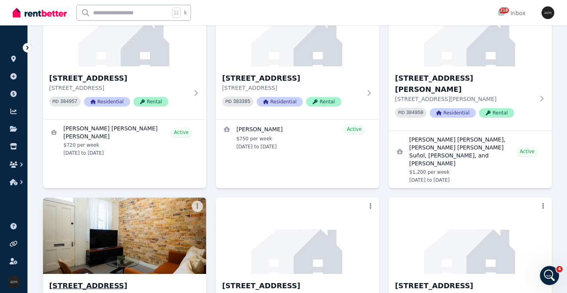
click at [141, 280] on h3 "[STREET_ADDRESS][PERSON_NAME]" at bounding box center [119, 291] width 140 height 22
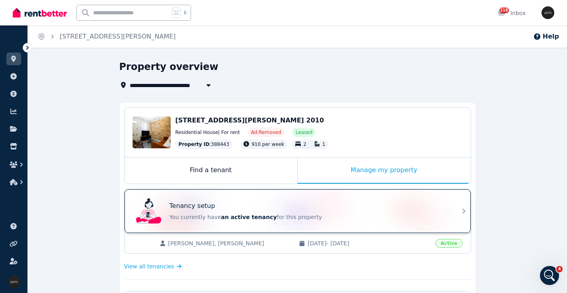
click at [290, 206] on div "Tenancy setup" at bounding box center [308, 206] width 278 height 10
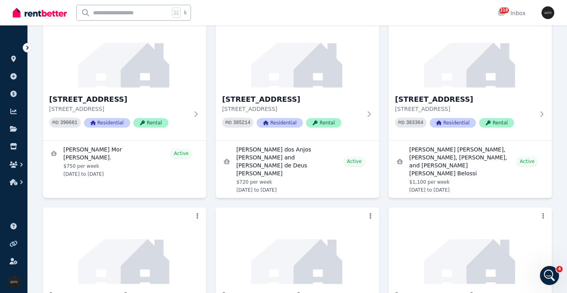
scroll to position [2847, 0]
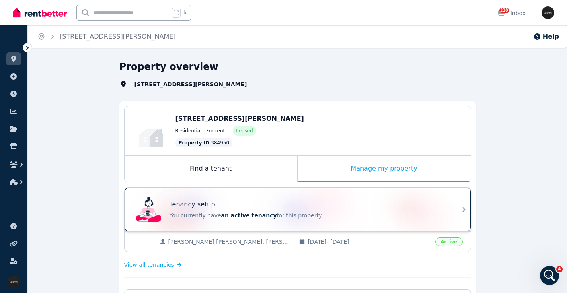
click at [246, 203] on div "Tenancy setup" at bounding box center [308, 205] width 278 height 10
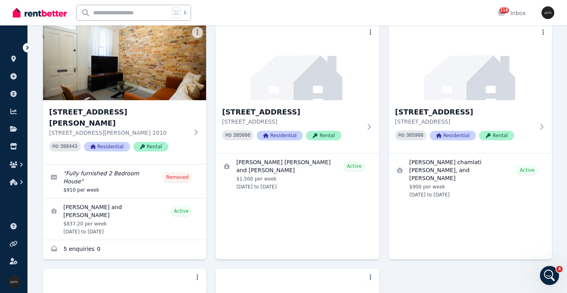
scroll to position [3268, 0]
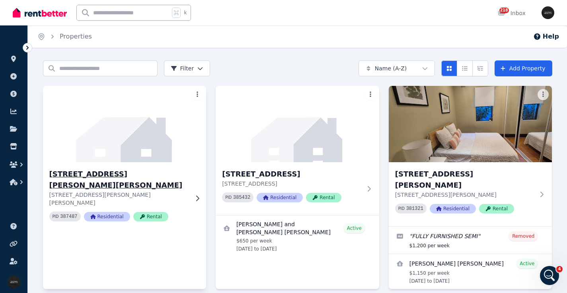
click at [124, 174] on h3 "[STREET_ADDRESS][PERSON_NAME][PERSON_NAME]" at bounding box center [119, 180] width 140 height 22
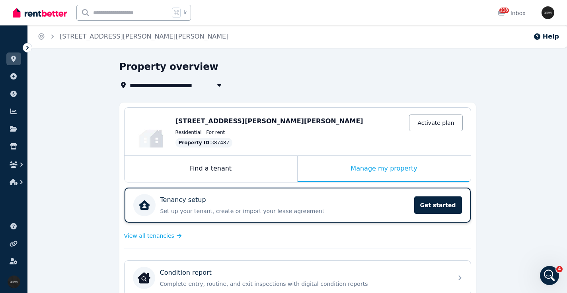
click at [237, 198] on div "Tenancy setup" at bounding box center [284, 200] width 249 height 10
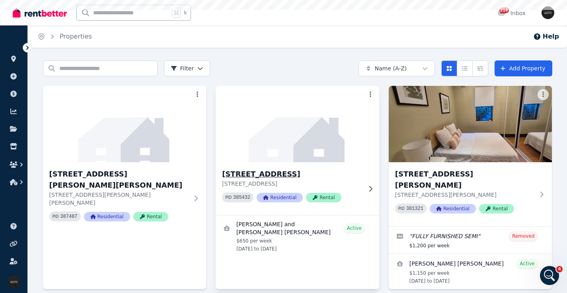
click at [272, 123] on img at bounding box center [297, 124] width 171 height 80
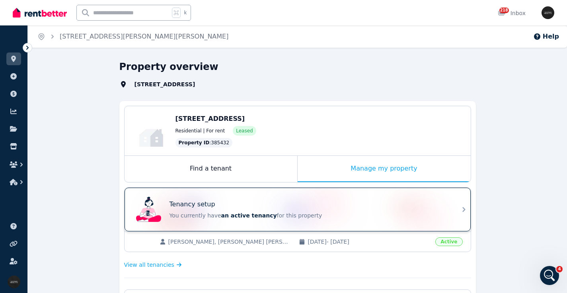
click at [277, 202] on div "Tenancy setup" at bounding box center [308, 205] width 278 height 10
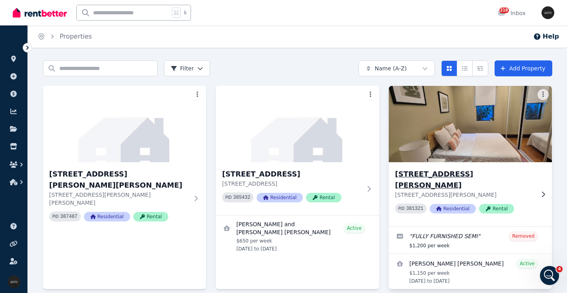
click at [453, 133] on img at bounding box center [470, 124] width 171 height 80
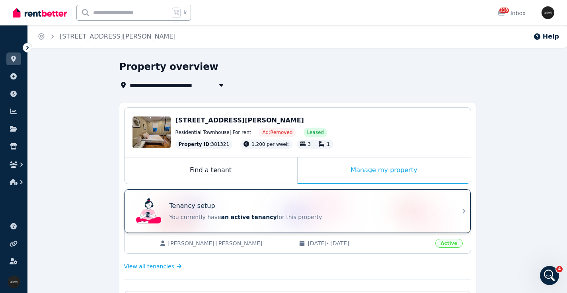
click at [239, 202] on div "Tenancy setup" at bounding box center [308, 206] width 278 height 10
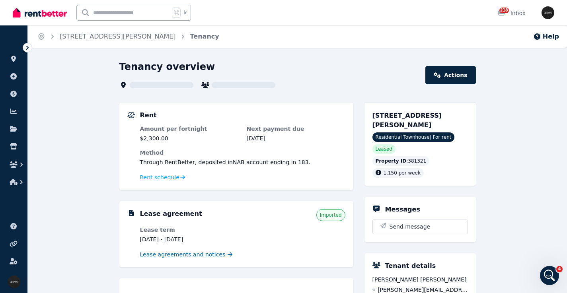
click at [190, 256] on span "Lease agreements and notices" at bounding box center [182, 255] width 85 height 8
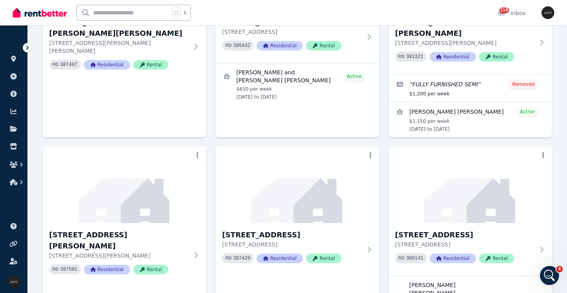
scroll to position [155, 0]
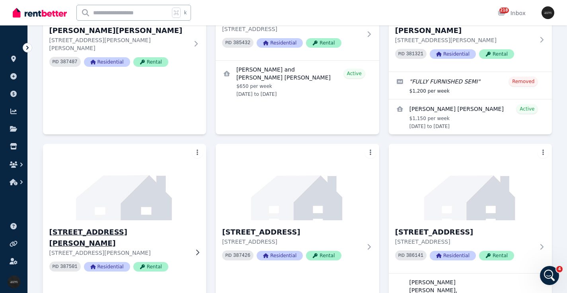
click at [159, 190] on img at bounding box center [124, 182] width 171 height 80
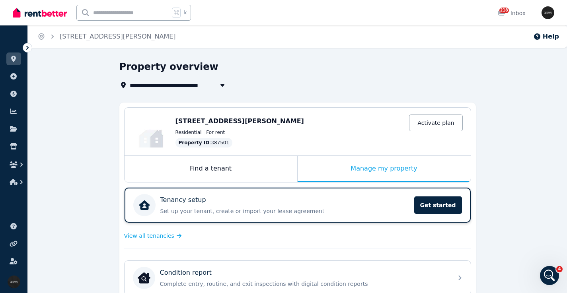
click at [225, 202] on div "Tenancy setup" at bounding box center [284, 200] width 249 height 10
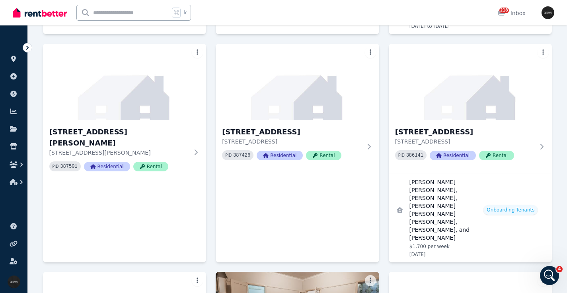
scroll to position [267, 0]
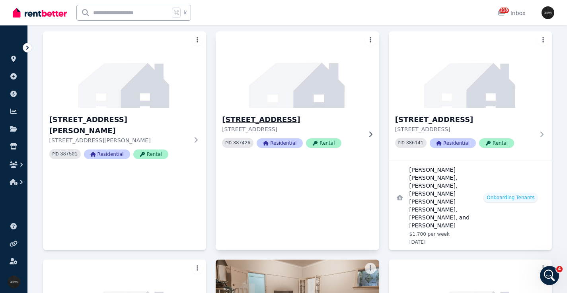
click at [351, 108] on div "[STREET_ADDRESS] PID 387426 Residential Rental" at bounding box center [297, 134] width 163 height 53
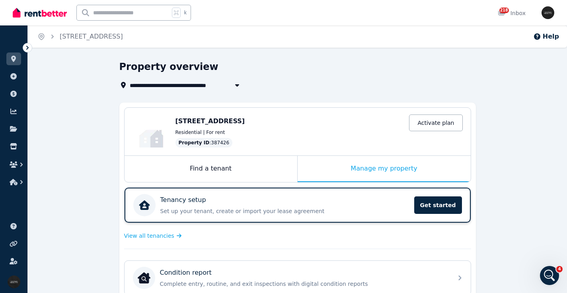
click at [270, 199] on div "Tenancy setup" at bounding box center [284, 200] width 249 height 10
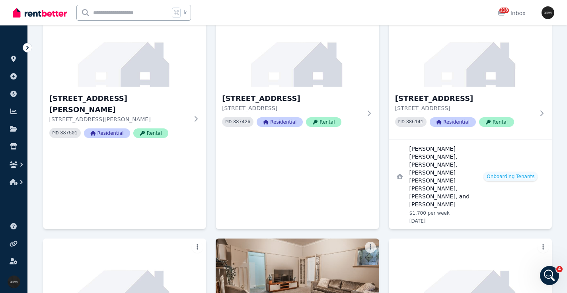
scroll to position [313, 0]
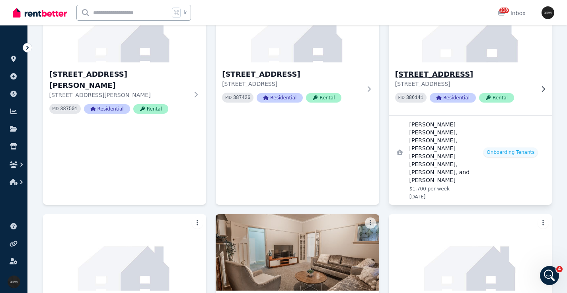
click at [488, 45] on img at bounding box center [470, 24] width 171 height 80
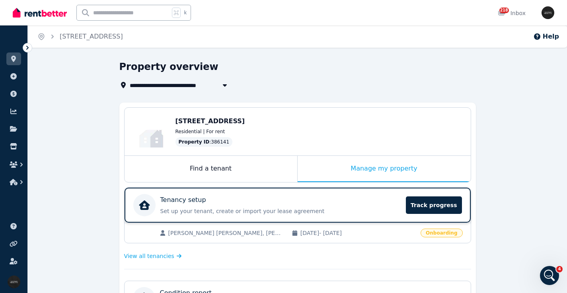
click at [277, 198] on div "Tenancy setup" at bounding box center [280, 200] width 241 height 10
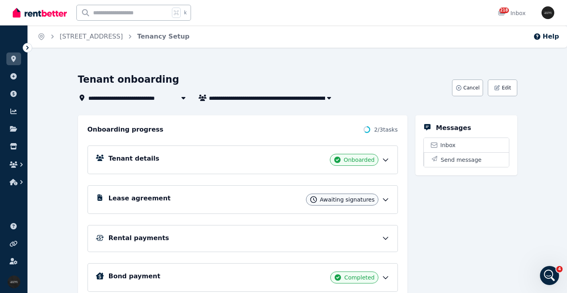
click at [160, 196] on div "Lease agreement Awaiting signatures" at bounding box center [249, 200] width 281 height 12
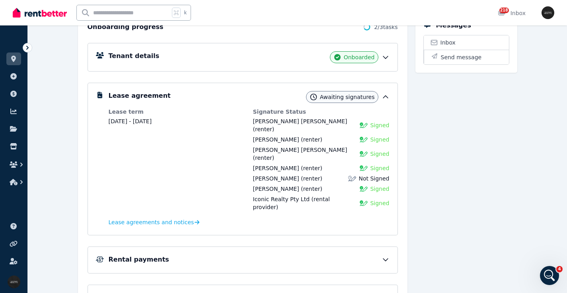
scroll to position [105, 0]
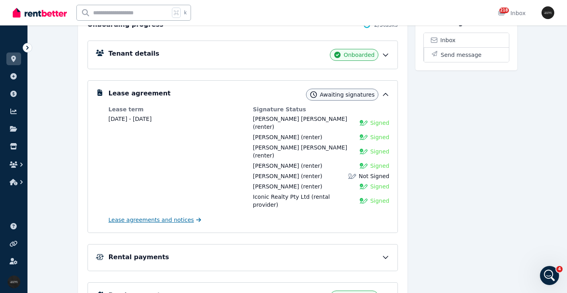
click at [142, 216] on span "Lease agreements and notices" at bounding box center [151, 220] width 85 height 8
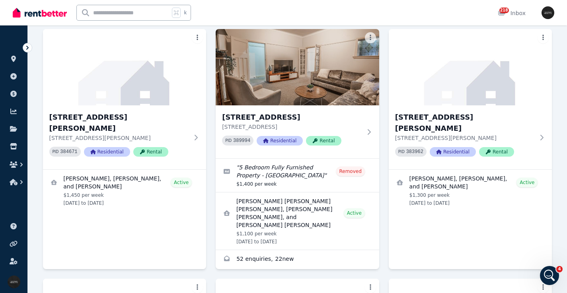
scroll to position [501, 0]
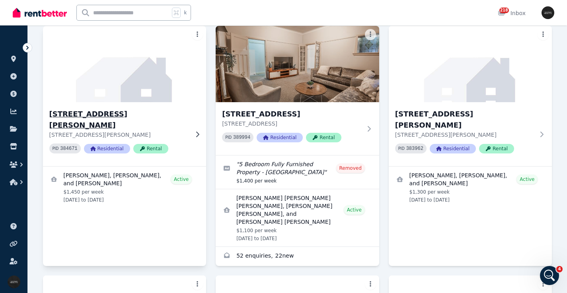
click at [91, 109] on h3 "[STREET_ADDRESS][PERSON_NAME]" at bounding box center [119, 120] width 140 height 22
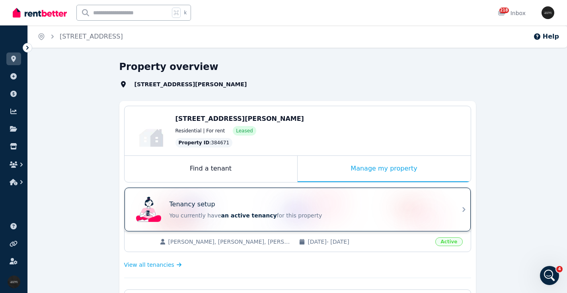
click at [233, 199] on div "Tenancy setup You currently have an active tenancy for this property" at bounding box center [290, 210] width 315 height 32
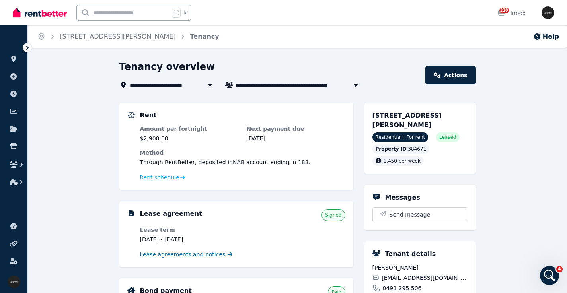
click at [179, 254] on span "Lease agreements and notices" at bounding box center [182, 255] width 85 height 8
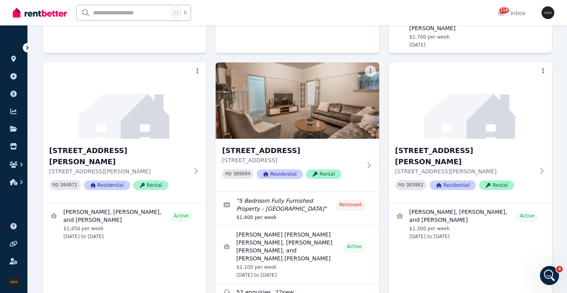
scroll to position [455, 0]
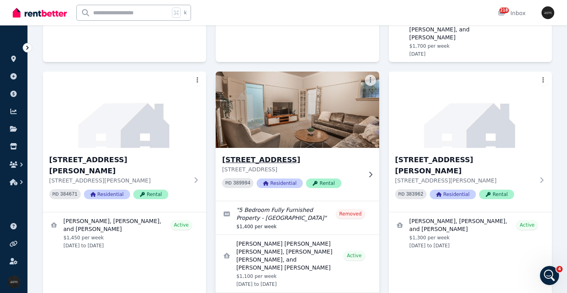
click at [285, 154] on h3 "[STREET_ADDRESS]" at bounding box center [292, 159] width 140 height 11
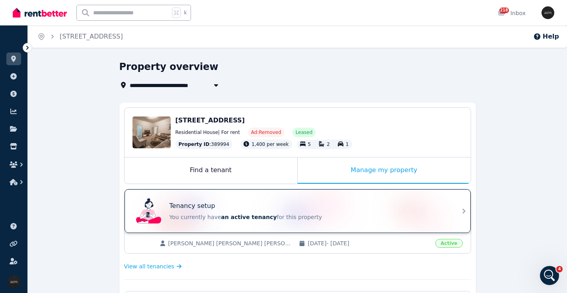
click at [246, 200] on div "Tenancy setup You currently have an active tenancy for this property" at bounding box center [290, 211] width 315 height 32
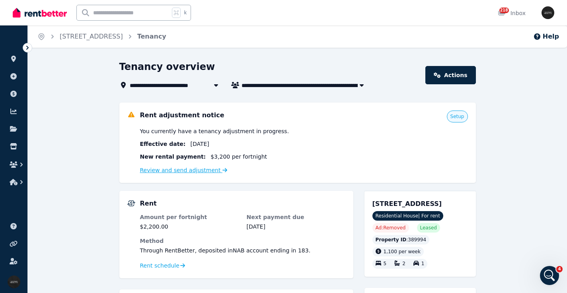
click at [180, 170] on link "Review and send adjustment" at bounding box center [183, 170] width 87 height 6
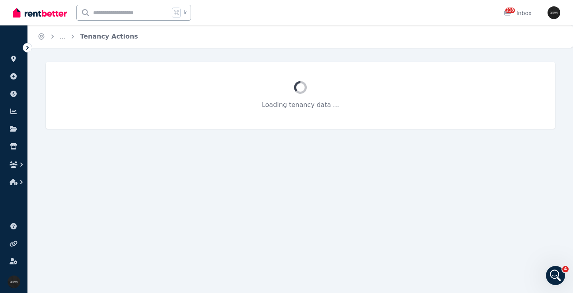
select select "**********"
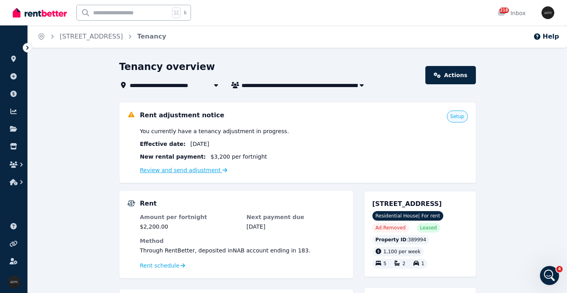
click at [200, 169] on link "Review and send adjustment" at bounding box center [183, 170] width 87 height 6
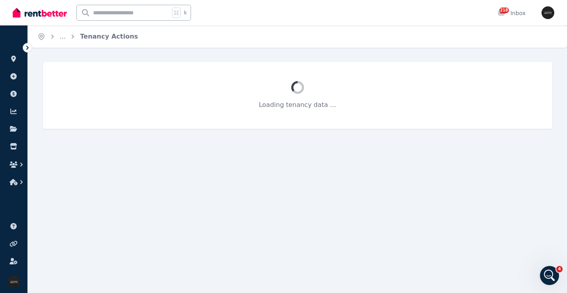
select select "**********"
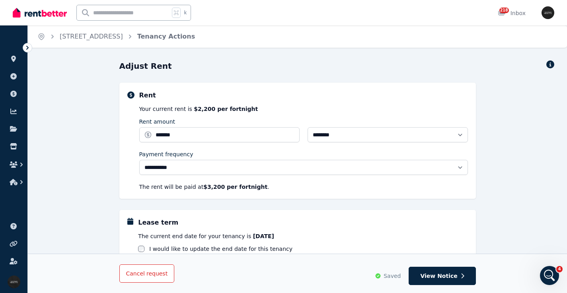
click at [146, 276] on span "request" at bounding box center [156, 274] width 21 height 8
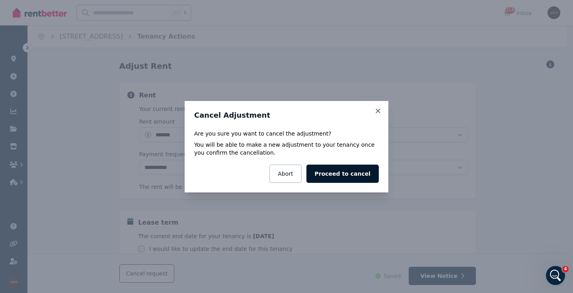
click at [341, 172] on button "Proceed to cancel" at bounding box center [342, 174] width 72 height 18
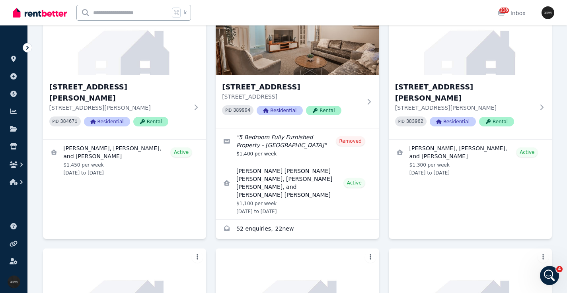
scroll to position [531, 0]
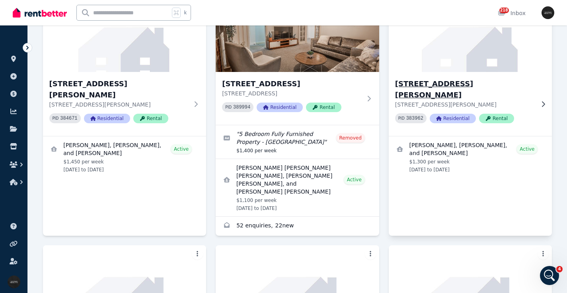
click at [477, 78] on h3 "[STREET_ADDRESS][PERSON_NAME]" at bounding box center [465, 89] width 140 height 22
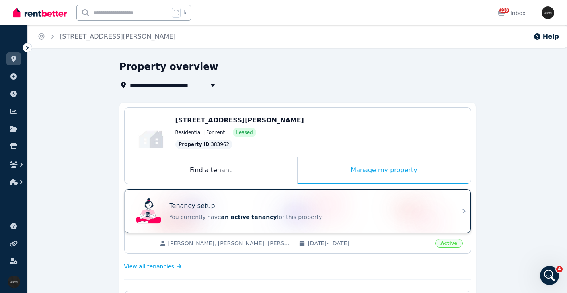
click at [239, 204] on div "Tenancy setup" at bounding box center [308, 206] width 278 height 10
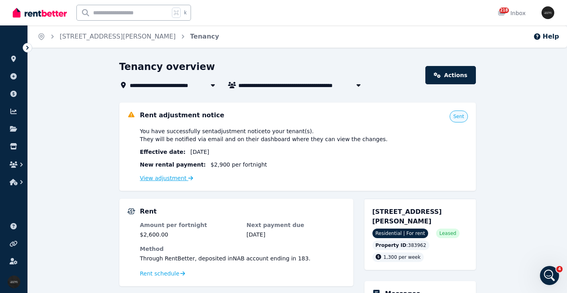
click at [188, 177] on icon at bounding box center [190, 178] width 5 height 6
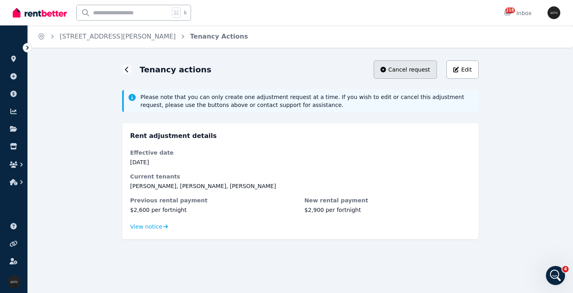
click at [410, 68] on span "Cancel request" at bounding box center [409, 70] width 42 height 8
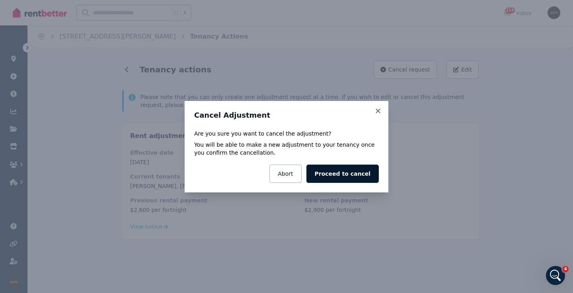
click at [346, 173] on button "Proceed to cancel" at bounding box center [342, 174] width 72 height 18
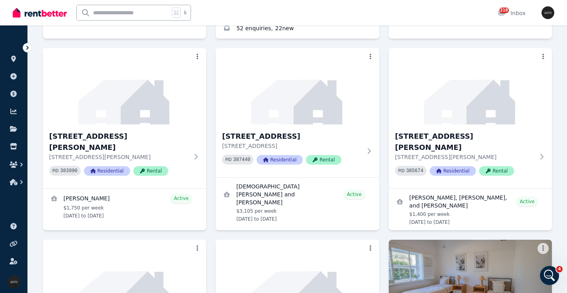
scroll to position [744, 0]
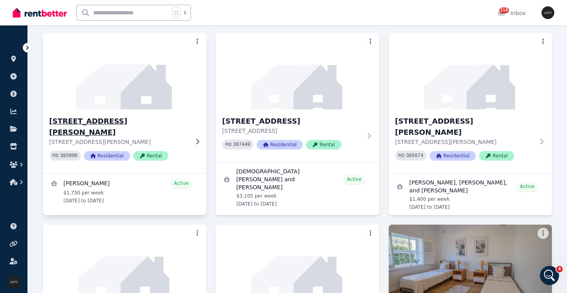
click at [126, 116] on h3 "[STREET_ADDRESS][PERSON_NAME]" at bounding box center [119, 127] width 140 height 22
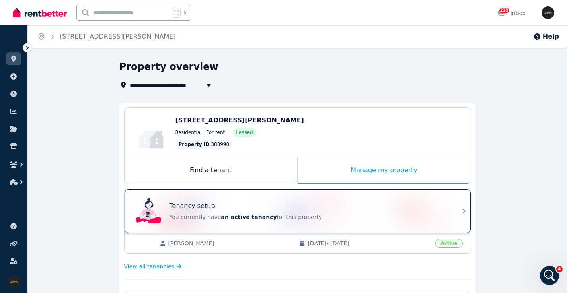
click at [250, 196] on div "Tenancy setup You currently have an active tenancy for this property" at bounding box center [290, 211] width 315 height 32
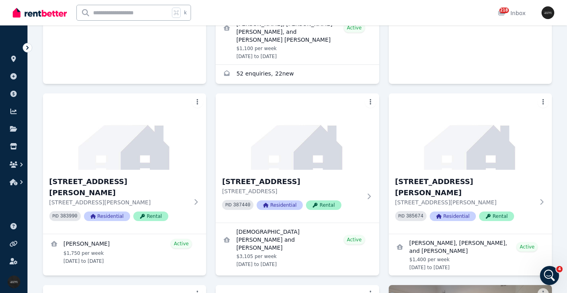
scroll to position [689, 0]
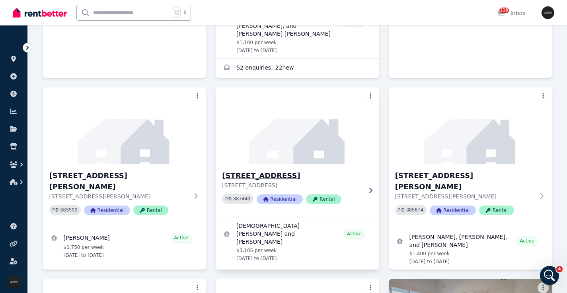
click at [292, 170] on h3 "[STREET_ADDRESS]" at bounding box center [292, 175] width 140 height 11
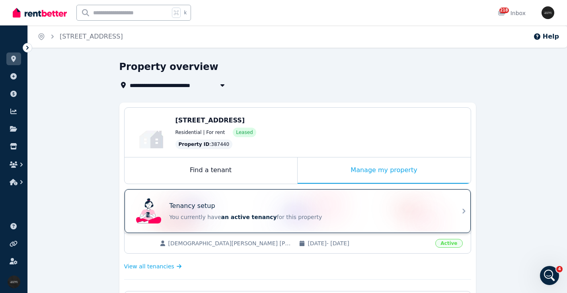
click at [211, 202] on p "Tenancy setup" at bounding box center [192, 206] width 46 height 10
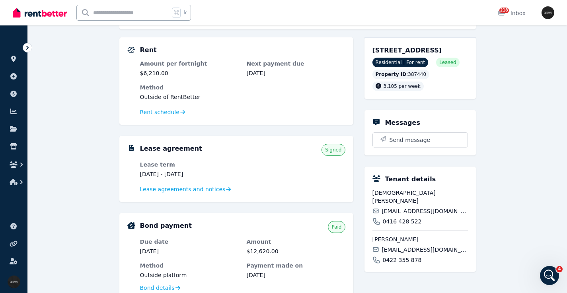
scroll to position [154, 0]
click at [216, 187] on span "Lease agreements and notices" at bounding box center [182, 188] width 85 height 8
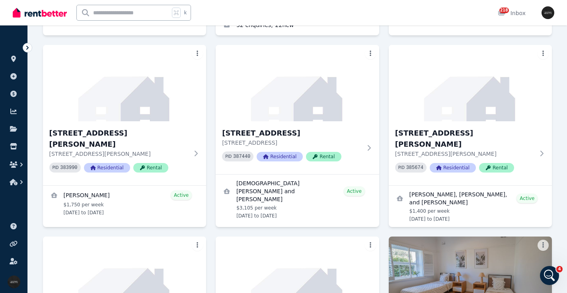
scroll to position [719, 0]
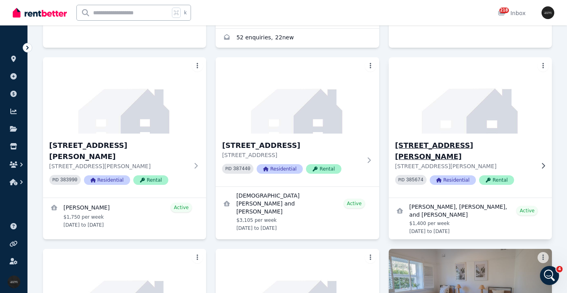
click at [465, 140] on h3 "[STREET_ADDRESS][PERSON_NAME]" at bounding box center [465, 151] width 140 height 22
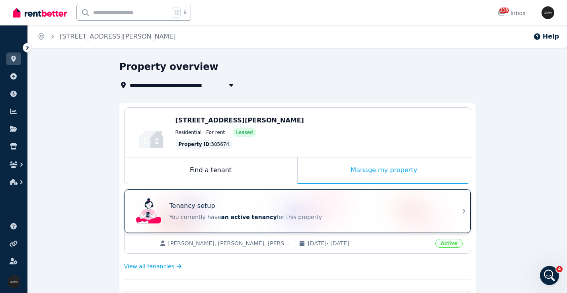
click at [267, 199] on div "Tenancy setup You currently have an active tenancy for this property" at bounding box center [290, 211] width 315 height 32
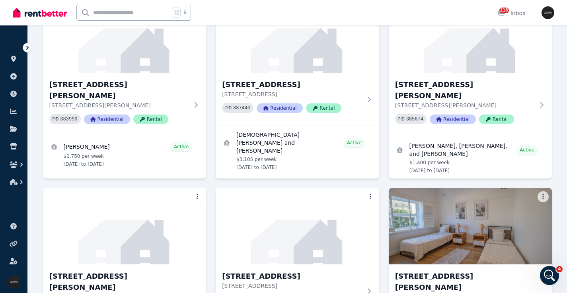
scroll to position [856, 0]
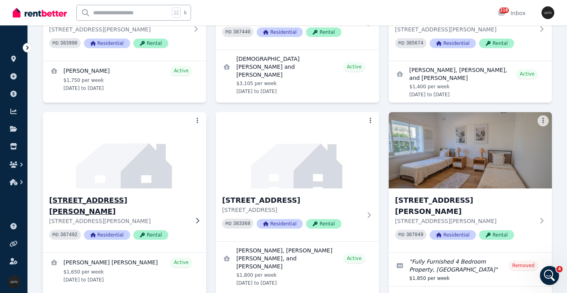
click at [94, 195] on h3 "[STREET_ADDRESS][PERSON_NAME]" at bounding box center [119, 206] width 140 height 22
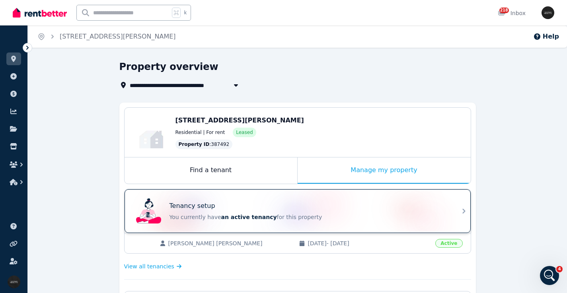
click at [279, 205] on div "Tenancy setup" at bounding box center [308, 206] width 278 height 10
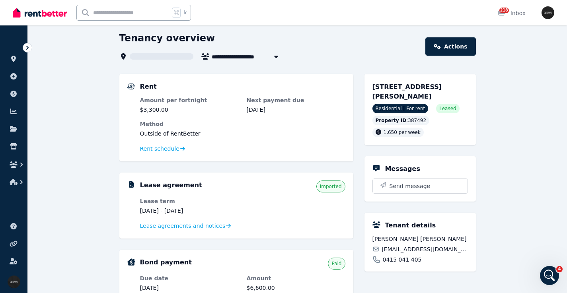
scroll to position [33, 0]
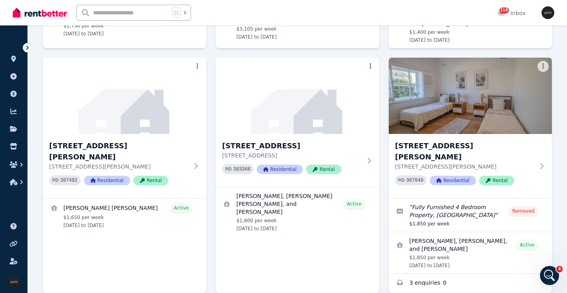
scroll to position [877, 0]
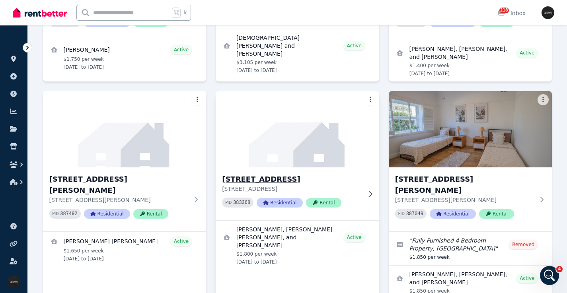
click at [273, 174] on h3 "[STREET_ADDRESS]" at bounding box center [292, 179] width 140 height 11
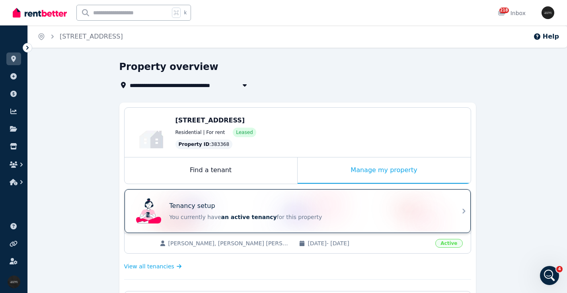
click at [275, 199] on div "Tenancy setup You currently have an active tenancy for this property" at bounding box center [290, 211] width 315 height 32
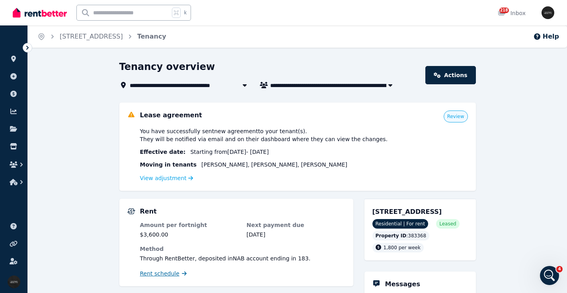
click at [175, 273] on span "Rent schedule" at bounding box center [159, 274] width 39 height 8
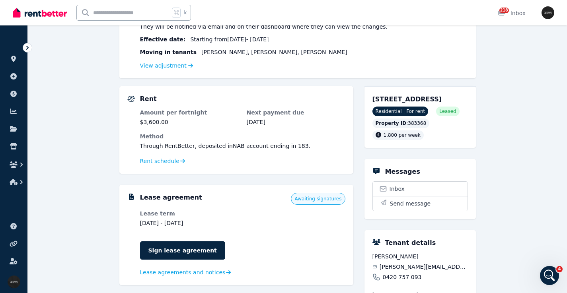
scroll to position [173, 0]
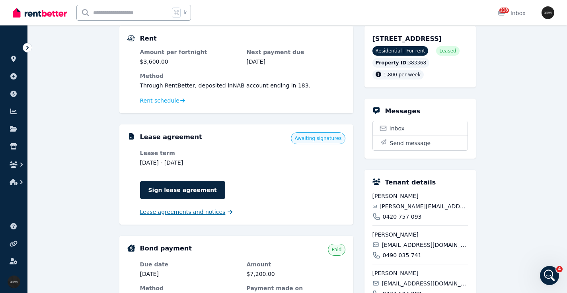
click at [185, 213] on span "Lease agreements and notices" at bounding box center [182, 212] width 85 height 8
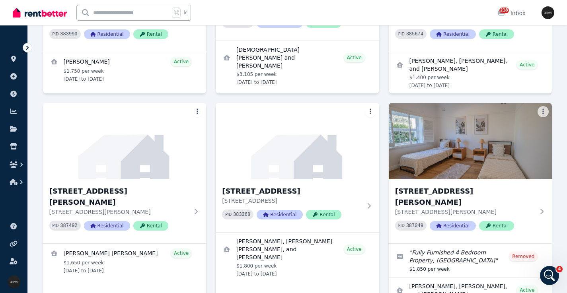
scroll to position [868, 0]
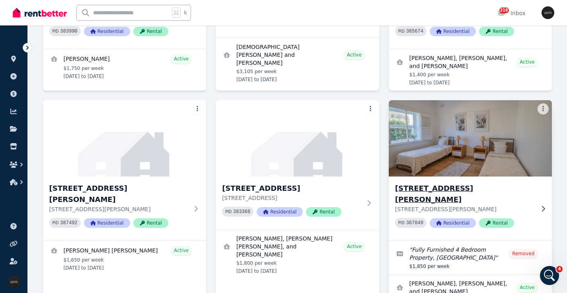
click at [435, 183] on h3 "[STREET_ADDRESS][PERSON_NAME]" at bounding box center [465, 194] width 140 height 22
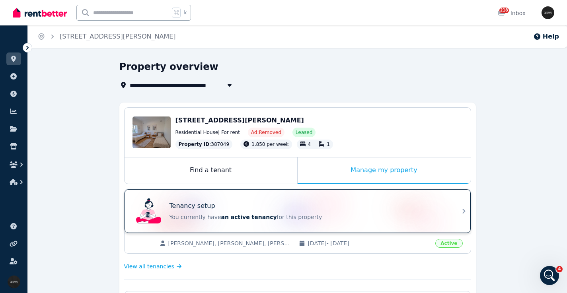
click at [232, 198] on div "Tenancy setup You currently have an active tenancy for this property" at bounding box center [290, 211] width 315 height 32
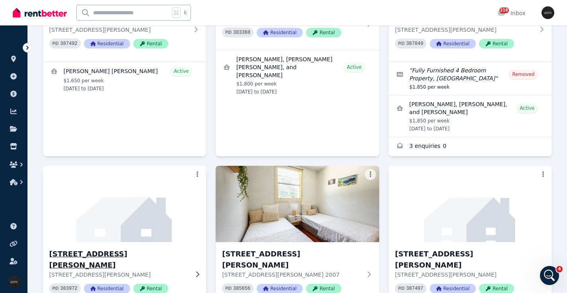
scroll to position [1053, 0]
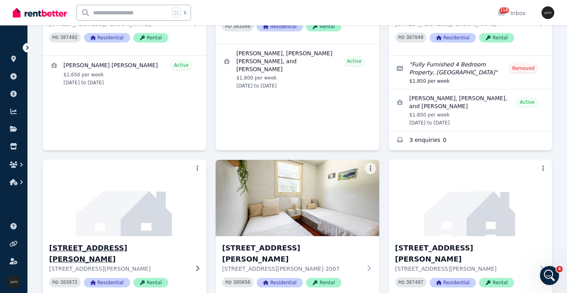
click at [144, 171] on img at bounding box center [124, 198] width 171 height 80
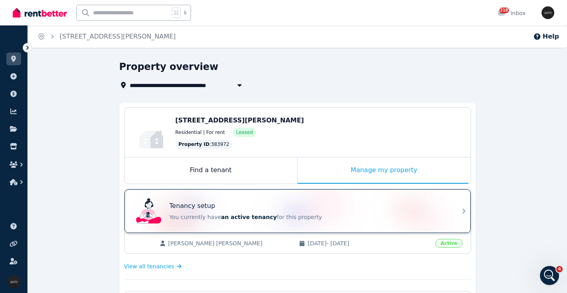
click at [270, 201] on div "Tenancy setup You currently have an active tenancy for this property" at bounding box center [290, 211] width 315 height 32
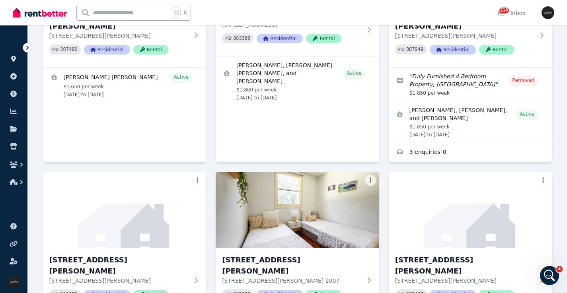
scroll to position [1053, 0]
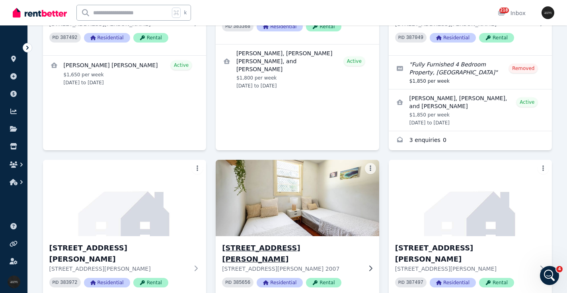
click at [268, 158] on img at bounding box center [297, 198] width 171 height 80
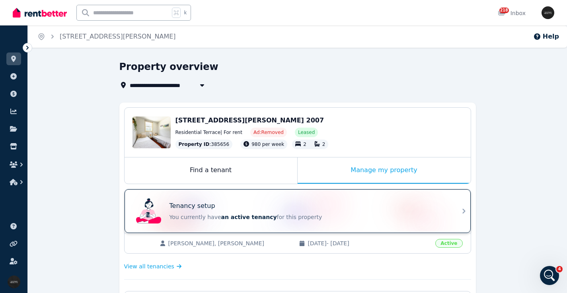
click at [225, 200] on div "Tenancy setup You currently have an active tenancy for this property" at bounding box center [290, 211] width 315 height 32
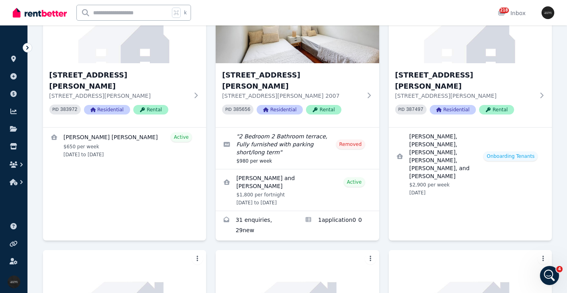
scroll to position [1178, 0]
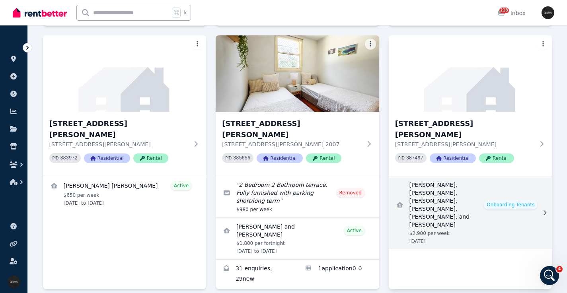
click at [477, 176] on link "View details for Paula Becker, Josephine Knabe, Francisca Díaz, Odin Seoane Rac…" at bounding box center [469, 212] width 163 height 73
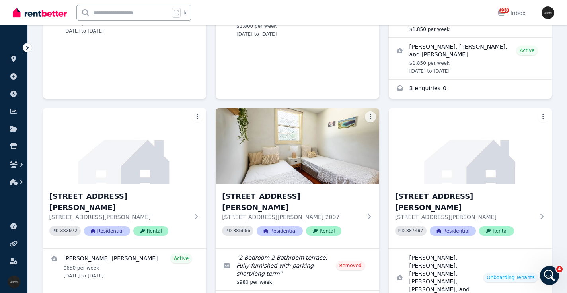
scroll to position [1108, 0]
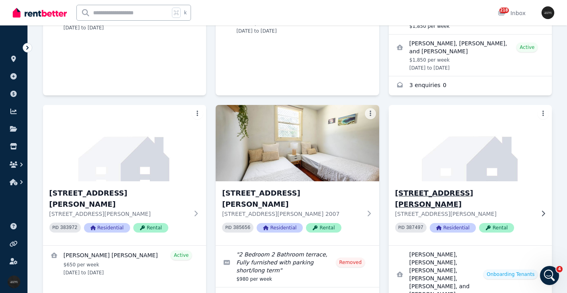
click at [482, 188] on h3 "[STREET_ADDRESS][PERSON_NAME]" at bounding box center [465, 199] width 140 height 22
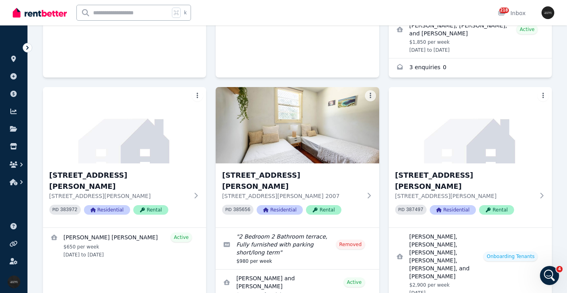
scroll to position [1129, 0]
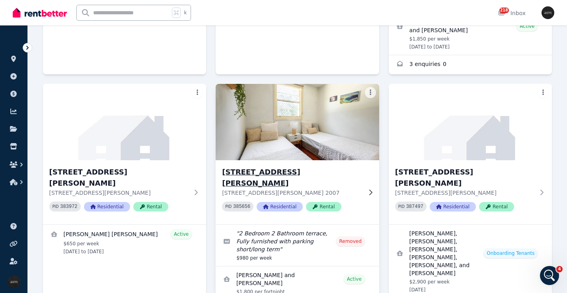
click at [289, 167] on h3 "[STREET_ADDRESS][PERSON_NAME]" at bounding box center [292, 178] width 140 height 22
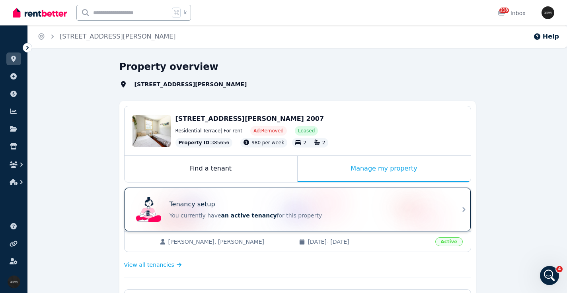
click at [220, 206] on div "Tenancy setup" at bounding box center [308, 205] width 278 height 10
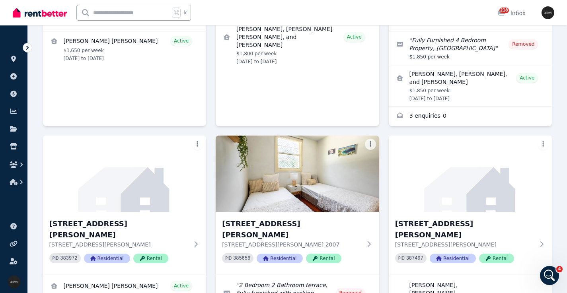
scroll to position [1081, 0]
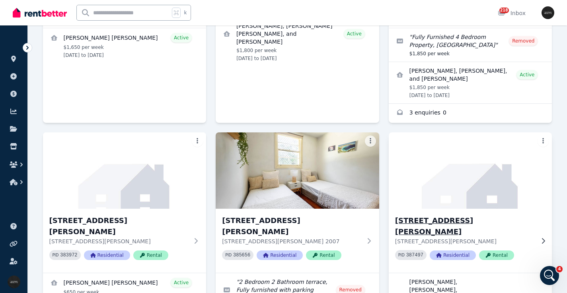
click at [476, 215] on h3 "[STREET_ADDRESS][PERSON_NAME]" at bounding box center [465, 226] width 140 height 22
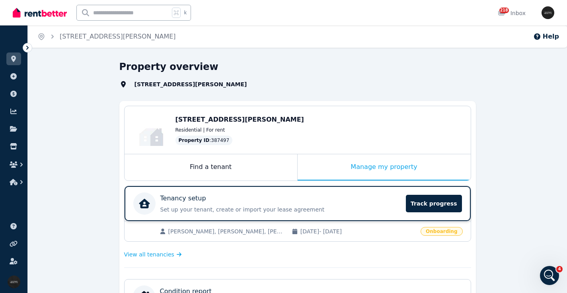
click at [236, 198] on div "Tenancy setup" at bounding box center [280, 199] width 241 height 10
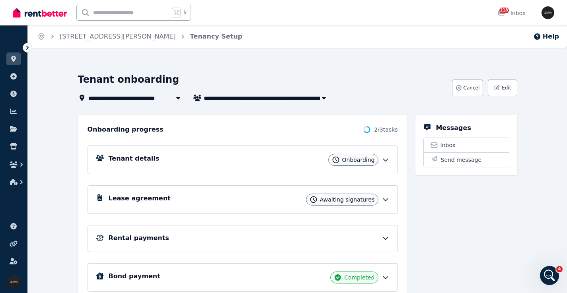
click at [166, 196] on div "Lease agreement Awaiting signatures" at bounding box center [249, 200] width 281 height 12
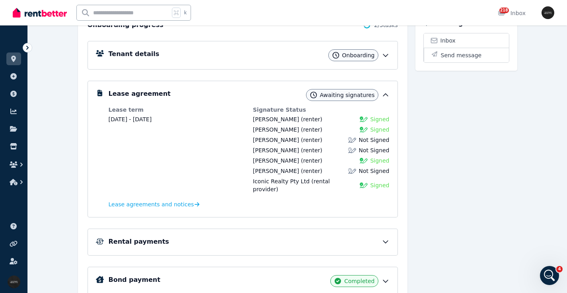
scroll to position [136, 0]
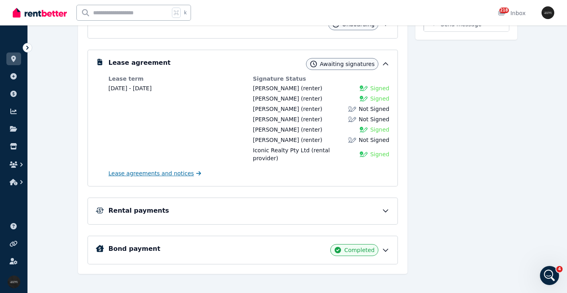
click at [142, 169] on span "Lease agreements and notices" at bounding box center [151, 173] width 85 height 8
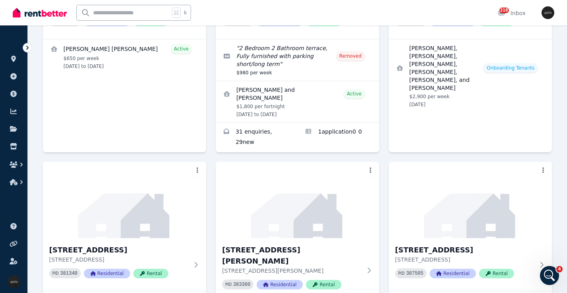
scroll to position [1351, 0]
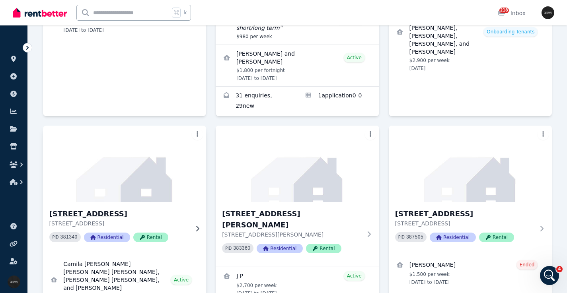
click at [119, 124] on img at bounding box center [124, 164] width 171 height 80
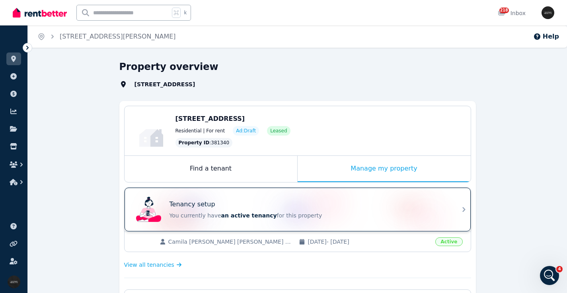
click at [217, 199] on div "Tenancy setup You currently have an active tenancy for this property" at bounding box center [290, 210] width 315 height 32
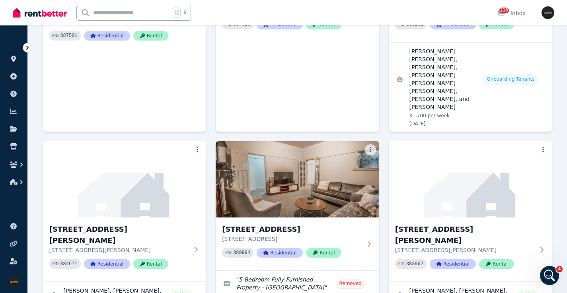
scroll to position [1272, 0]
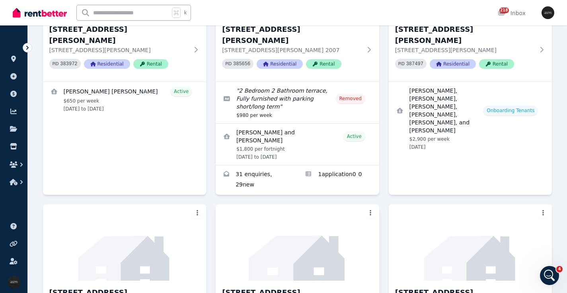
click at [271, 287] on h3 "[STREET_ADDRESS][PERSON_NAME]" at bounding box center [292, 298] width 140 height 22
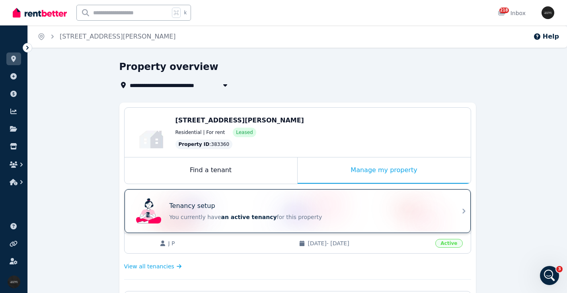
click at [223, 199] on div "Tenancy setup You currently have an active tenancy for this property" at bounding box center [290, 211] width 315 height 32
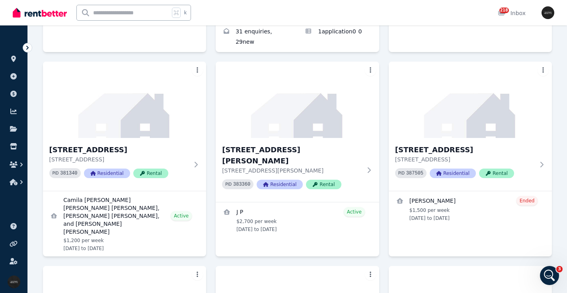
scroll to position [1427, 0]
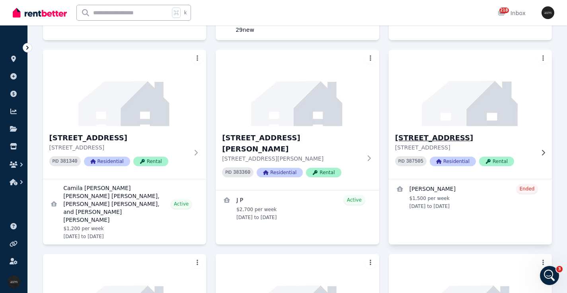
click at [456, 132] on h3 "[STREET_ADDRESS]" at bounding box center [465, 137] width 140 height 11
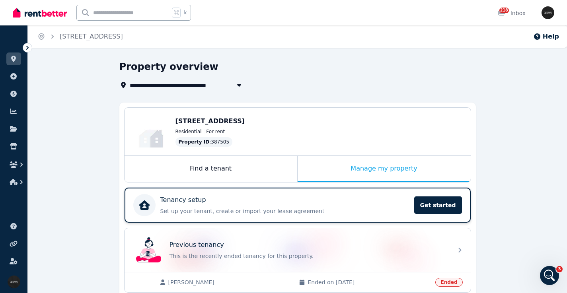
click at [196, 202] on p "Tenancy setup" at bounding box center [183, 200] width 46 height 10
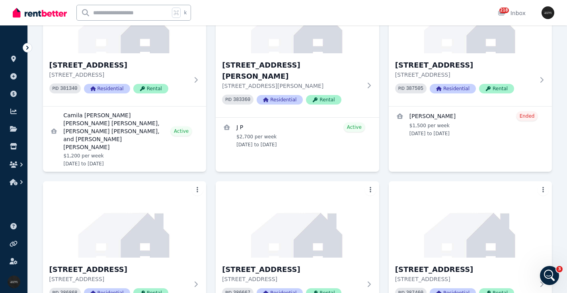
scroll to position [1554, 0]
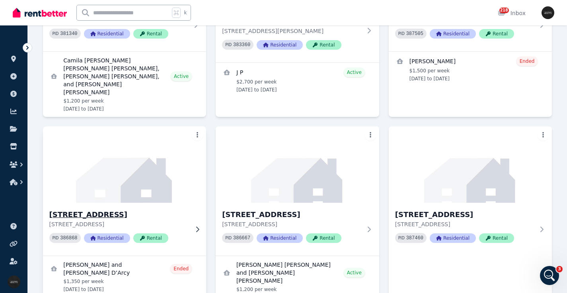
click at [105, 124] on img at bounding box center [124, 164] width 171 height 80
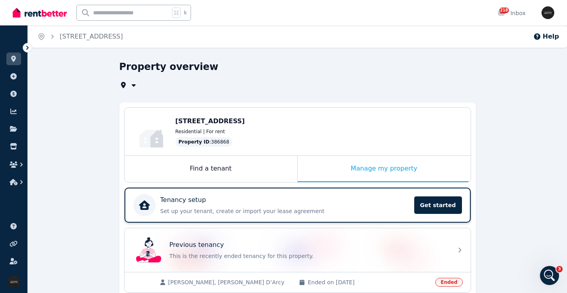
click at [202, 199] on p "Tenancy setup" at bounding box center [183, 200] width 46 height 10
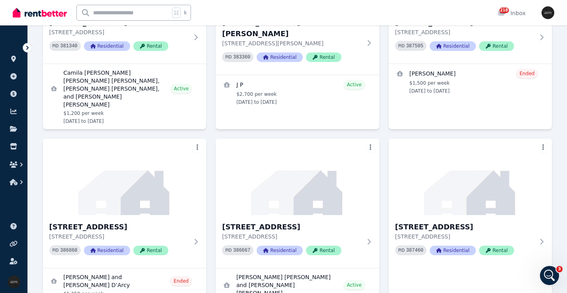
scroll to position [1545, 0]
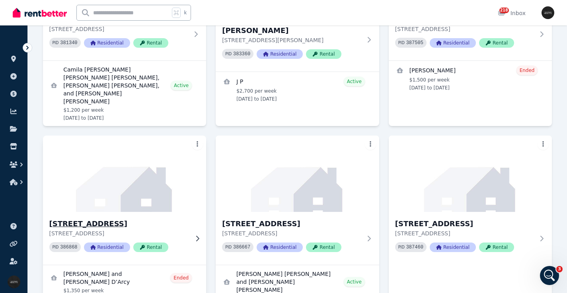
click at [136, 134] on img at bounding box center [124, 174] width 171 height 80
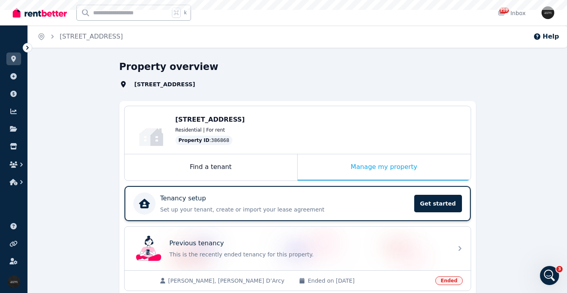
click at [206, 200] on div "Tenancy setup" at bounding box center [284, 199] width 249 height 10
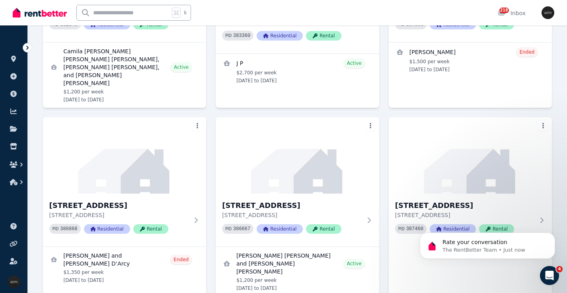
scroll to position [1575, 0]
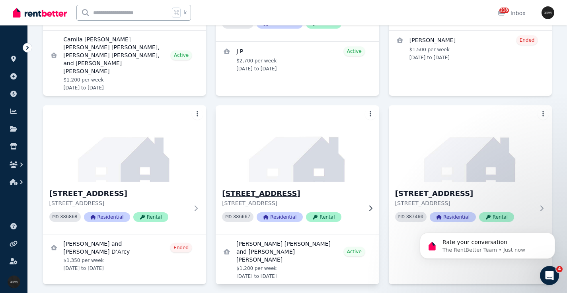
click at [311, 103] on img at bounding box center [297, 143] width 171 height 80
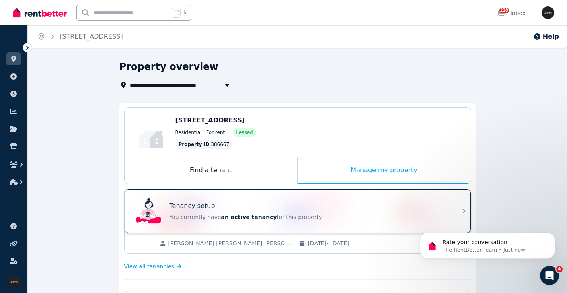
click at [255, 195] on div "Tenancy setup You currently have an active tenancy for this property" at bounding box center [297, 211] width 346 height 44
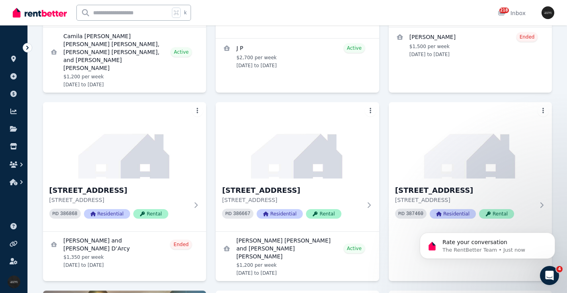
scroll to position [1612, 0]
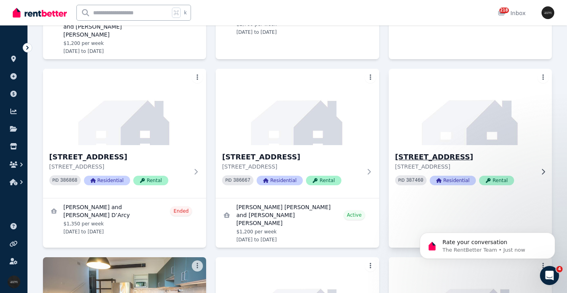
click at [468, 145] on div "[STREET_ADDRESS] PID 387460 Residential Rental" at bounding box center [469, 171] width 163 height 53
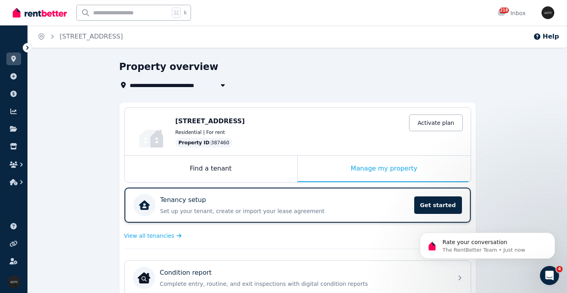
click at [273, 197] on div "Tenancy setup" at bounding box center [284, 200] width 249 height 10
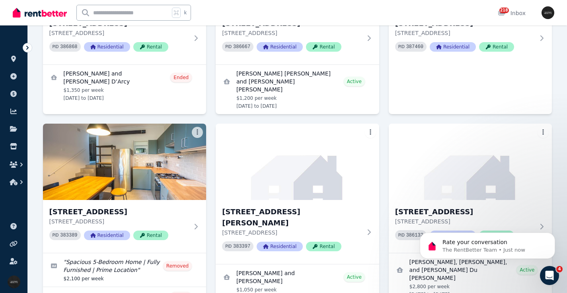
scroll to position [1776, 0]
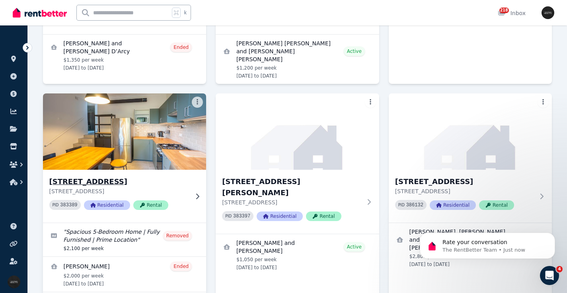
click at [160, 170] on div "[STREET_ADDRESS] PID 383389 Residential Rental" at bounding box center [124, 196] width 163 height 53
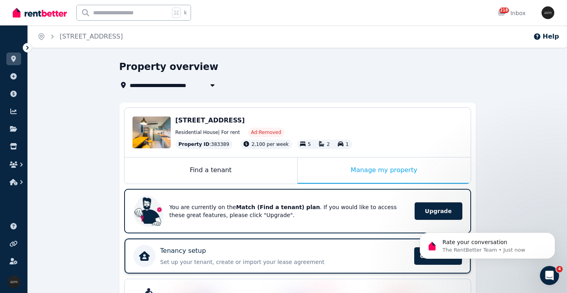
click at [218, 249] on div "Tenancy setup" at bounding box center [284, 251] width 249 height 10
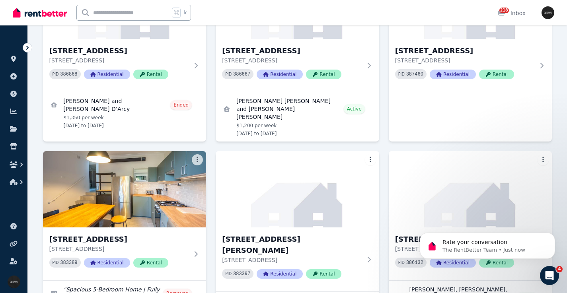
scroll to position [1724, 0]
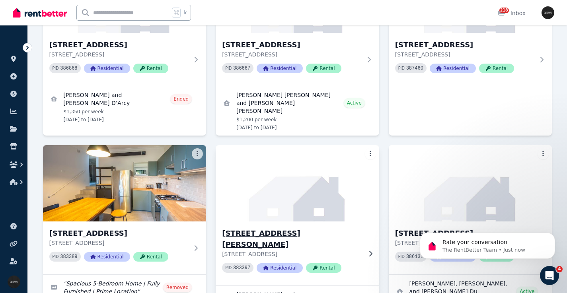
click at [303, 143] on img at bounding box center [297, 183] width 171 height 80
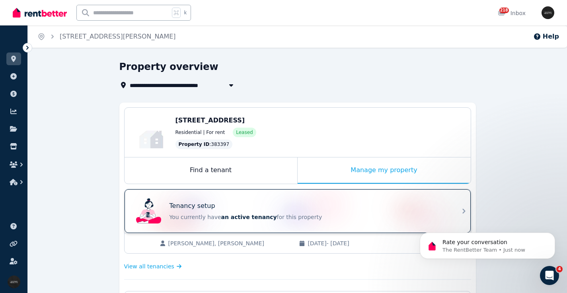
click at [249, 200] on div "Tenancy setup You currently have an active tenancy for this property" at bounding box center [290, 211] width 315 height 32
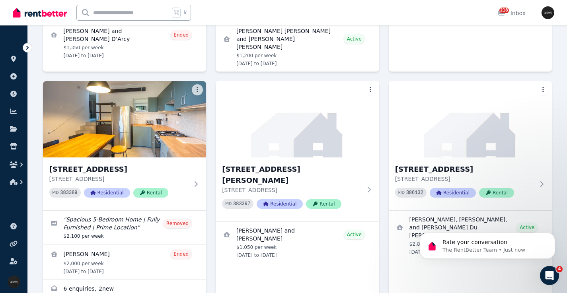
scroll to position [1800, 0]
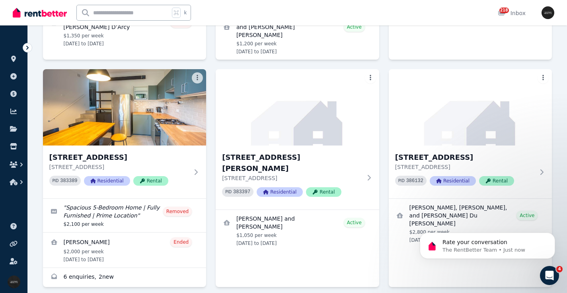
drag, startPoint x: 566, startPoint y: 44, endPoint x: 95, endPoint y: 9, distance: 471.7
click at [464, 146] on div "[STREET_ADDRESS] PID 386132 Residential Rental" at bounding box center [469, 172] width 163 height 53
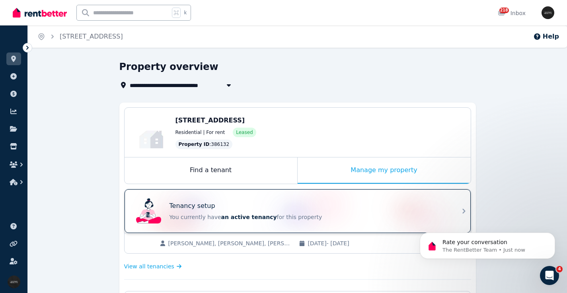
click at [215, 203] on div "Tenancy setup" at bounding box center [308, 206] width 278 height 10
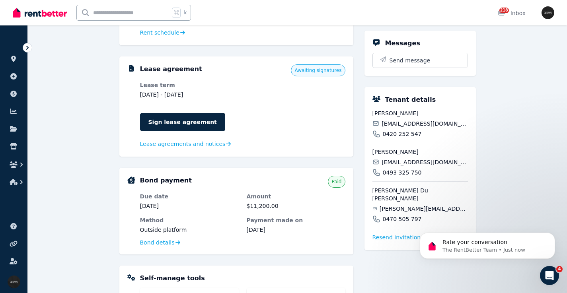
scroll to position [254, 0]
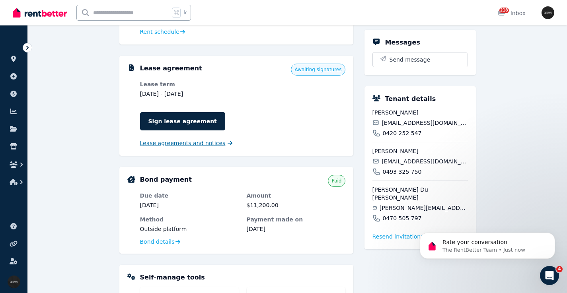
click at [152, 142] on span "Lease agreements and notices" at bounding box center [182, 143] width 85 height 8
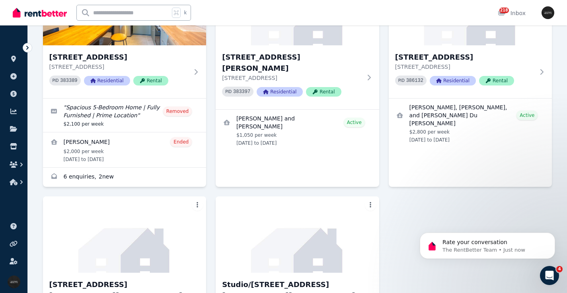
scroll to position [1943, 0]
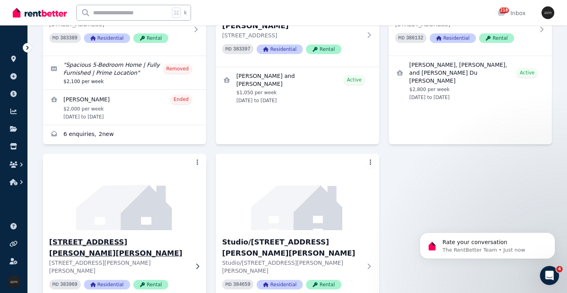
click at [140, 152] on img at bounding box center [124, 192] width 171 height 80
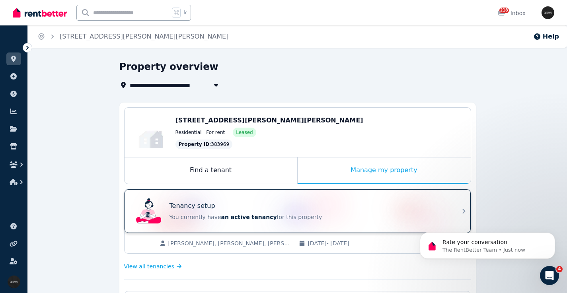
click at [261, 197] on div "Tenancy setup You currently have an active tenancy for this property" at bounding box center [290, 211] width 315 height 32
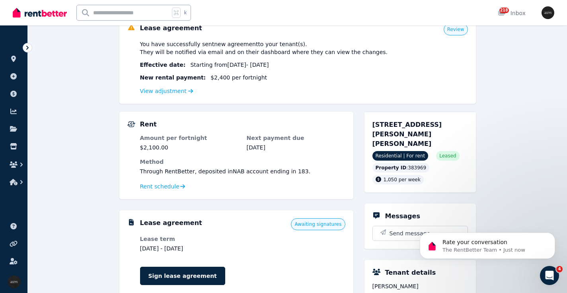
scroll to position [105, 0]
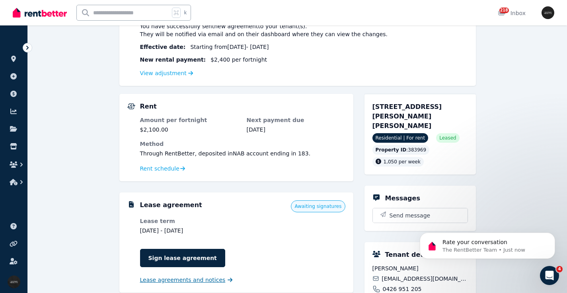
click at [201, 280] on span "Lease agreements and notices" at bounding box center [182, 280] width 85 height 8
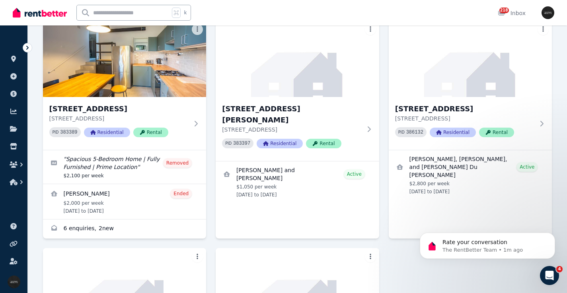
scroll to position [1943, 0]
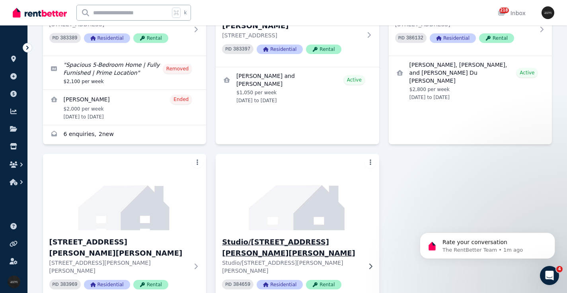
click at [301, 152] on img at bounding box center [297, 192] width 171 height 80
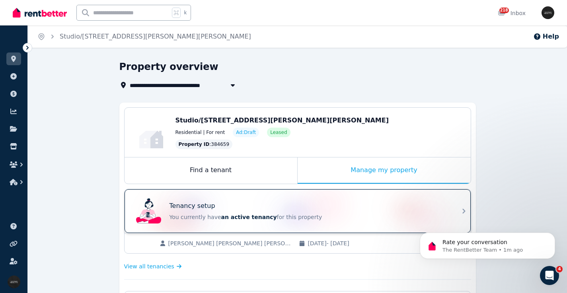
click at [295, 211] on div "Tenancy setup You currently have an active tenancy for this property" at bounding box center [308, 211] width 278 height 20
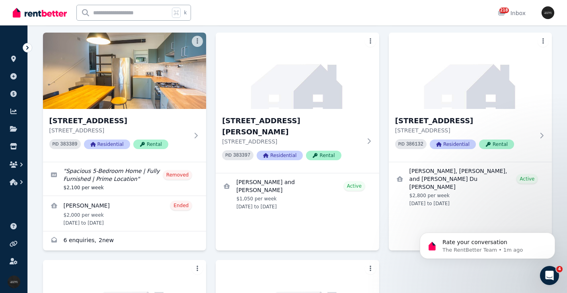
scroll to position [1943, 0]
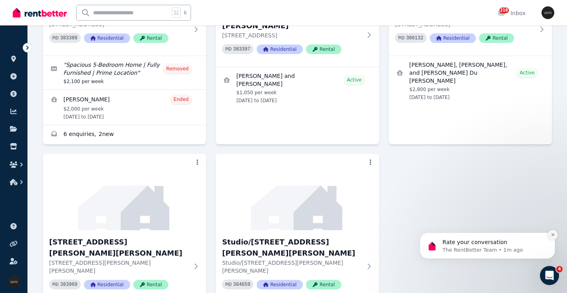
click at [553, 232] on button "Dismiss notification" at bounding box center [552, 235] width 10 height 10
